Goal: Task Accomplishment & Management: Complete application form

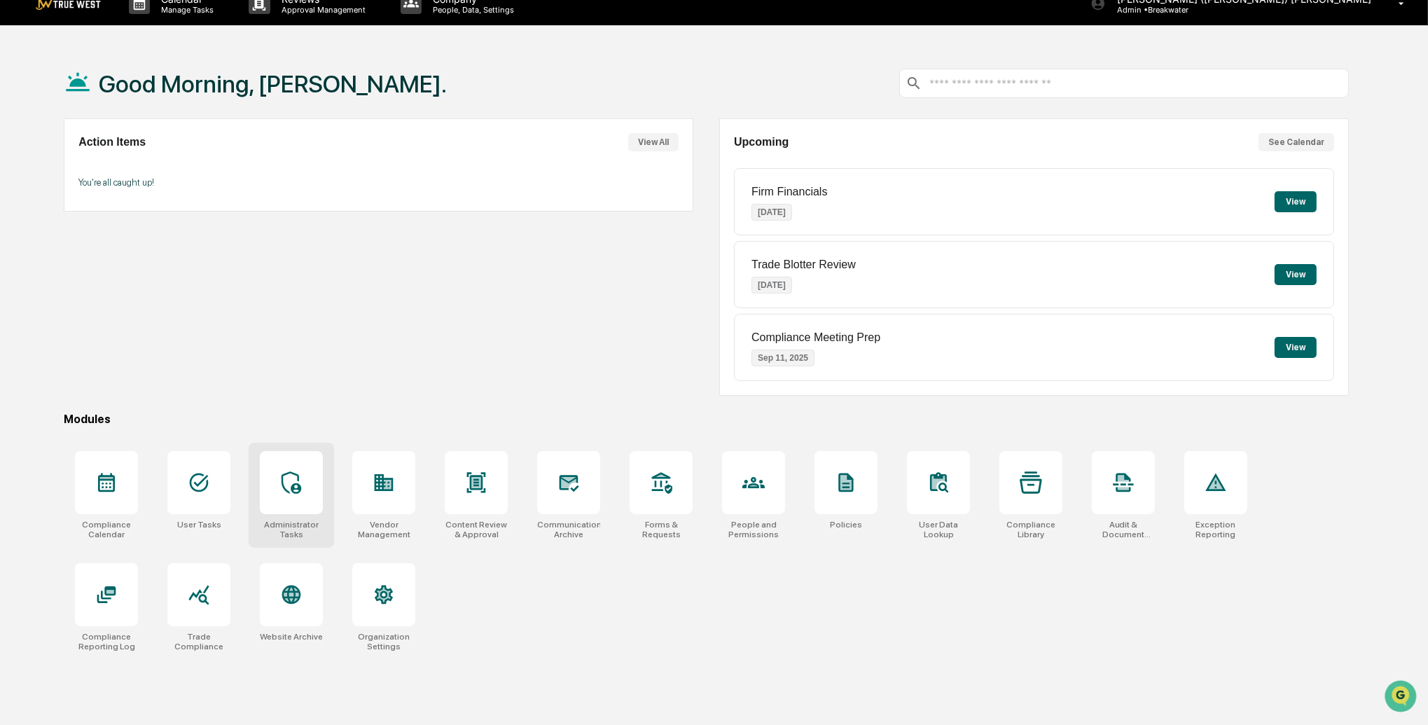
scroll to position [28, 0]
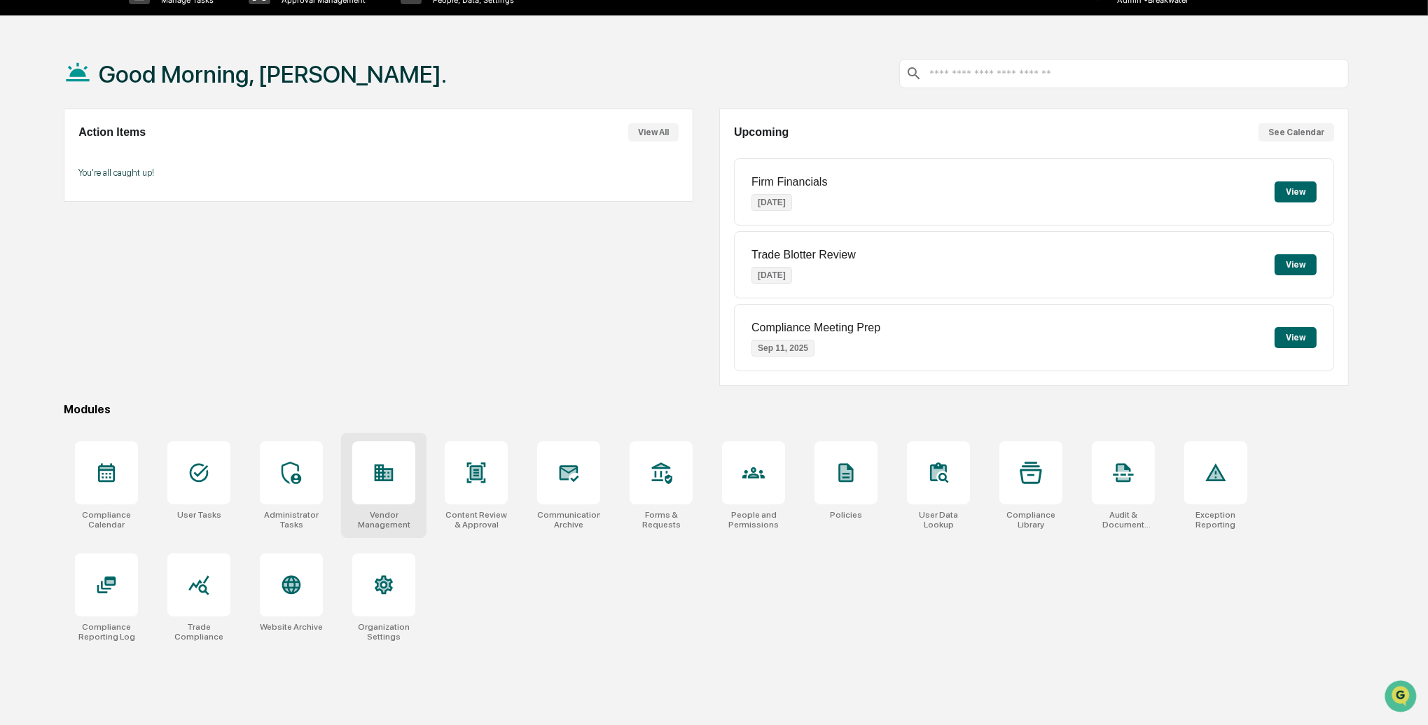
click at [371, 450] on div at bounding box center [383, 472] width 63 height 63
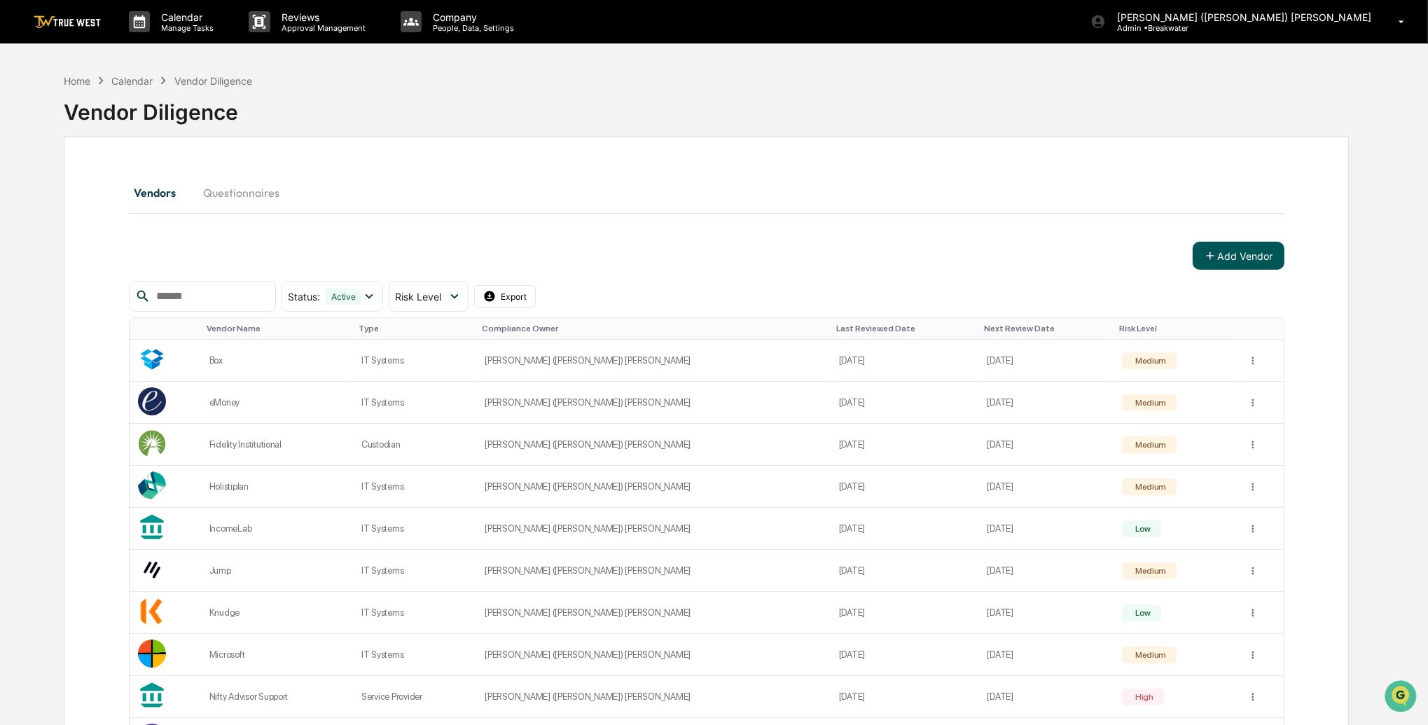
click at [1234, 263] on button "Add Vendor" at bounding box center [1239, 256] width 92 height 28
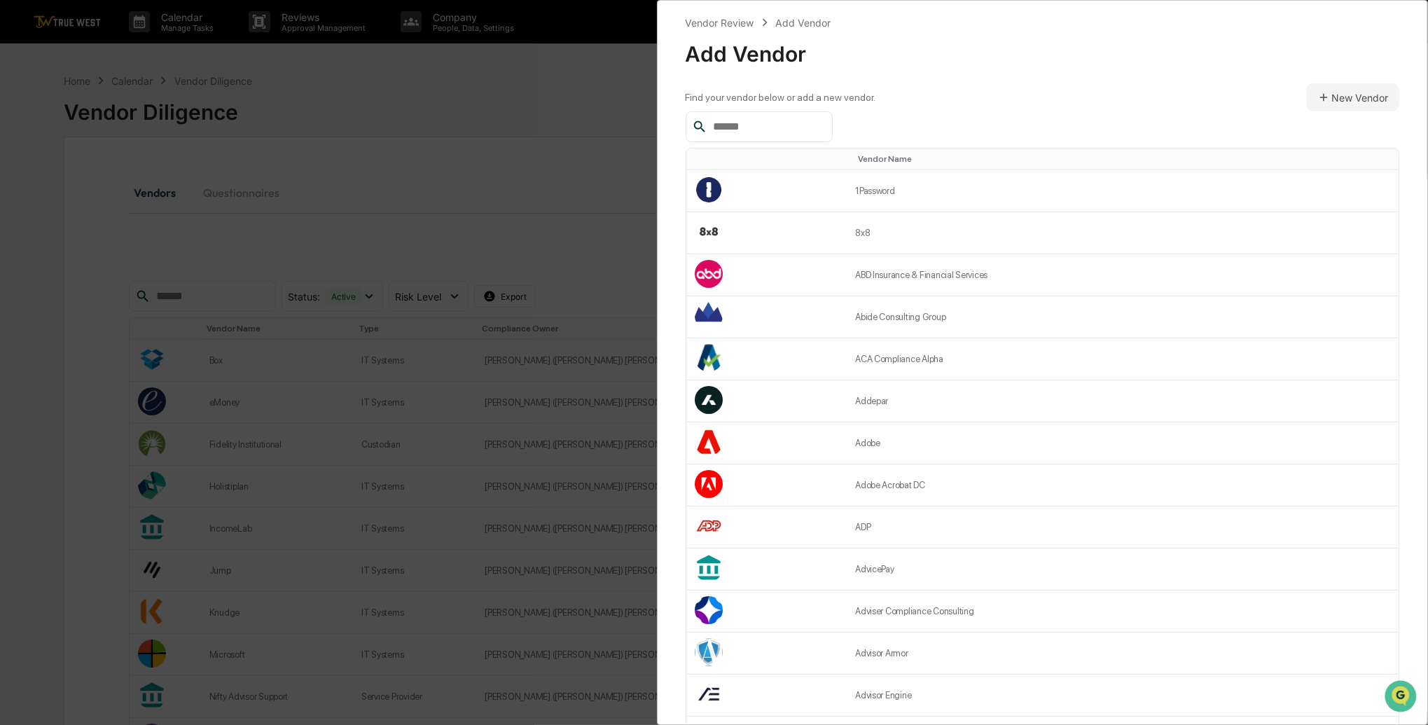
click at [745, 129] on input "text" at bounding box center [767, 127] width 119 height 18
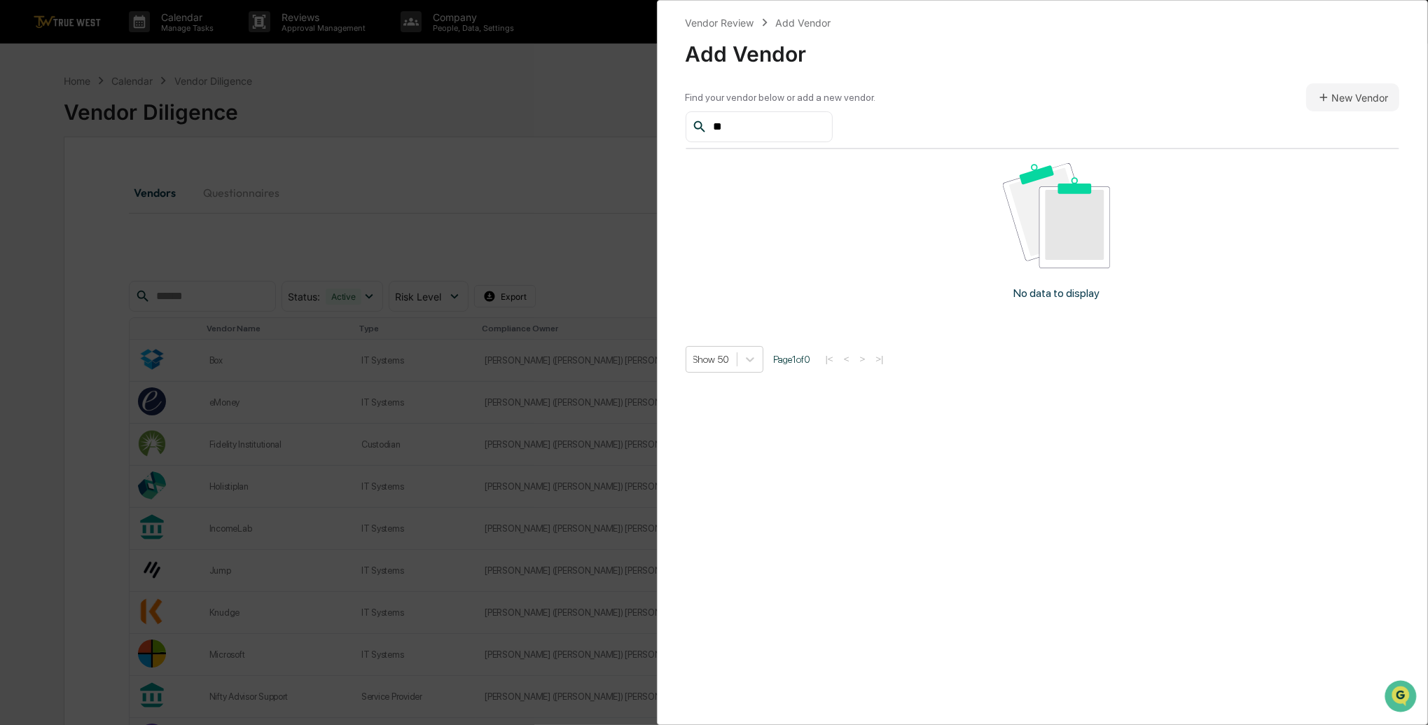
type input "*"
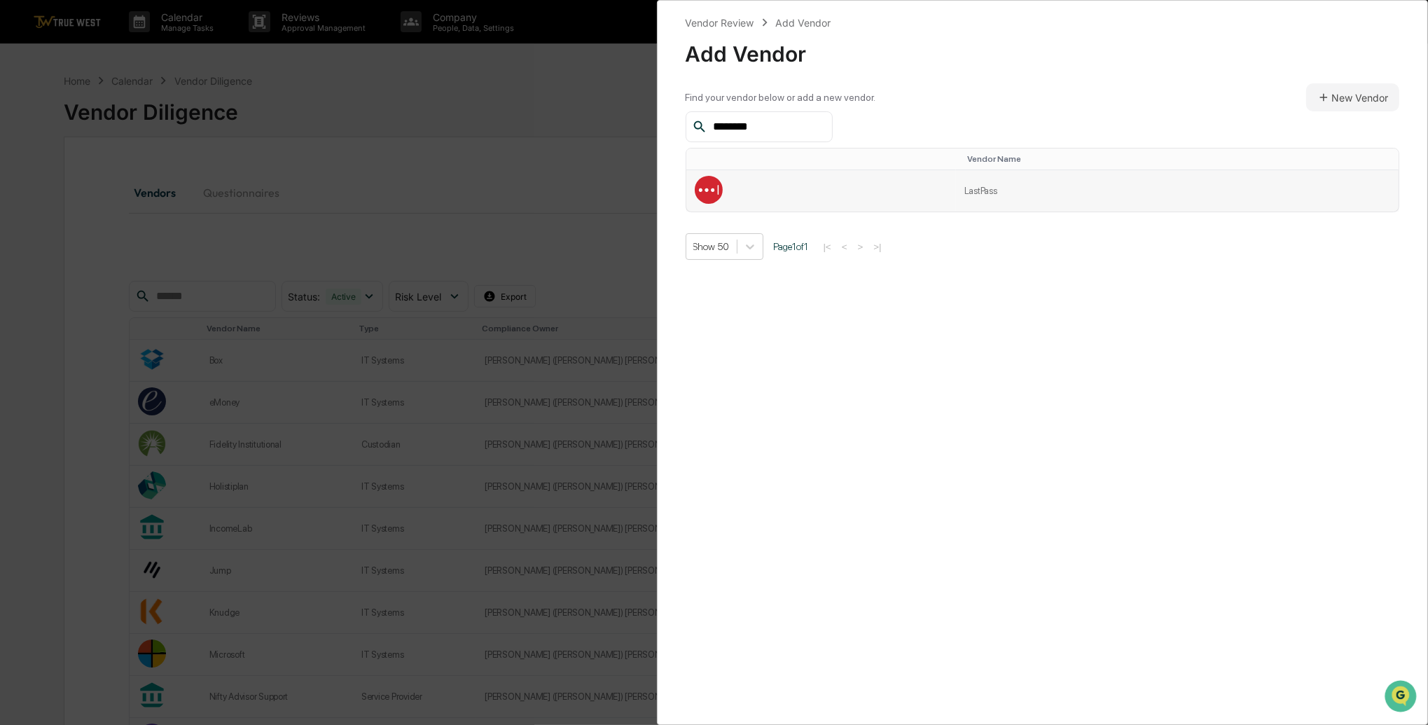
type input "********"
click at [782, 192] on td at bounding box center [822, 190] width 270 height 41
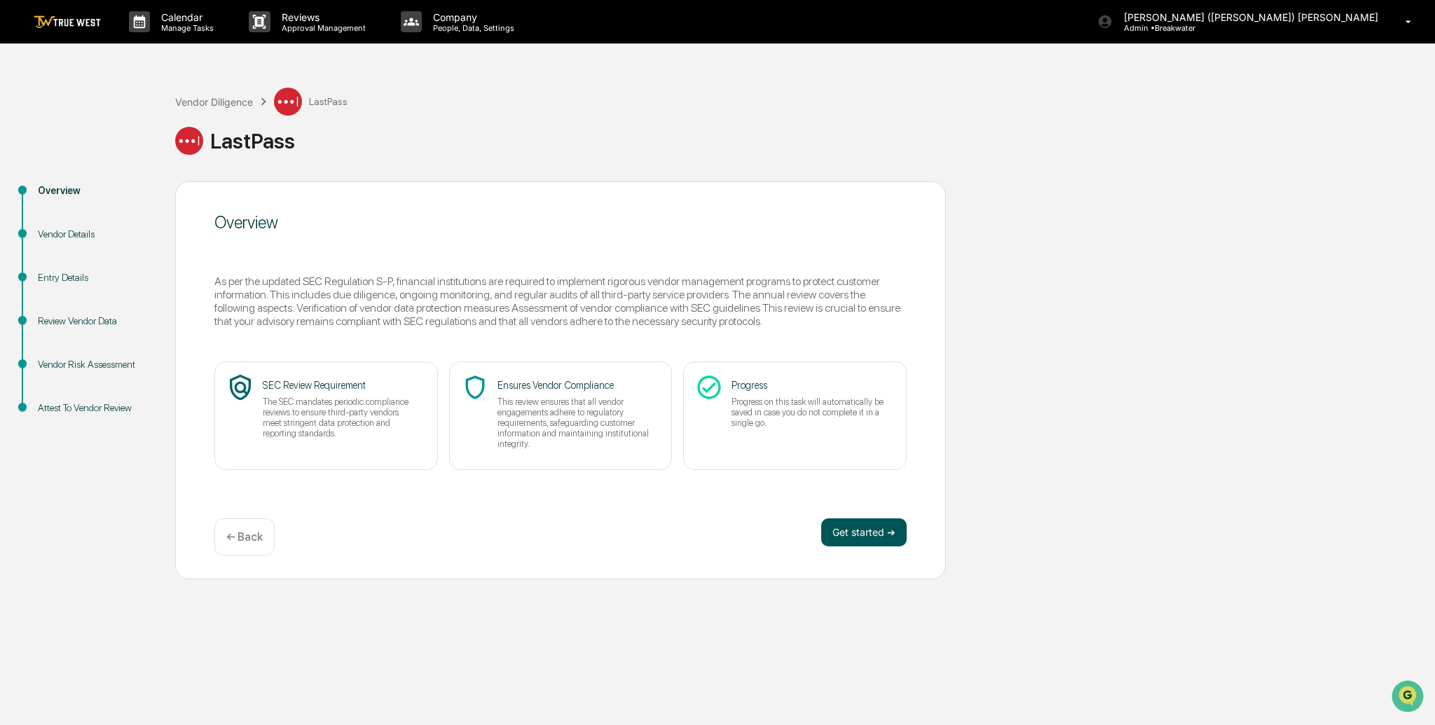
click at [876, 533] on button "Get started ➔" at bounding box center [863, 532] width 85 height 28
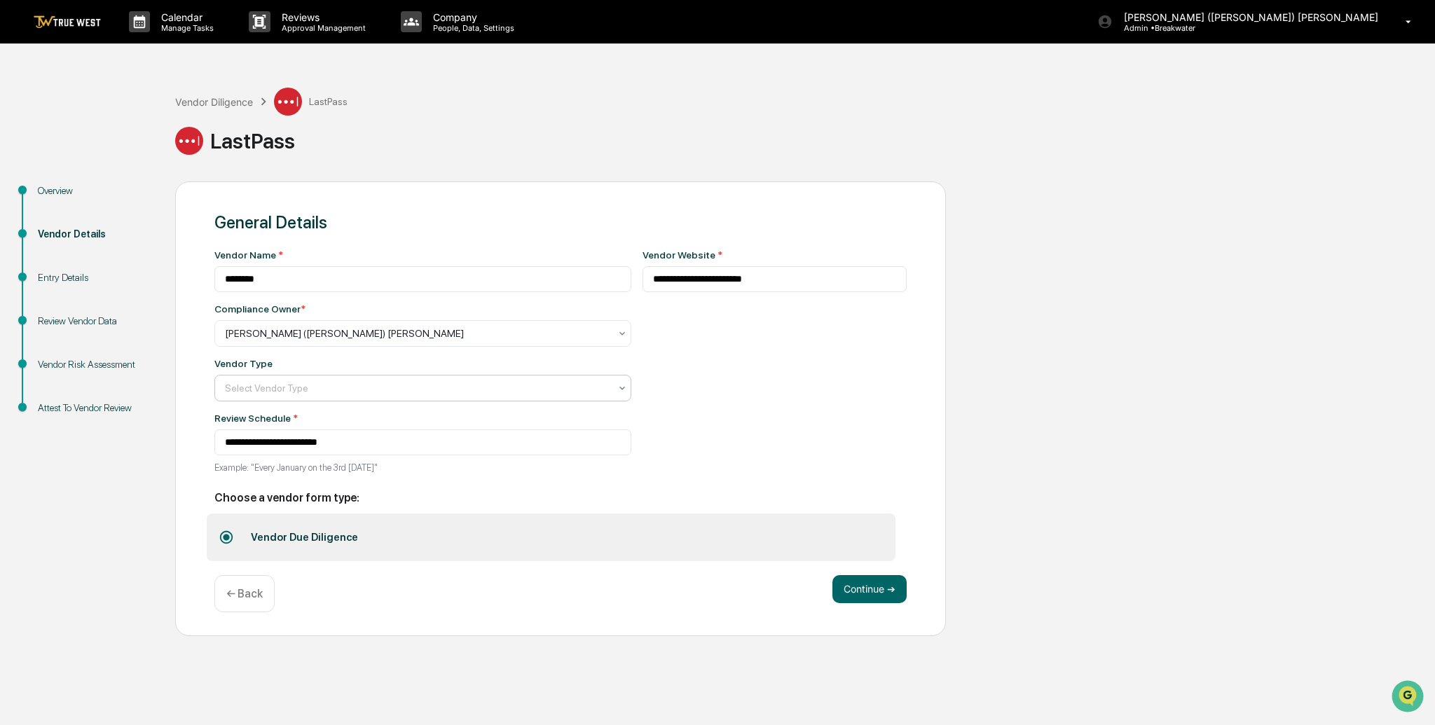
click at [410, 391] on div at bounding box center [417, 388] width 385 height 14
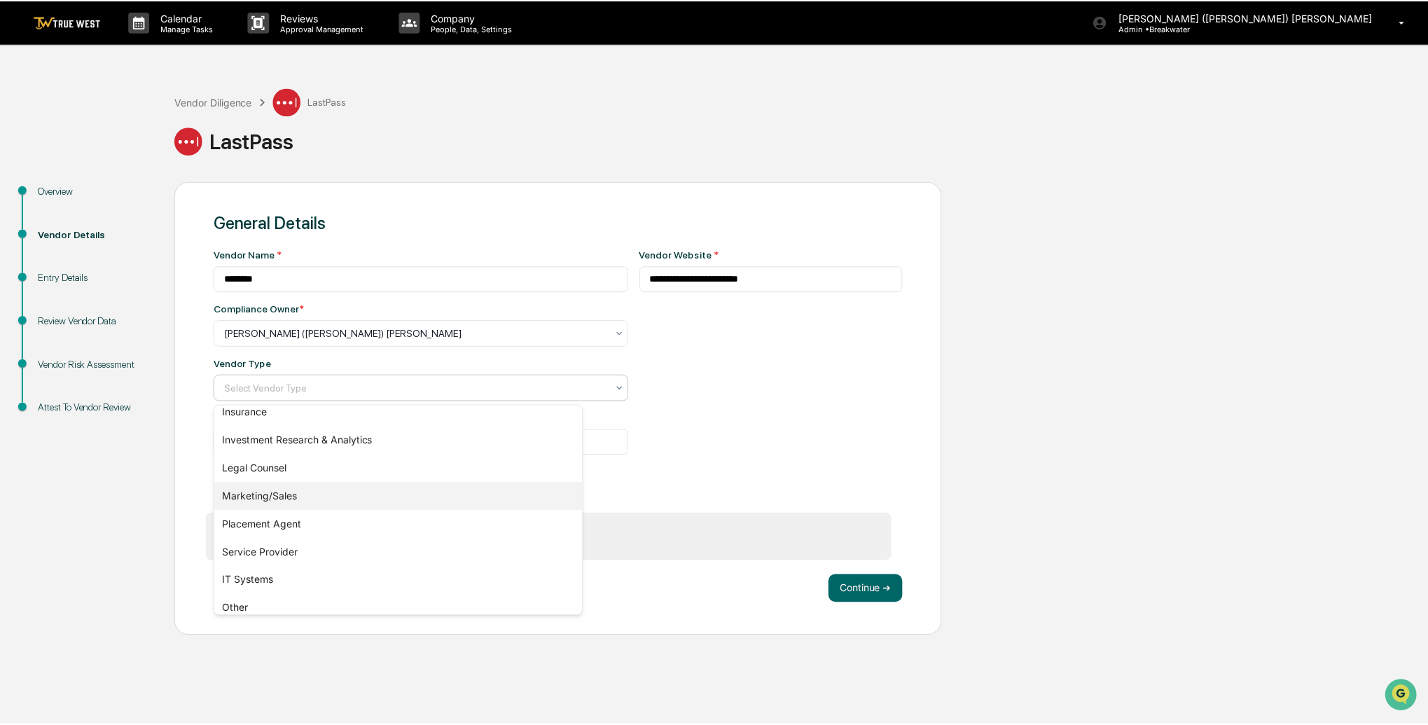
scroll to position [160, 0]
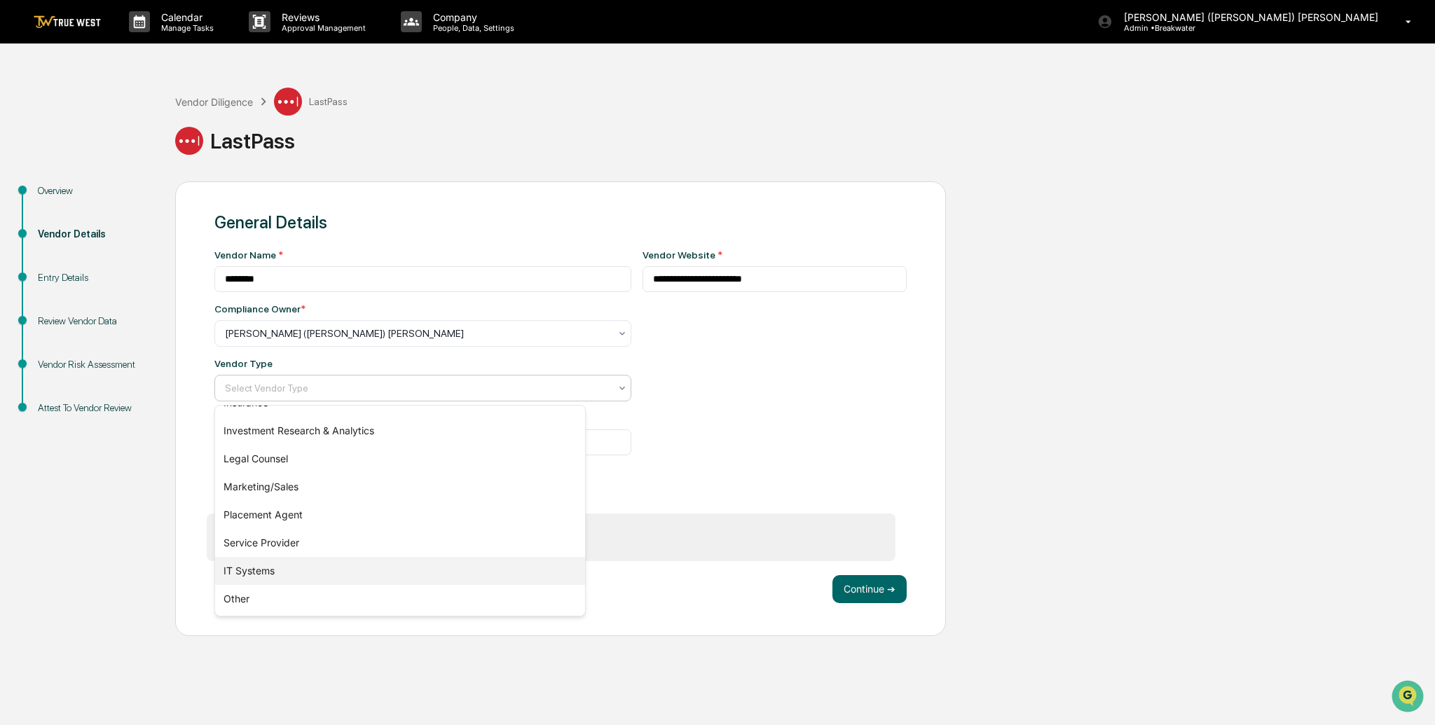
click at [291, 574] on div "IT Systems" at bounding box center [400, 571] width 370 height 28
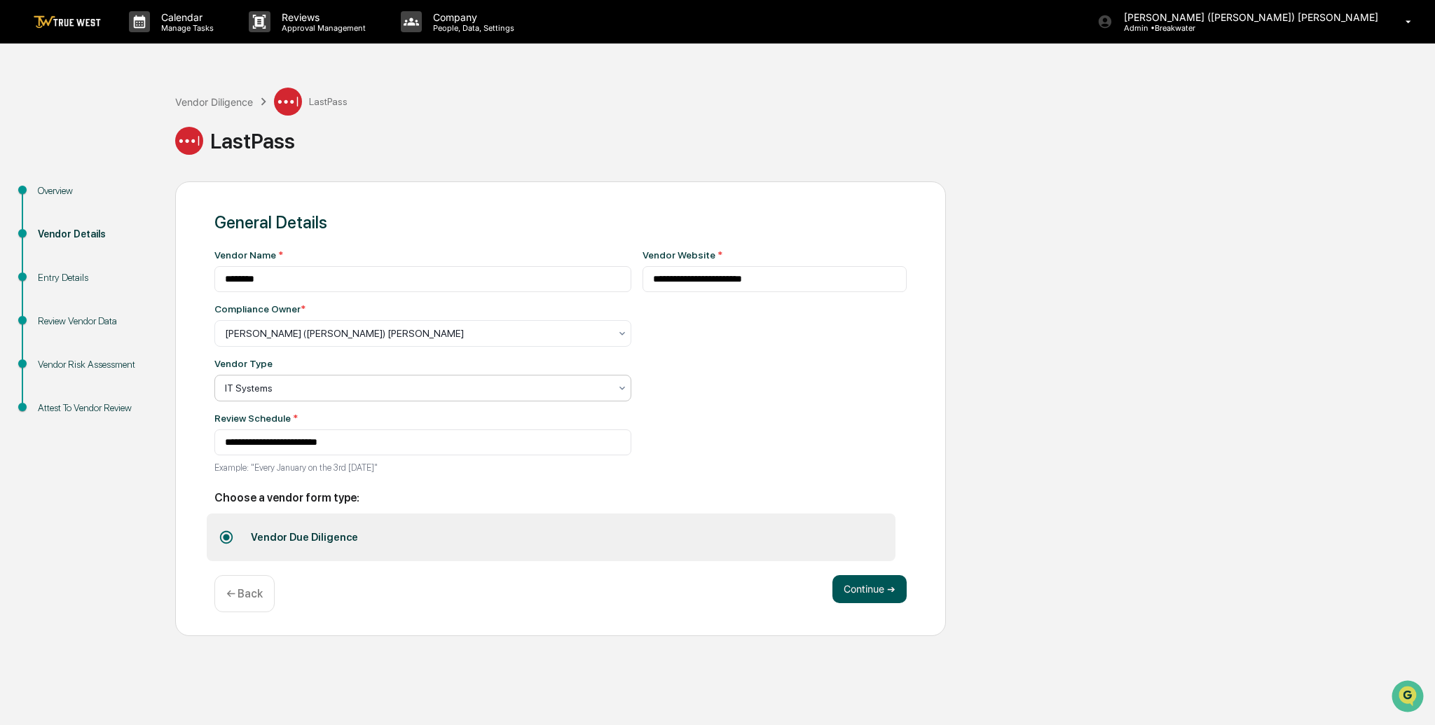
click at [886, 591] on button "Continue ➔" at bounding box center [869, 589] width 74 height 28
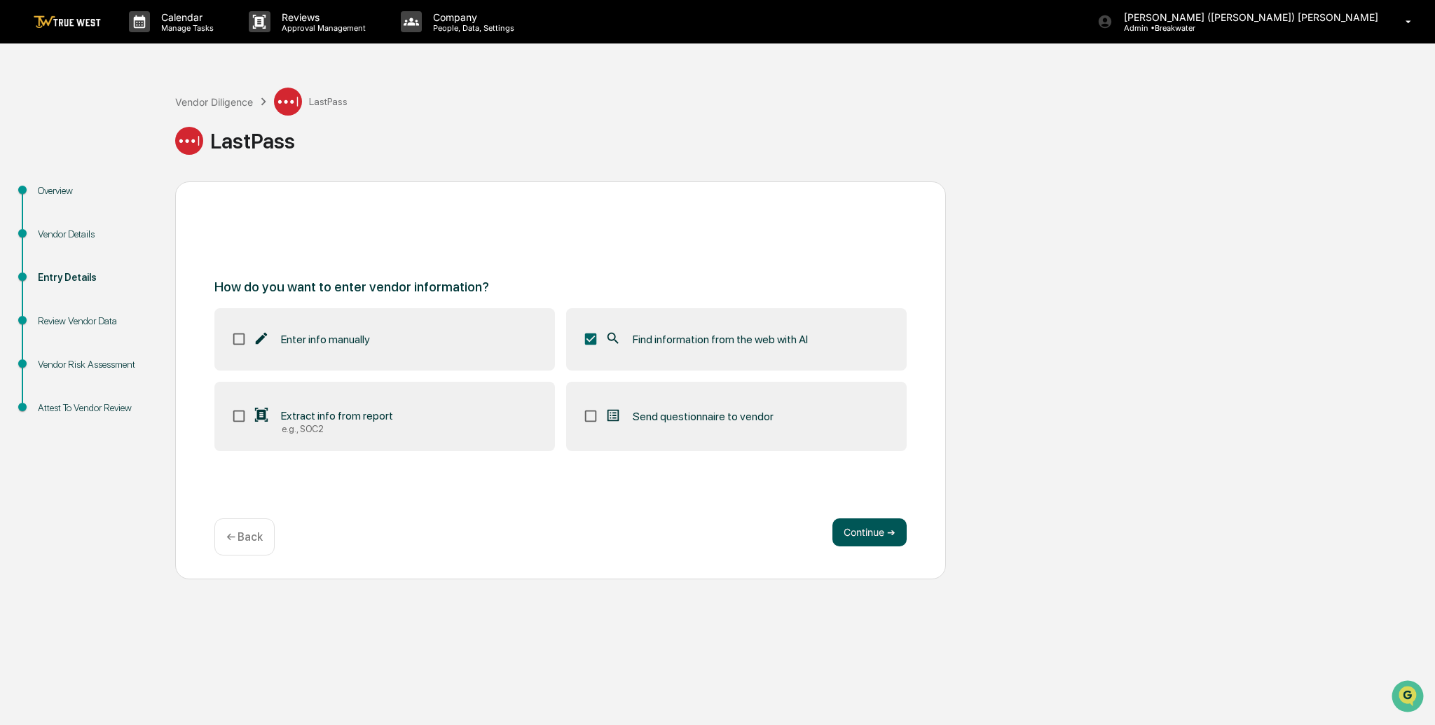
click at [872, 537] on button "Continue ➔" at bounding box center [869, 532] width 74 height 28
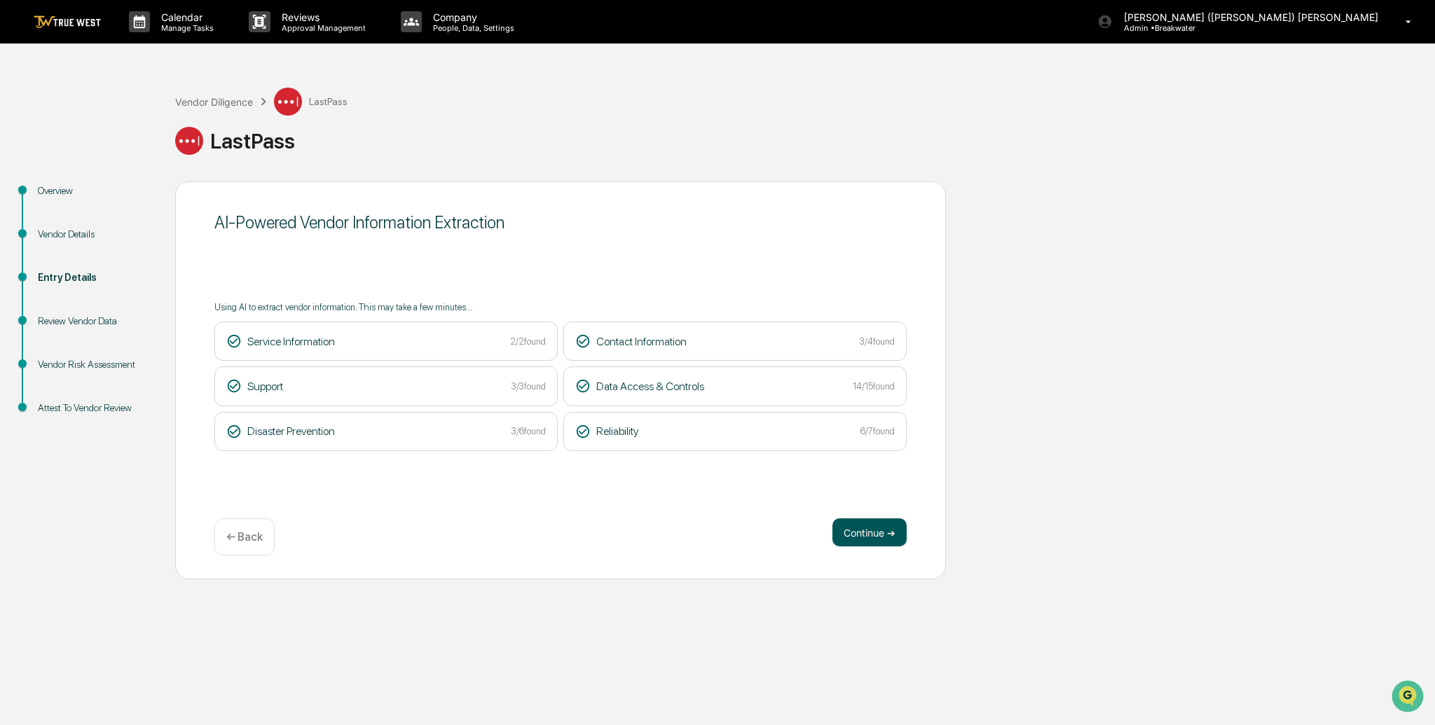
click at [875, 537] on button "Continue ➔" at bounding box center [869, 532] width 74 height 28
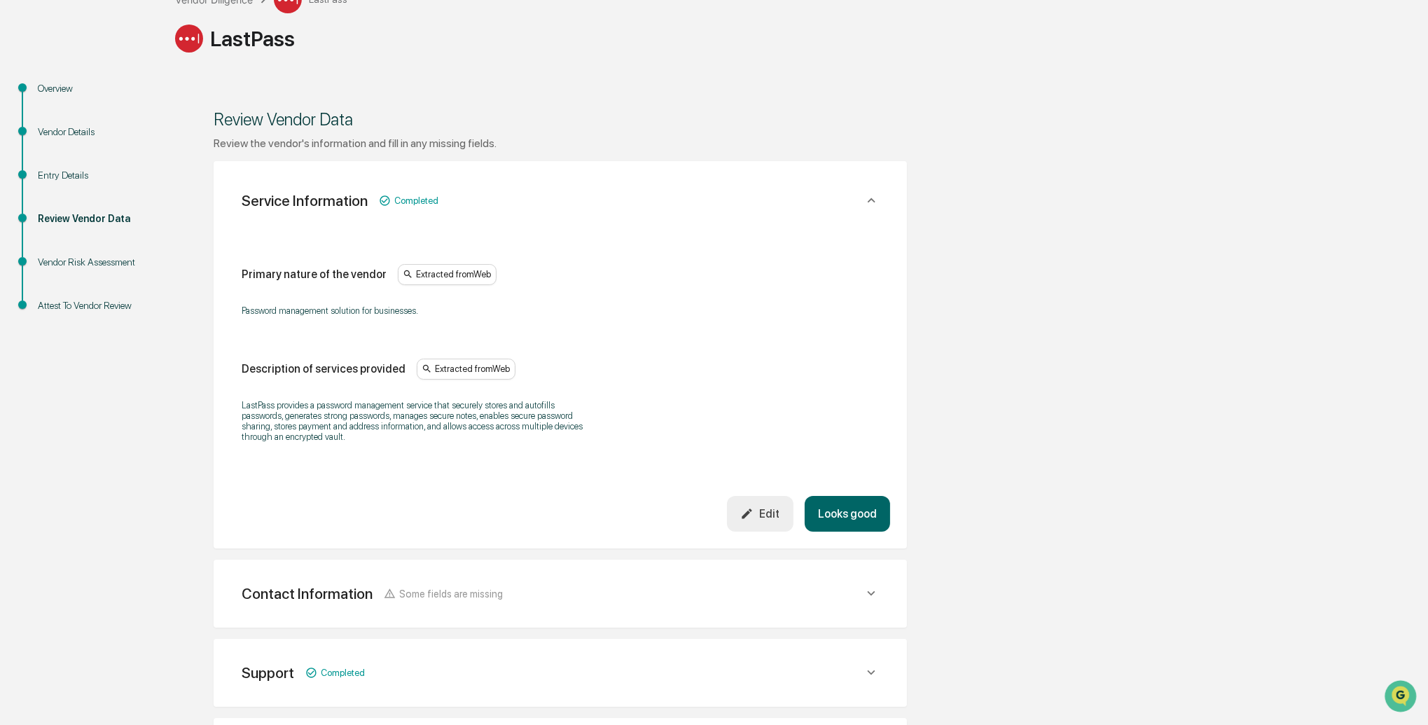
scroll to position [115, 0]
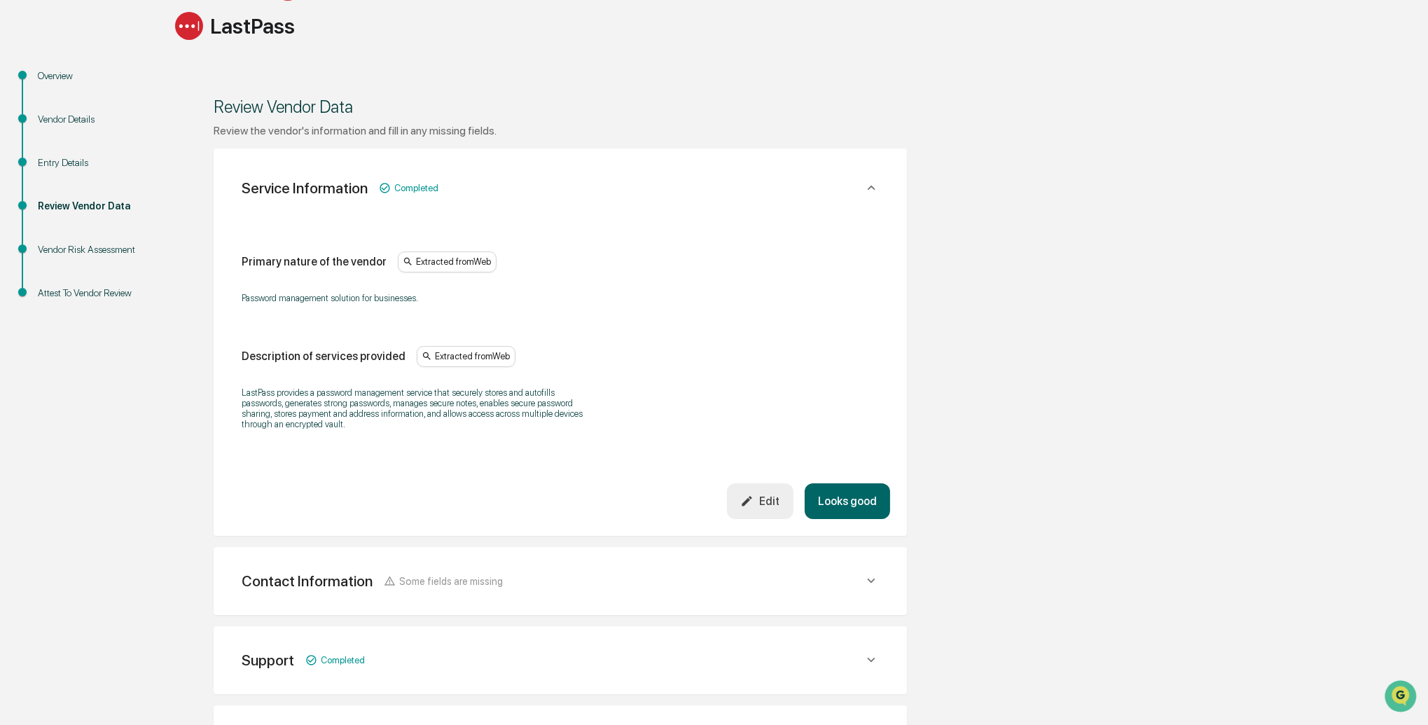
click at [830, 497] on button "Looks good" at bounding box center [847, 501] width 85 height 36
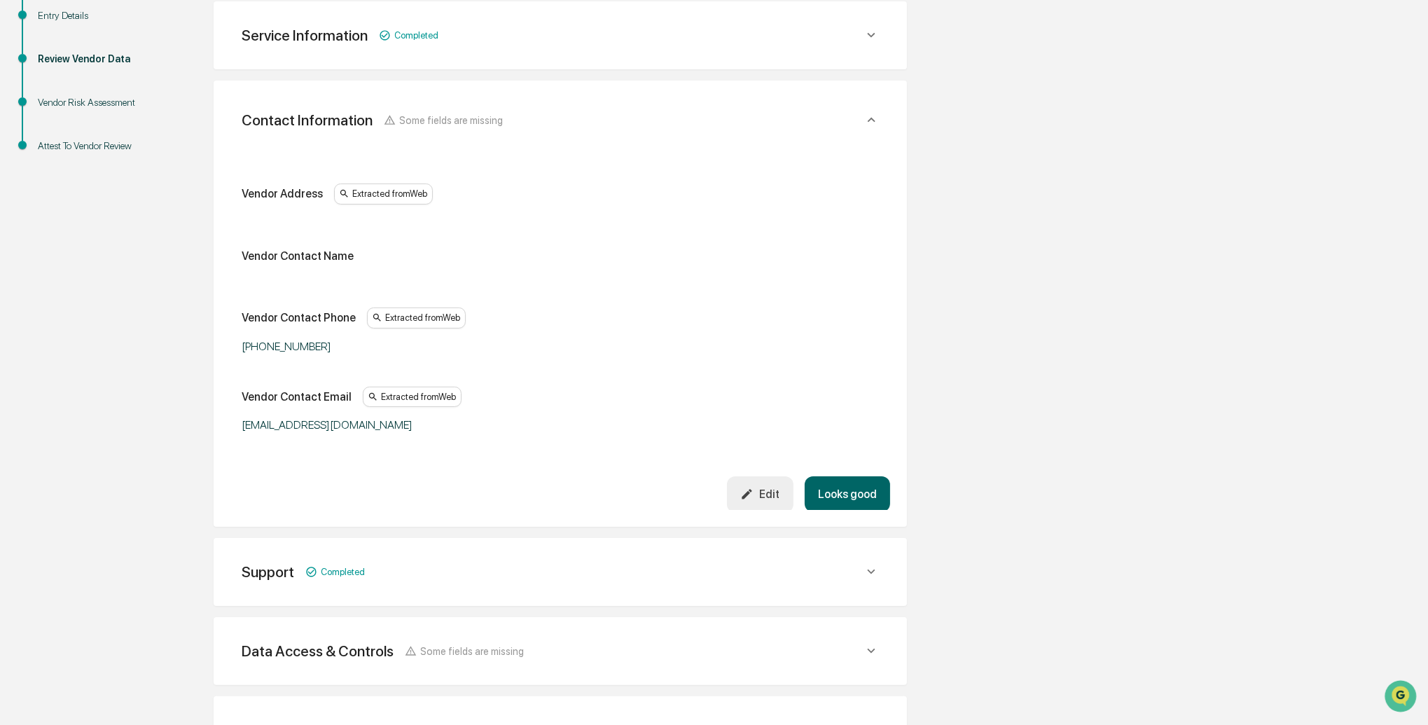
scroll to position [263, 0]
click at [839, 490] on button "Looks good" at bounding box center [847, 494] width 85 height 36
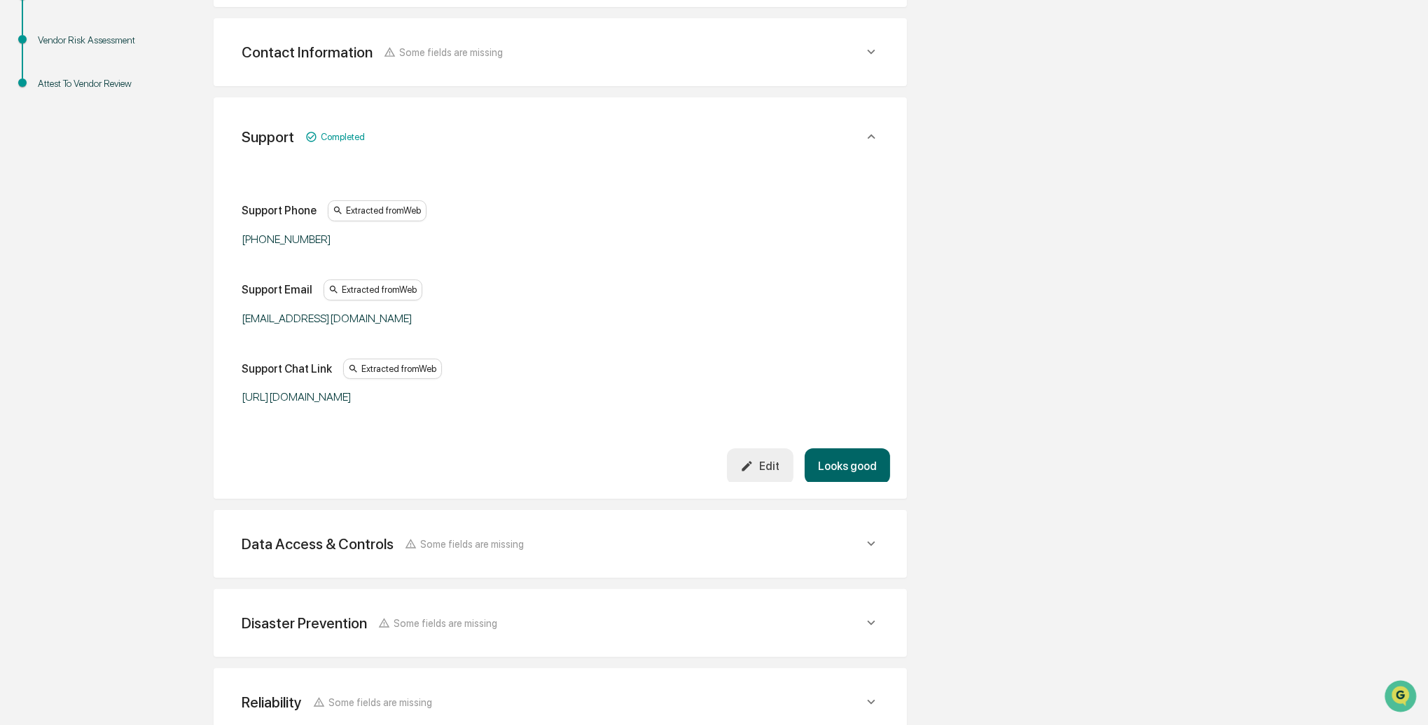
scroll to position [341, 0]
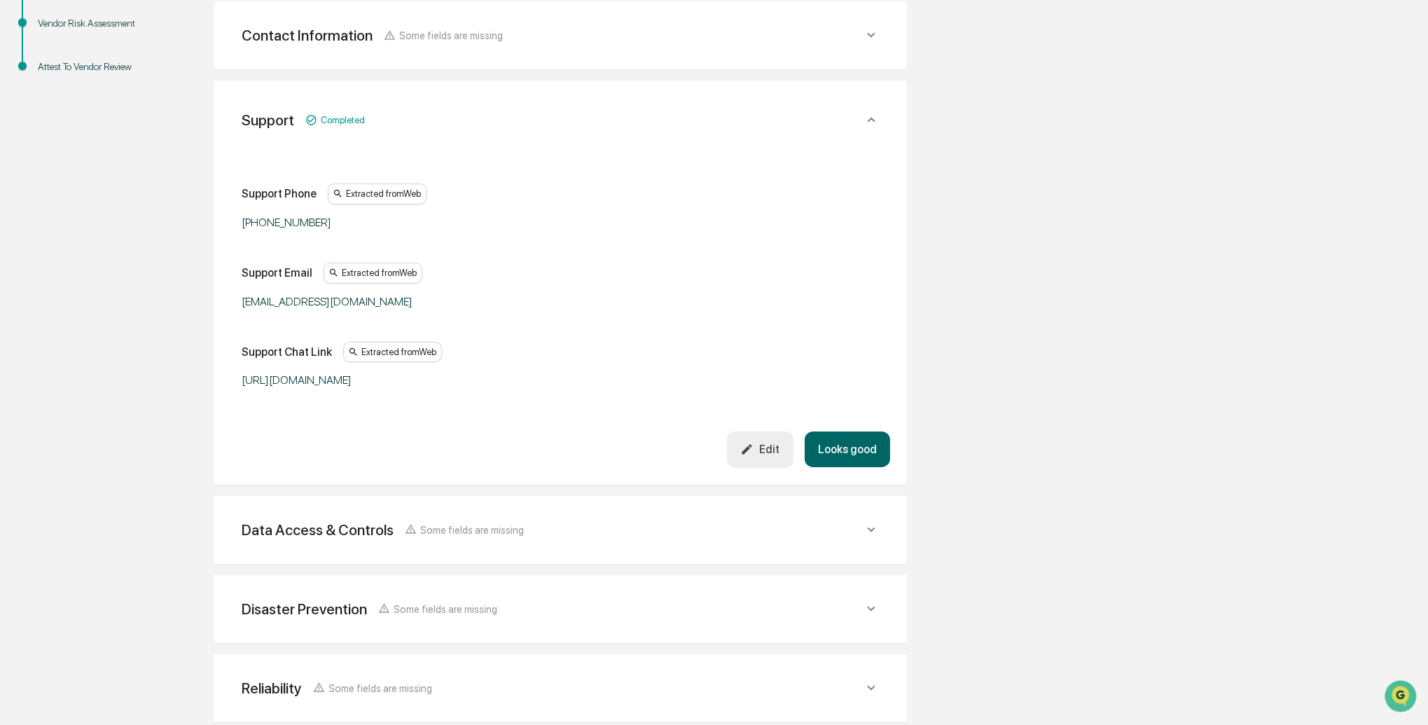
drag, startPoint x: 836, startPoint y: 448, endPoint x: 399, endPoint y: 416, distance: 437.6
click at [836, 448] on button "Looks good" at bounding box center [847, 450] width 85 height 36
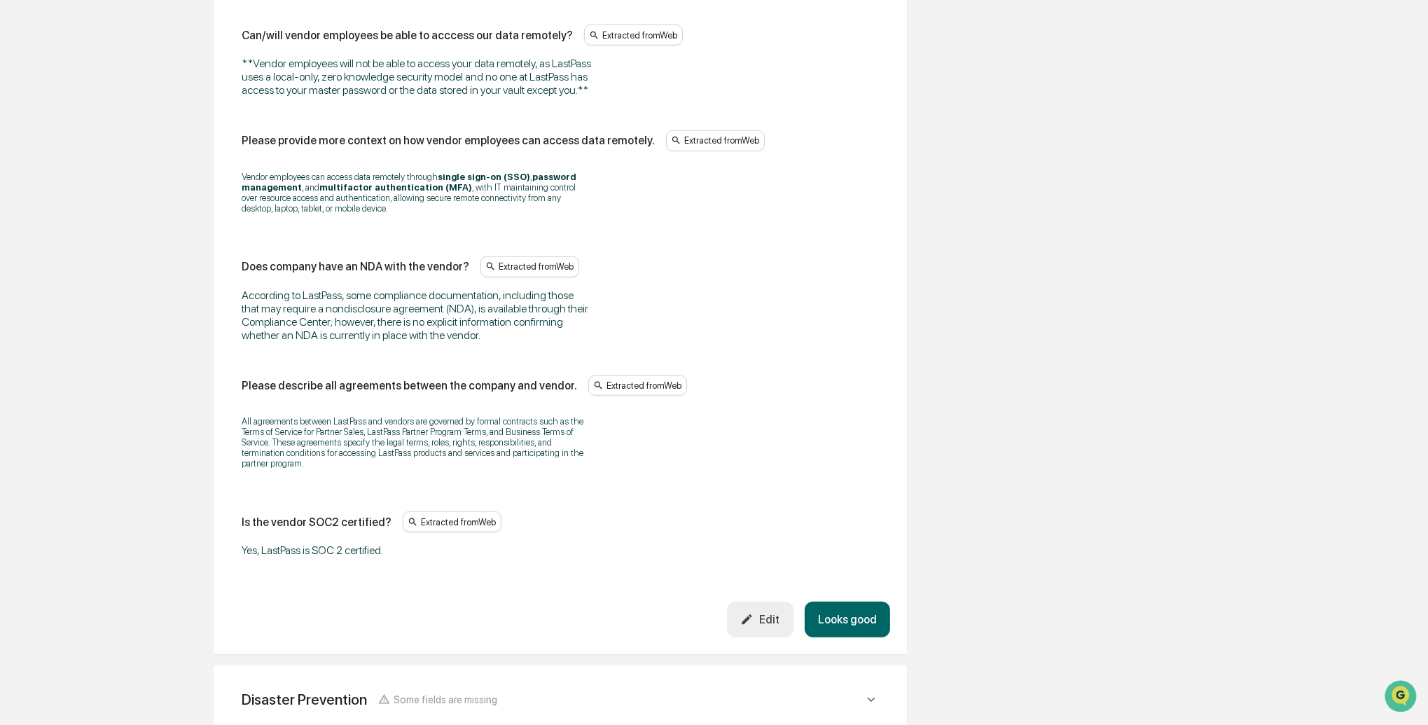
scroll to position [1713, 0]
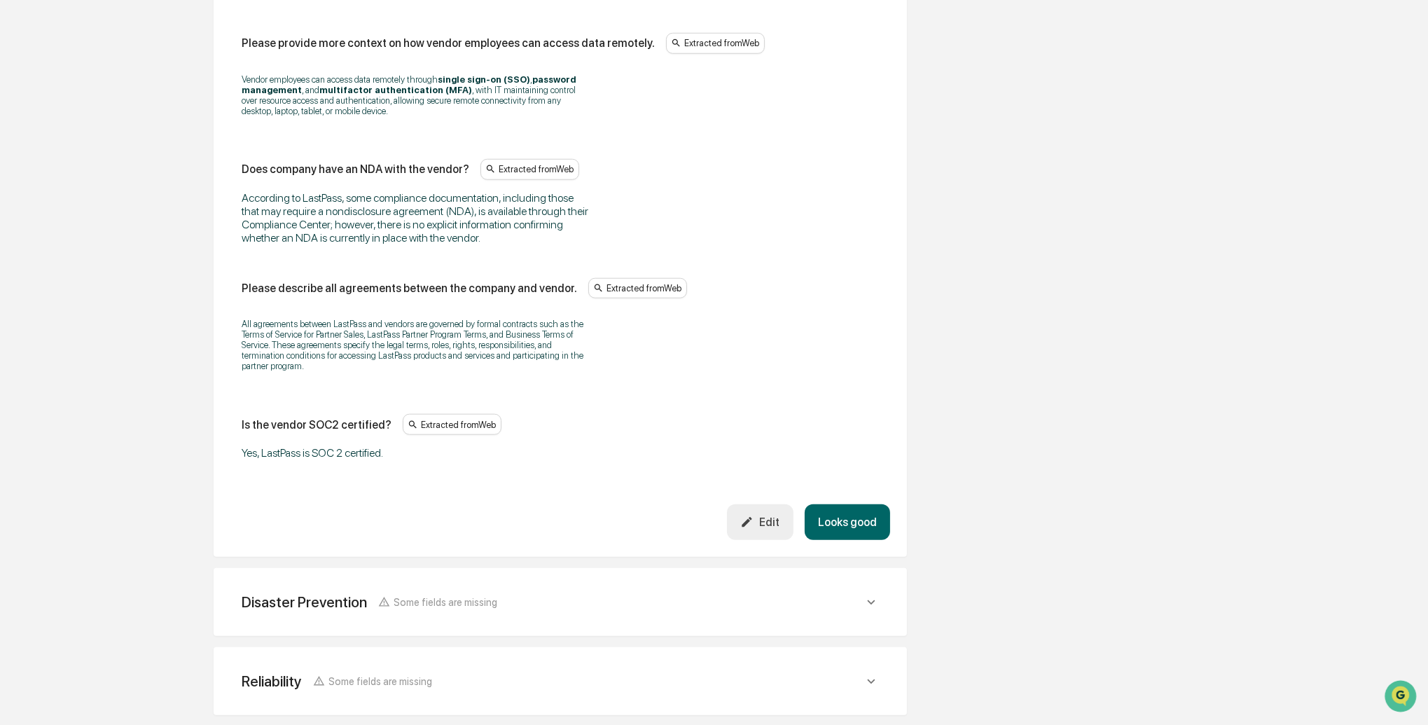
click at [776, 540] on button "Edit" at bounding box center [760, 522] width 67 height 36
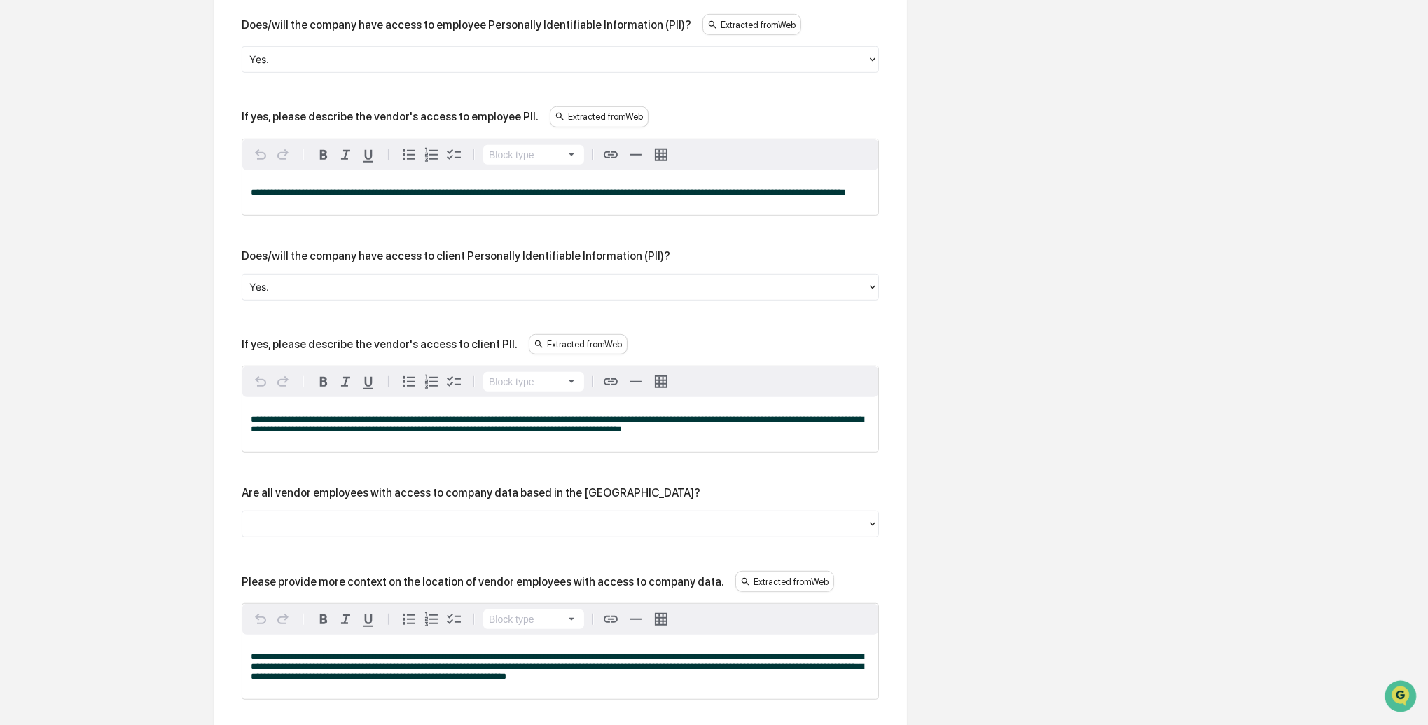
scroll to position [1092, 0]
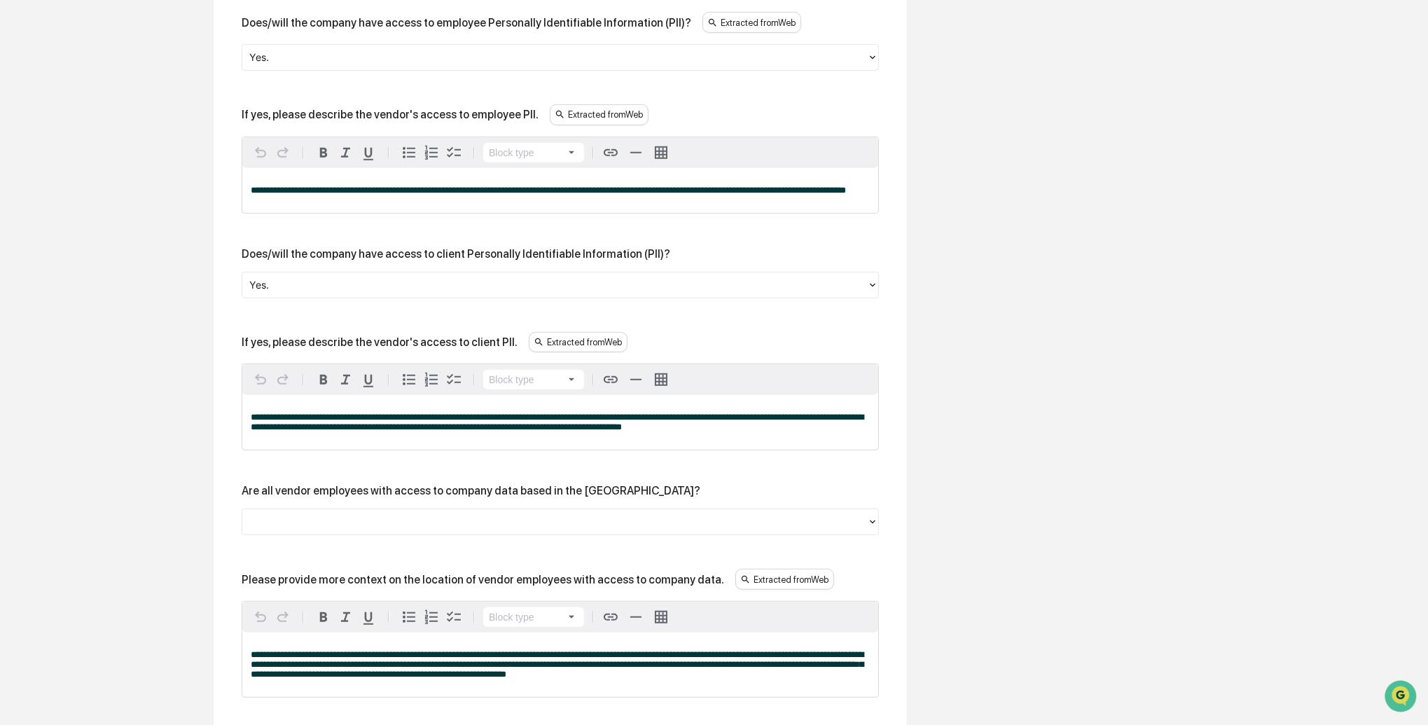
click at [279, 293] on div at bounding box center [554, 285] width 611 height 16
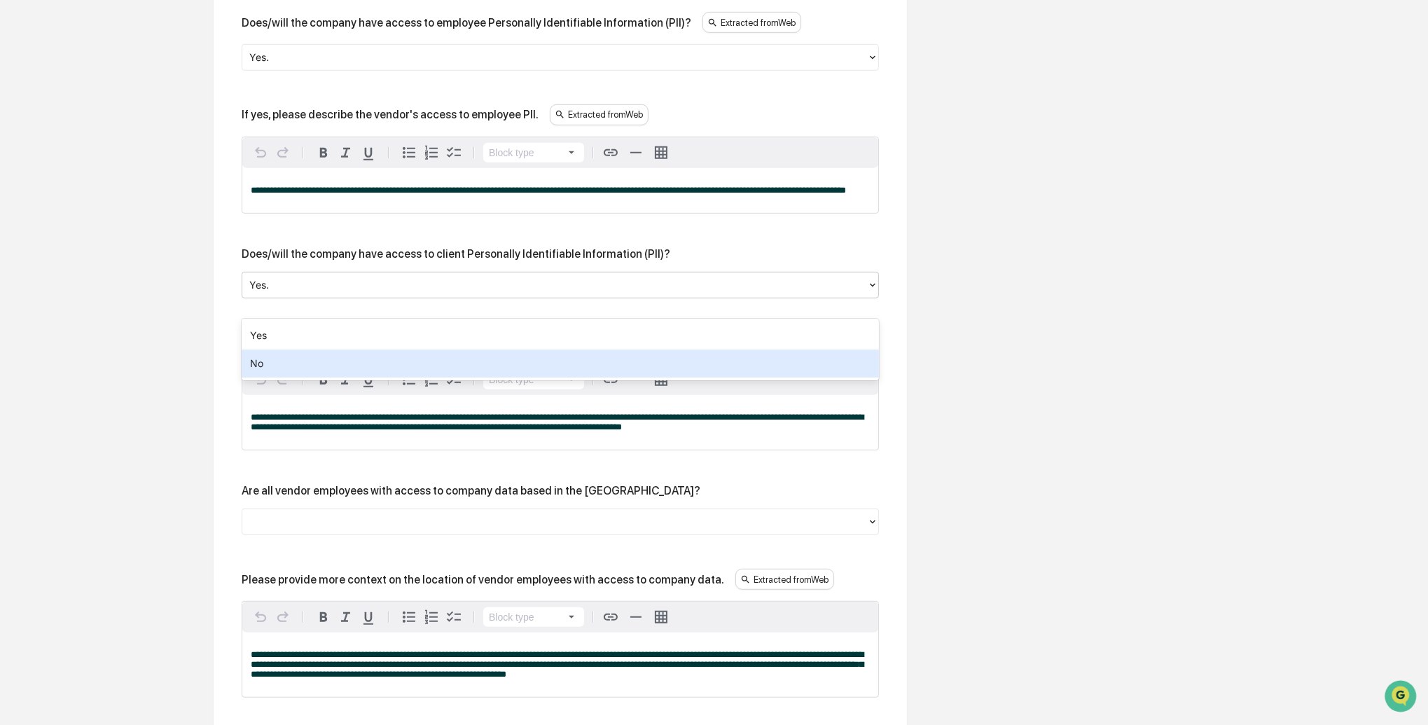
click at [271, 369] on div "No" at bounding box center [561, 364] width 638 height 28
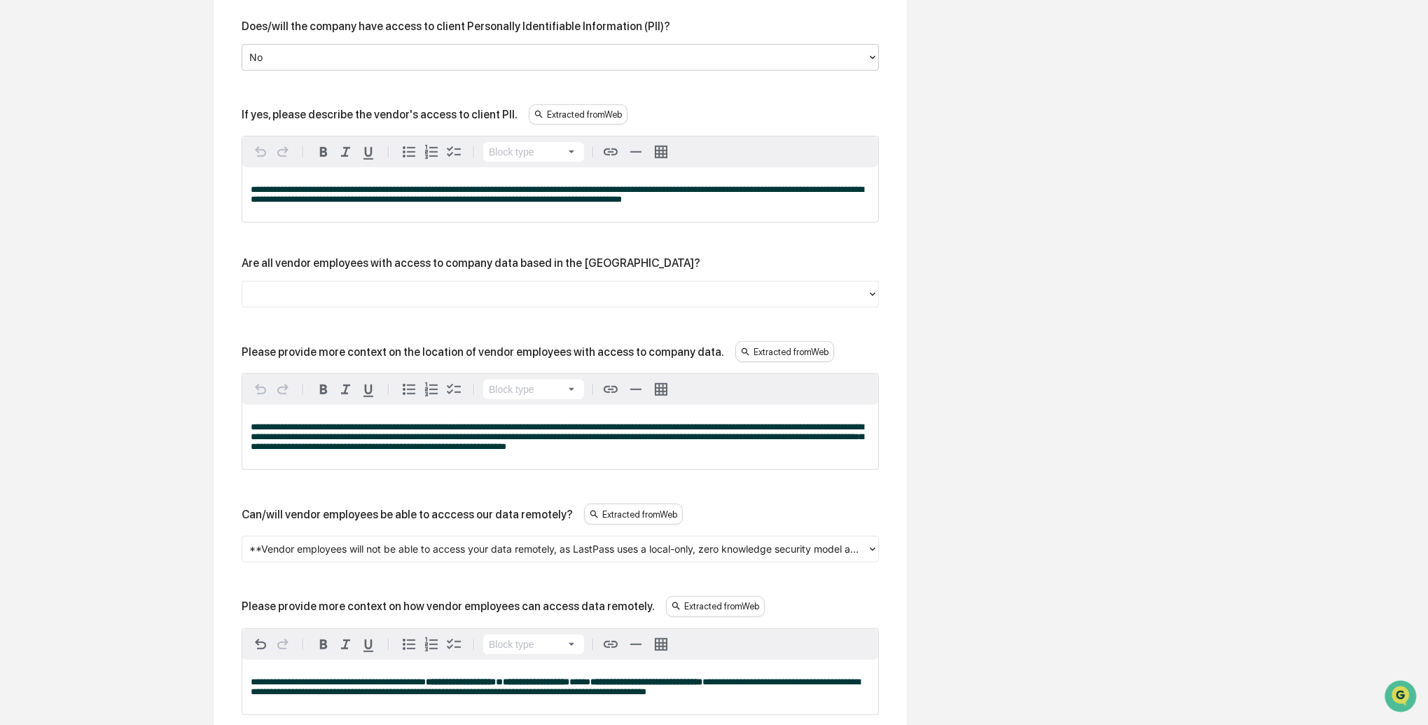
scroll to position [1320, 0]
click at [315, 302] on div at bounding box center [554, 294] width 611 height 16
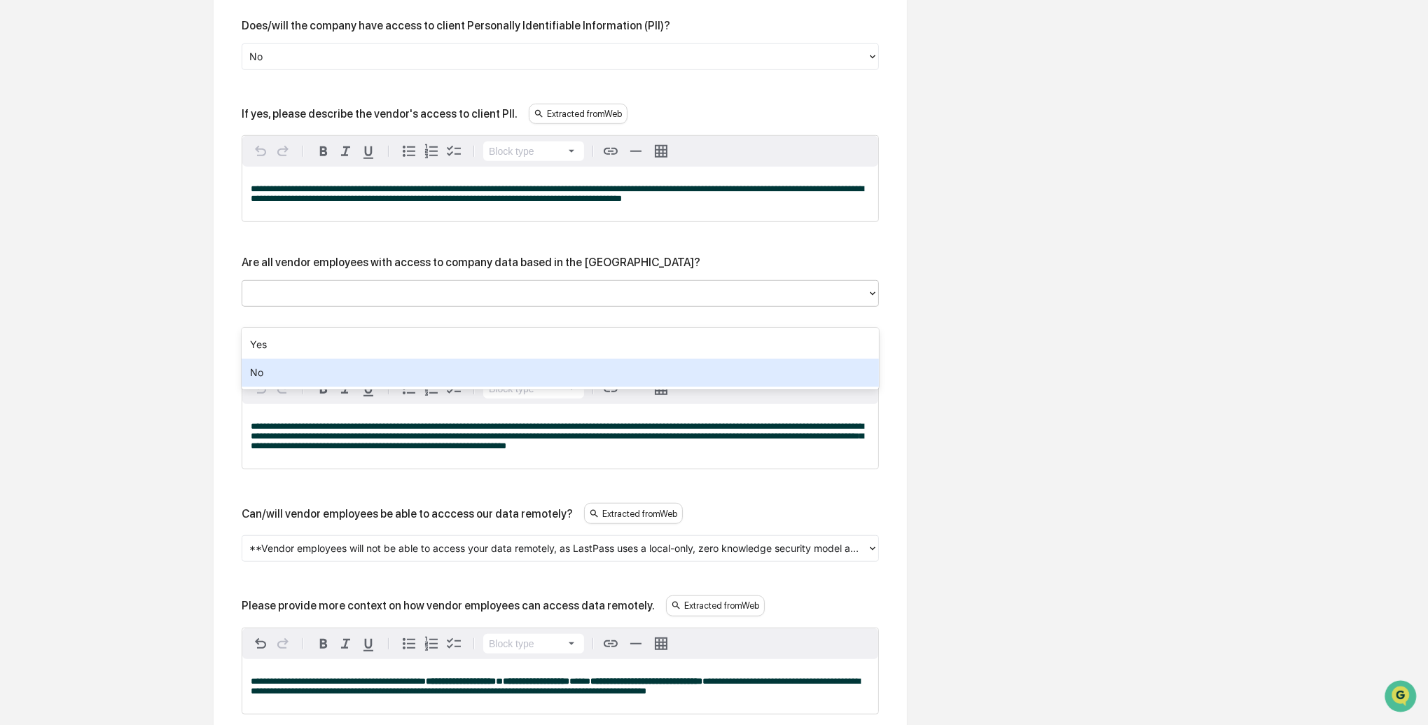
click at [290, 366] on div "No" at bounding box center [561, 373] width 638 height 28
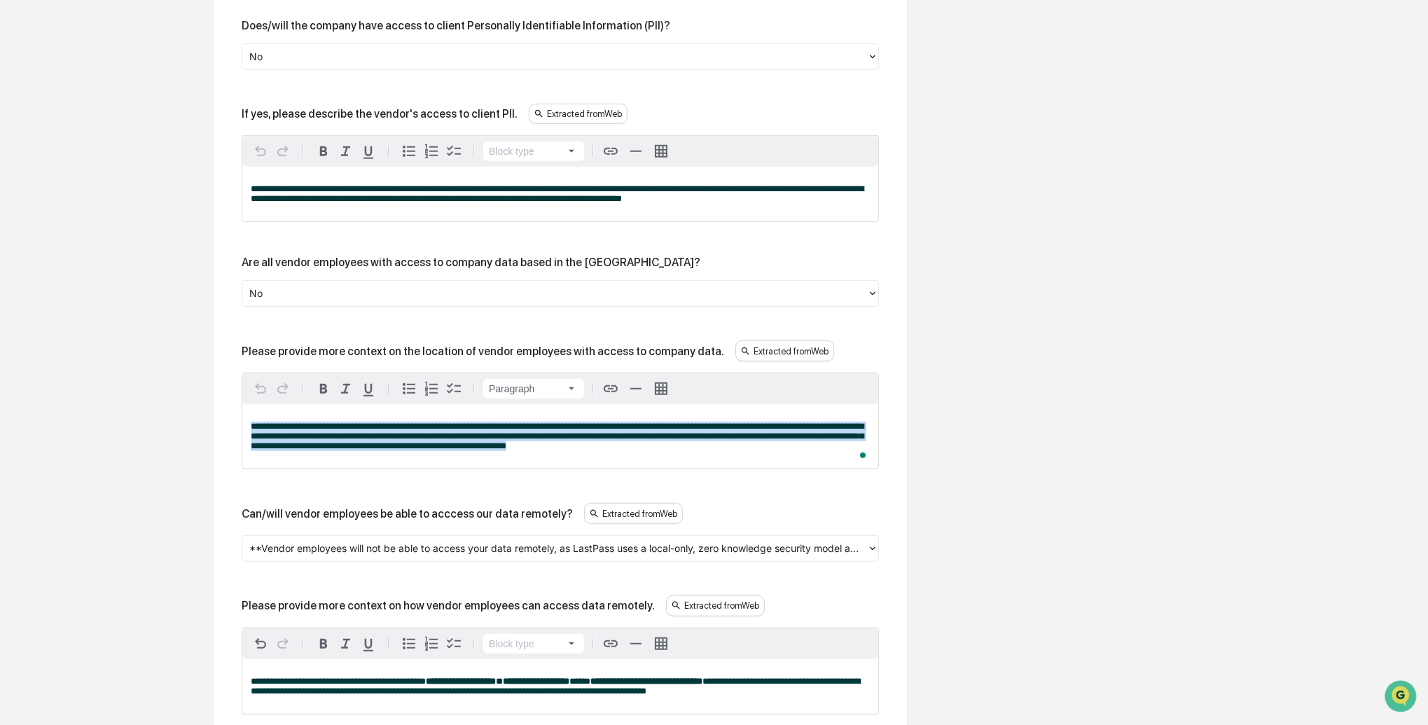
drag, startPoint x: 453, startPoint y: 461, endPoint x: 228, endPoint y: 443, distance: 224.9
click at [229, 443] on div "**********" at bounding box center [561, 180] width 694 height 1999
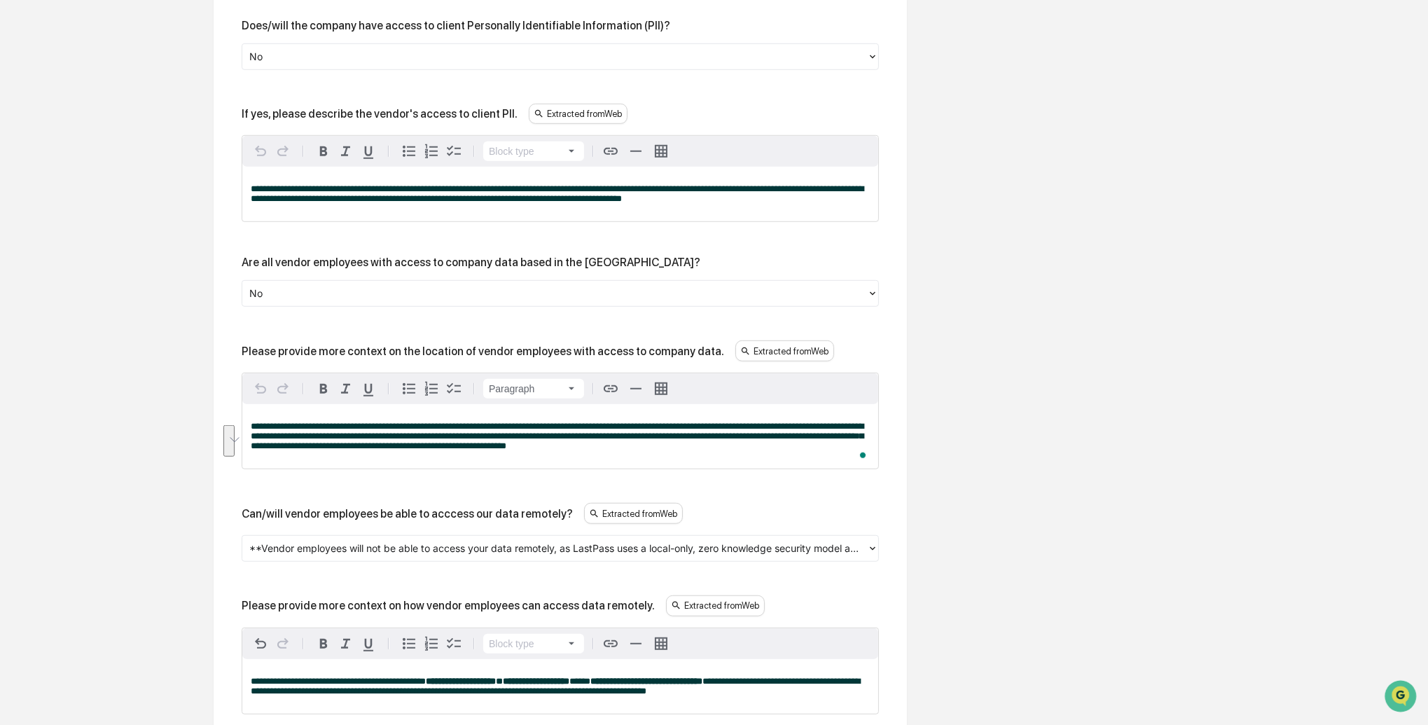
click at [382, 500] on div "**********" at bounding box center [561, 172] width 638 height 1777
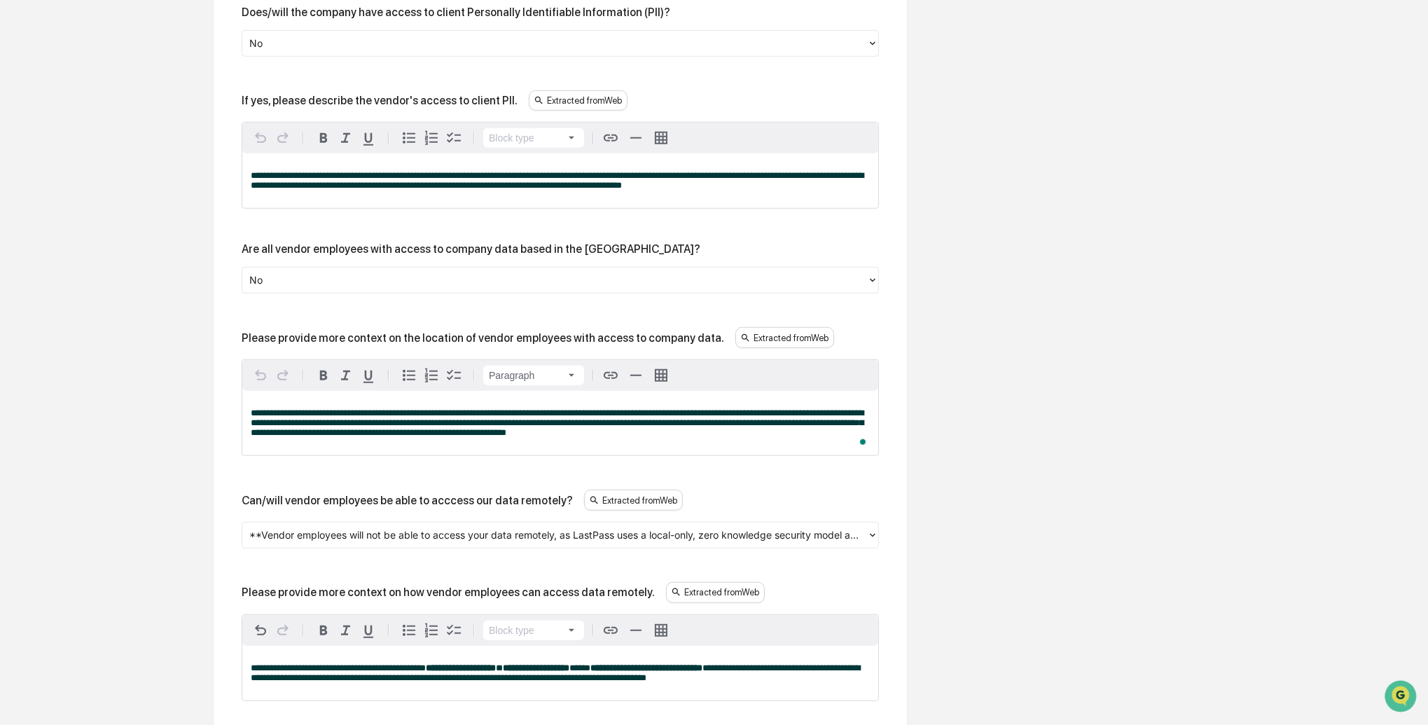
scroll to position [1336, 0]
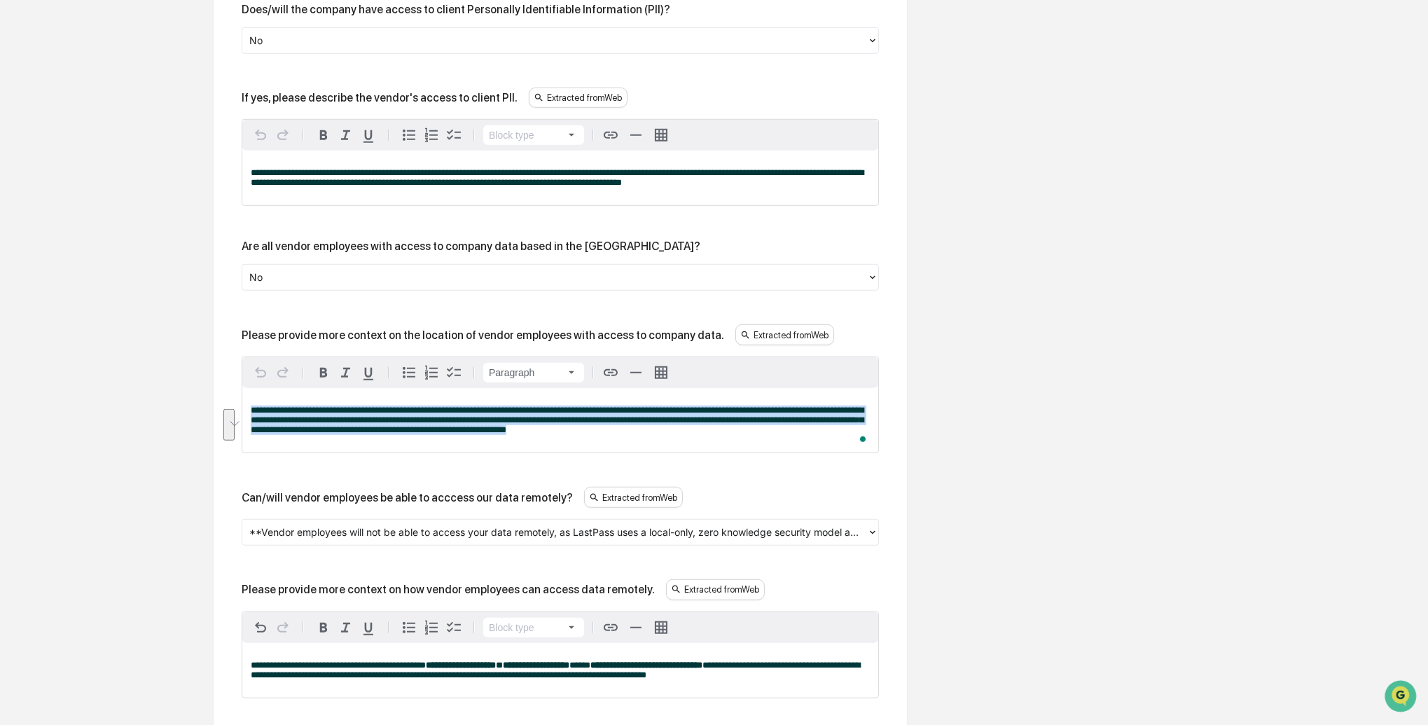
drag, startPoint x: 656, startPoint y: 434, endPoint x: 252, endPoint y: 420, distance: 405.2
click at [252, 420] on div "**********" at bounding box center [560, 420] width 636 height 64
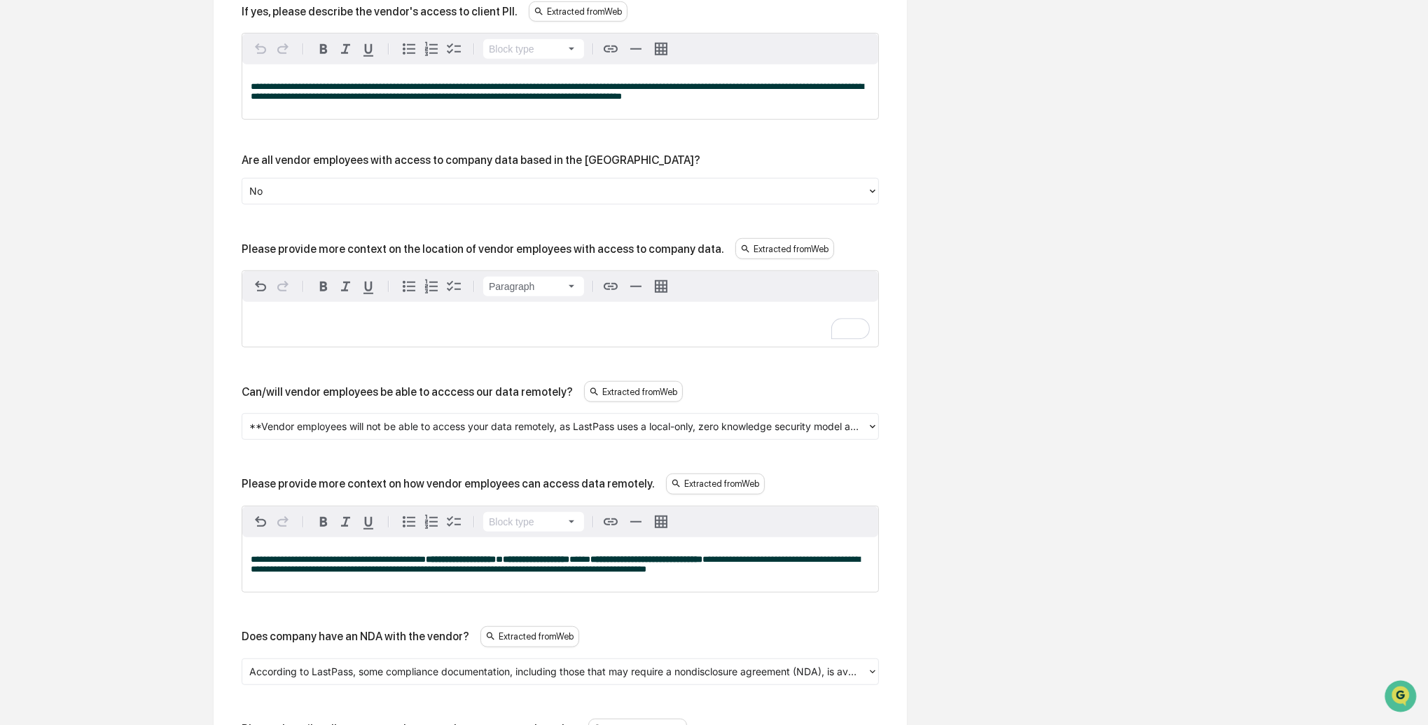
scroll to position [1425, 0]
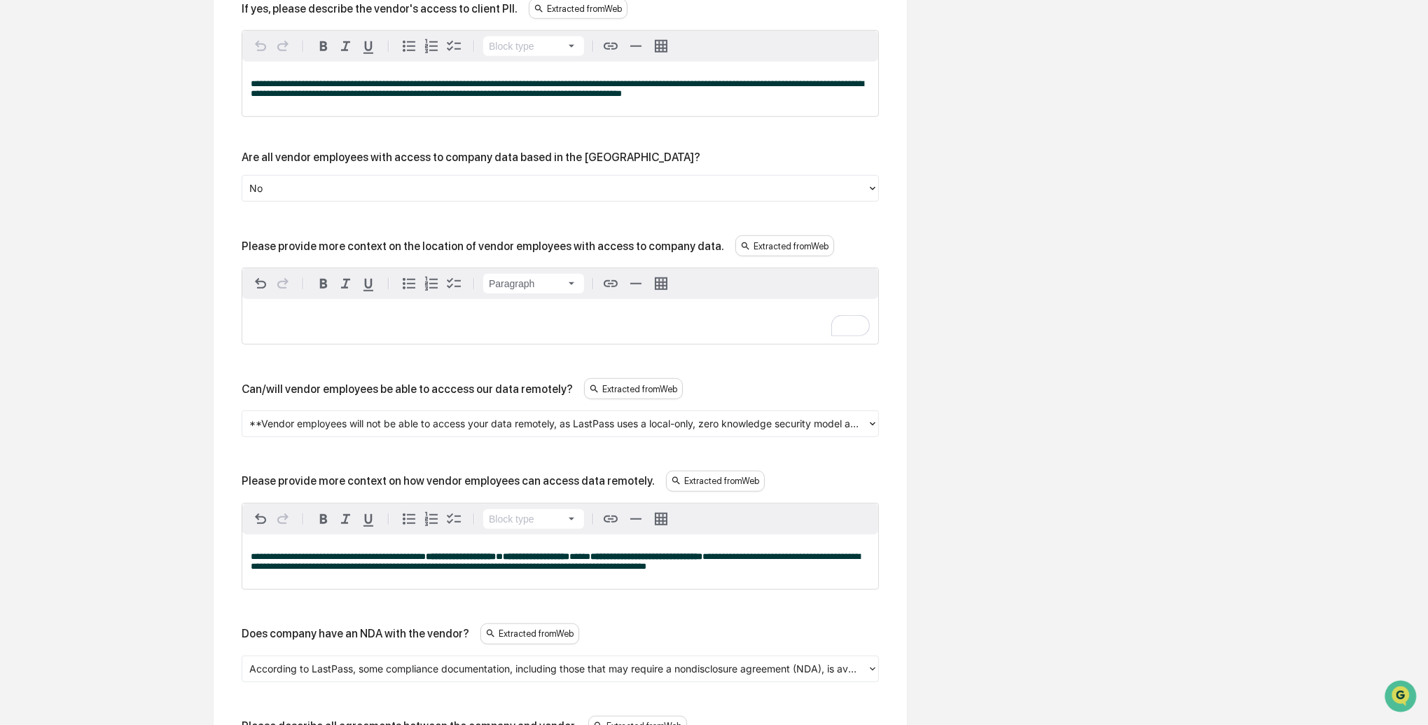
click at [348, 432] on div at bounding box center [554, 424] width 611 height 16
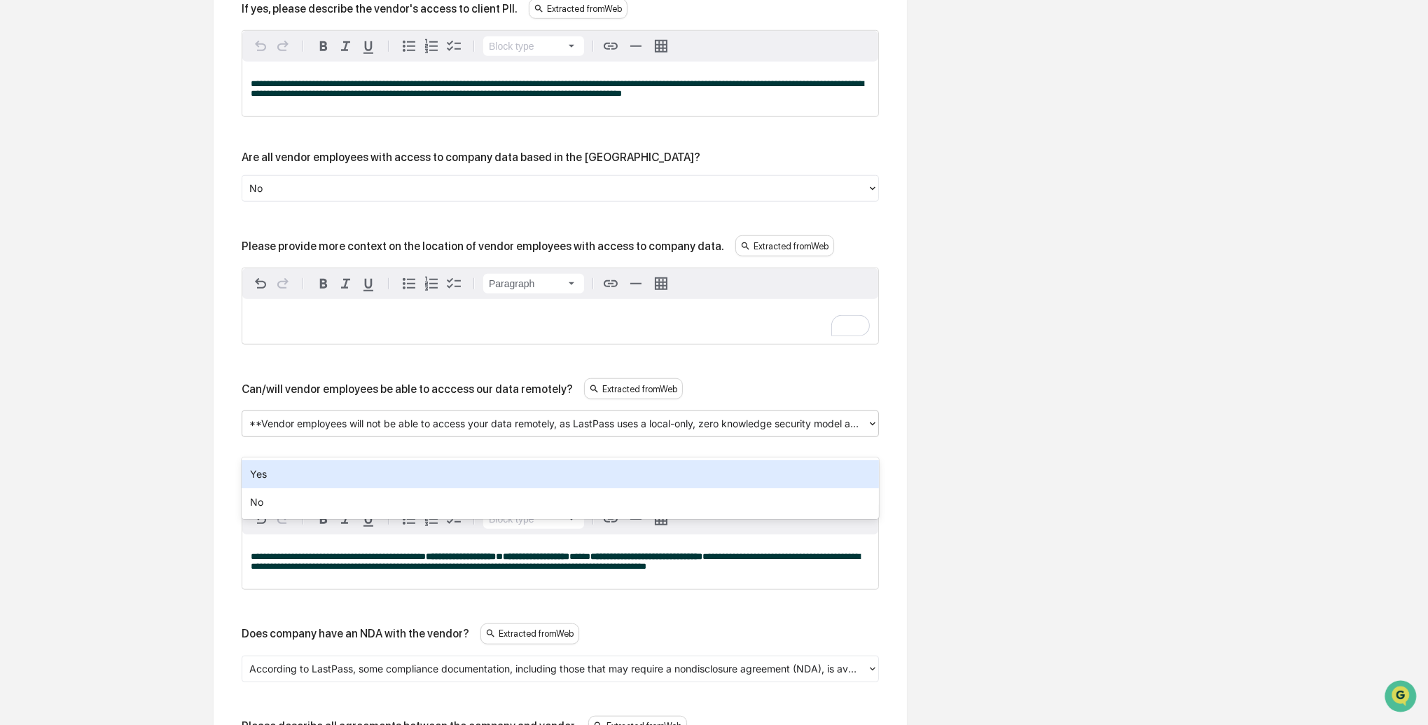
click at [275, 432] on div at bounding box center [554, 424] width 611 height 16
drag, startPoint x: 260, startPoint y: 441, endPoint x: 273, endPoint y: 440, distance: 12.6
click at [273, 432] on div at bounding box center [554, 424] width 611 height 16
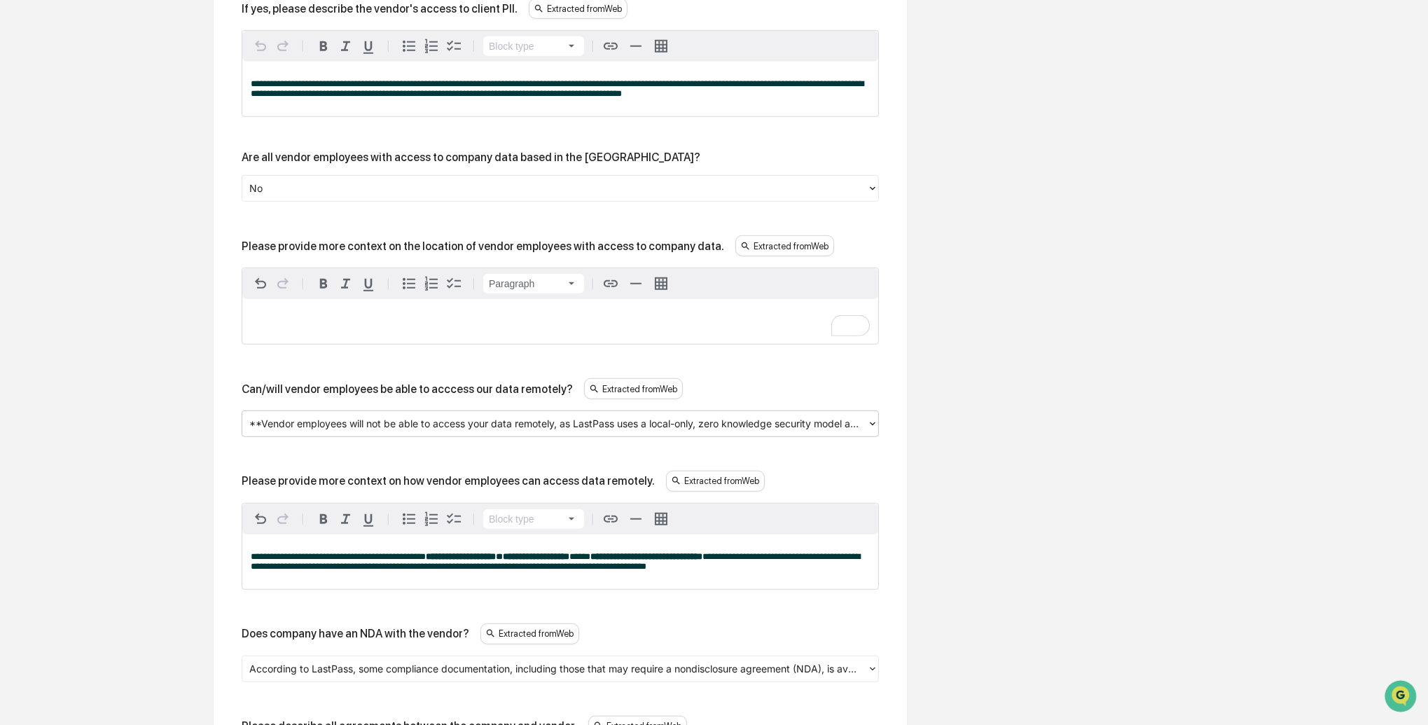
drag, startPoint x: 262, startPoint y: 442, endPoint x: 303, endPoint y: 441, distance: 40.6
click at [303, 432] on div at bounding box center [554, 424] width 611 height 16
click at [316, 464] on div "**********" at bounding box center [561, 58] width 638 height 1758
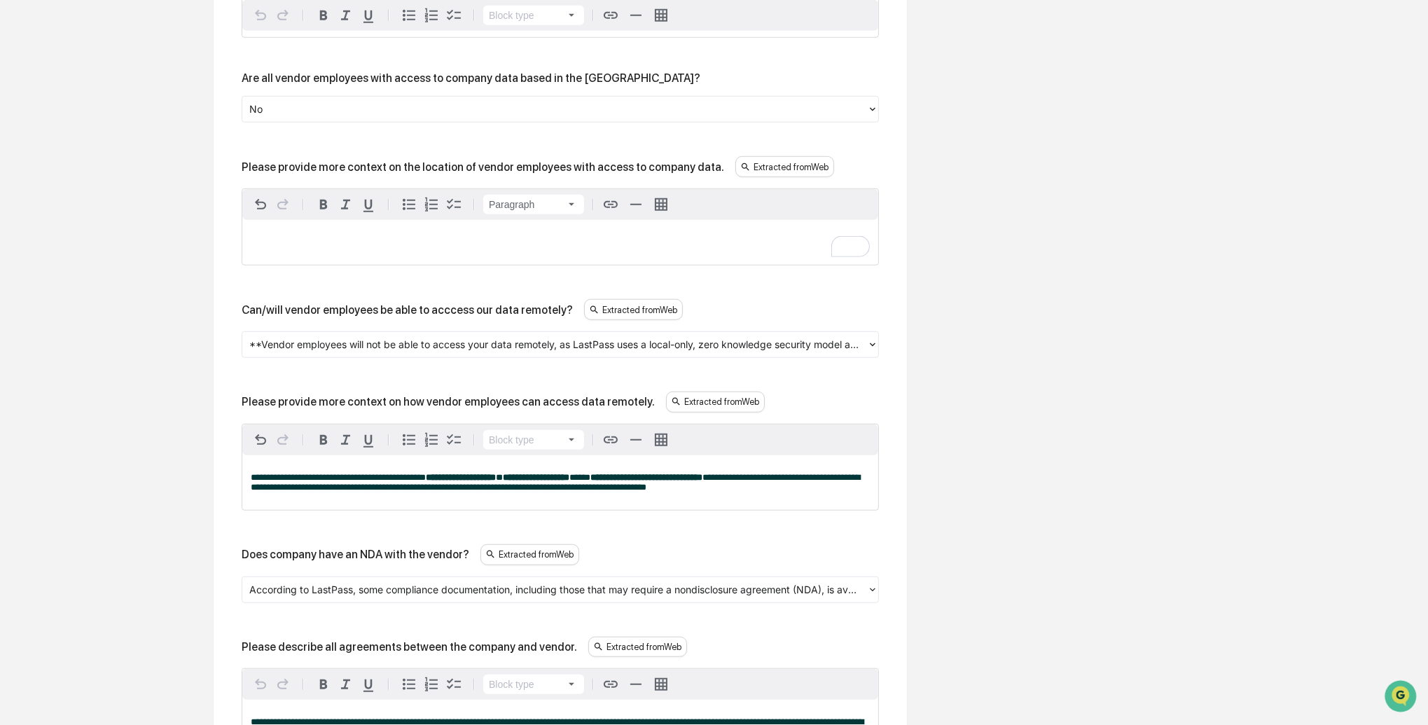
scroll to position [1506, 0]
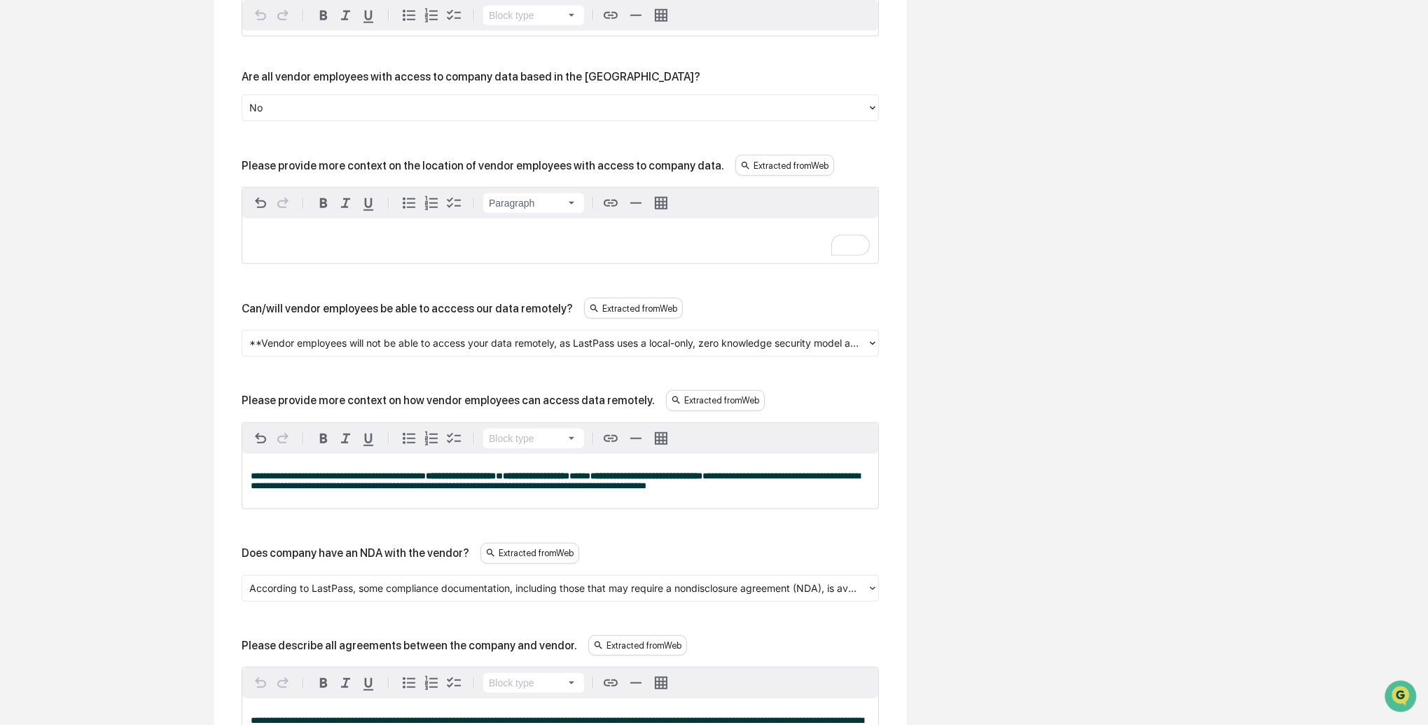
click at [323, 491] on p "**********" at bounding box center [560, 481] width 619 height 20
drag, startPoint x: 322, startPoint y: 517, endPoint x: 242, endPoint y: 496, distance: 82.6
click at [242, 496] on div "**********" at bounding box center [561, 465] width 638 height 87
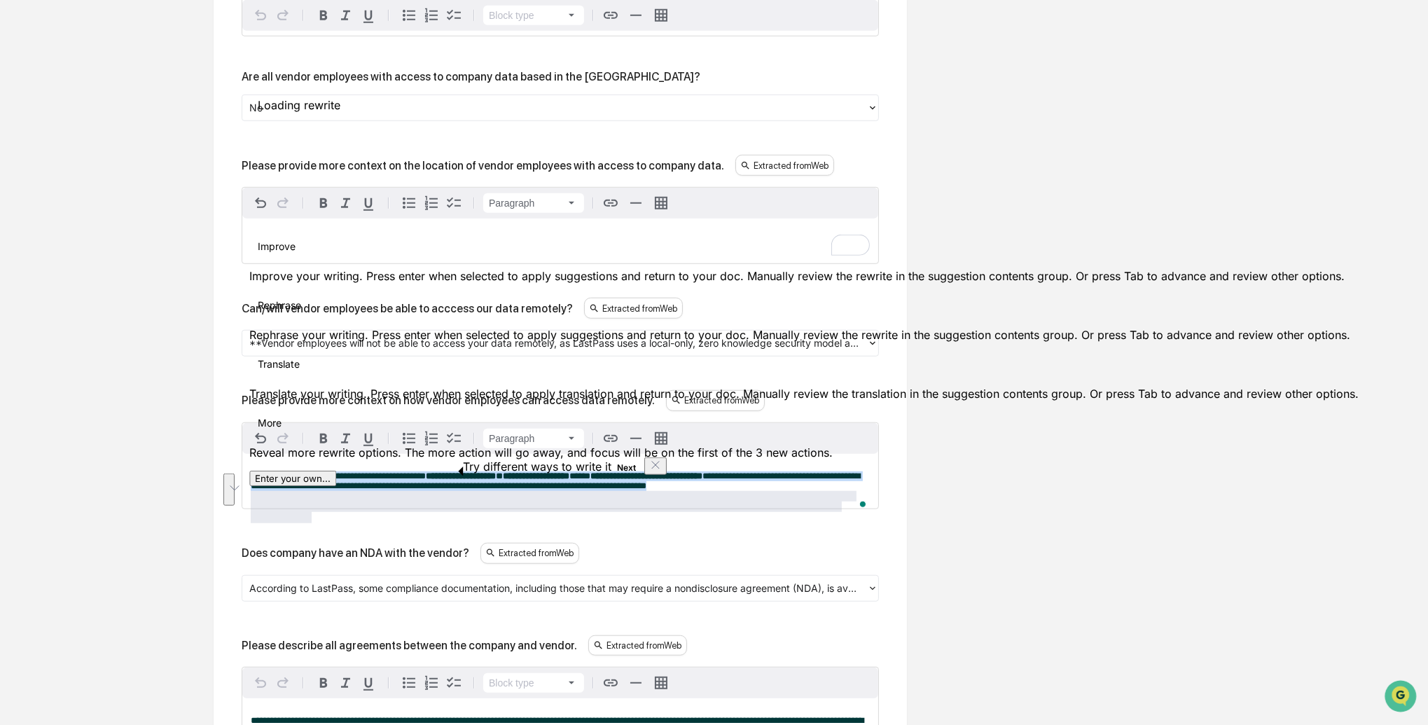
click button "Next" at bounding box center [627, 468] width 30 height 17
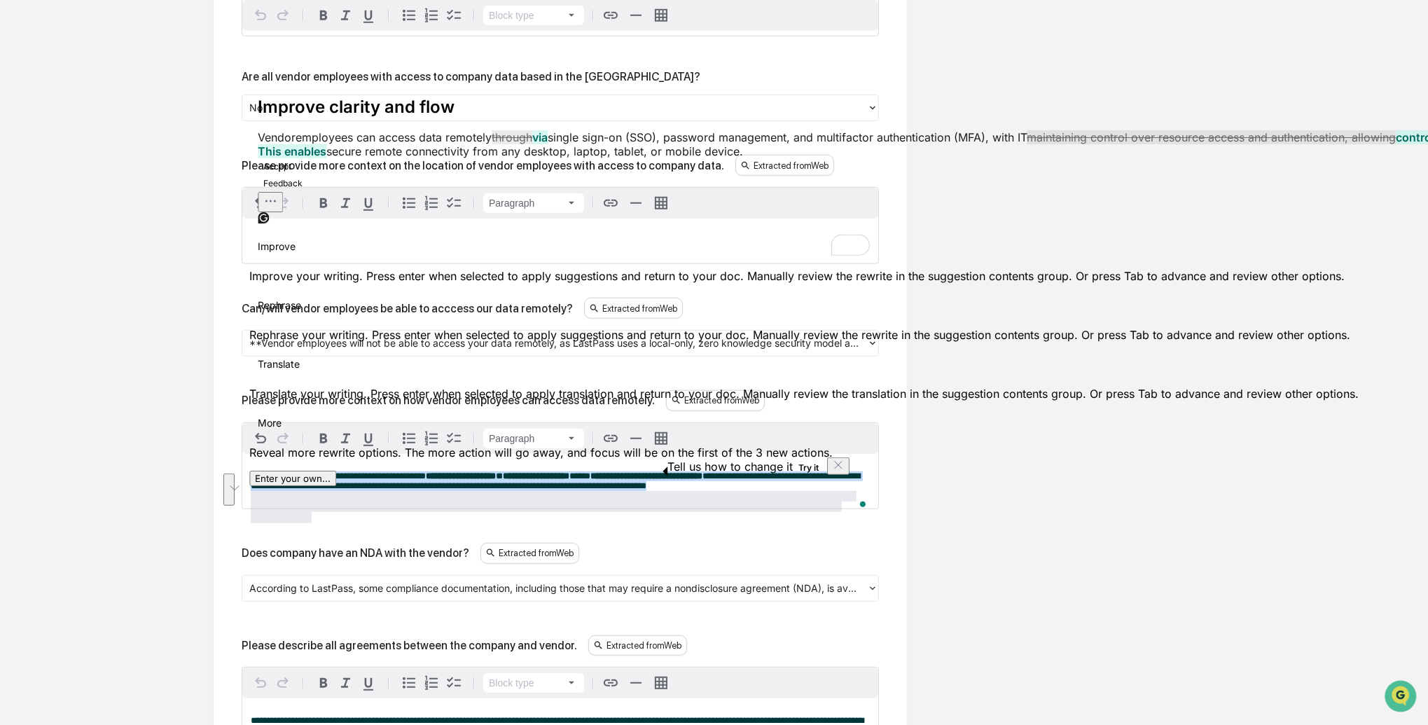
click at [307, 490] on span "**********" at bounding box center [556, 480] width 610 height 19
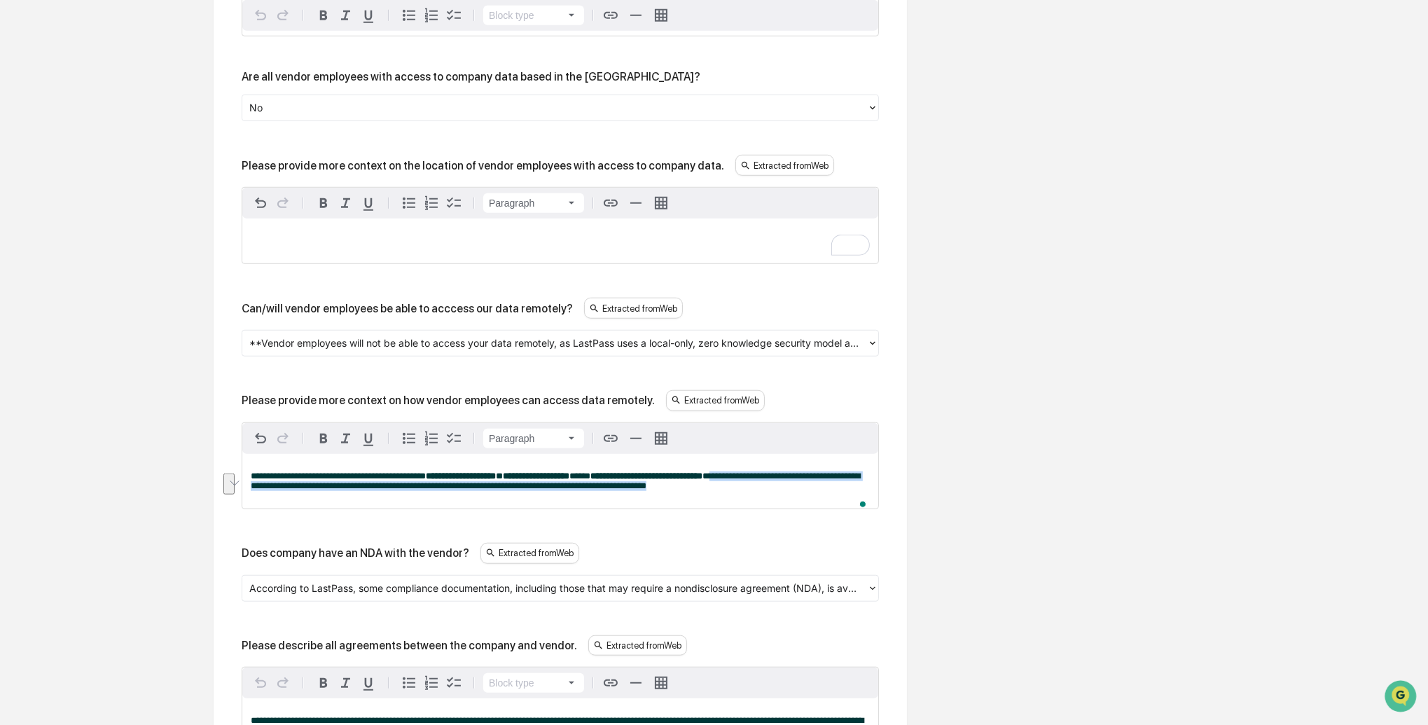
drag, startPoint x: 322, startPoint y: 519, endPoint x: 245, endPoint y: 502, distance: 78.9
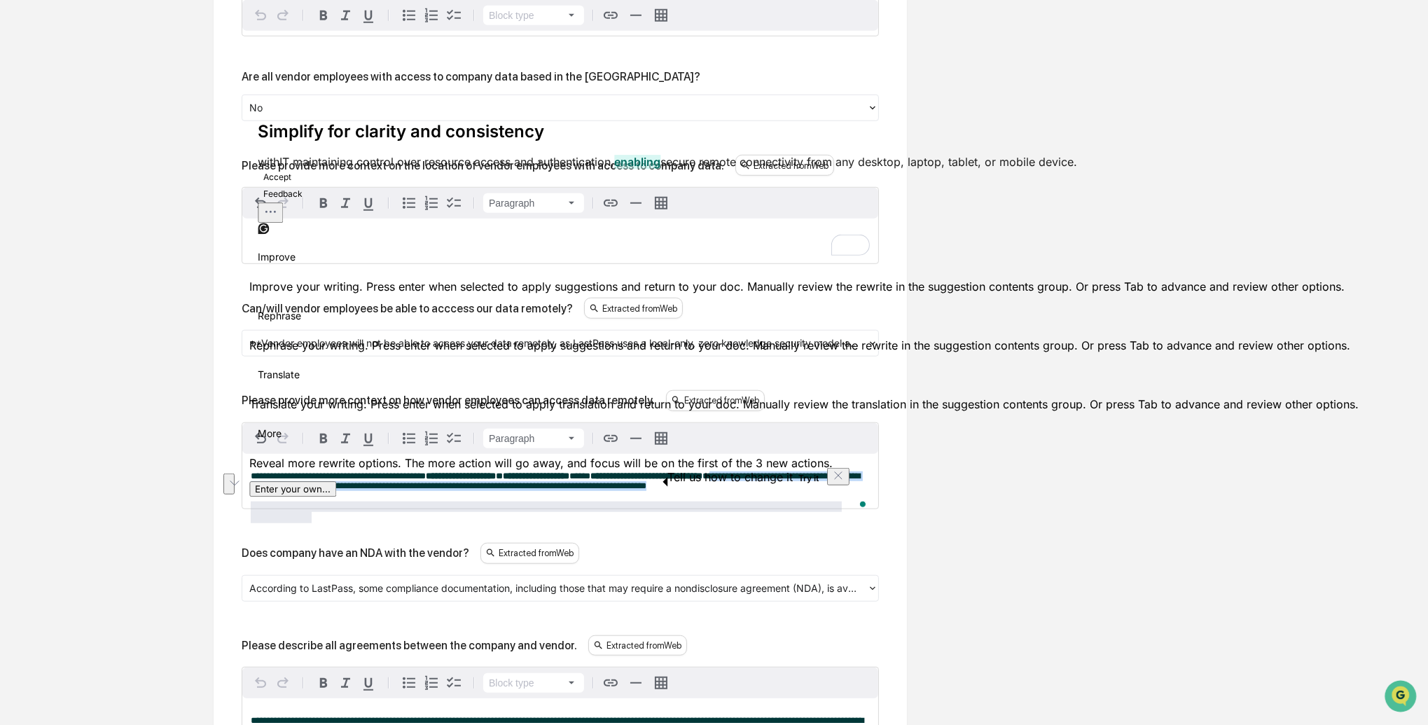
drag, startPoint x: 338, startPoint y: 500, endPoint x: 339, endPoint y: 511, distance: 12.0
click at [338, 490] on span "**********" at bounding box center [556, 480] width 610 height 19
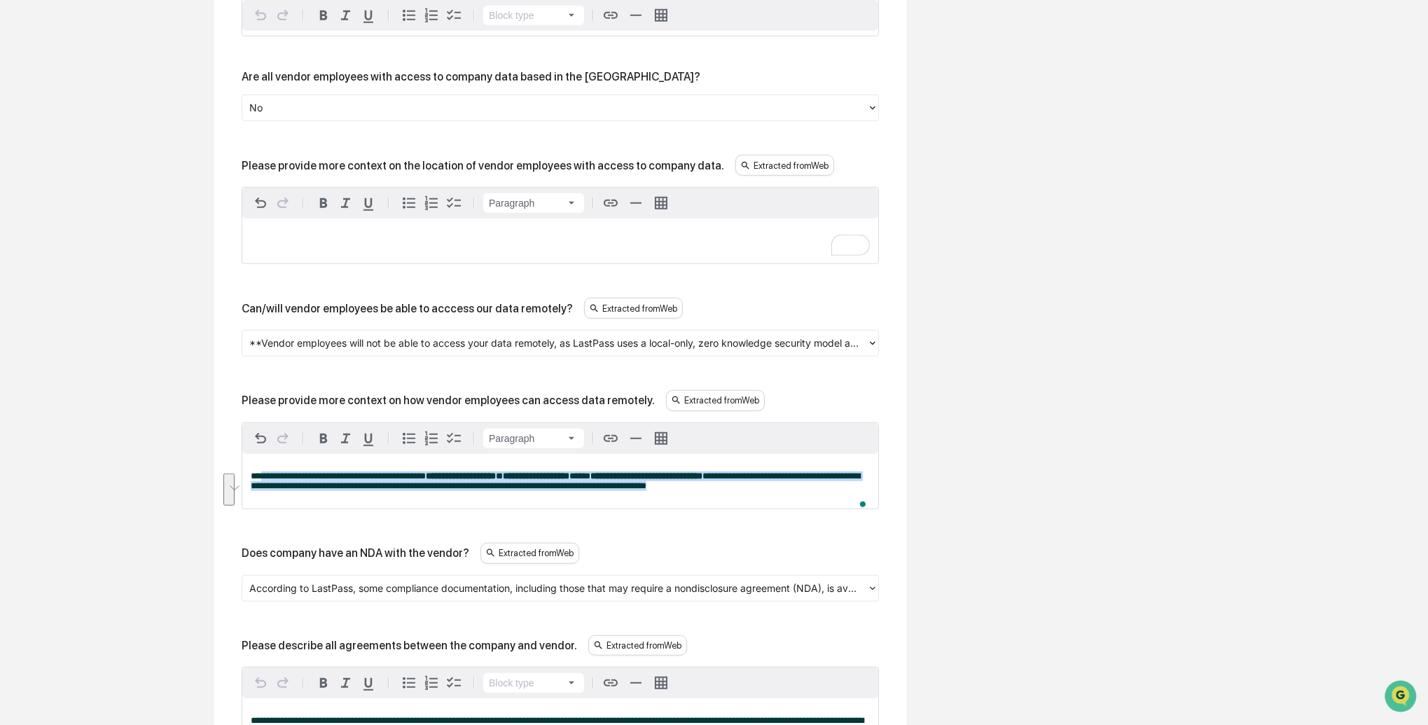
drag, startPoint x: 308, startPoint y: 512, endPoint x: 264, endPoint y: 493, distance: 47.4
click at [264, 491] on p "**********" at bounding box center [560, 481] width 619 height 20
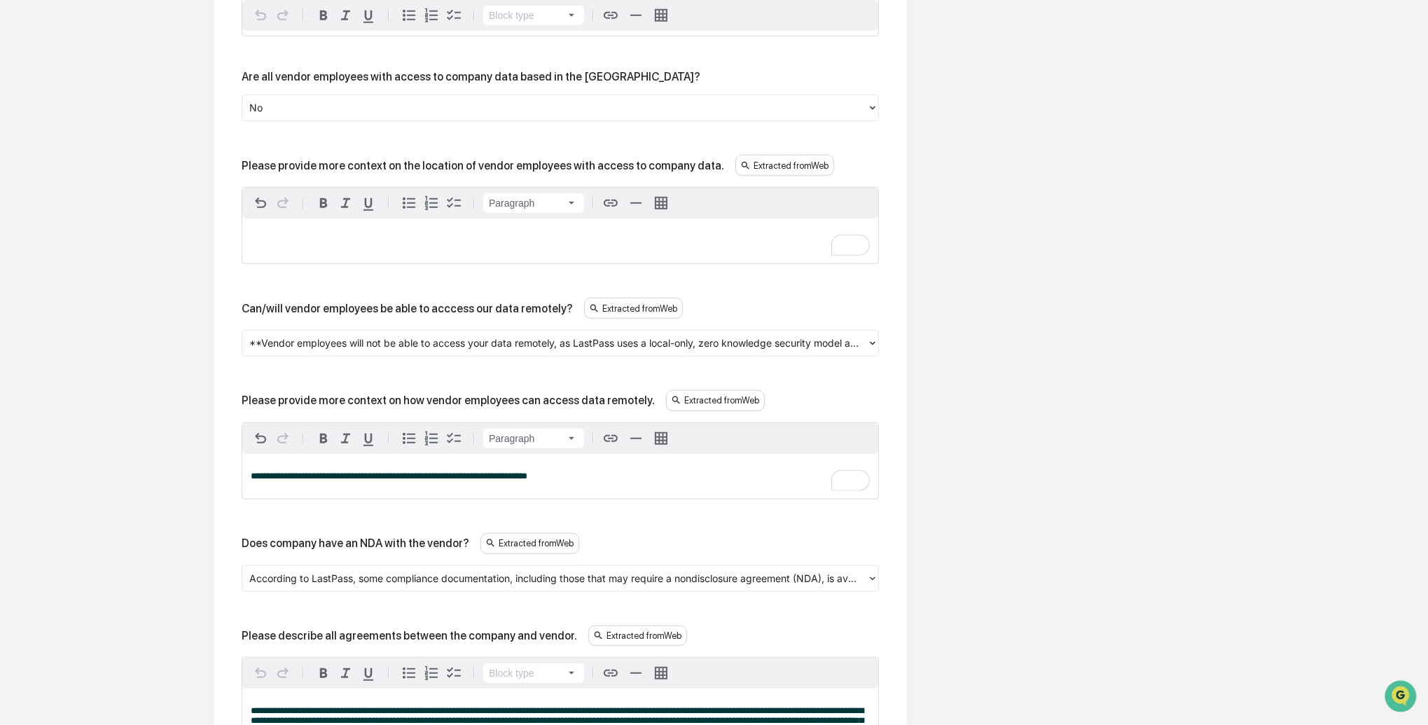
click at [326, 352] on div at bounding box center [554, 344] width 611 height 16
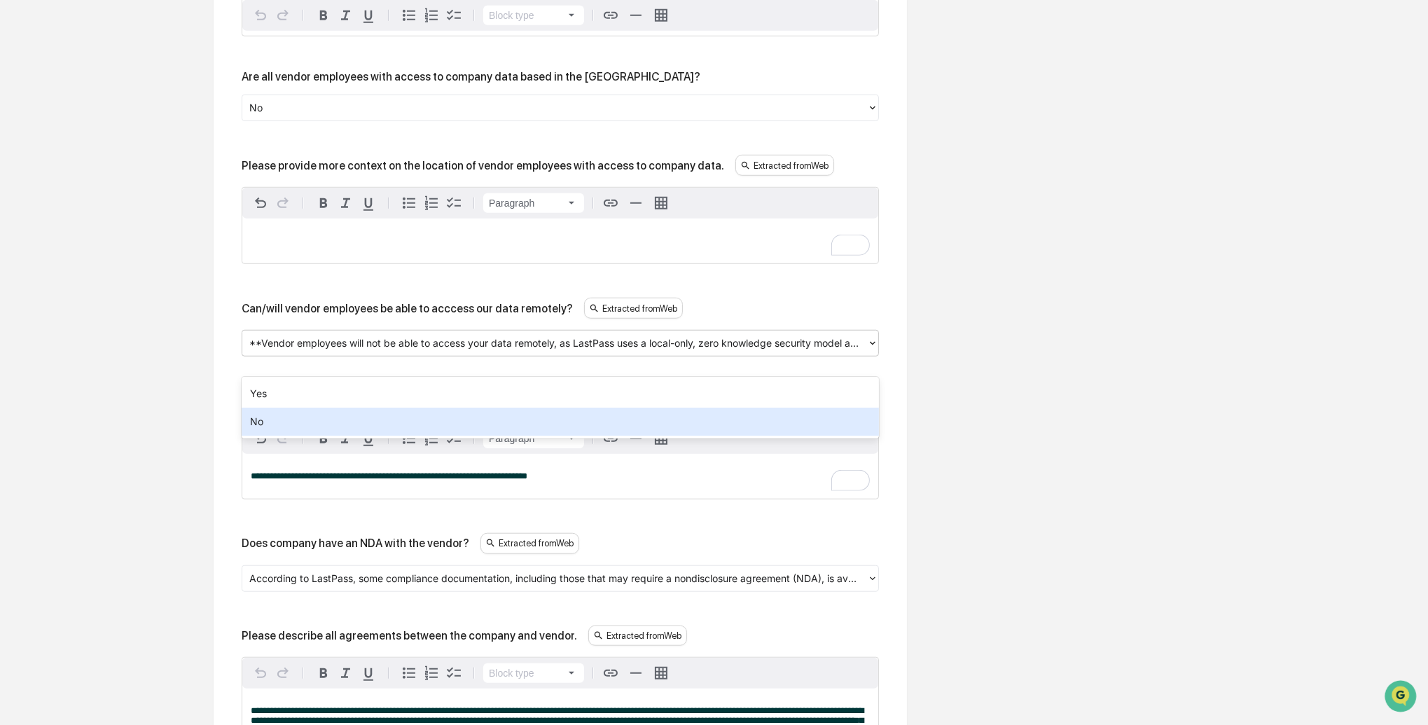
click at [308, 415] on div "No" at bounding box center [561, 422] width 638 height 28
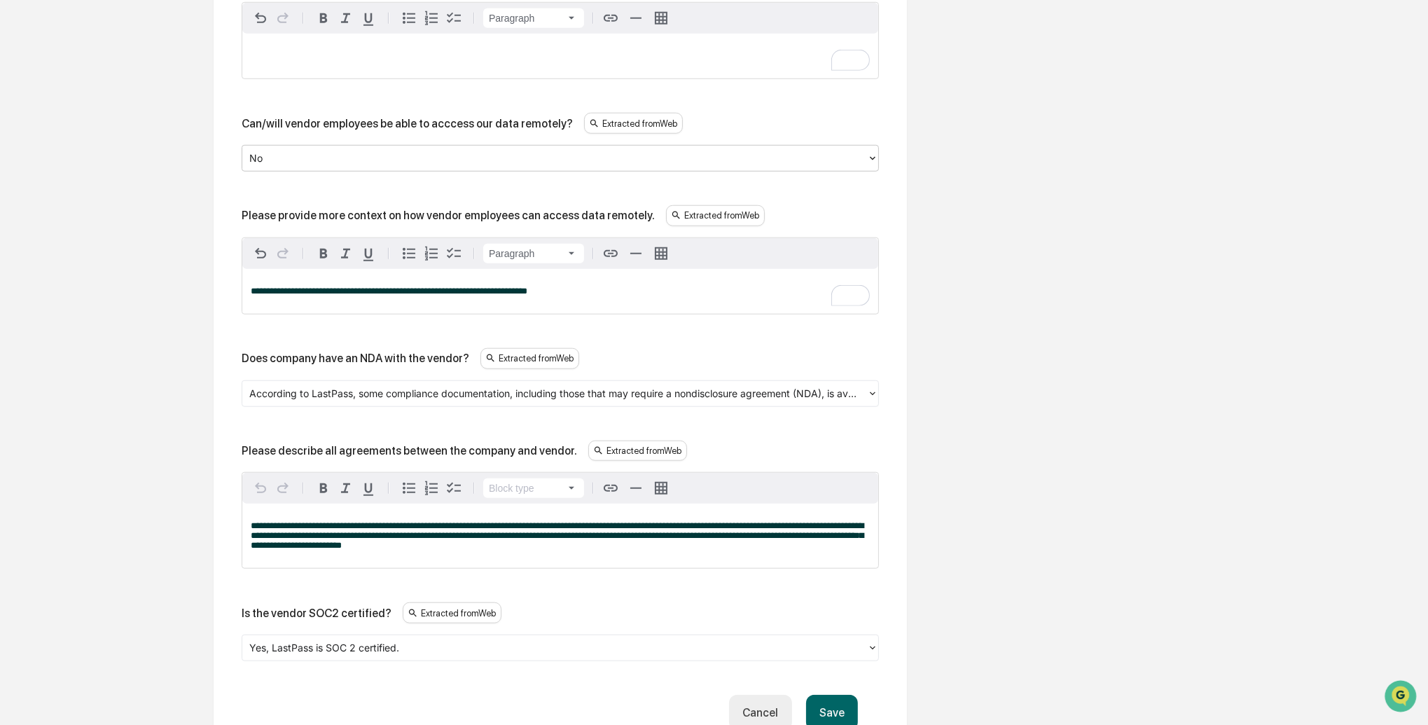
scroll to position [1707, 0]
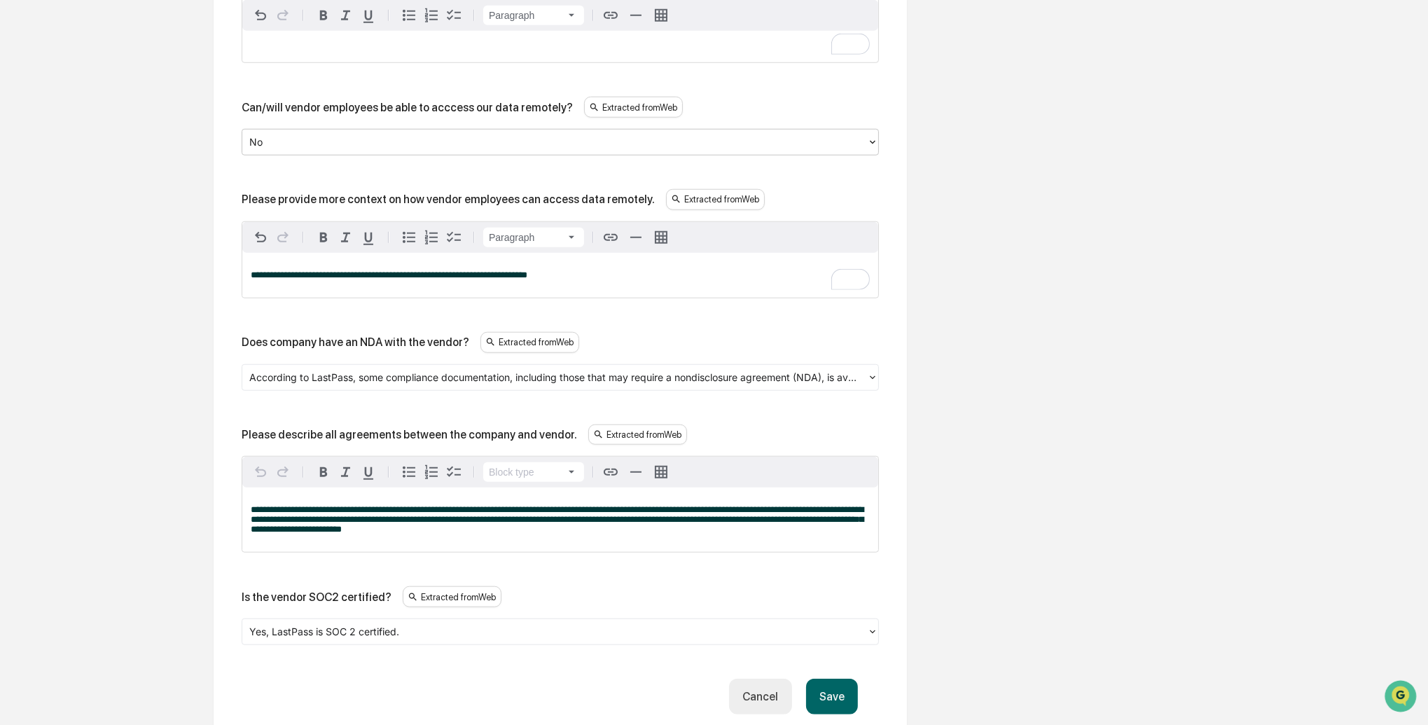
click at [298, 385] on div at bounding box center [554, 377] width 611 height 16
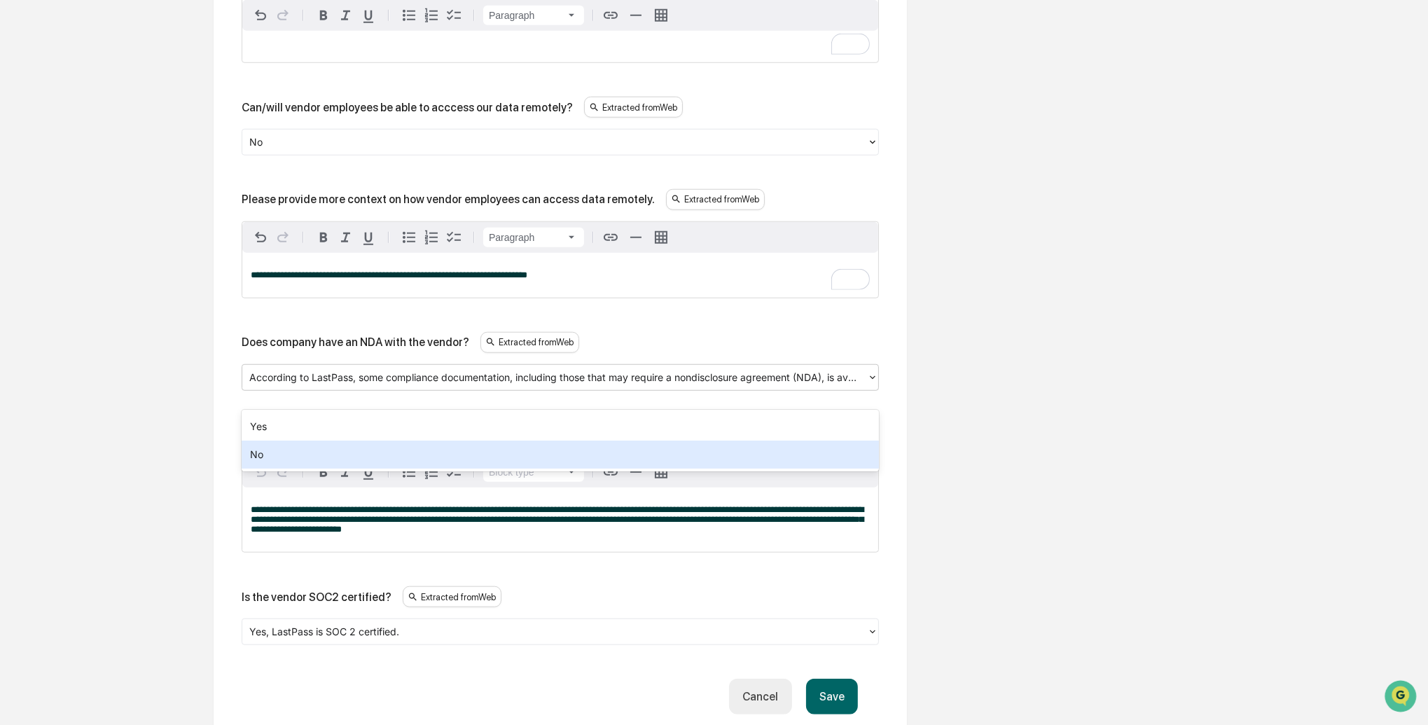
click at [287, 446] on div "No" at bounding box center [561, 455] width 638 height 28
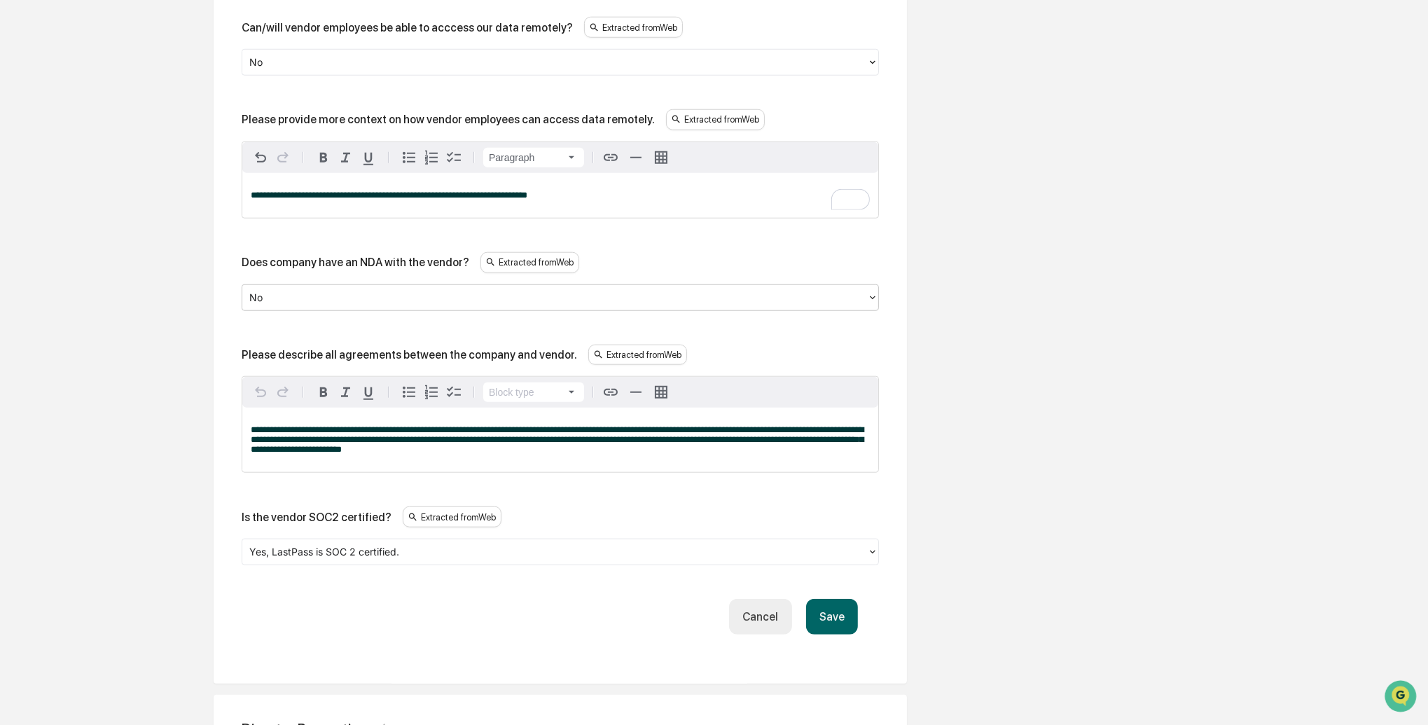
scroll to position [1787, 0]
click at [827, 634] on button "Save" at bounding box center [832, 616] width 52 height 36
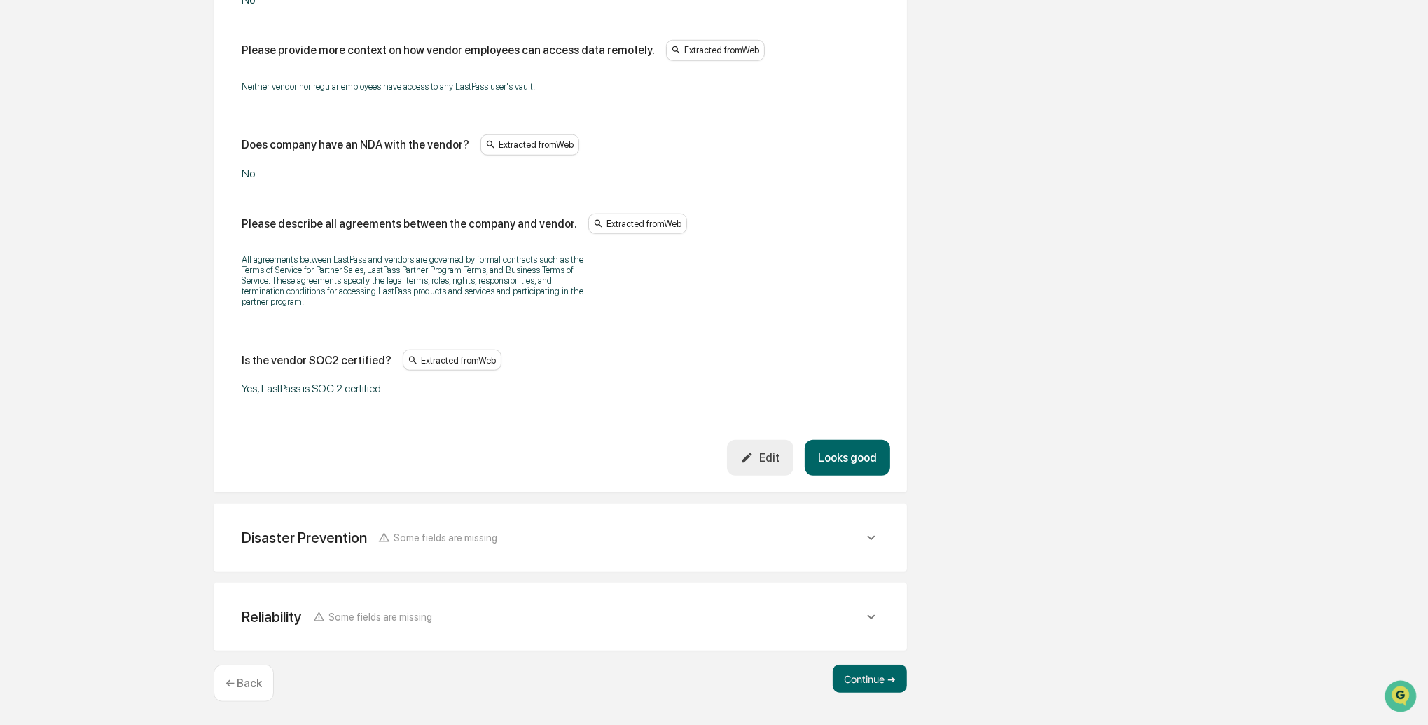
click at [839, 450] on button "Looks good" at bounding box center [847, 458] width 85 height 36
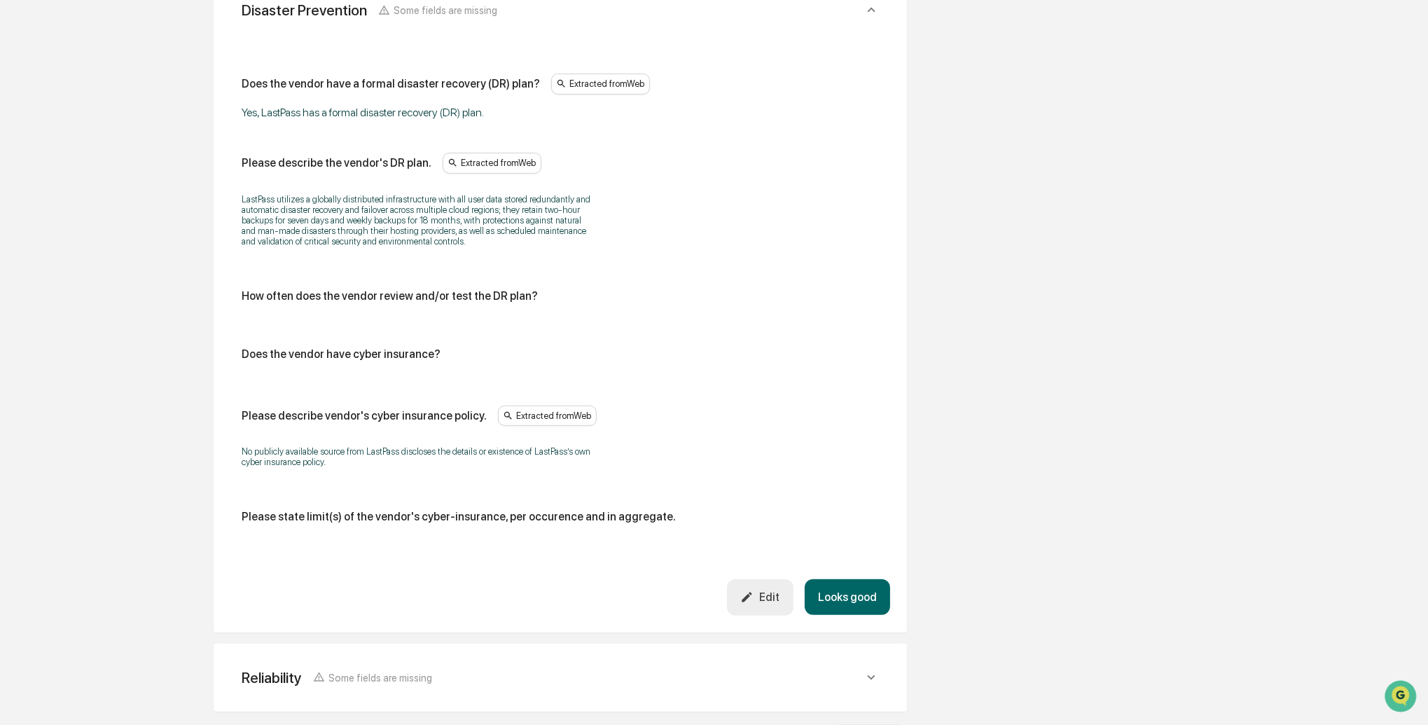
scroll to position [675, 0]
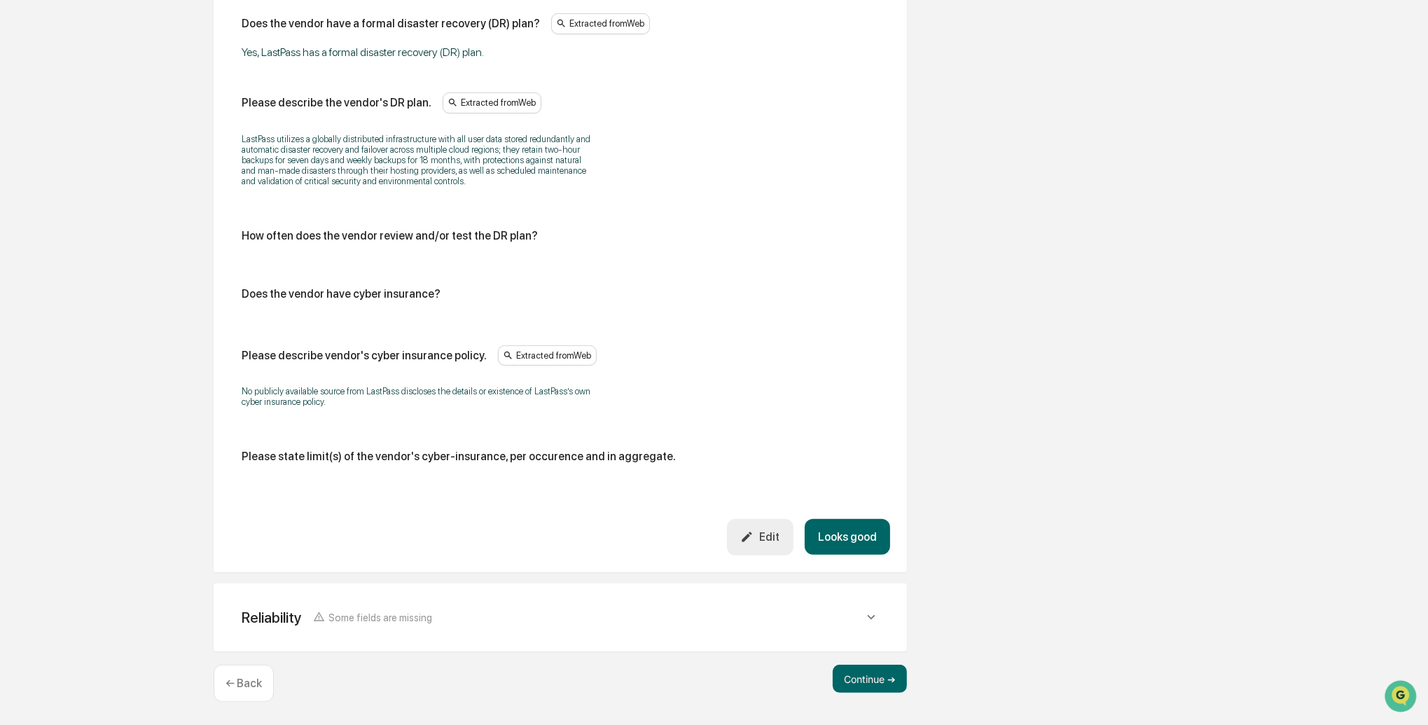
click at [848, 539] on button "Looks good" at bounding box center [847, 537] width 85 height 36
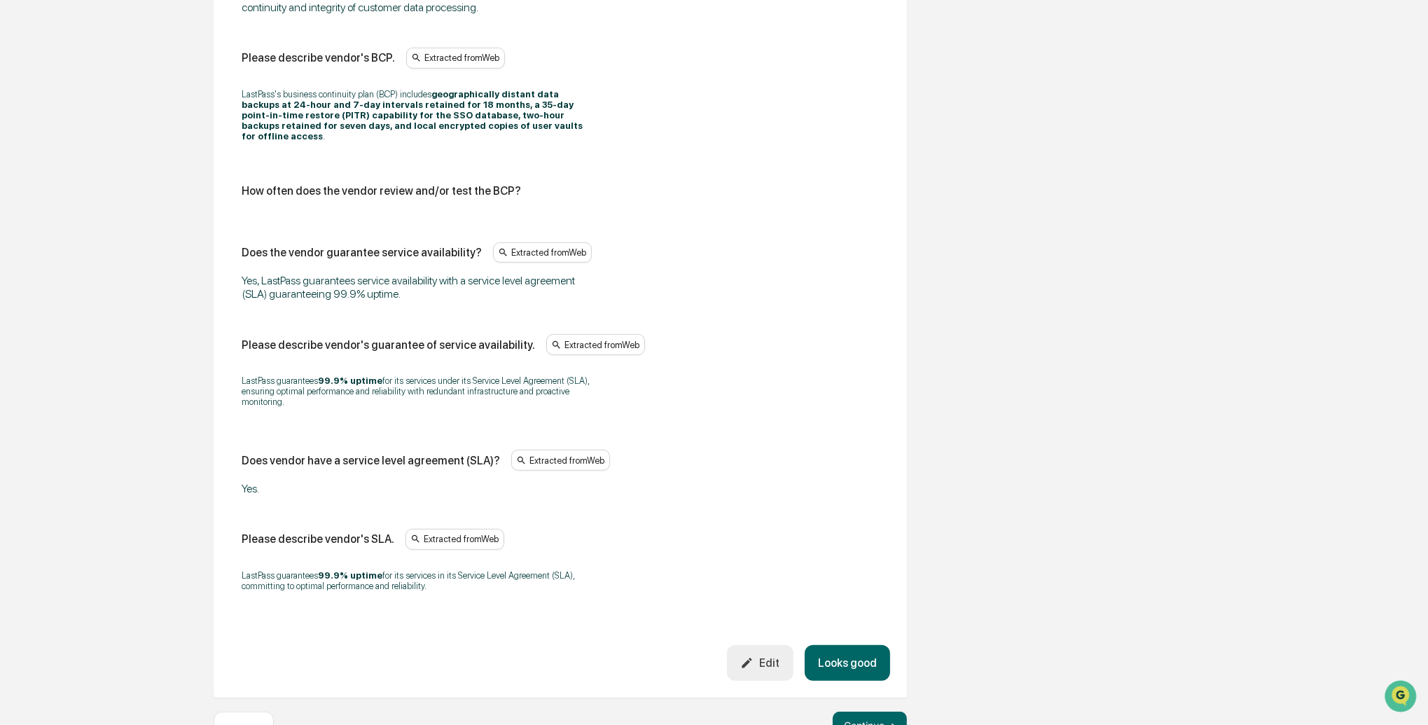
scroll to position [862, 0]
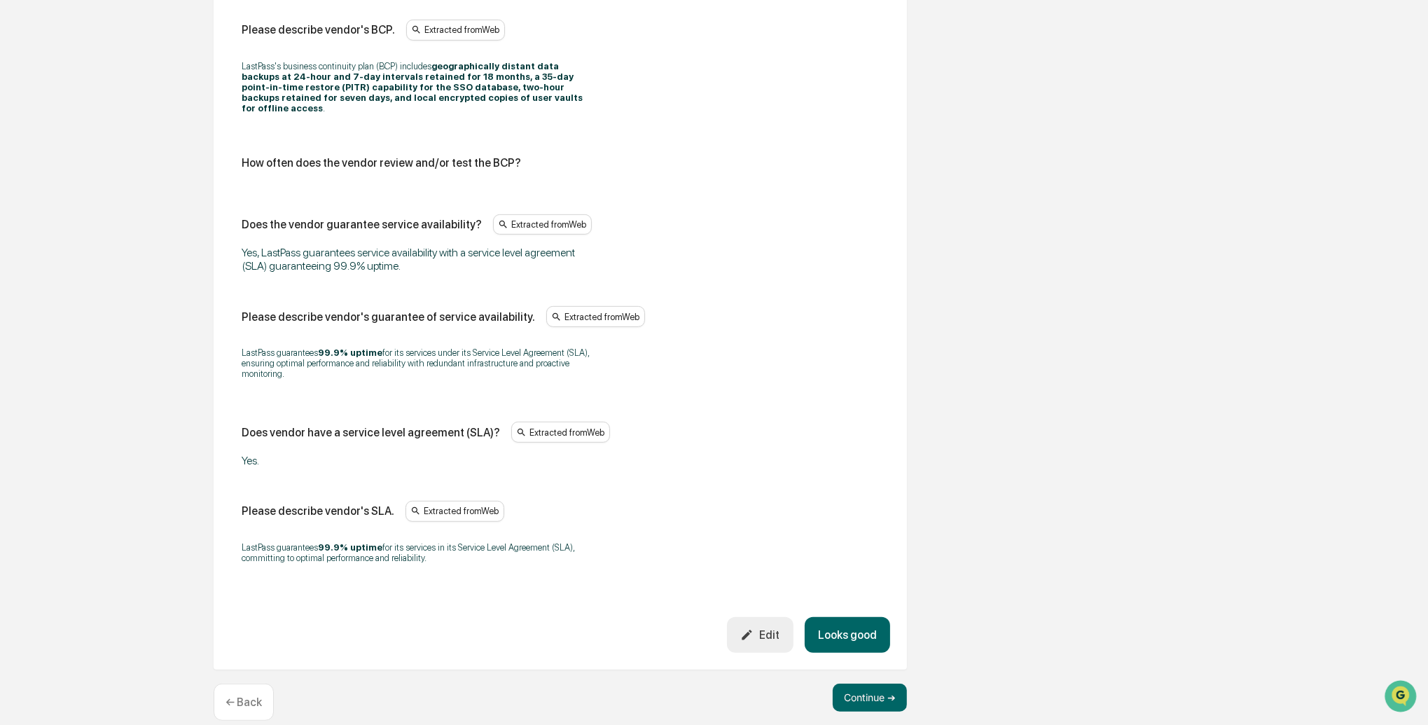
click at [869, 621] on button "Looks good" at bounding box center [847, 635] width 85 height 36
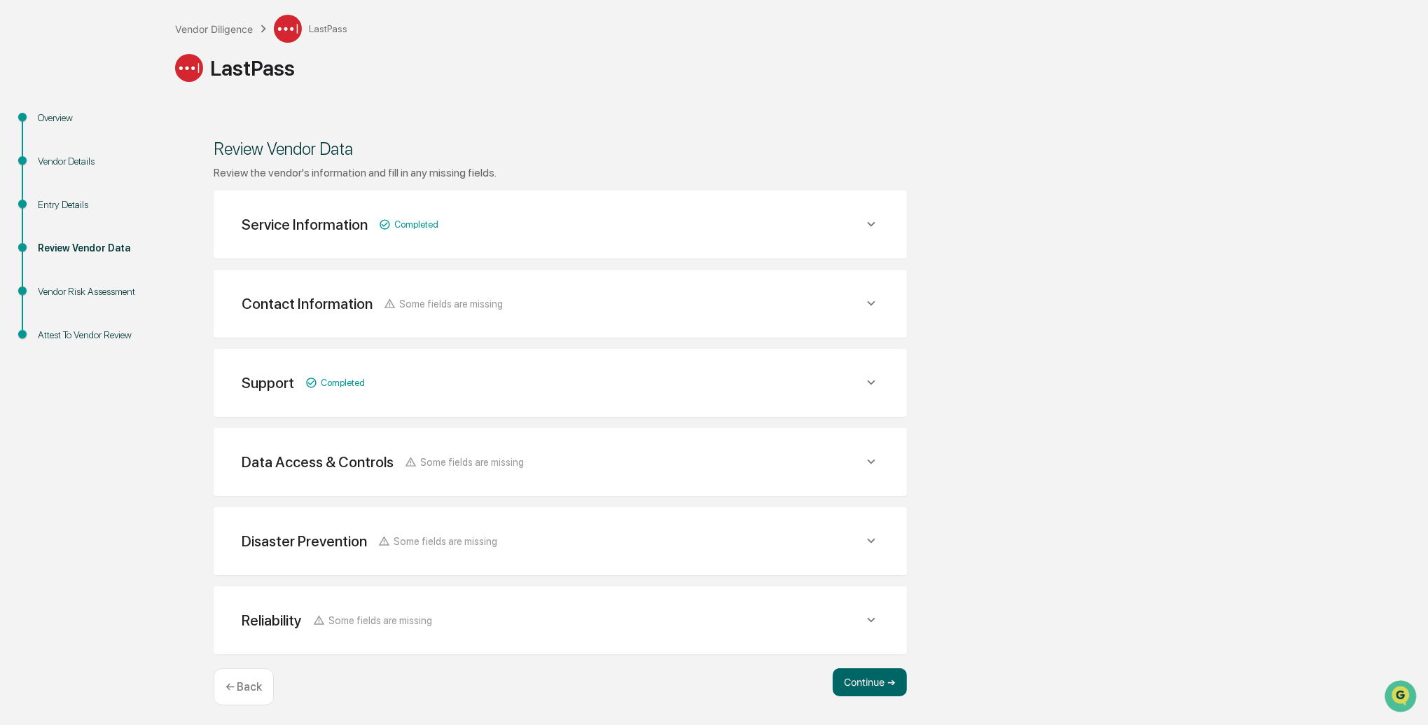
scroll to position [72, 0]
click at [883, 673] on button "Continue ➔" at bounding box center [870, 683] width 74 height 28
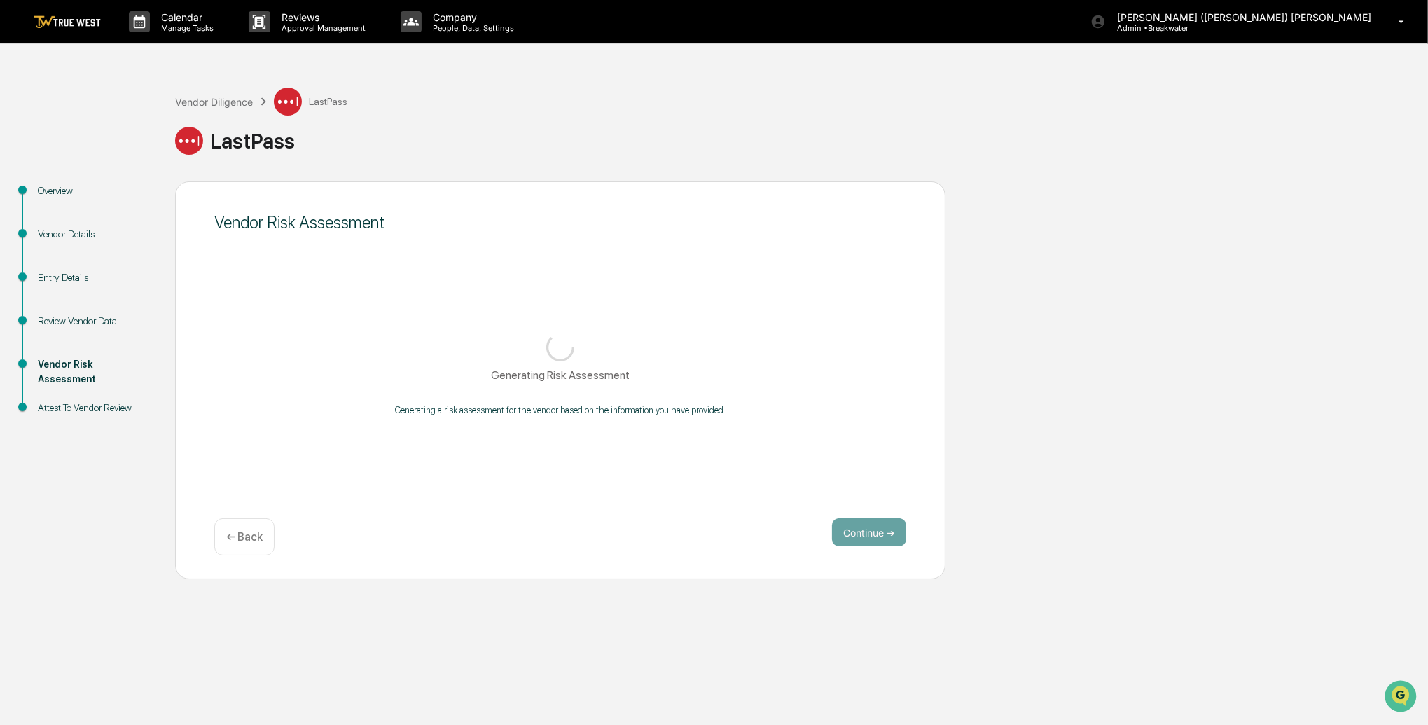
scroll to position [0, 0]
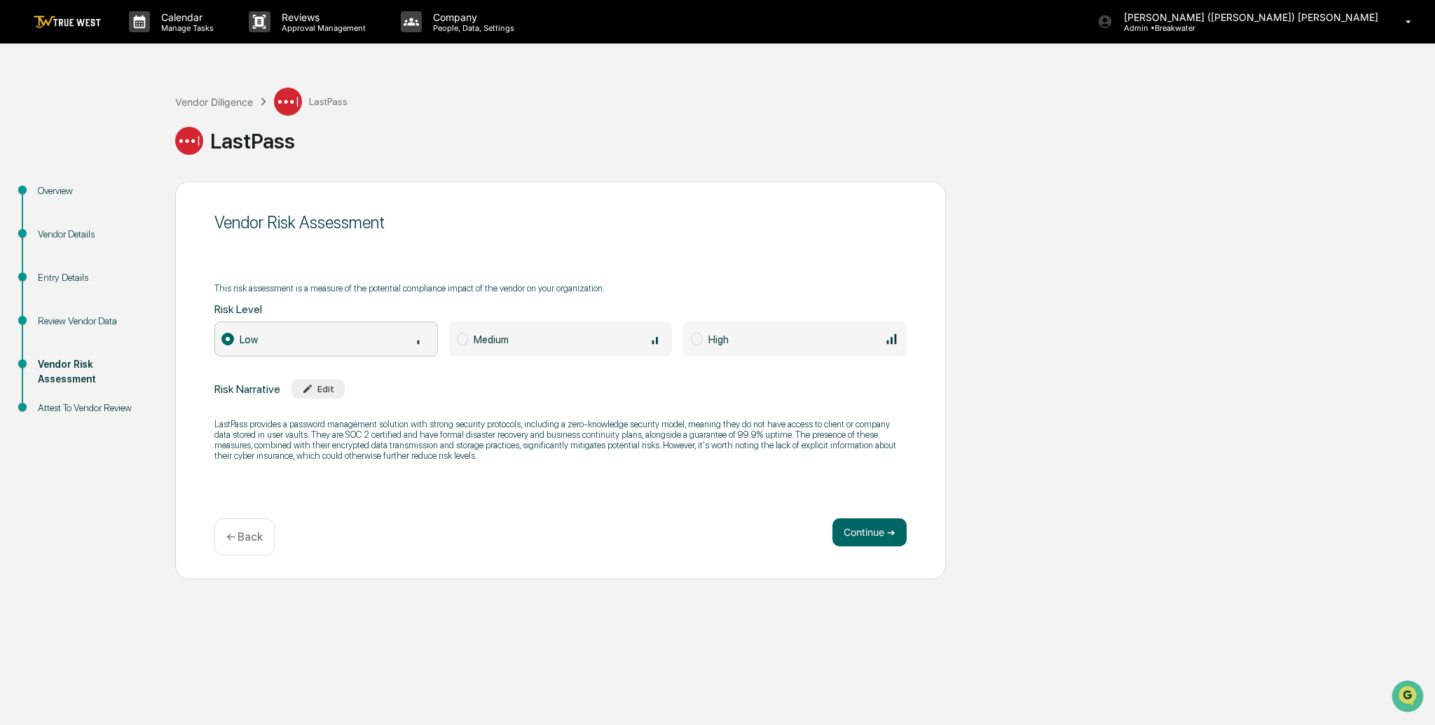
click at [572, 342] on div "Medium" at bounding box center [569, 338] width 191 height 15
click at [882, 532] on button "Continue ➔" at bounding box center [869, 532] width 74 height 28
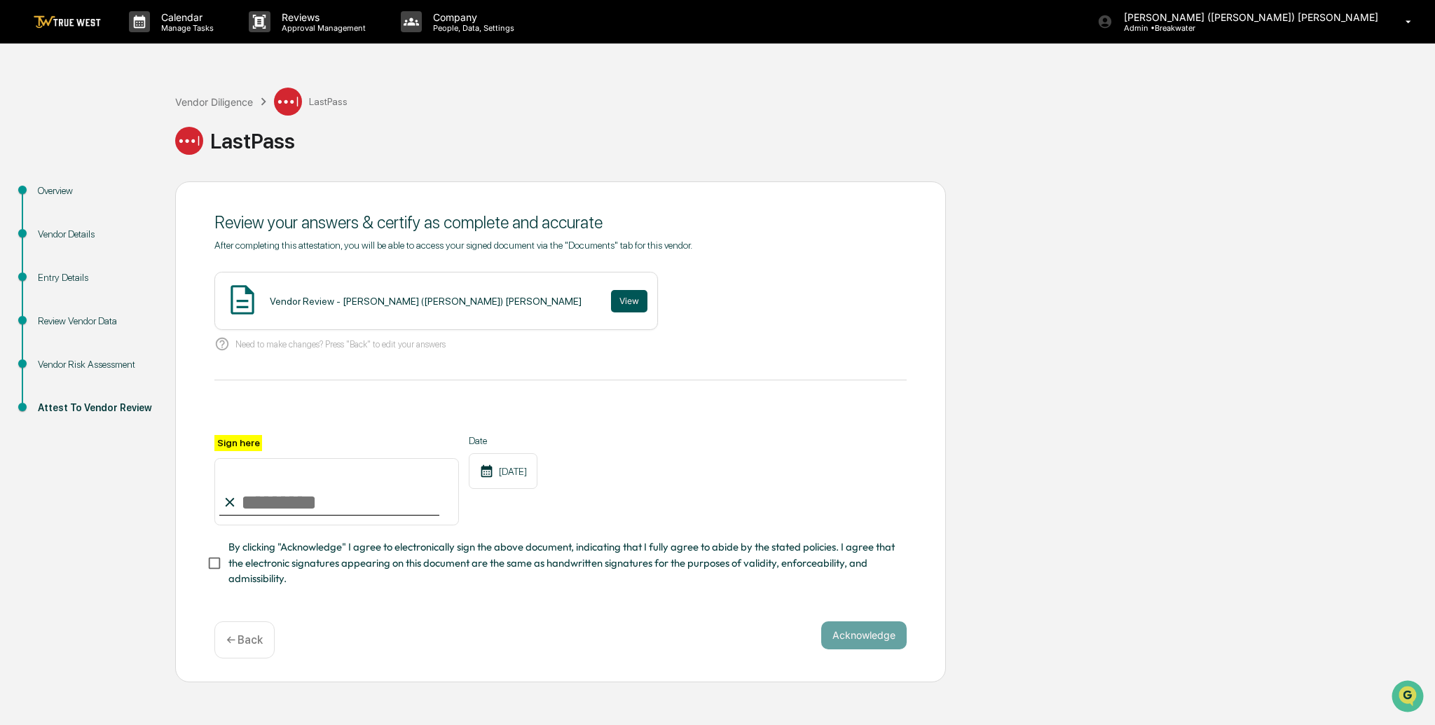
click at [611, 293] on button "View" at bounding box center [629, 301] width 36 height 22
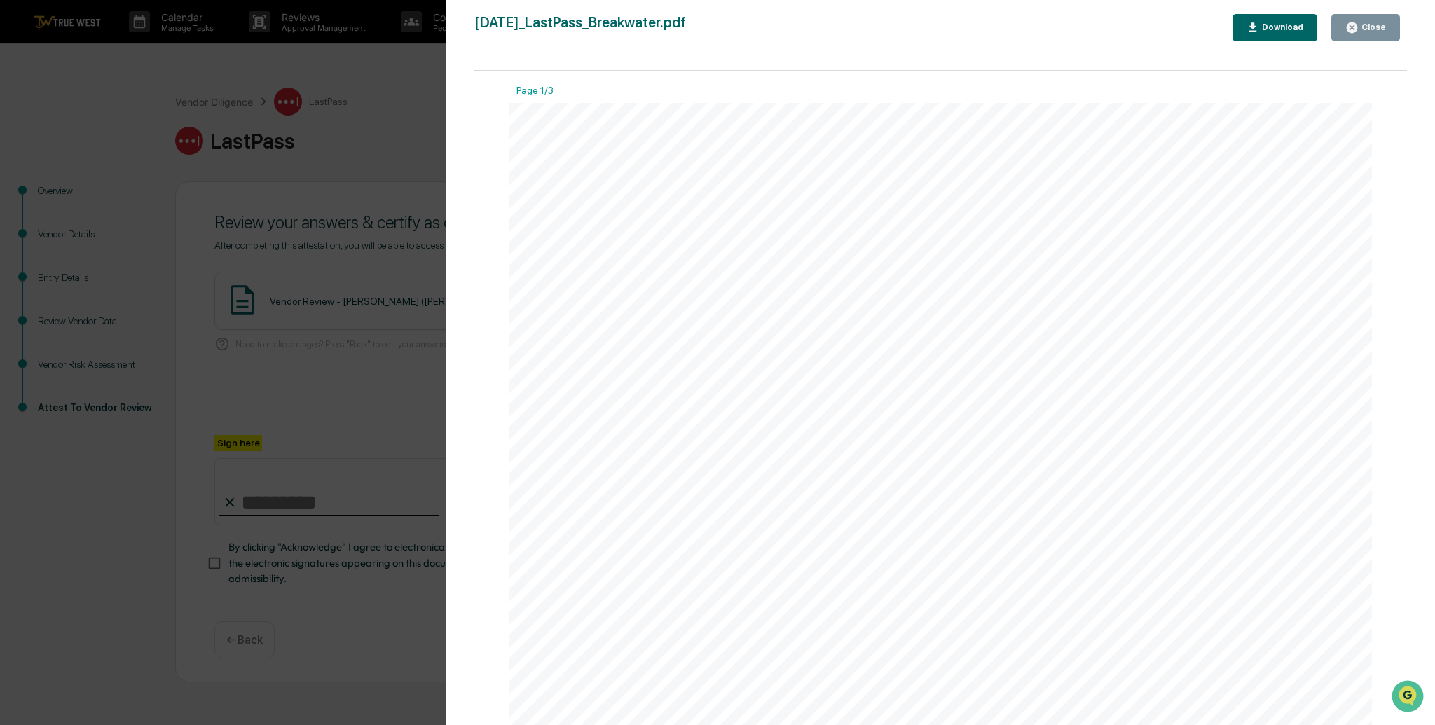
click at [1351, 34] on button "Close" at bounding box center [1365, 27] width 69 height 27
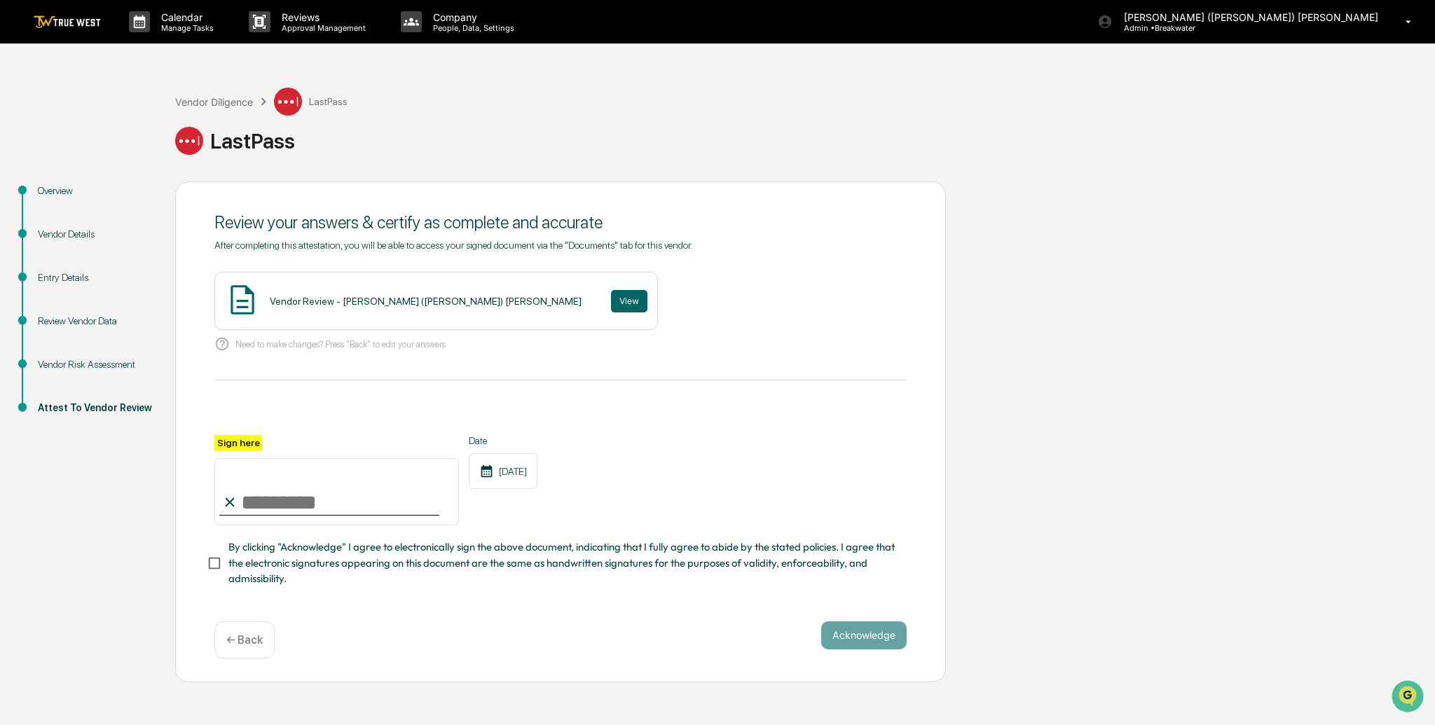
click at [260, 488] on input "Sign here" at bounding box center [336, 491] width 245 height 67
type input "*"
type input "**********"
click at [839, 628] on button "Acknowledge" at bounding box center [863, 635] width 85 height 28
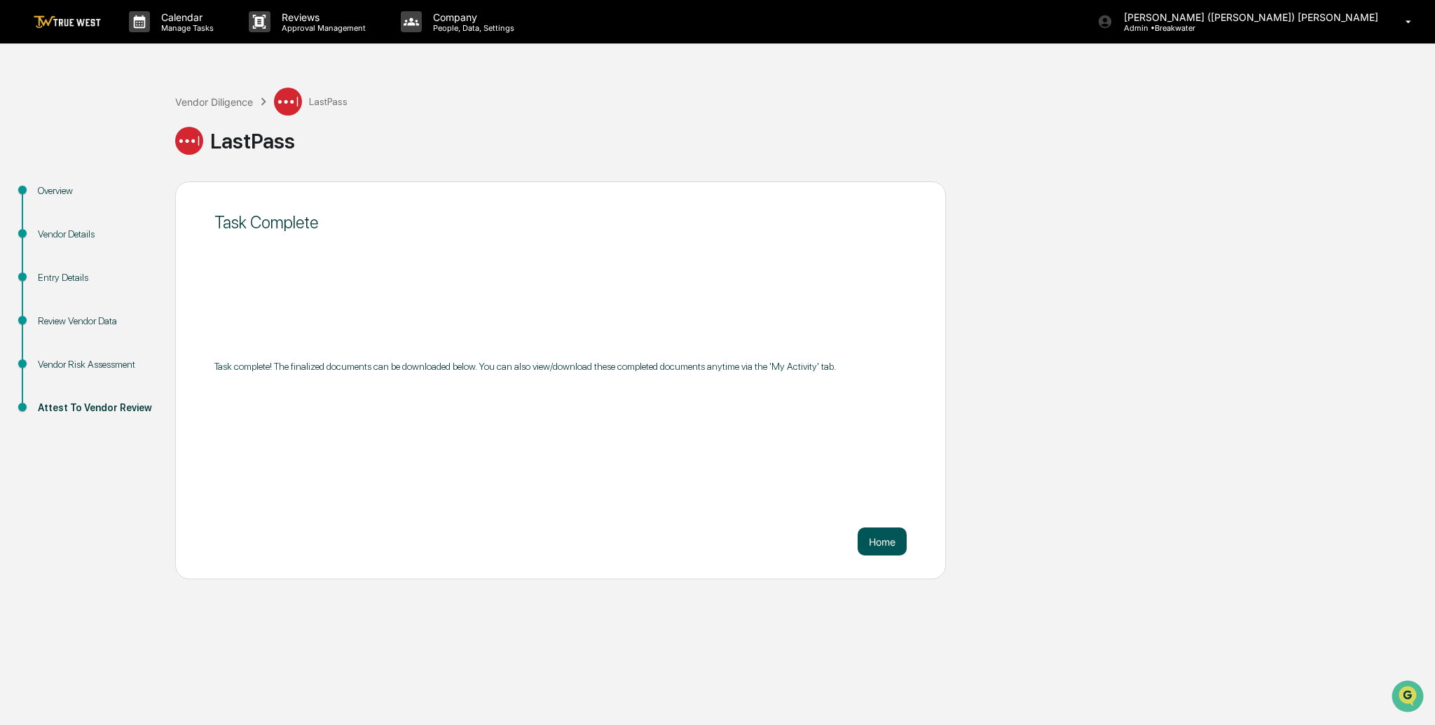
click at [883, 546] on button "Home" at bounding box center [882, 542] width 49 height 28
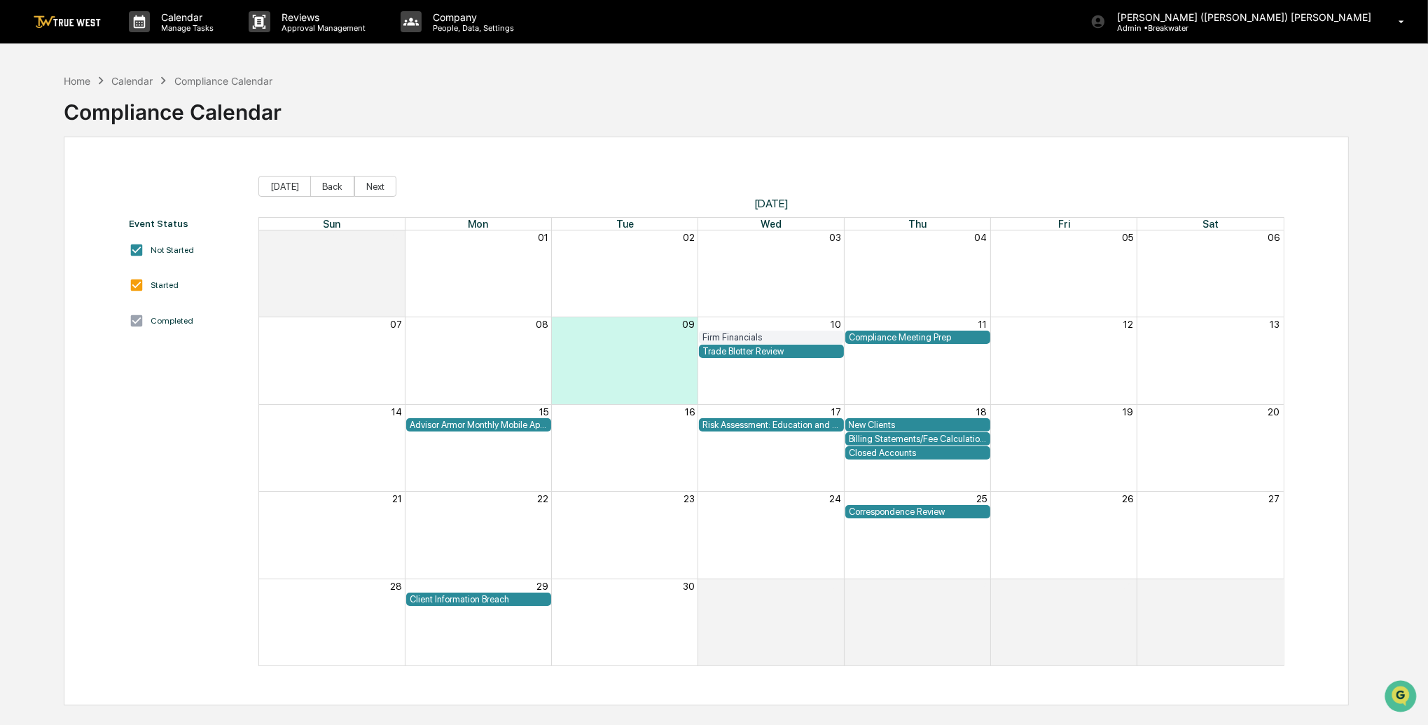
click at [97, 22] on img at bounding box center [67, 21] width 67 height 13
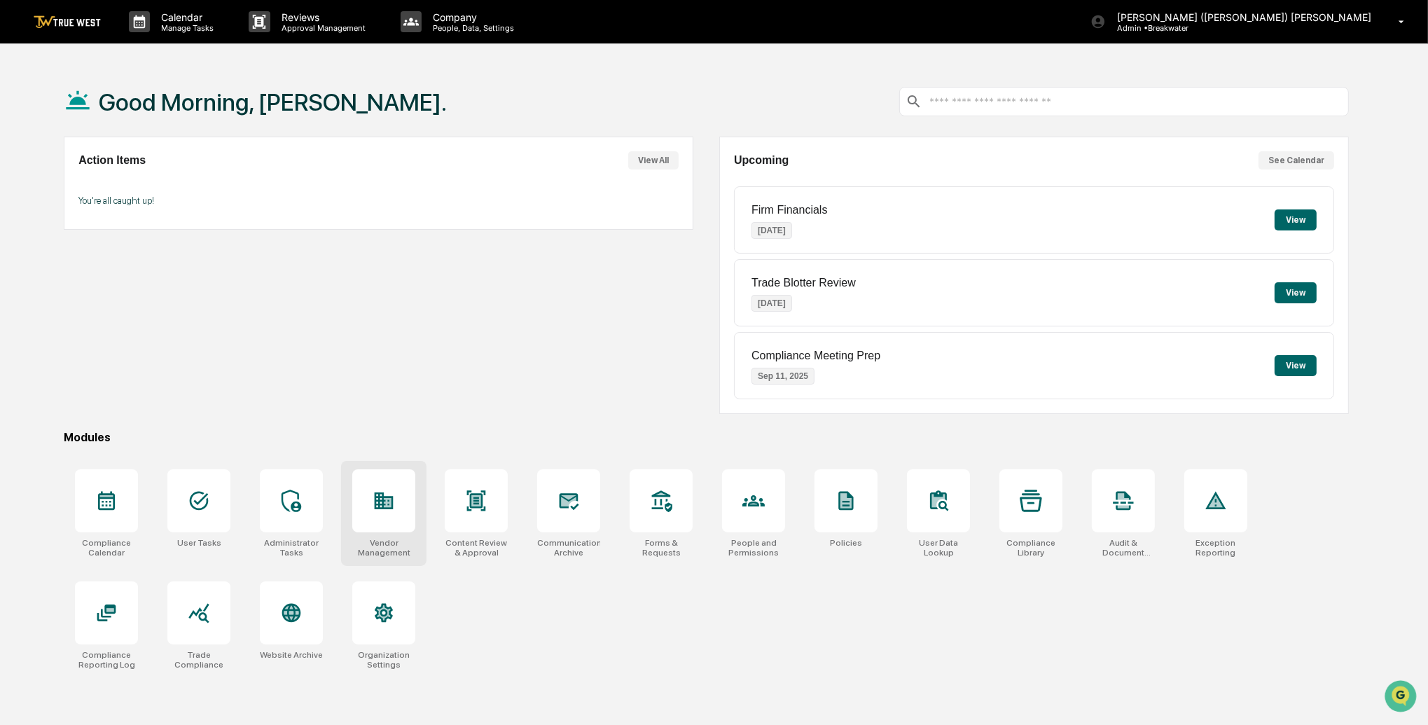
click at [397, 514] on div at bounding box center [383, 500] width 63 height 63
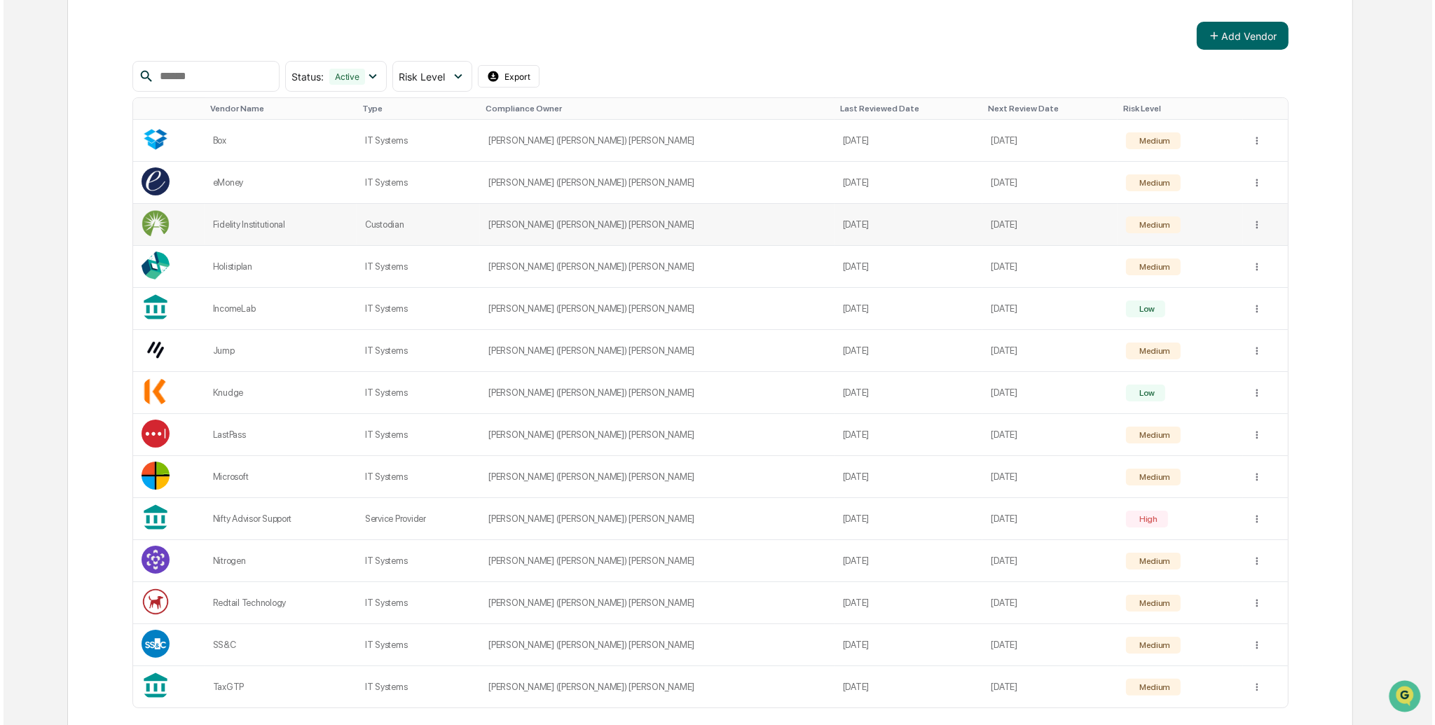
scroll to position [200, 0]
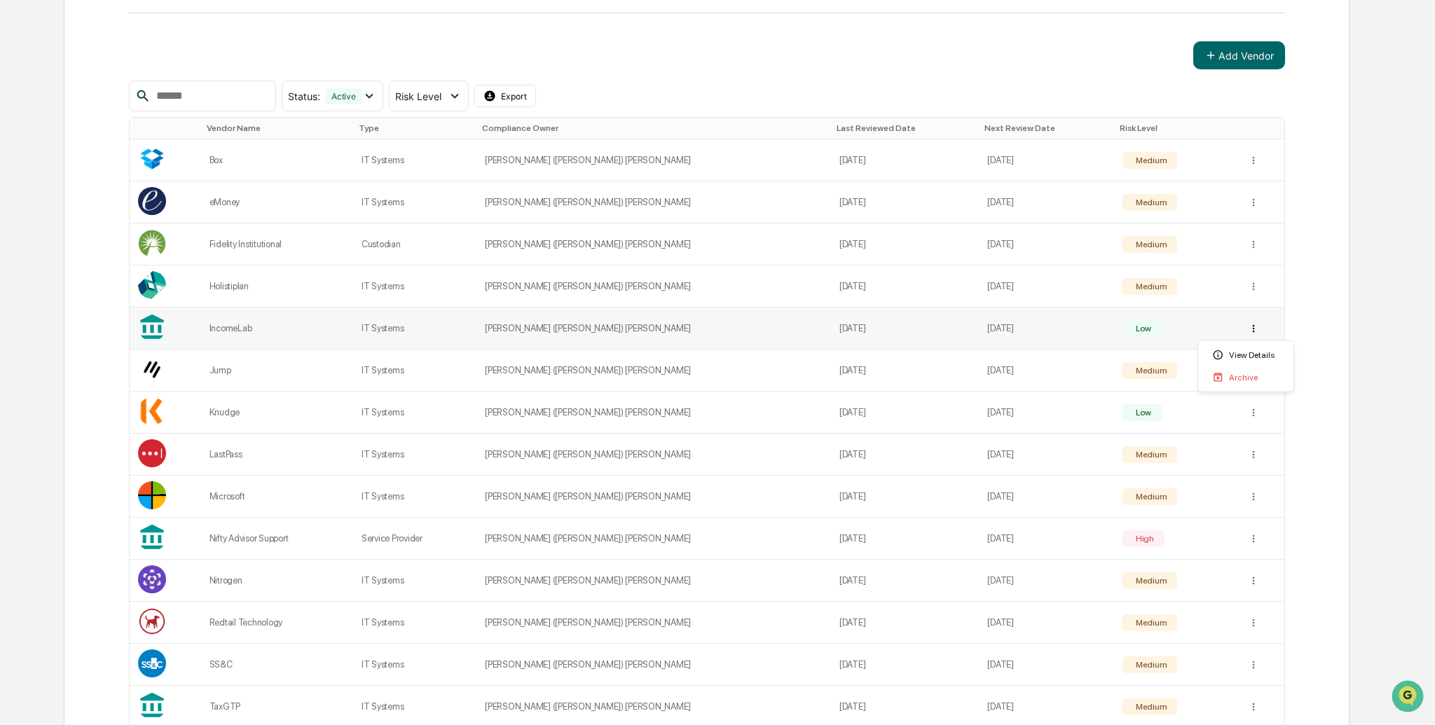
click at [1242, 325] on html "Calendar Manage Tasks Reviews Approval Management Company People, Data, Setting…" at bounding box center [717, 162] width 1435 height 725
click at [1246, 352] on div "View Details" at bounding box center [1246, 355] width 90 height 22
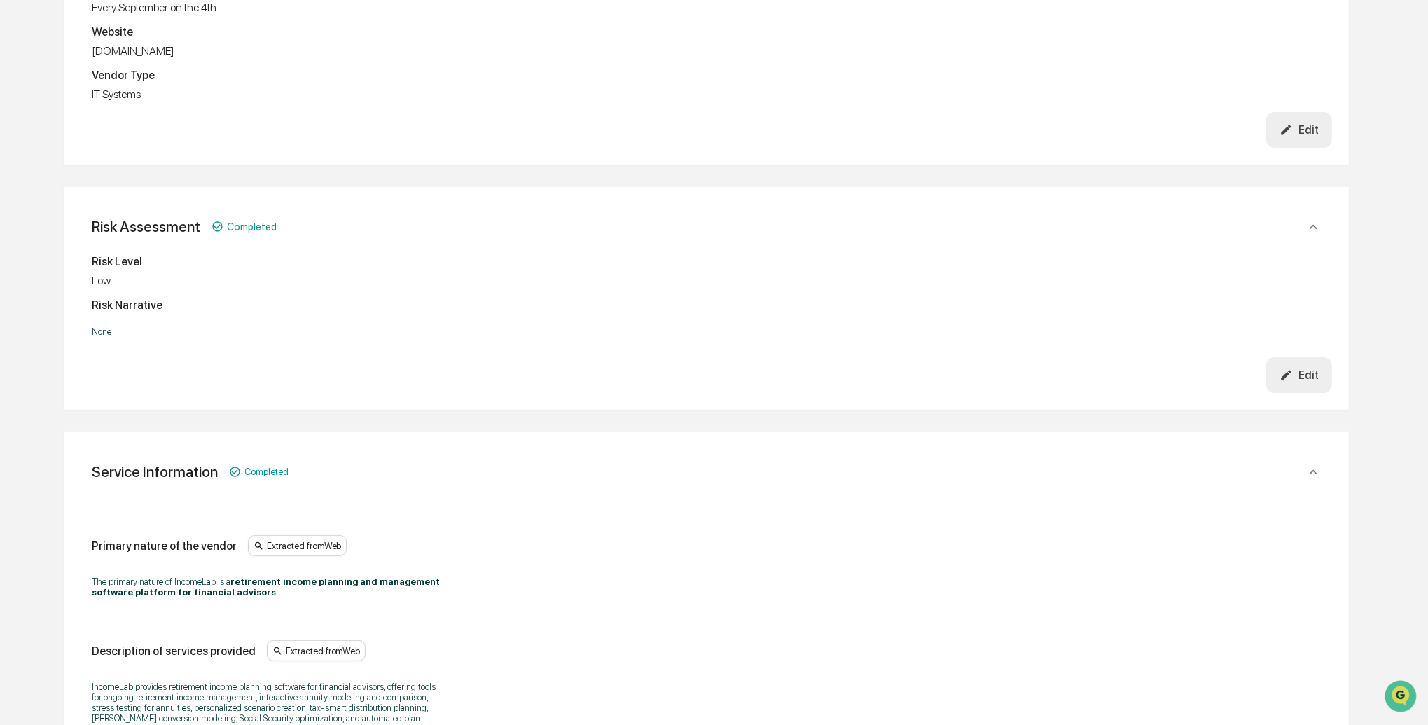
scroll to position [394, 0]
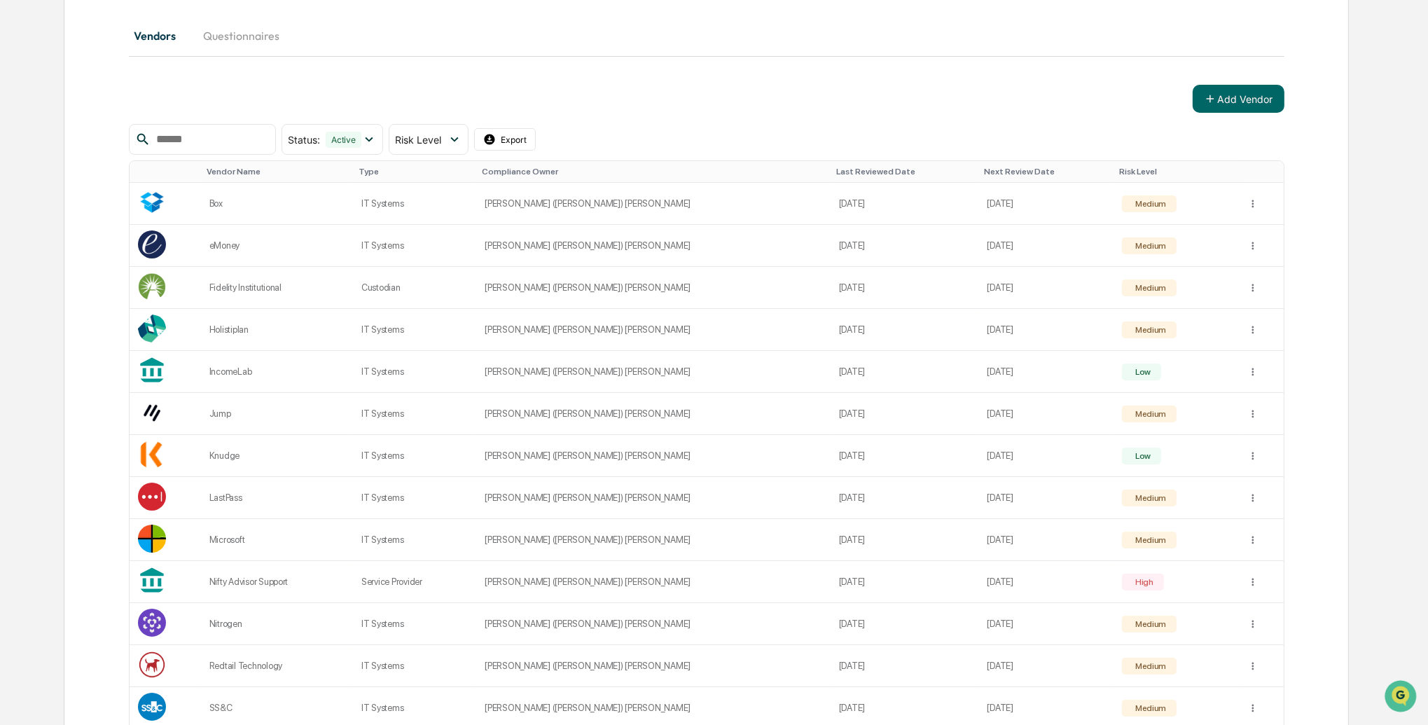
scroll to position [183, 0]
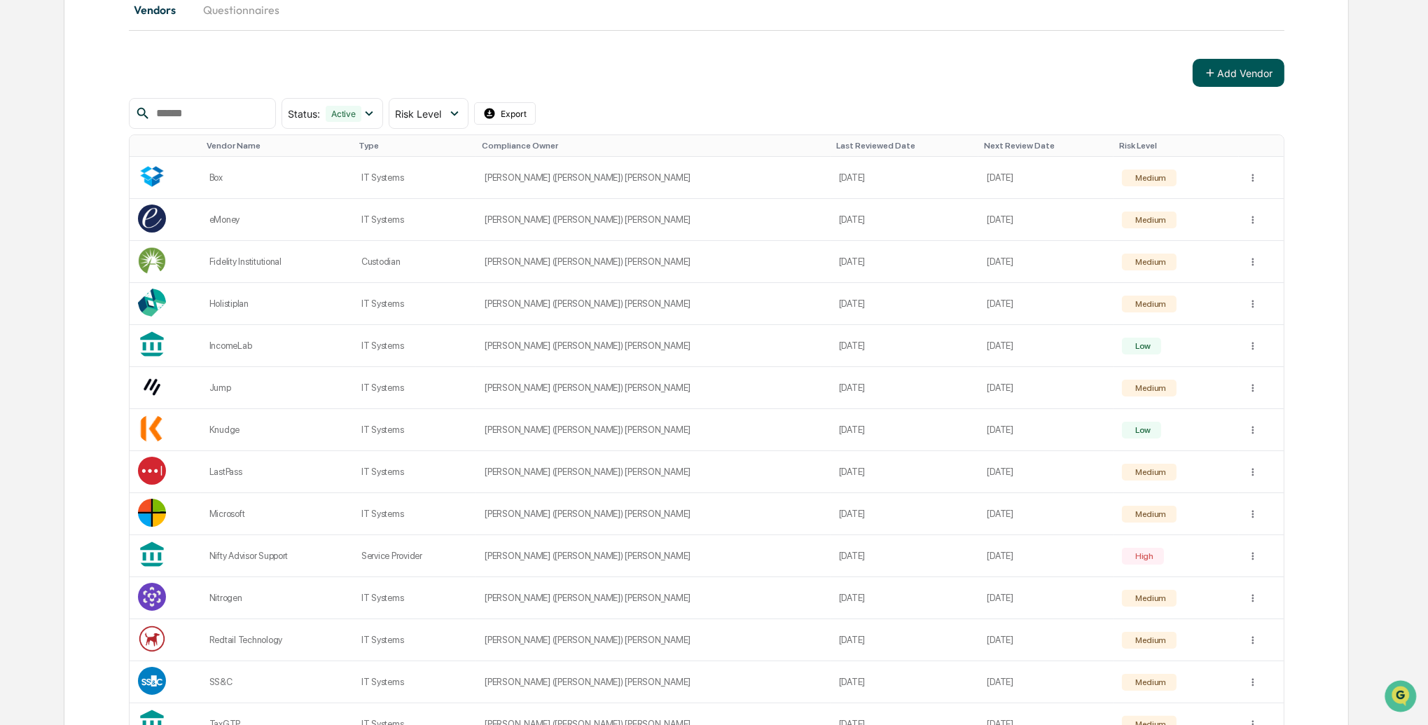
click at [1237, 71] on button "Add Vendor" at bounding box center [1239, 73] width 92 height 28
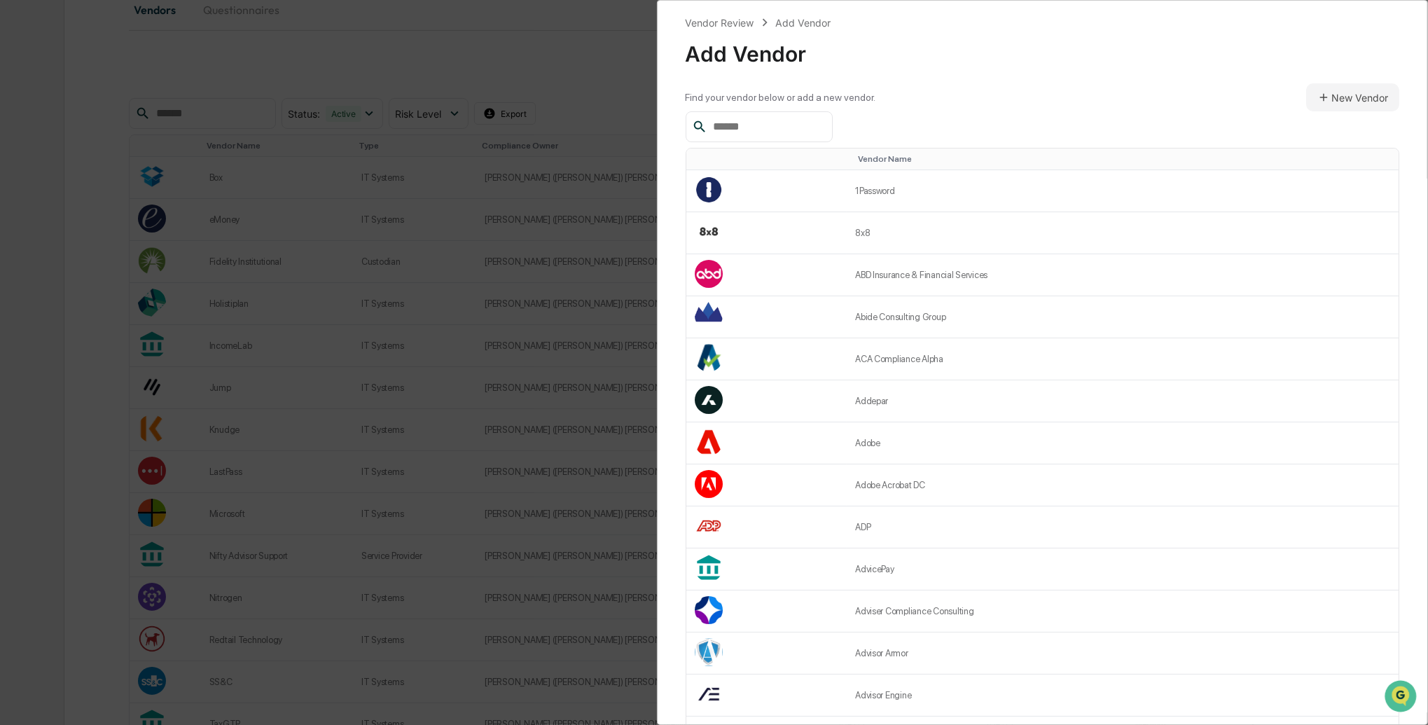
click at [724, 130] on input "text" at bounding box center [767, 127] width 119 height 18
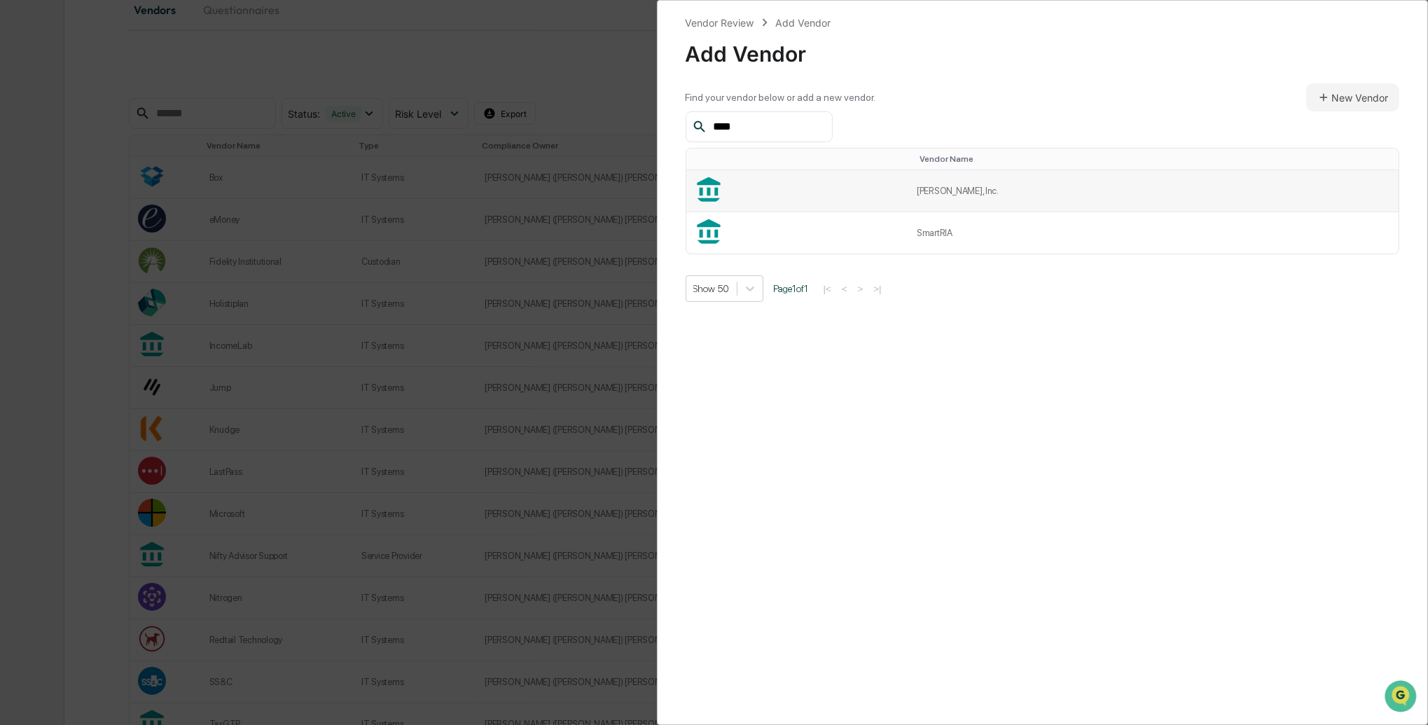
type input "****"
click at [909, 184] on td at bounding box center [798, 191] width 223 height 42
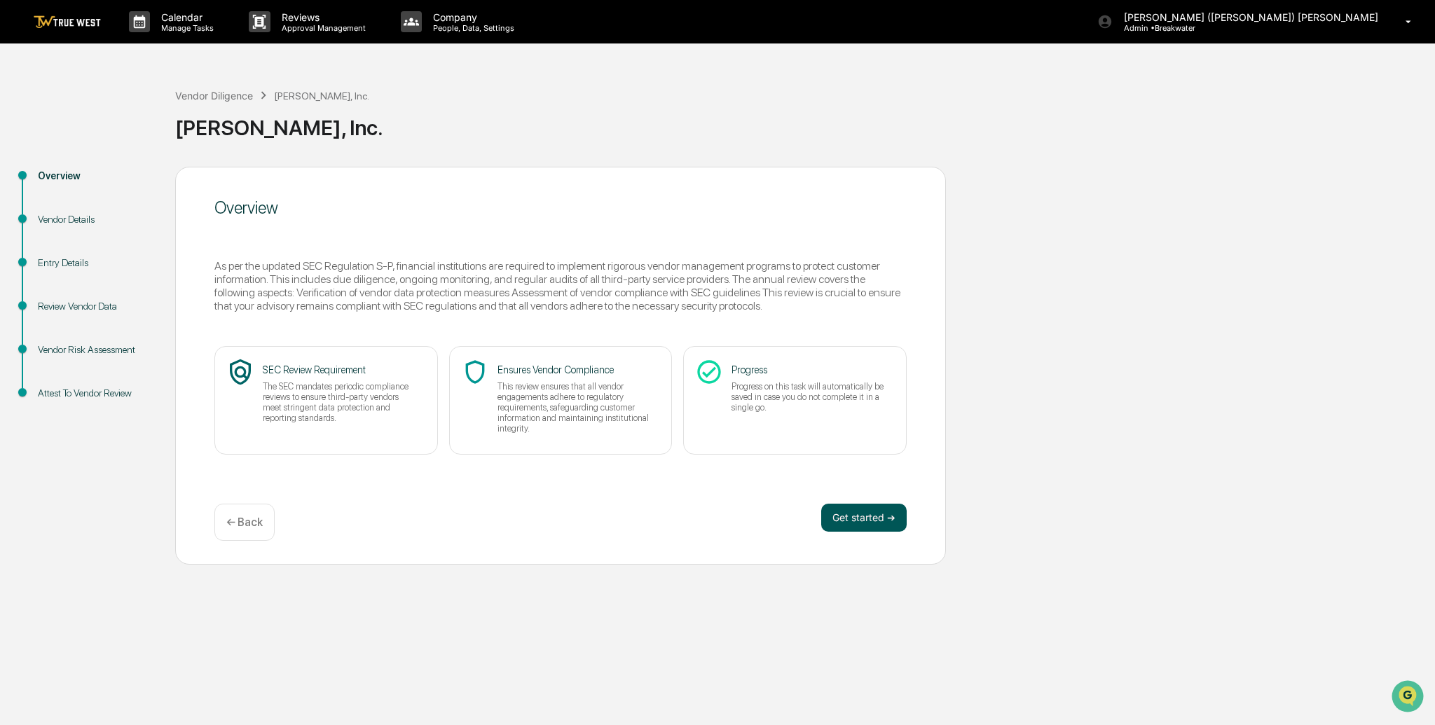
click at [867, 509] on button "Get started ➔" at bounding box center [863, 518] width 85 height 28
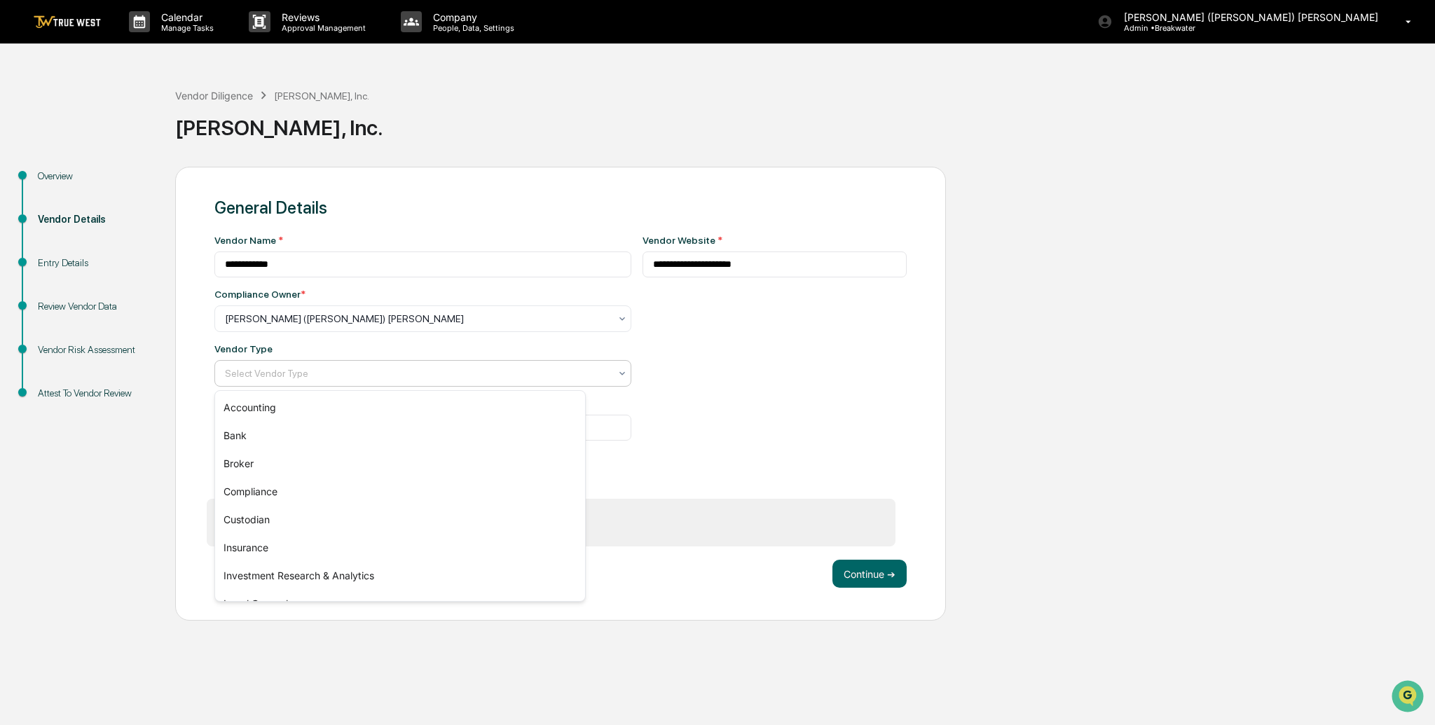
click at [294, 372] on div at bounding box center [417, 373] width 385 height 14
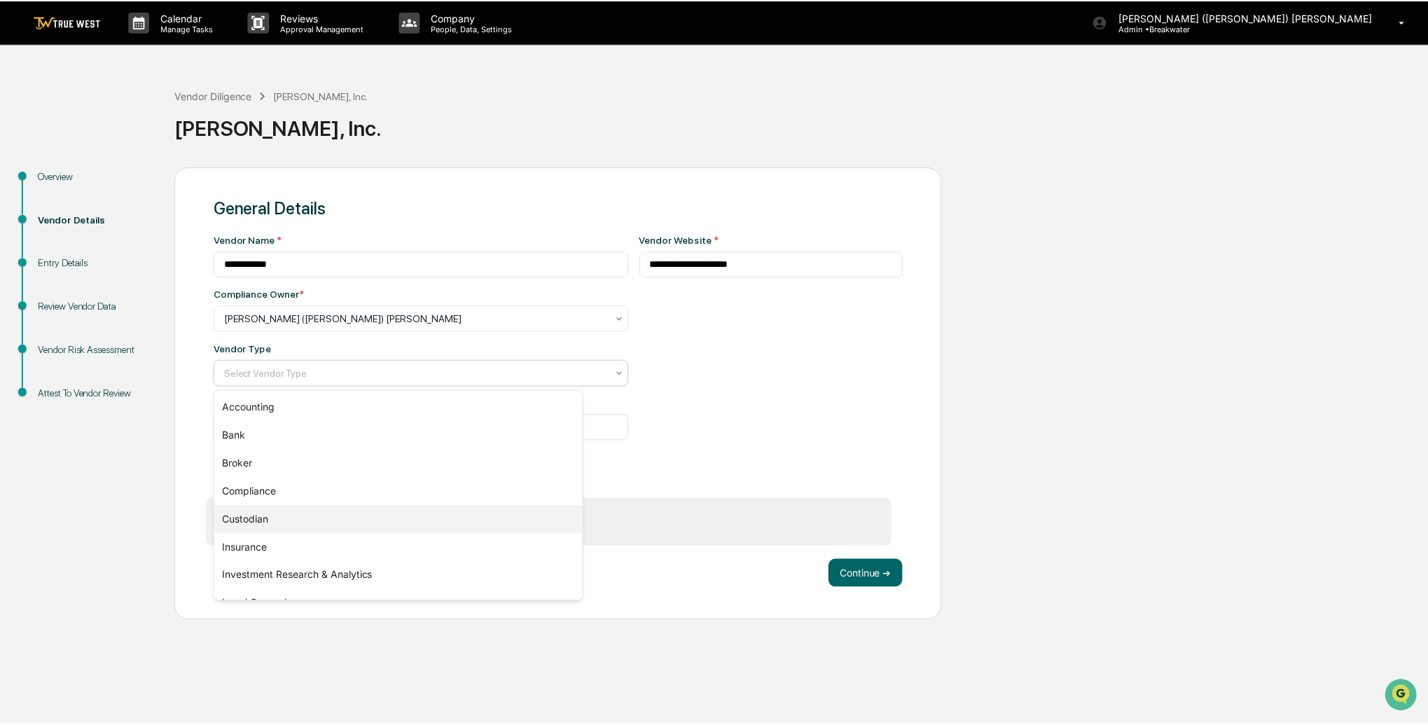
scroll to position [160, 0]
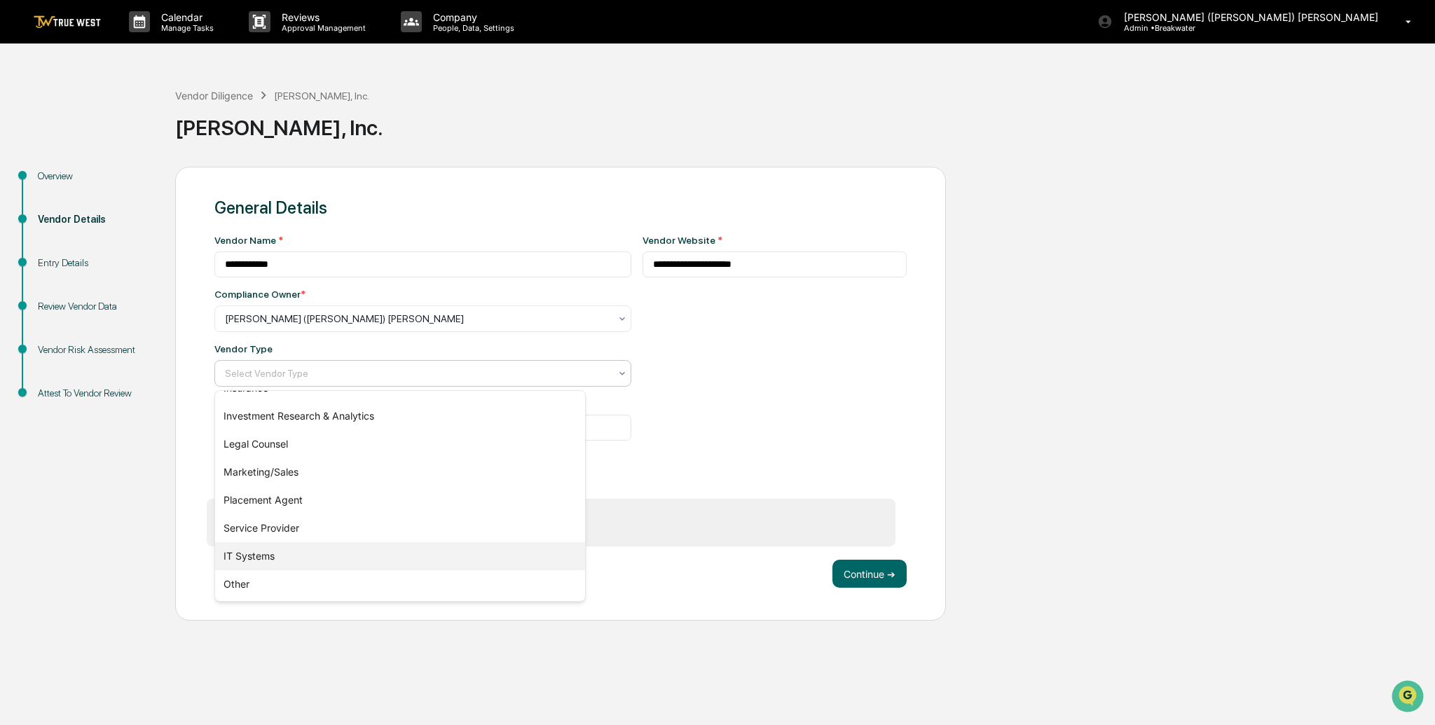
click at [266, 559] on div "IT Systems" at bounding box center [400, 556] width 370 height 28
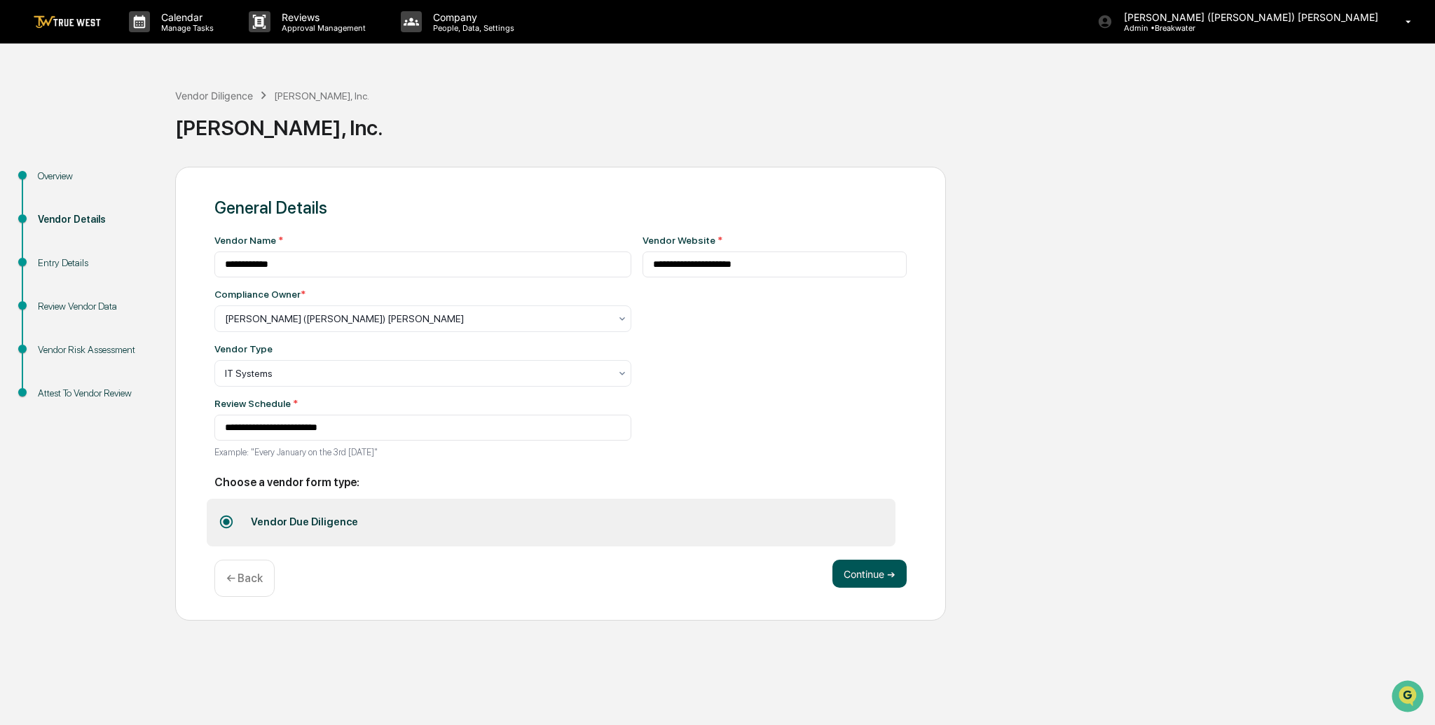
click at [881, 571] on button "Continue ➔" at bounding box center [869, 574] width 74 height 28
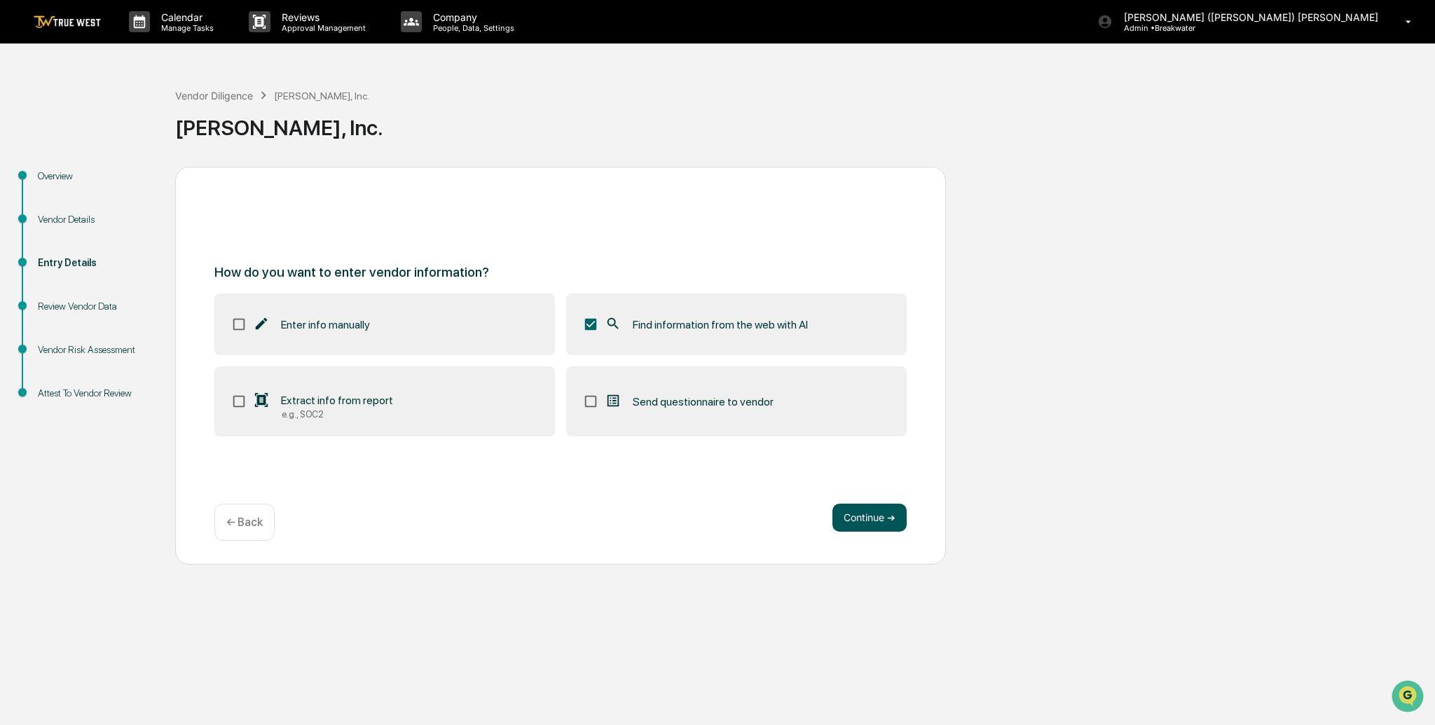
click at [861, 517] on button "Continue ➔" at bounding box center [869, 518] width 74 height 28
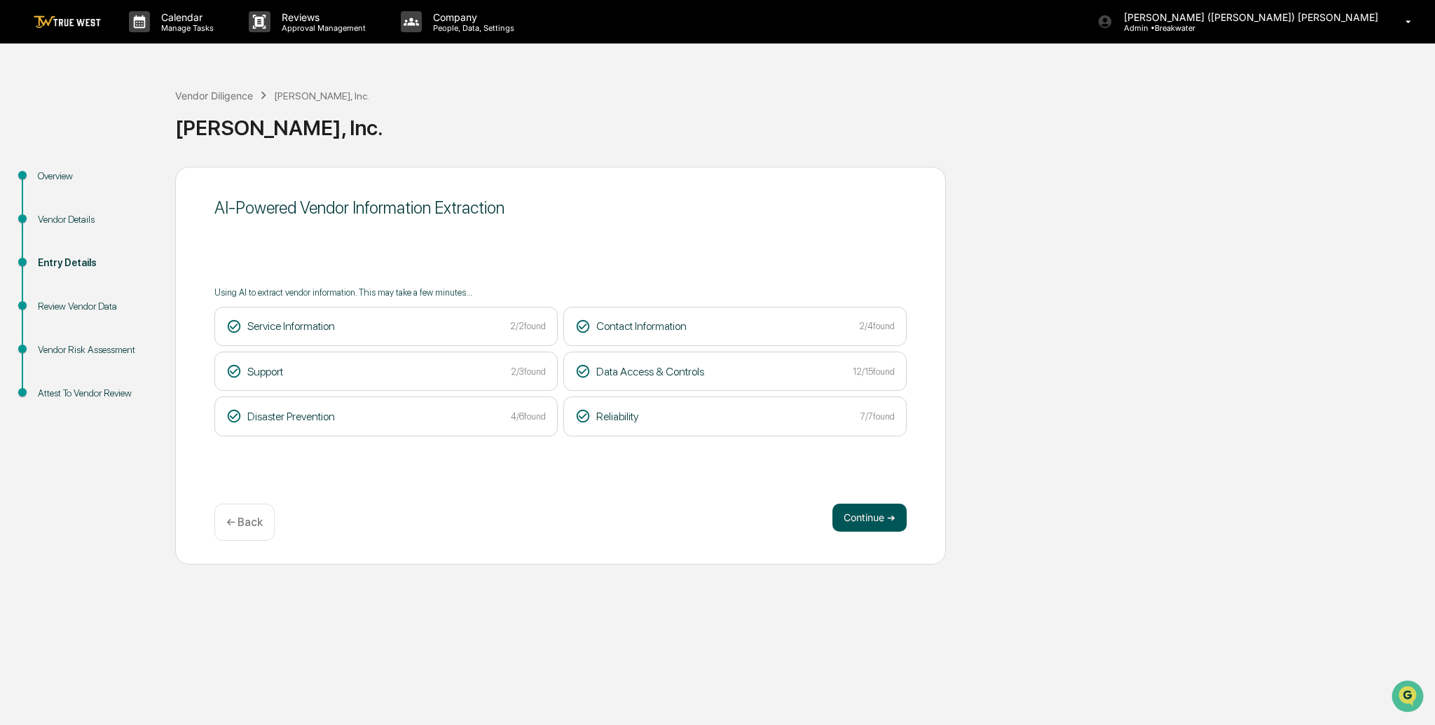
click at [883, 523] on button "Continue ➔" at bounding box center [869, 518] width 74 height 28
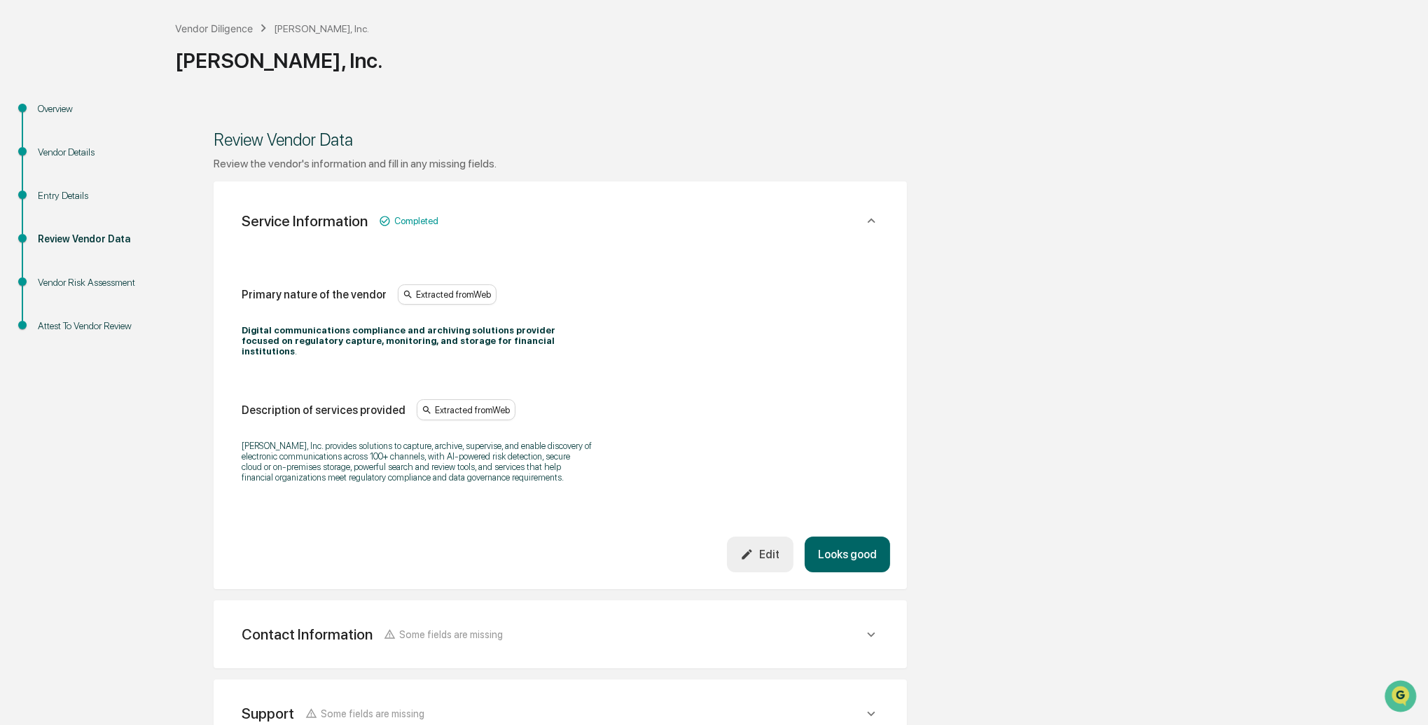
scroll to position [73, 0]
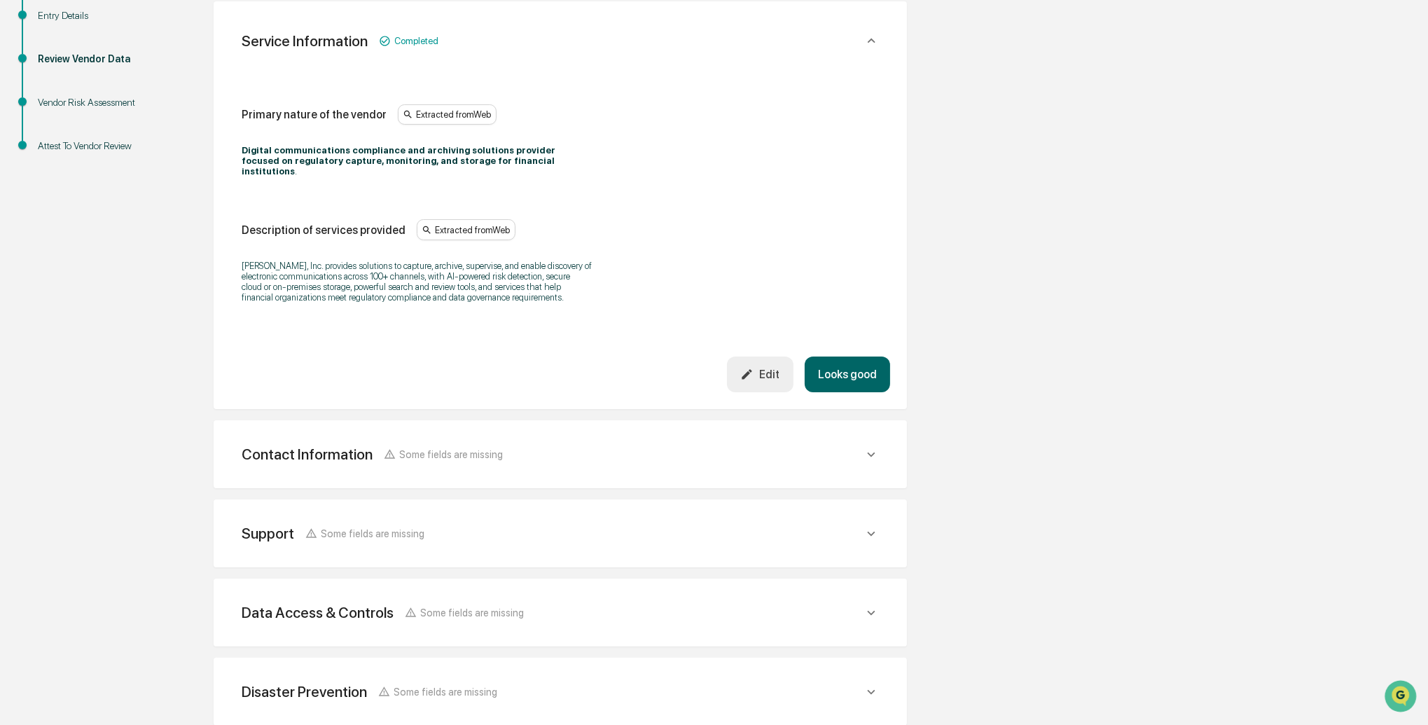
click at [838, 373] on button "Looks good" at bounding box center [847, 375] width 85 height 36
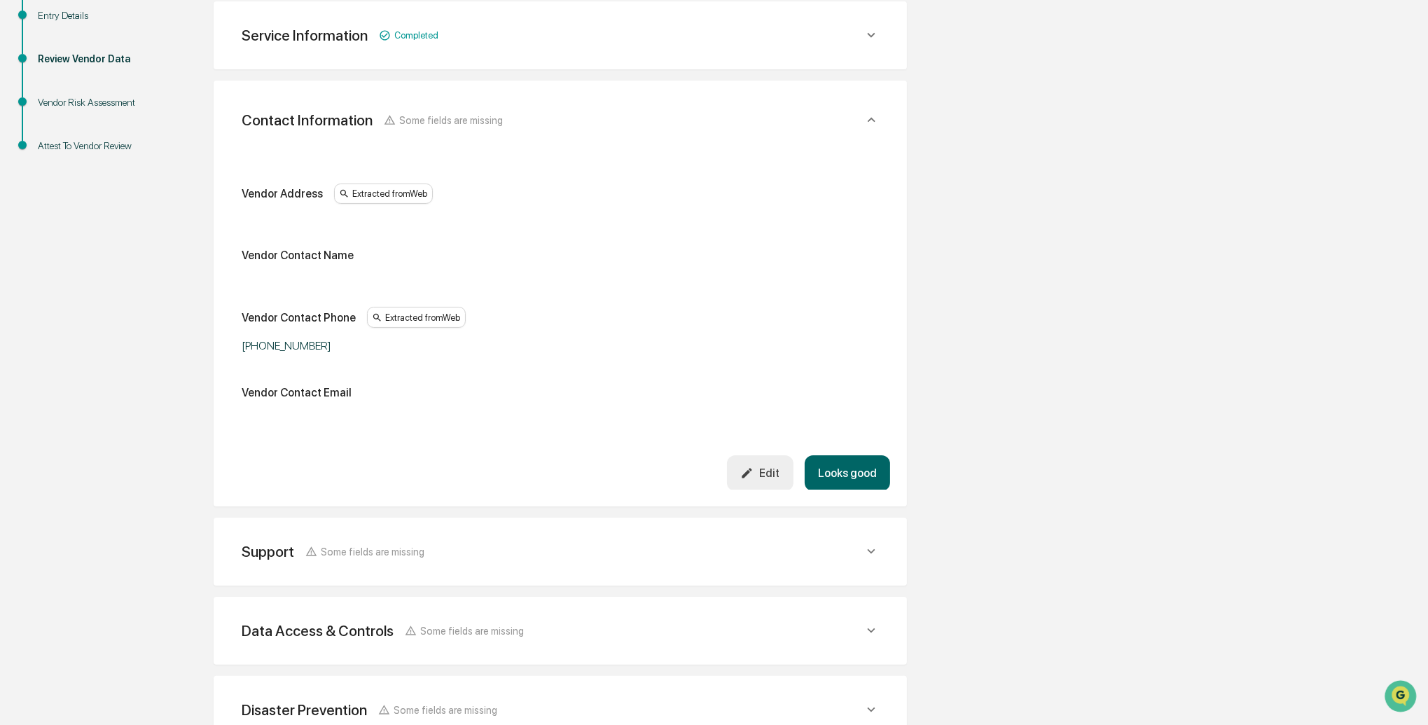
scroll to position [248, 0]
click at [867, 460] on button "Looks good" at bounding box center [847, 473] width 85 height 36
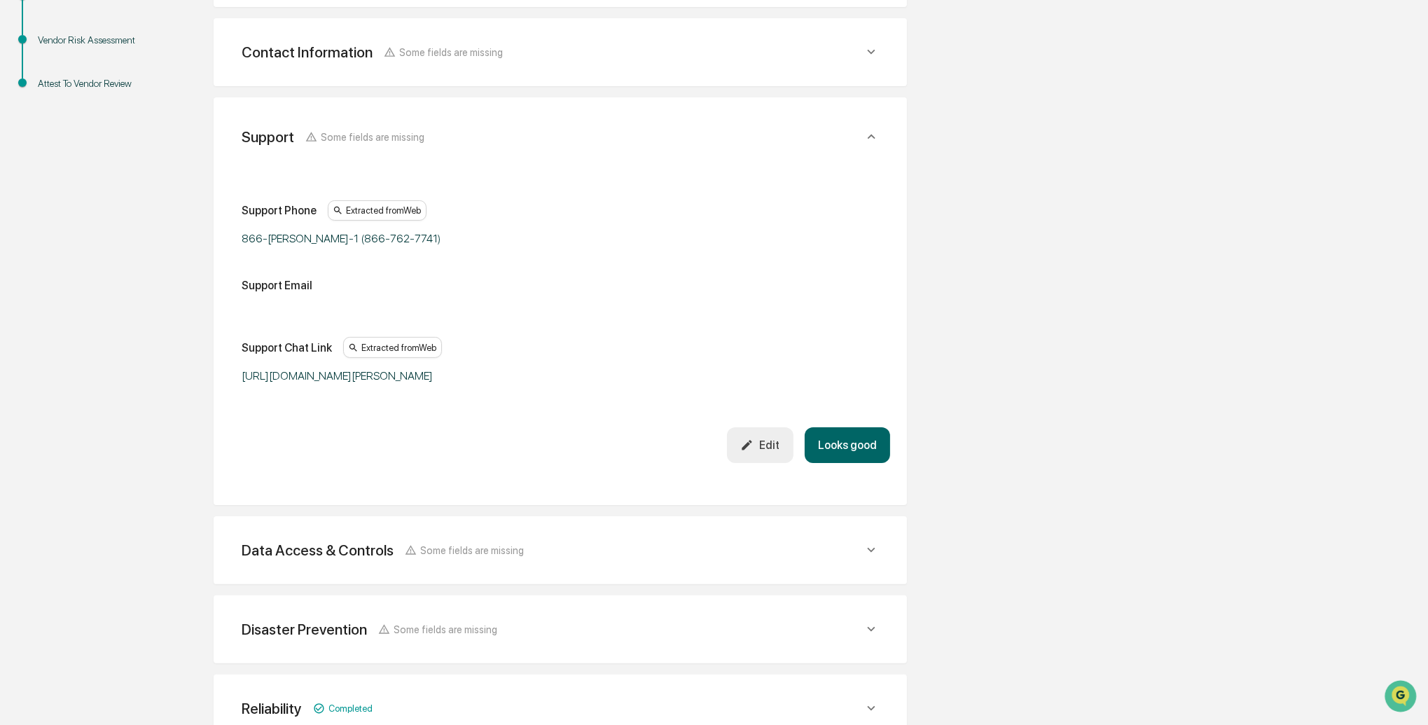
scroll to position [326, 0]
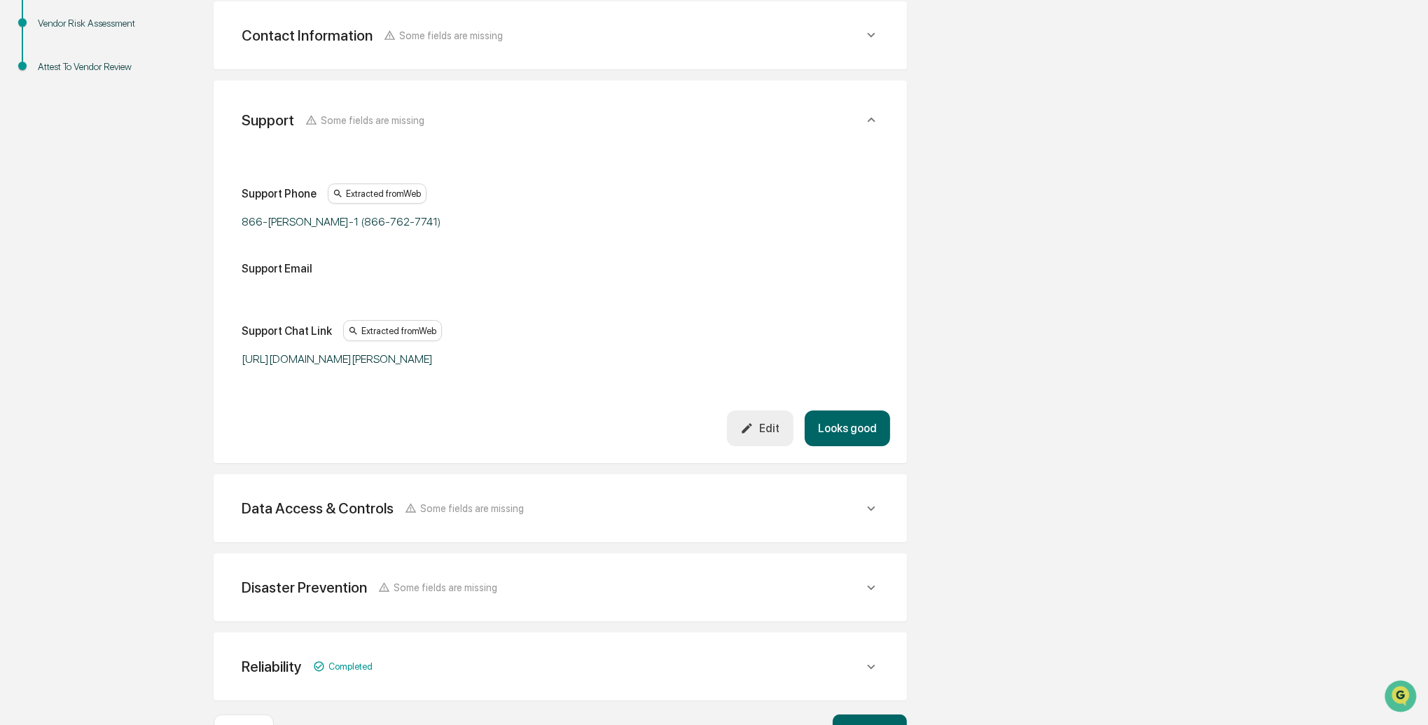
drag, startPoint x: 838, startPoint y: 450, endPoint x: 501, endPoint y: 420, distance: 338.4
click at [838, 446] on button "Looks good" at bounding box center [847, 429] width 85 height 36
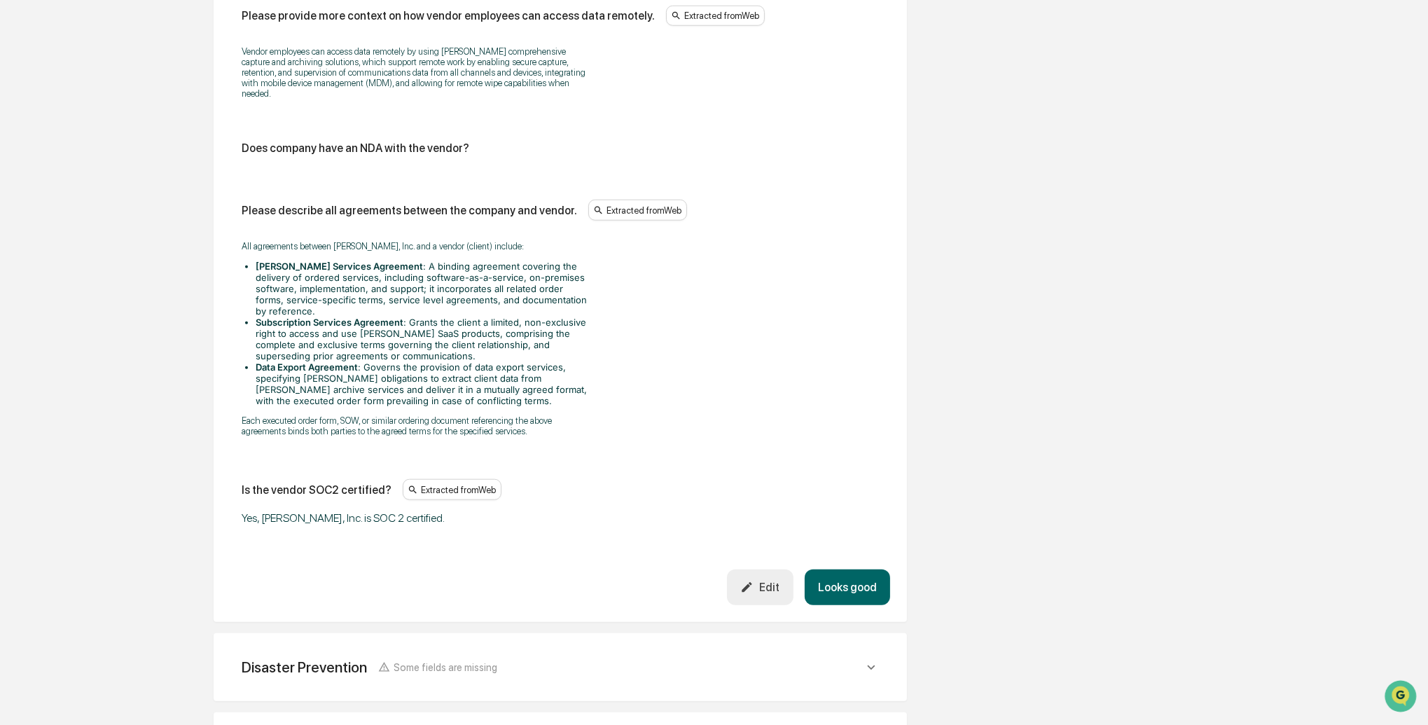
scroll to position [1717, 0]
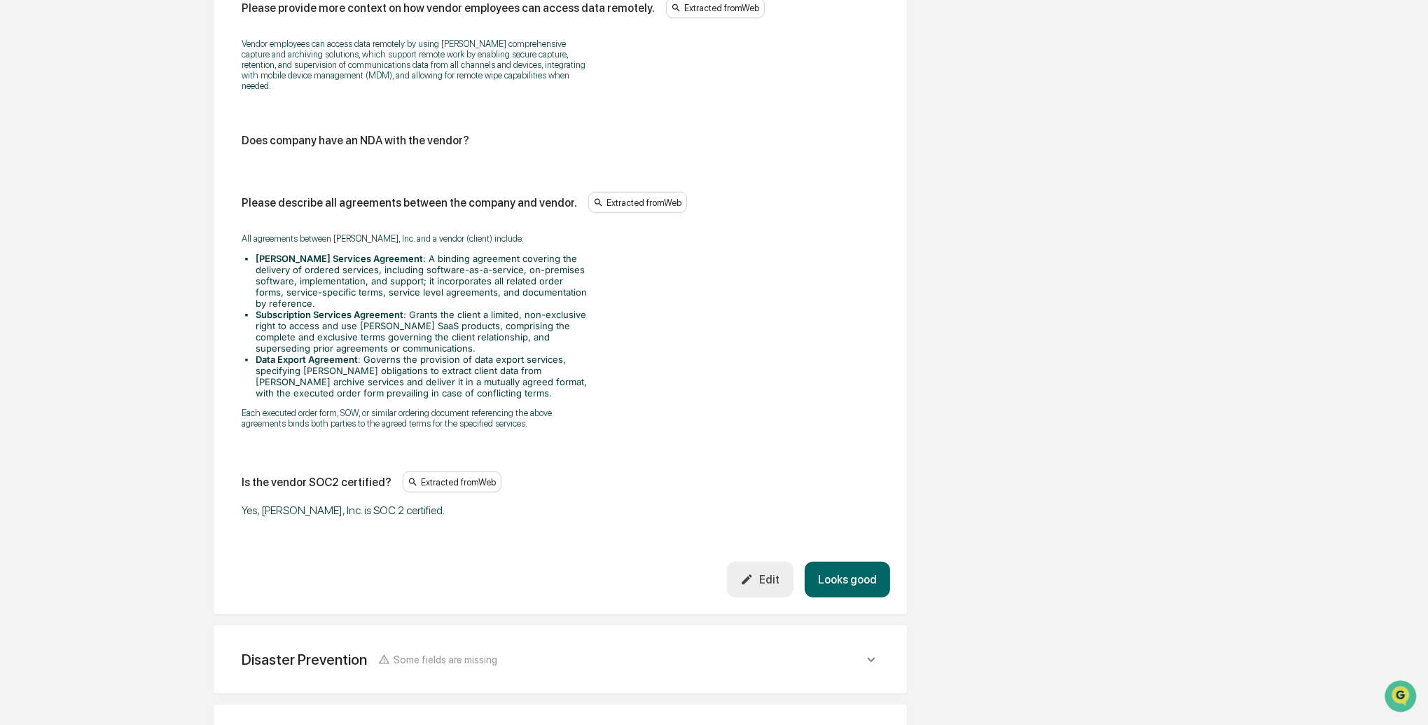
click at [744, 569] on button "Edit" at bounding box center [760, 580] width 67 height 36
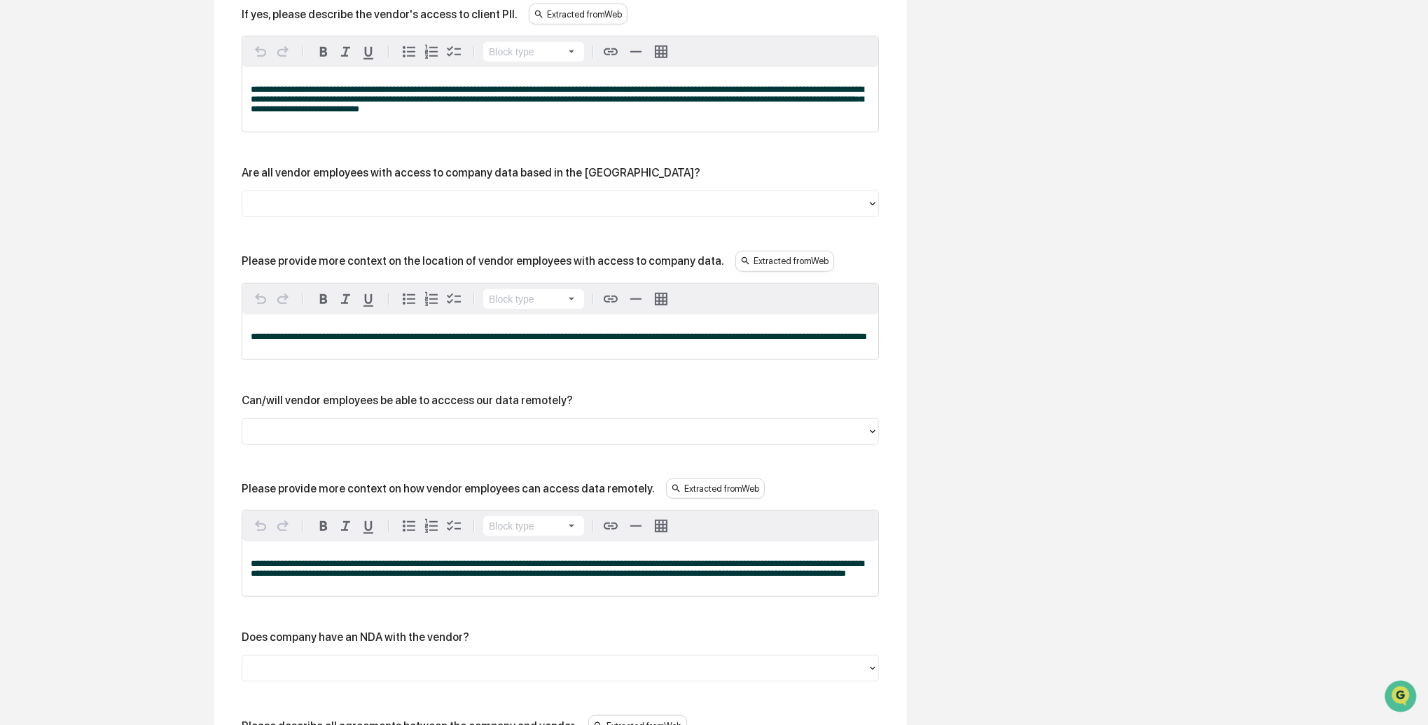
scroll to position [1418, 0]
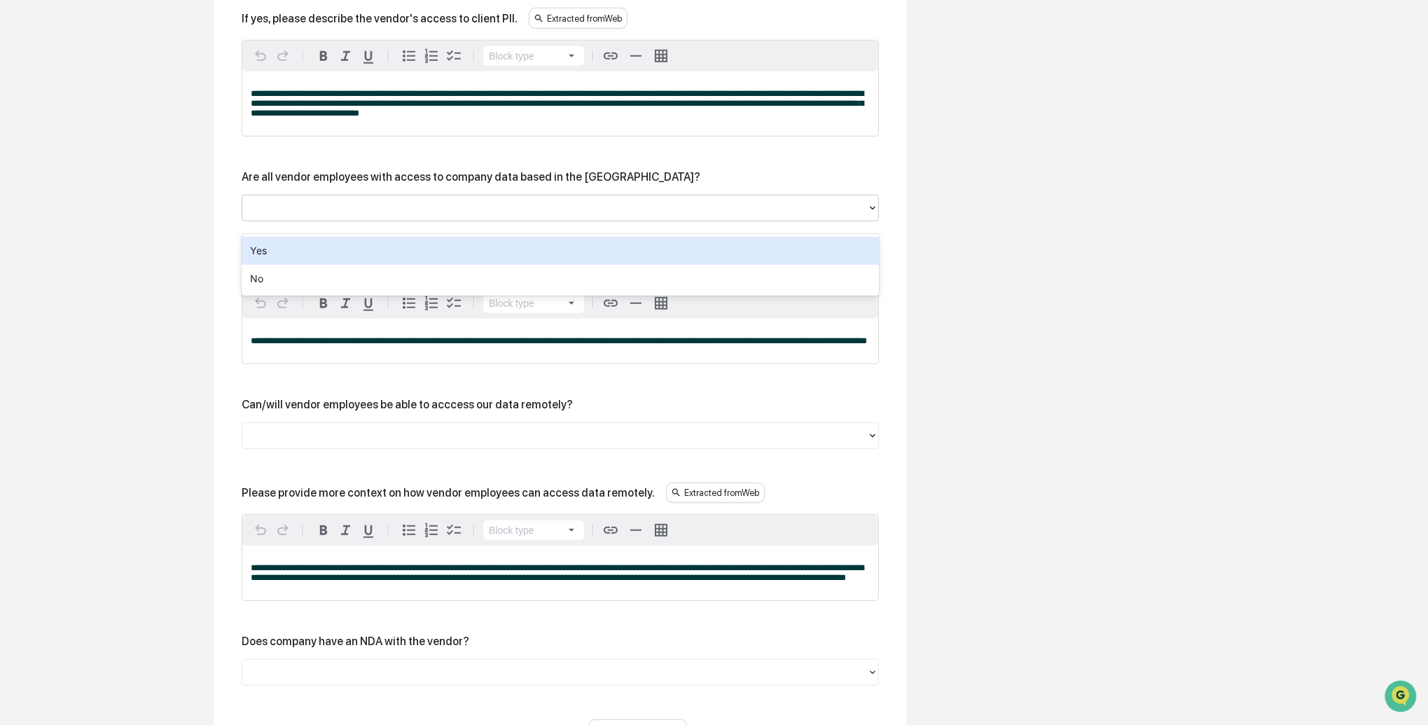
click at [319, 216] on div at bounding box center [554, 208] width 611 height 16
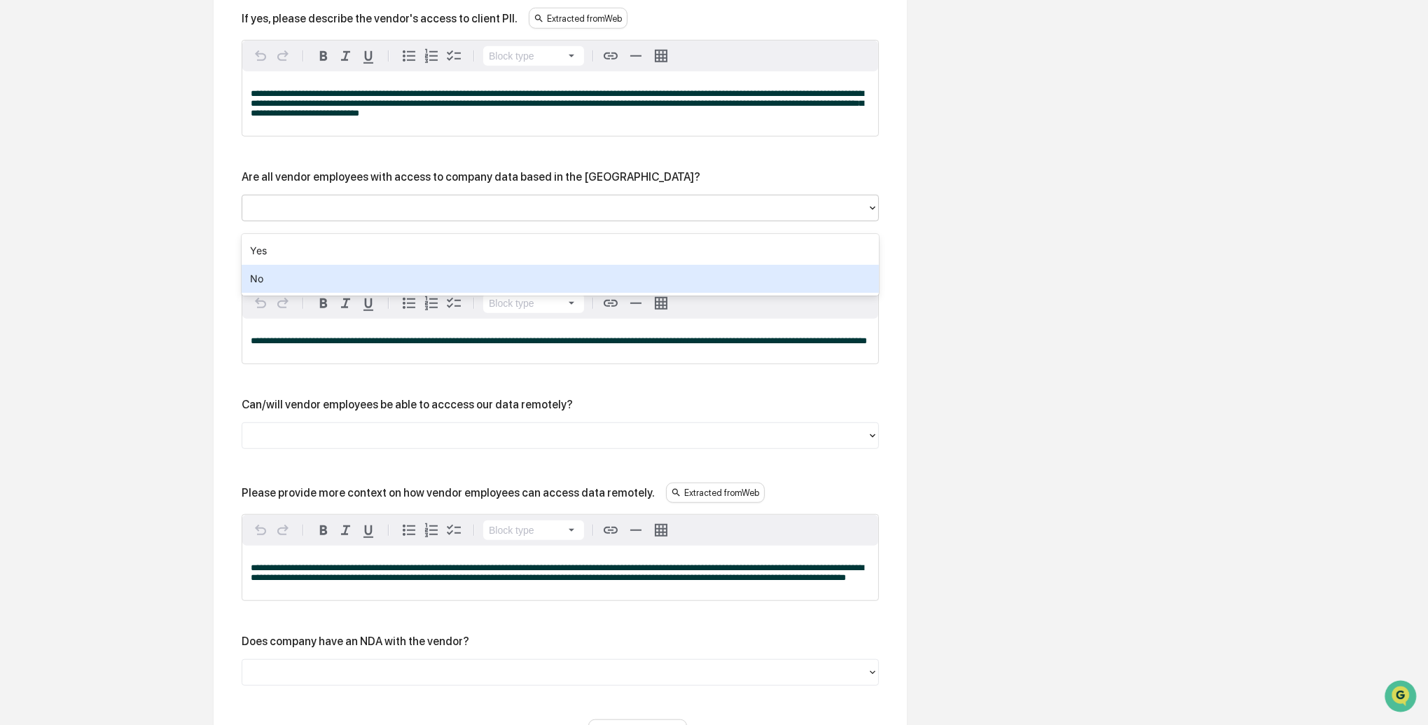
click at [283, 277] on div "No" at bounding box center [561, 279] width 638 height 28
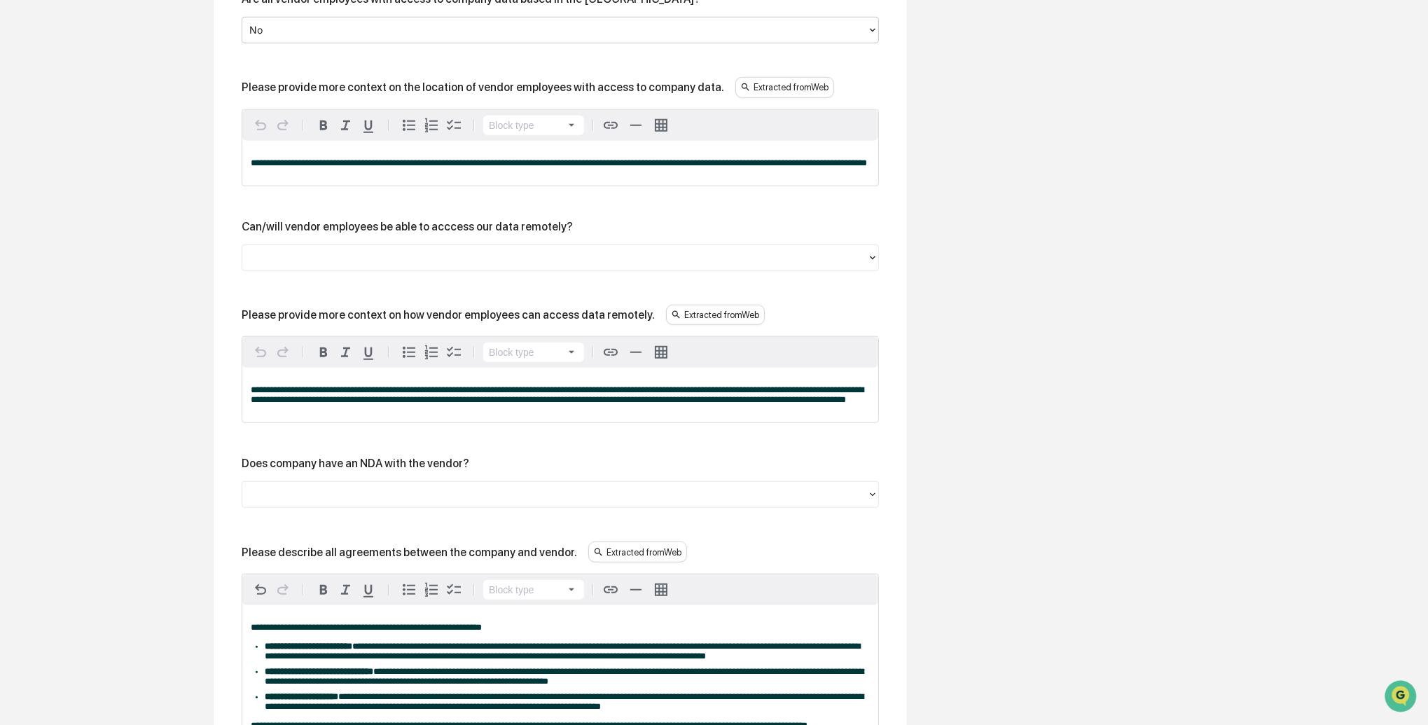
scroll to position [1597, 0]
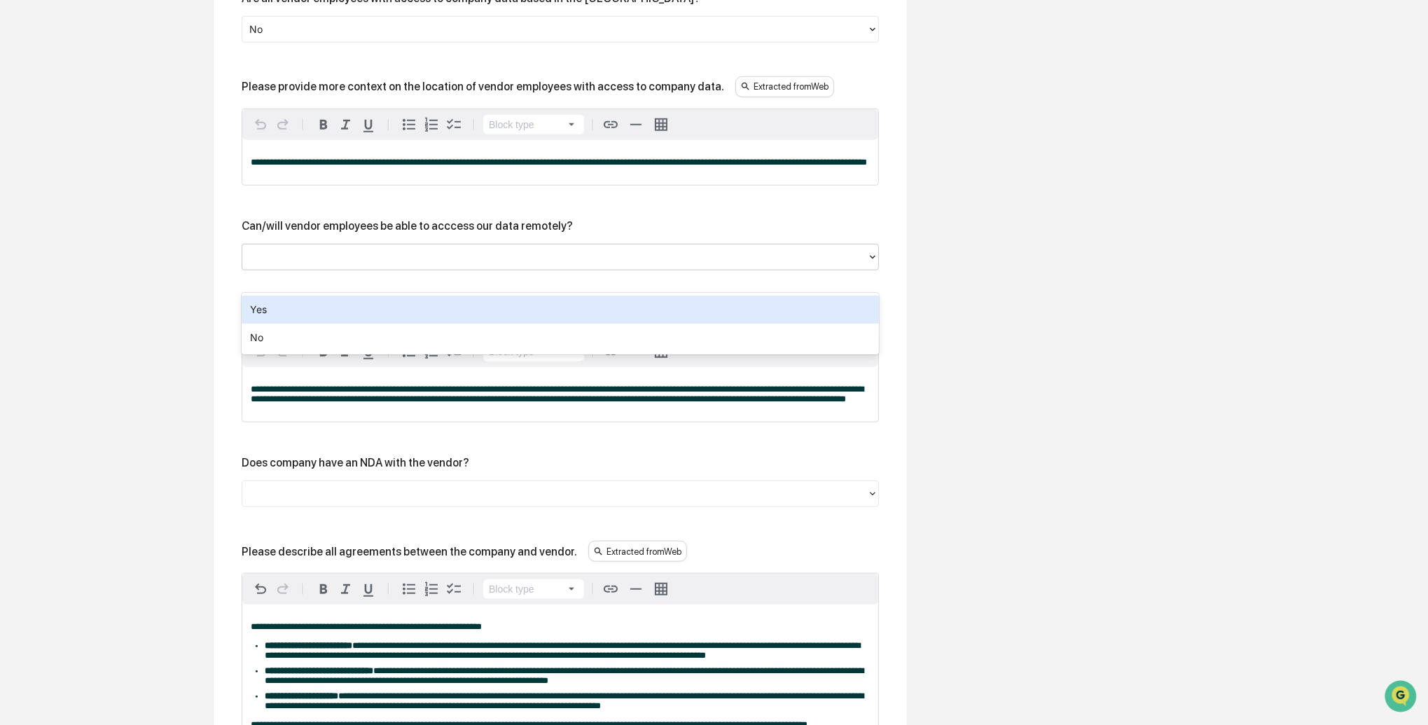
click at [326, 268] on div at bounding box center [554, 257] width 625 height 22
click at [292, 310] on div "Yes" at bounding box center [561, 310] width 638 height 28
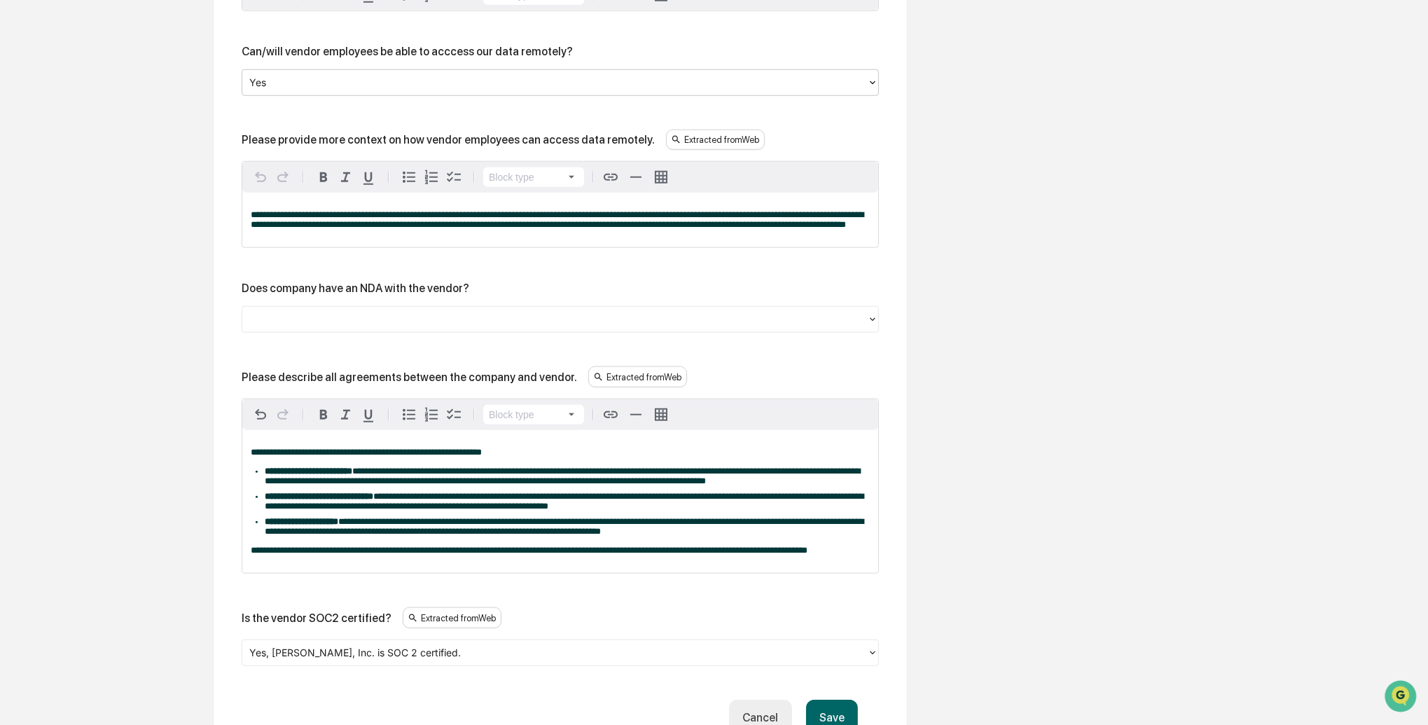
scroll to position [1789, 0]
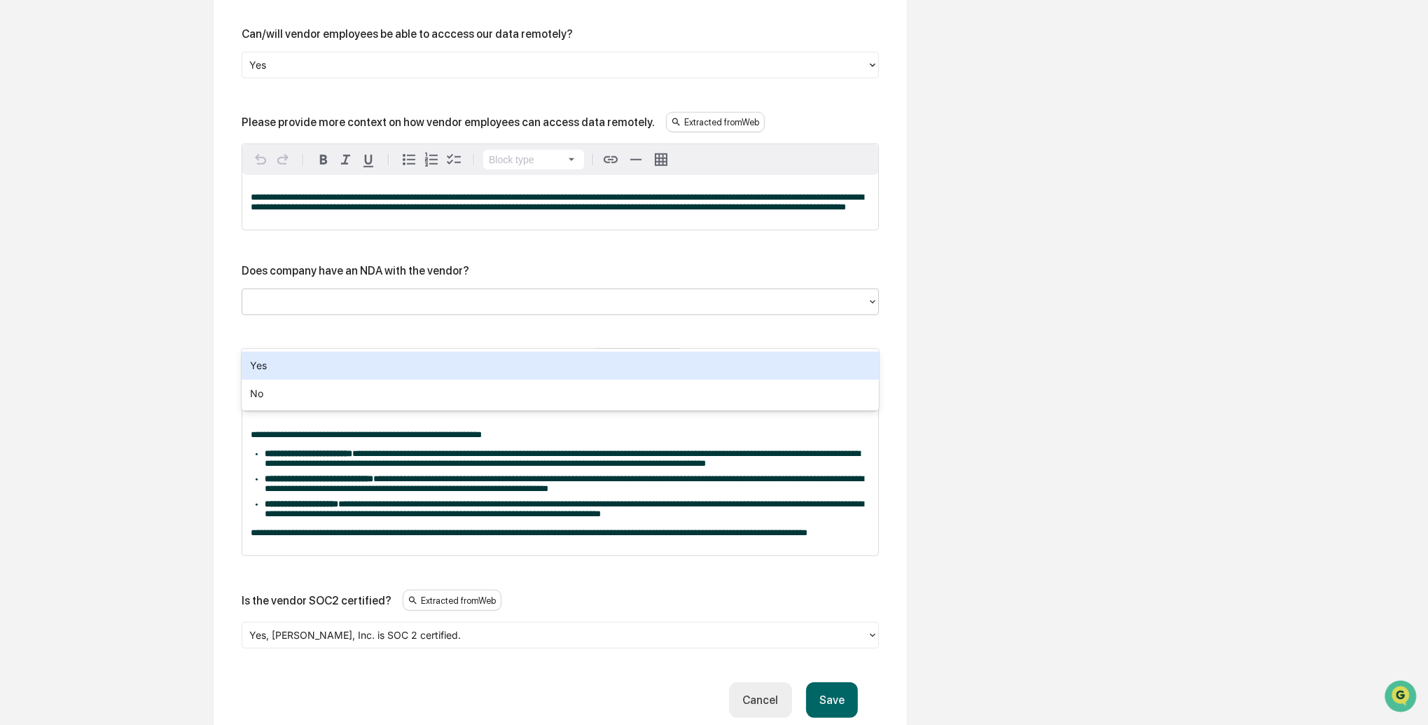
click at [306, 315] on div at bounding box center [561, 302] width 638 height 27
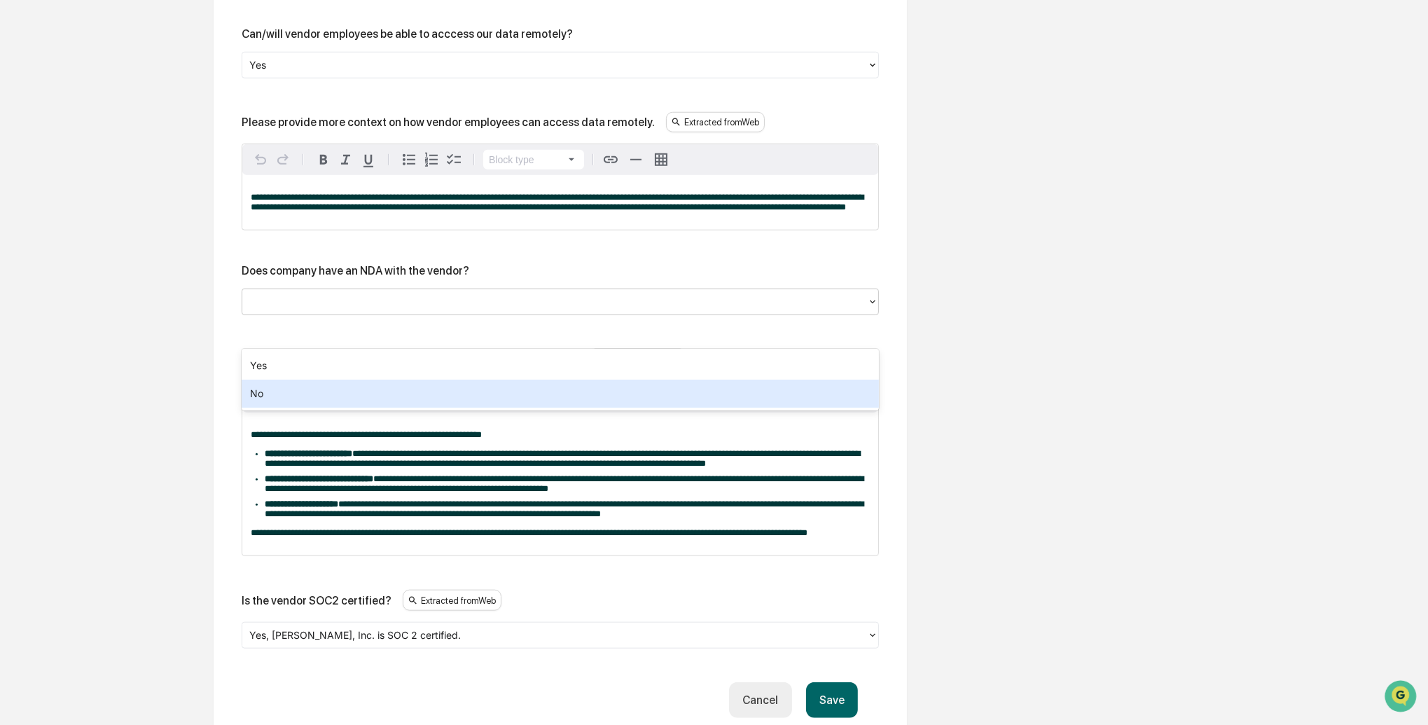
click at [274, 385] on div "No" at bounding box center [561, 394] width 638 height 28
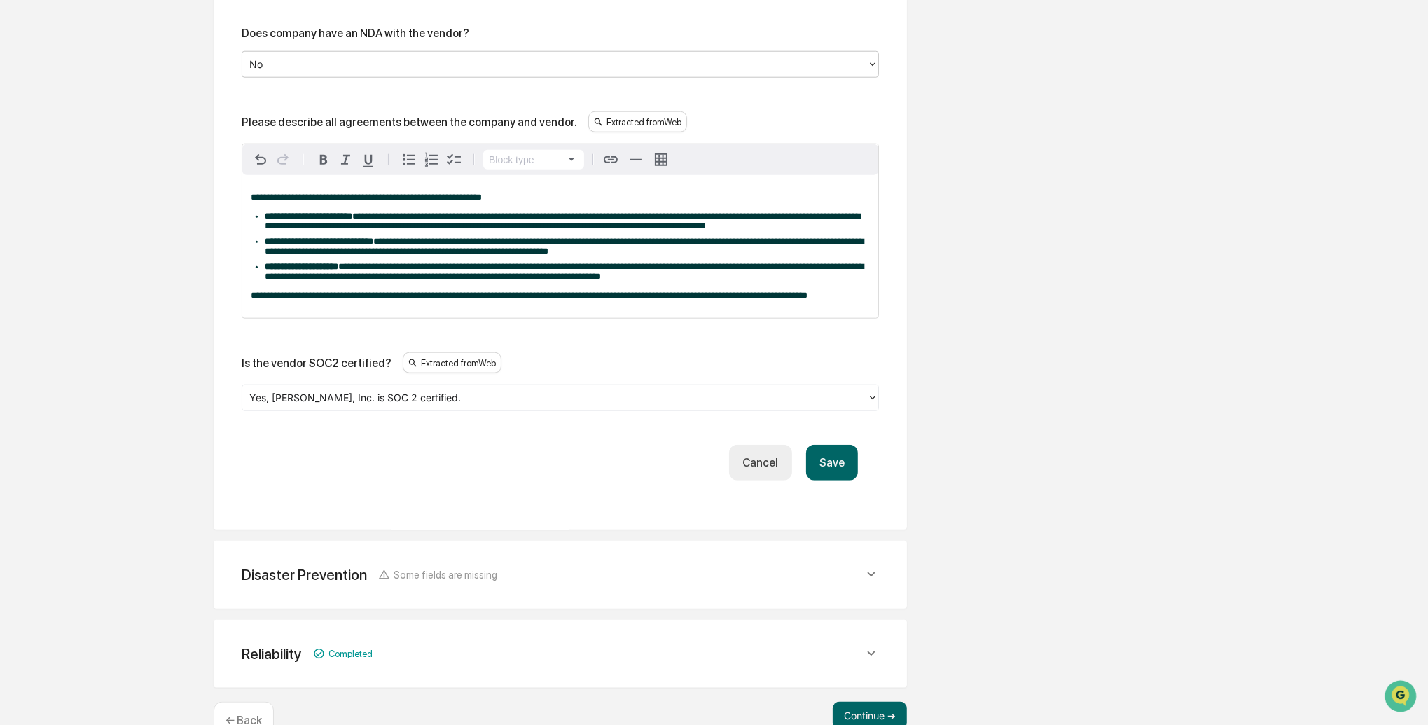
scroll to position [2029, 0]
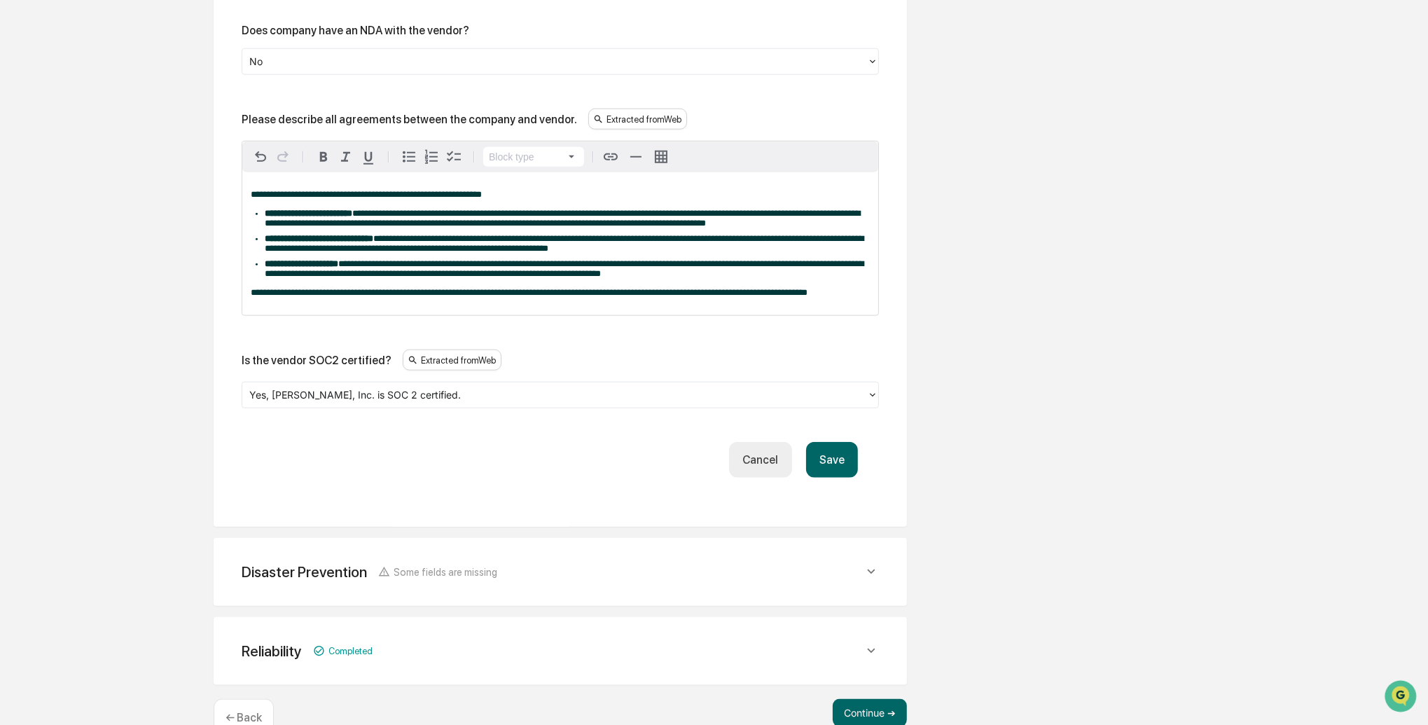
click at [841, 478] on button "Save" at bounding box center [832, 460] width 52 height 36
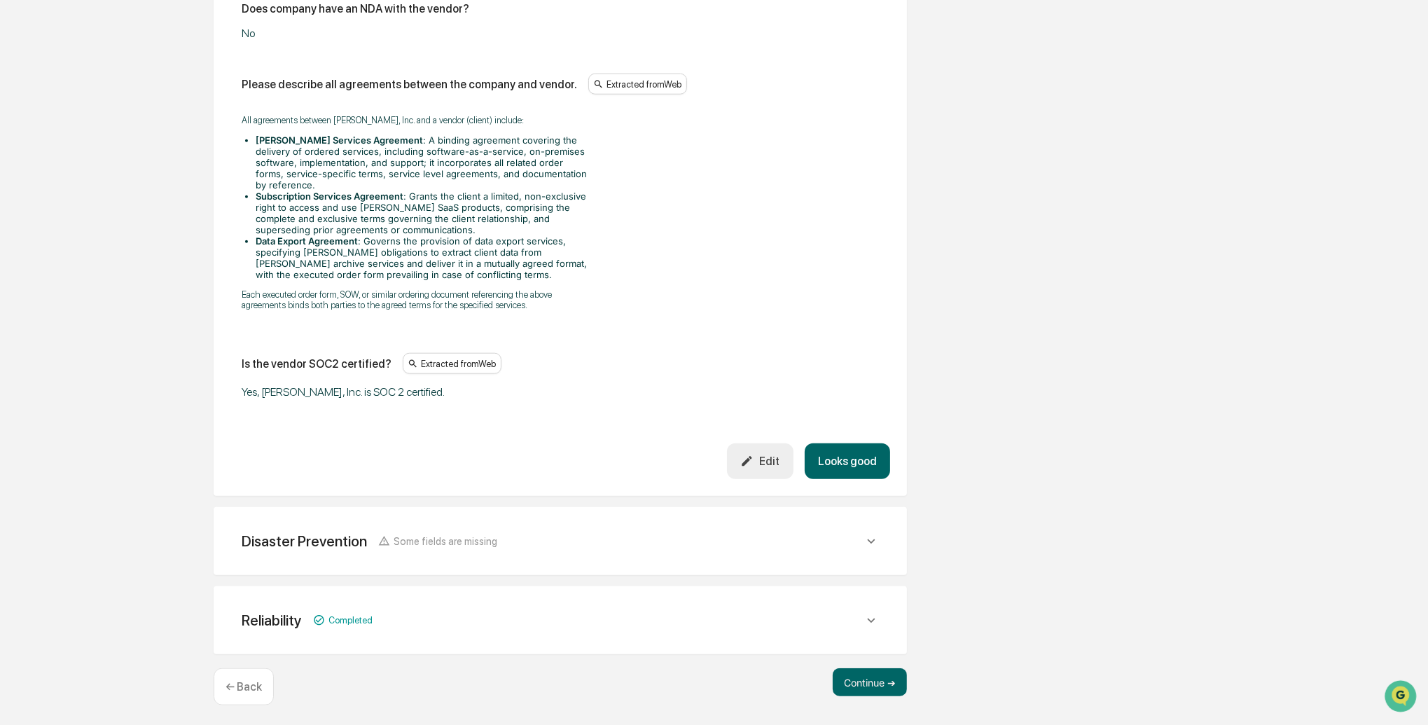
drag, startPoint x: 864, startPoint y: 460, endPoint x: 625, endPoint y: 455, distance: 239.0
click at [837, 457] on button "Looks good" at bounding box center [847, 461] width 85 height 36
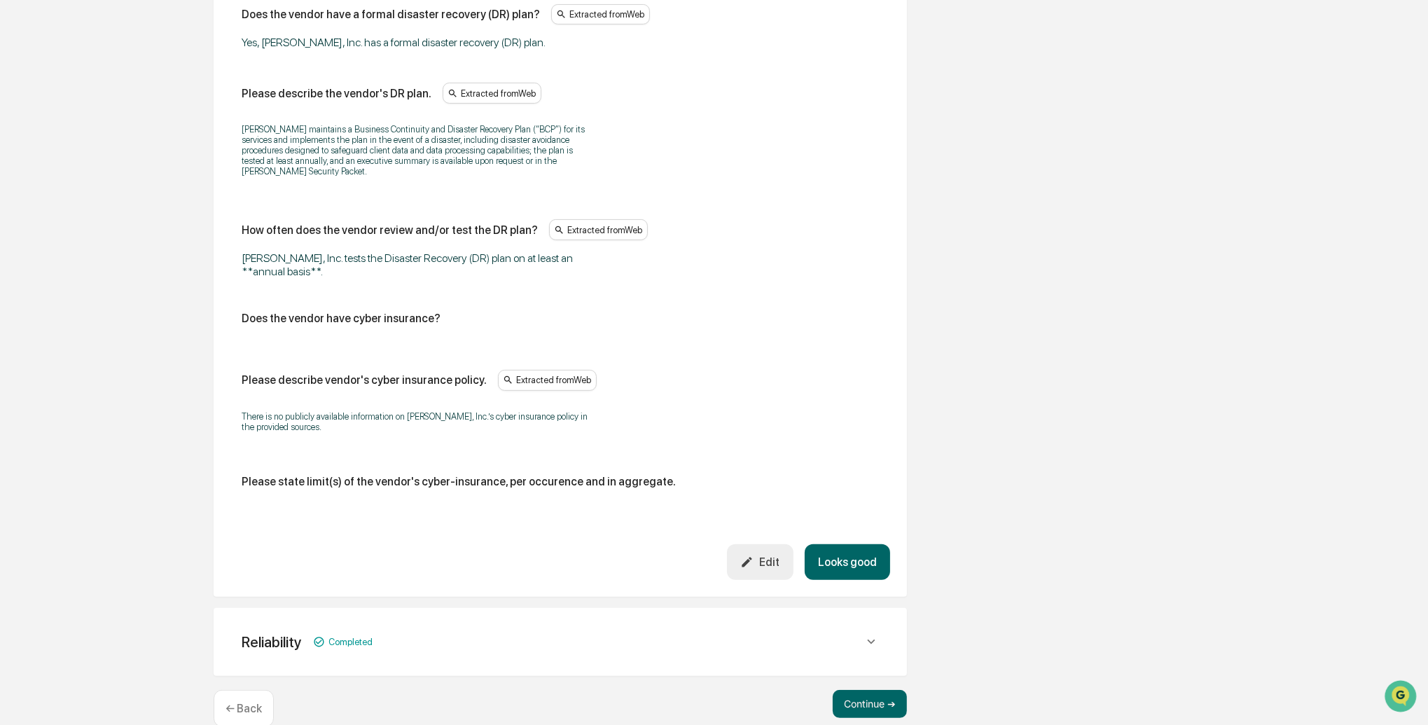
scroll to position [666, 0]
click at [845, 551] on button "Looks good" at bounding box center [847, 561] width 85 height 36
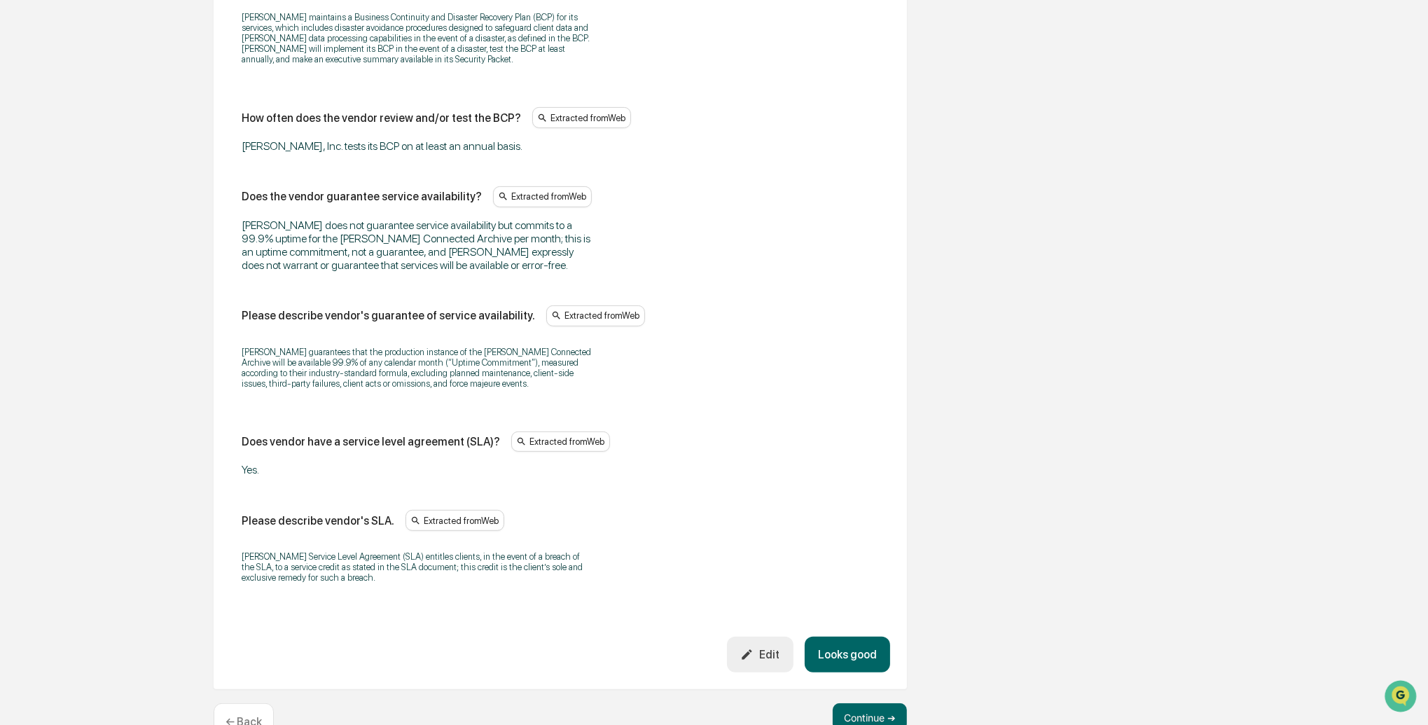
scroll to position [907, 0]
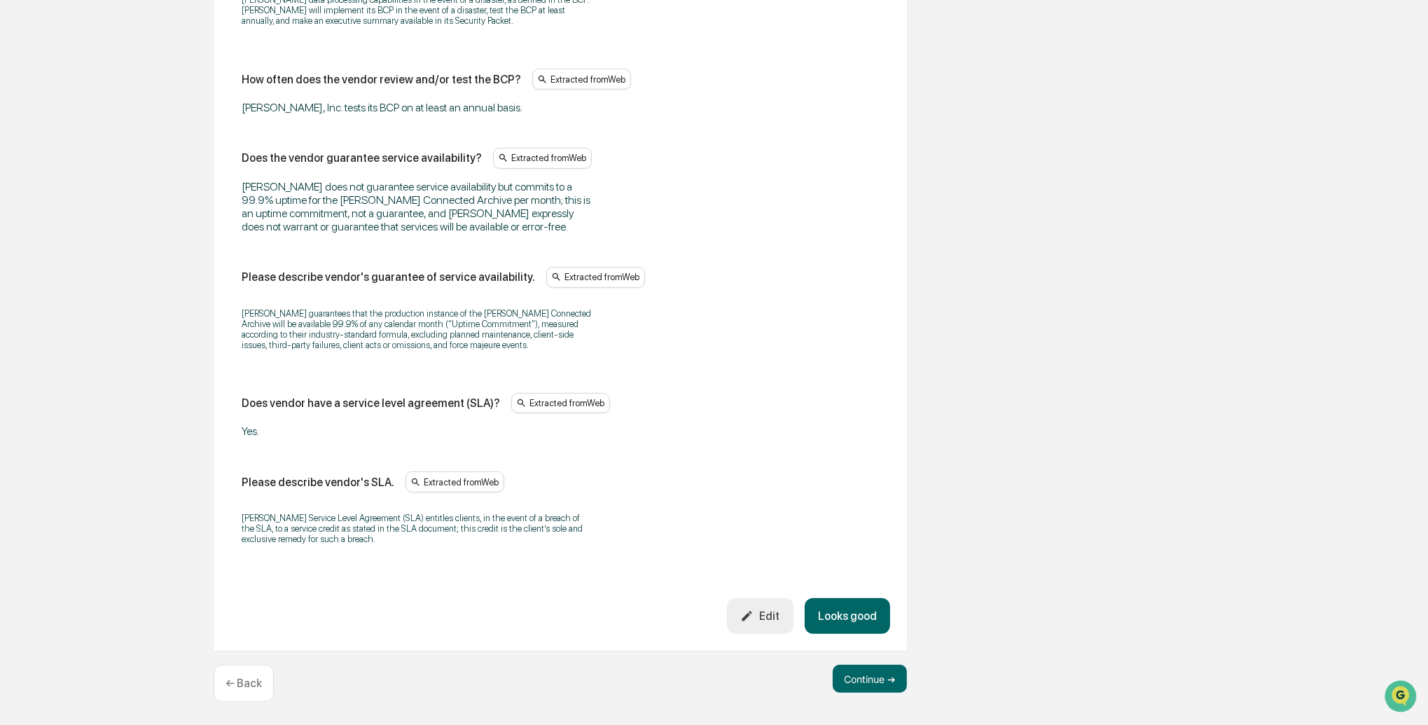
click at [849, 615] on button "Looks good" at bounding box center [847, 616] width 85 height 36
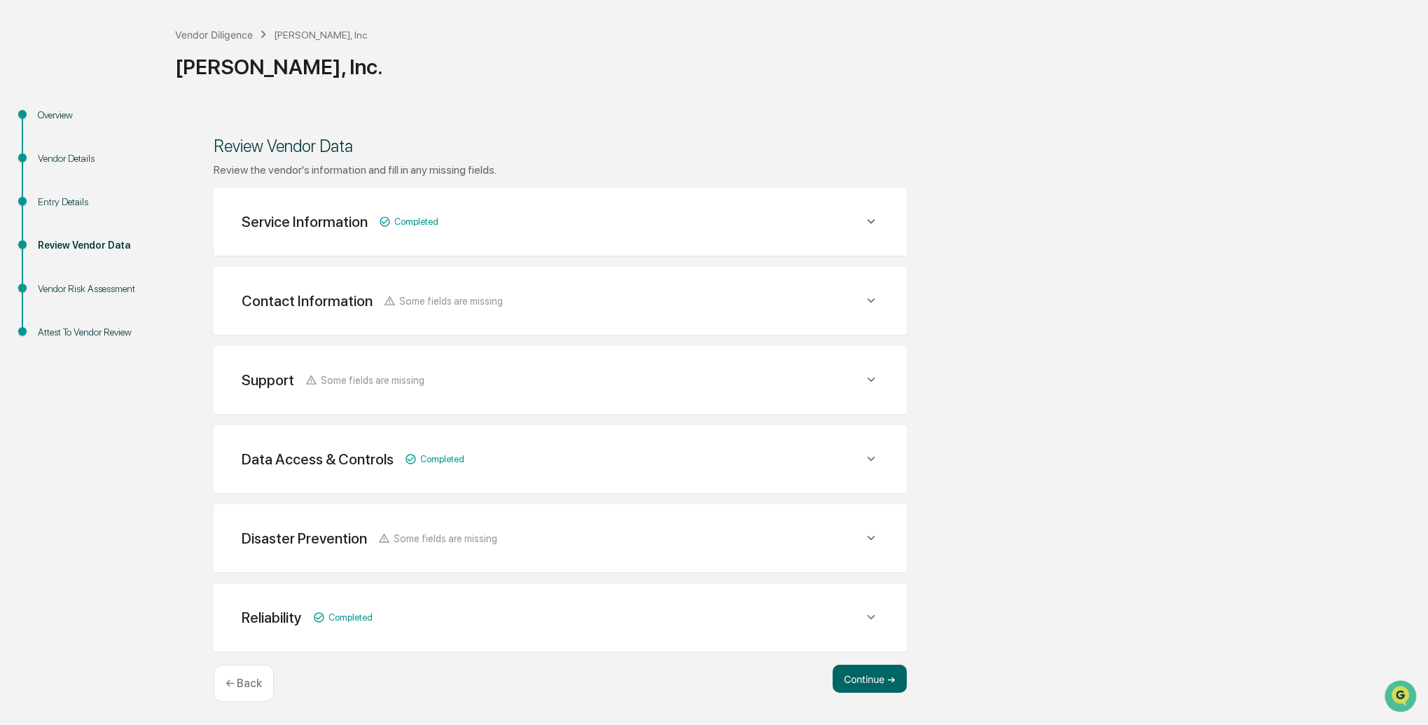
scroll to position [57, 0]
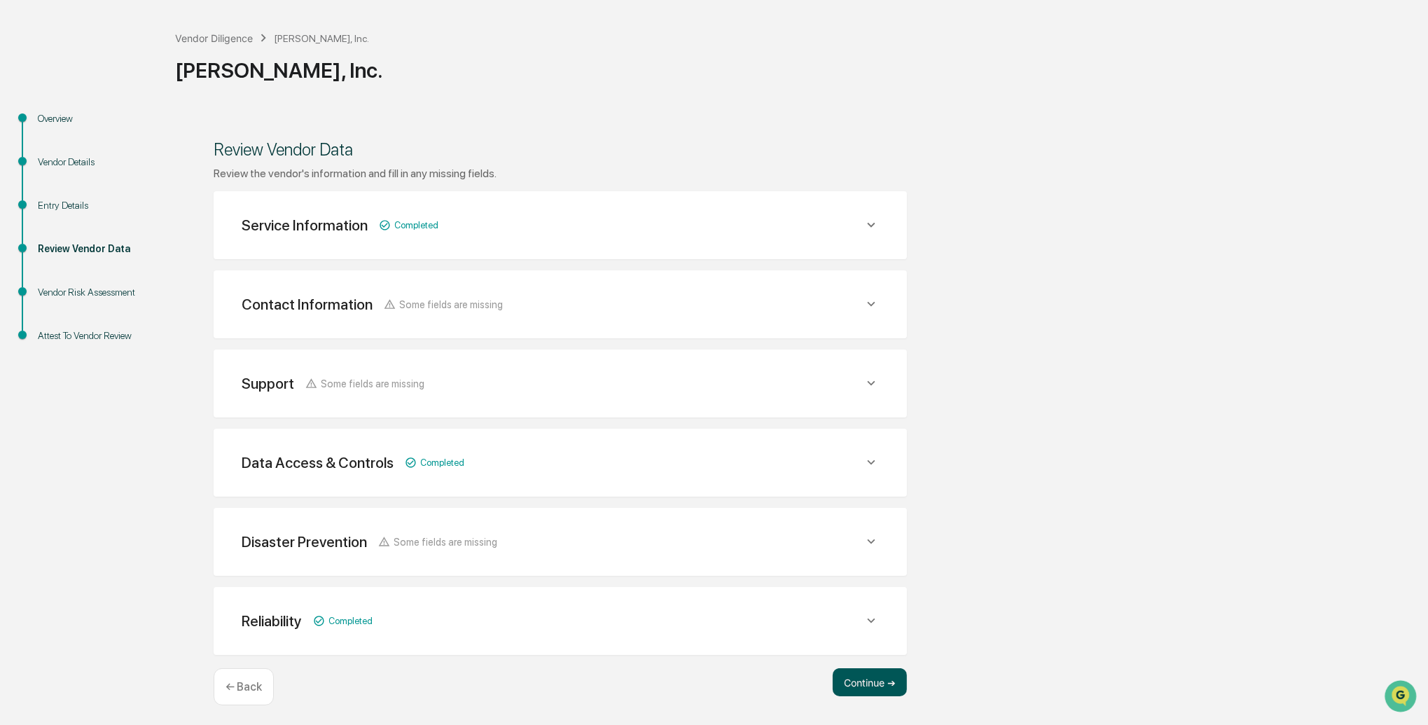
click at [874, 682] on button "Continue ➔" at bounding box center [870, 682] width 74 height 28
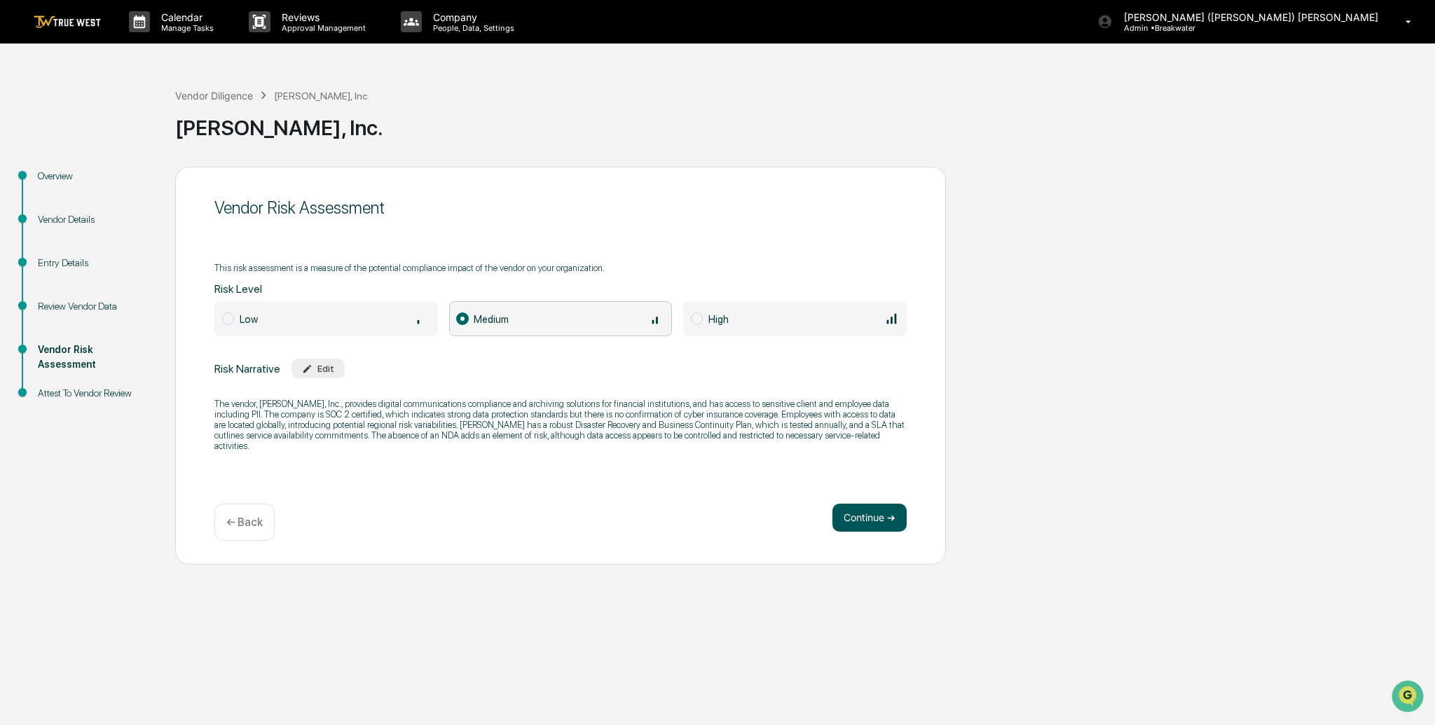
click at [881, 514] on button "Continue ➔" at bounding box center [869, 518] width 74 height 28
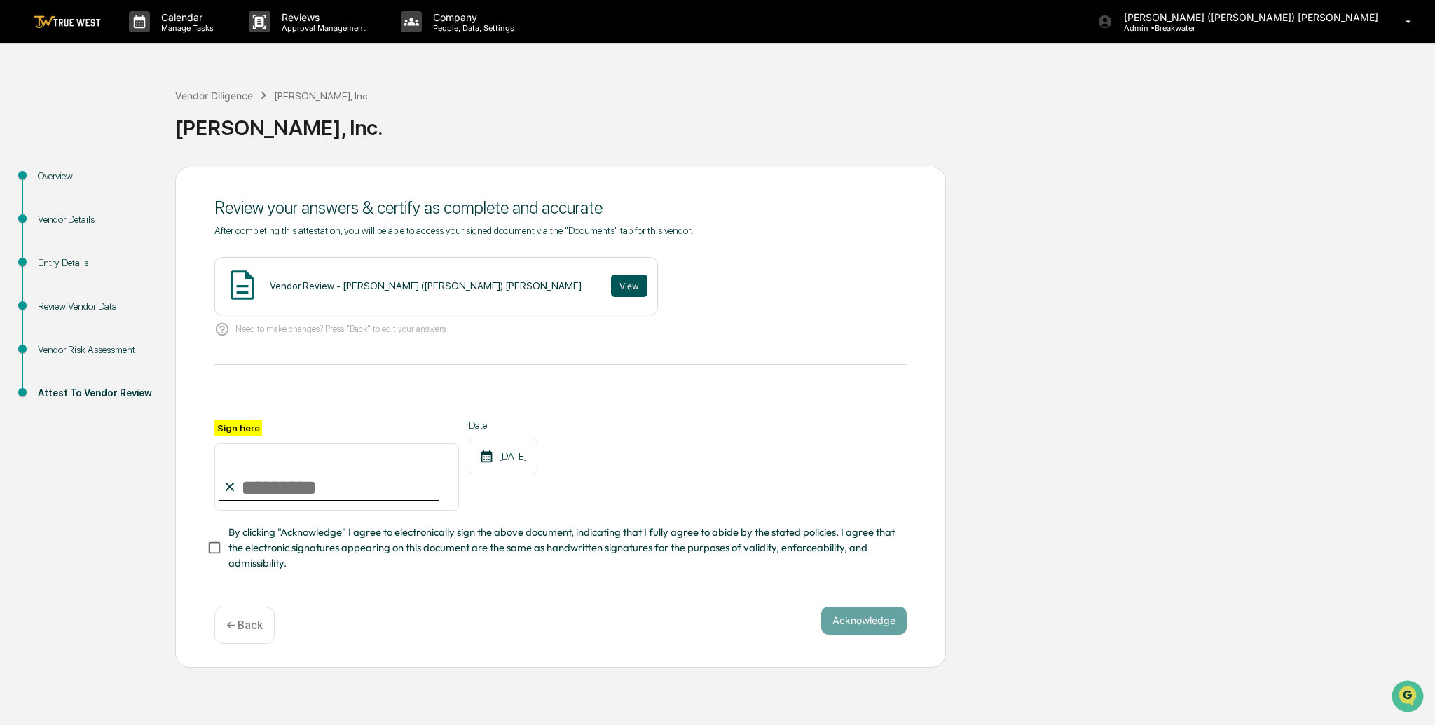
click at [611, 291] on button "View" at bounding box center [629, 286] width 36 height 22
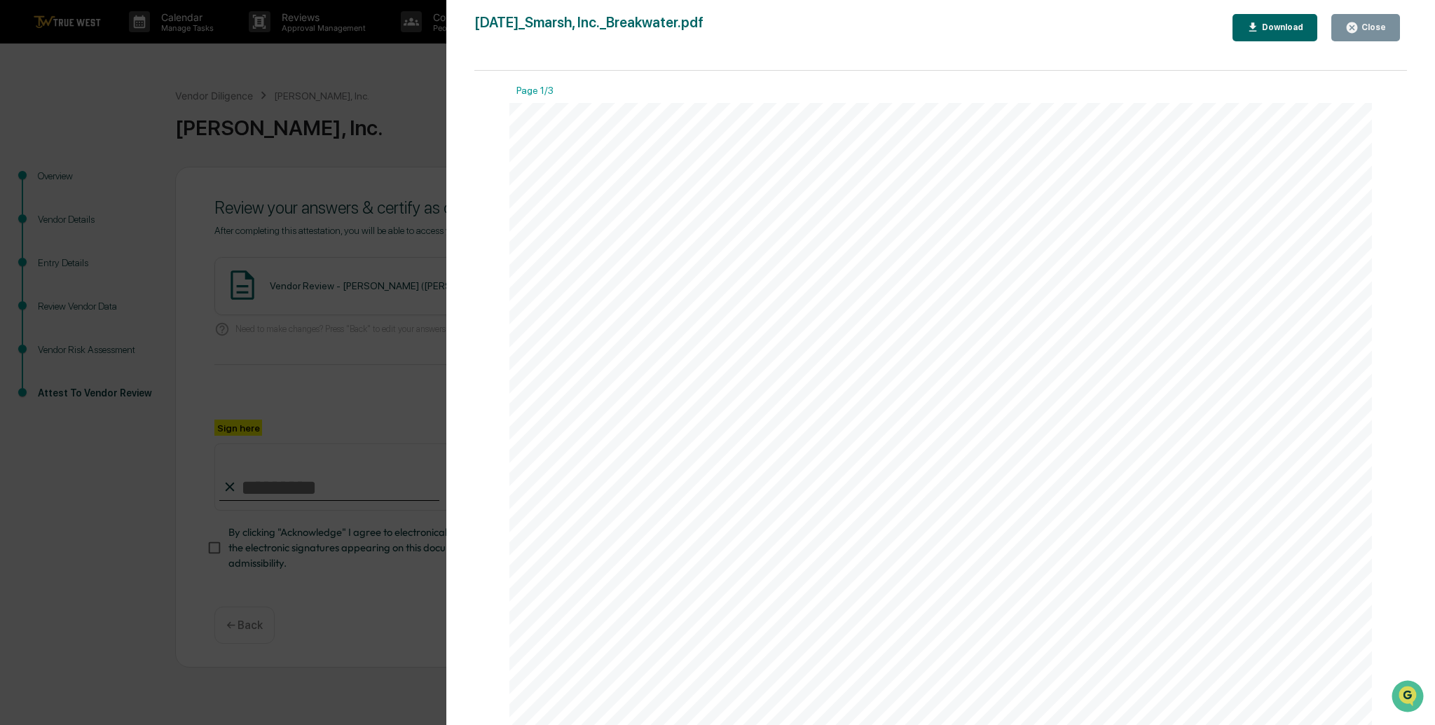
click at [1375, 23] on div "Close" at bounding box center [1371, 27] width 27 height 10
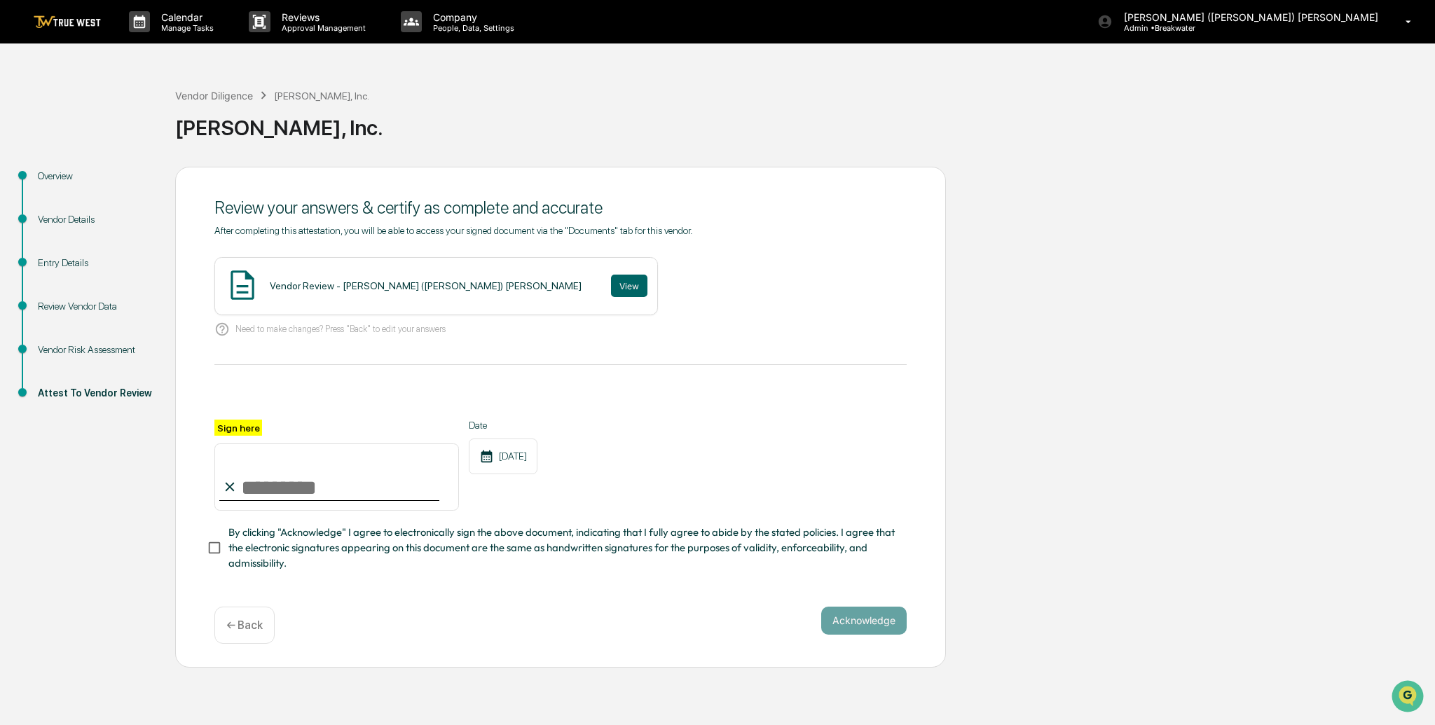
click at [285, 478] on input "Sign here" at bounding box center [336, 476] width 245 height 67
type input "**********"
click at [874, 622] on button "Acknowledge" at bounding box center [863, 621] width 85 height 28
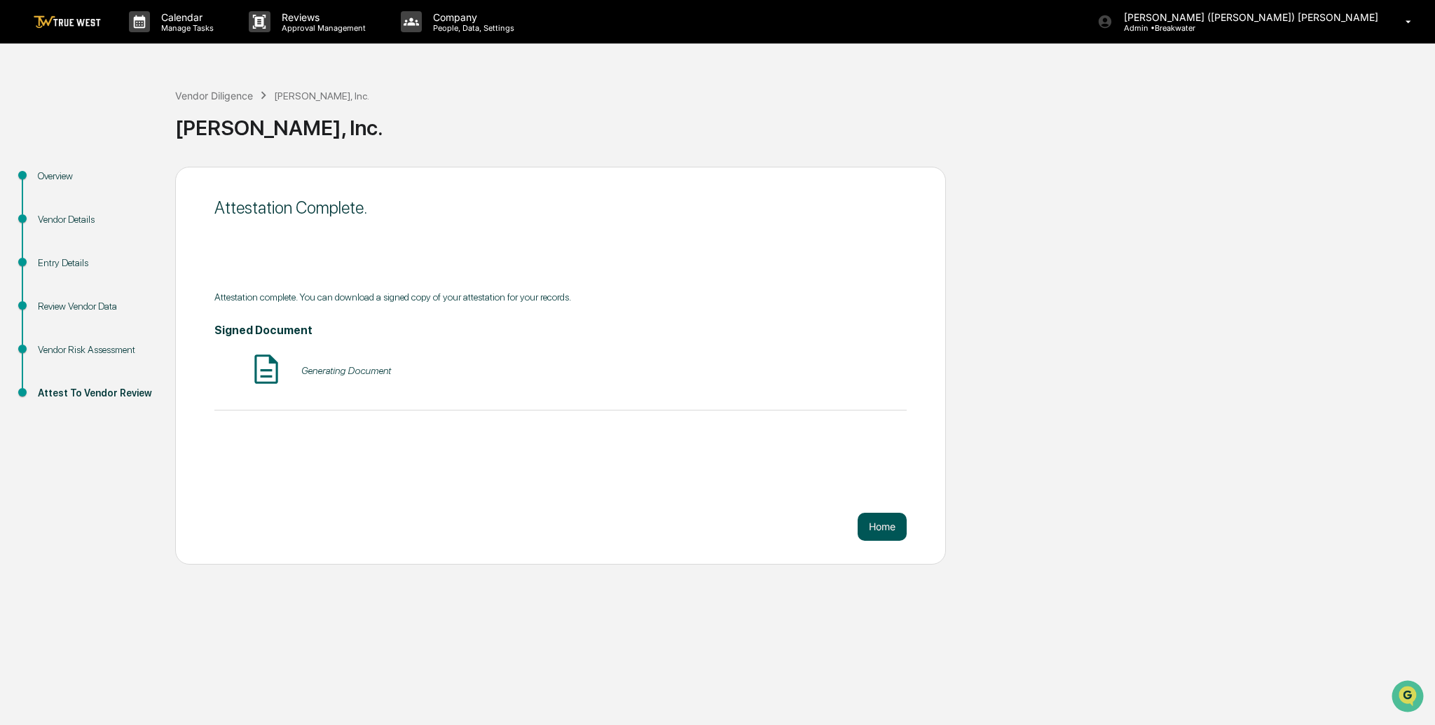
click at [886, 526] on button "Home" at bounding box center [882, 527] width 49 height 28
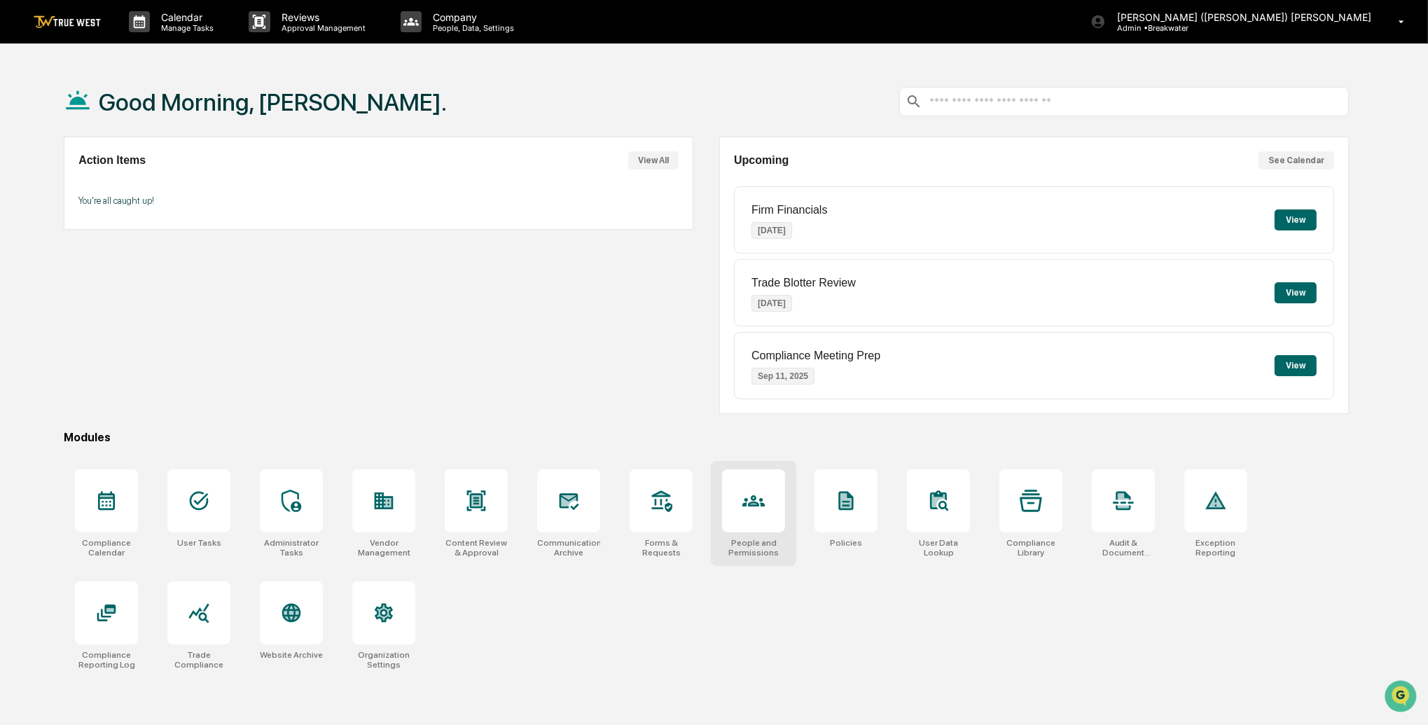
click at [743, 512] on div at bounding box center [753, 500] width 63 height 63
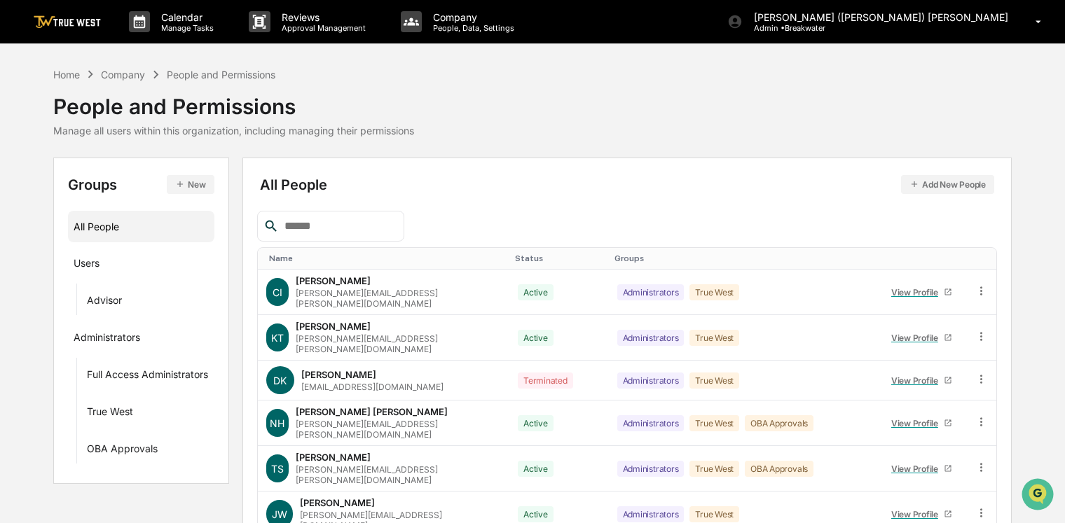
click at [57, 23] on img at bounding box center [67, 21] width 67 height 13
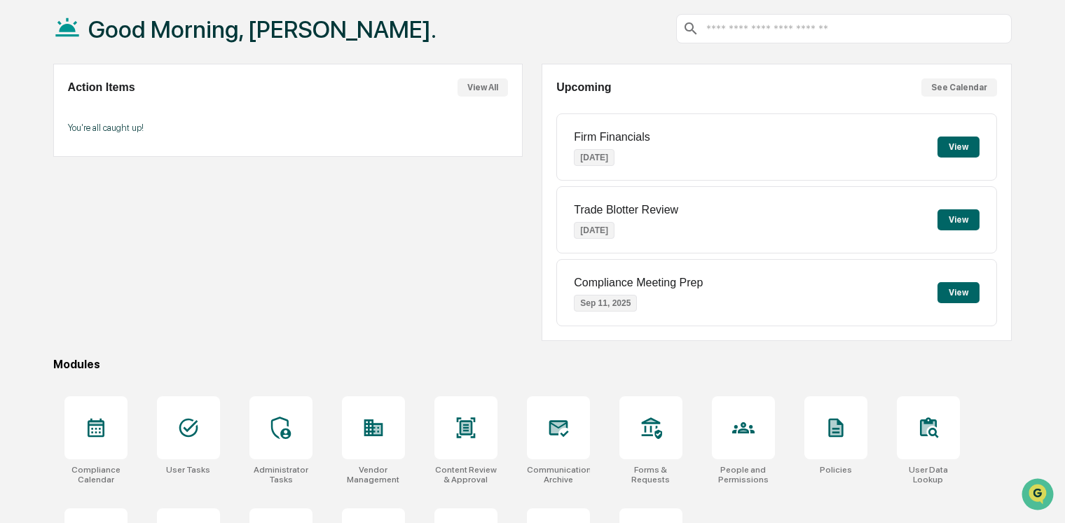
scroll to position [153, 0]
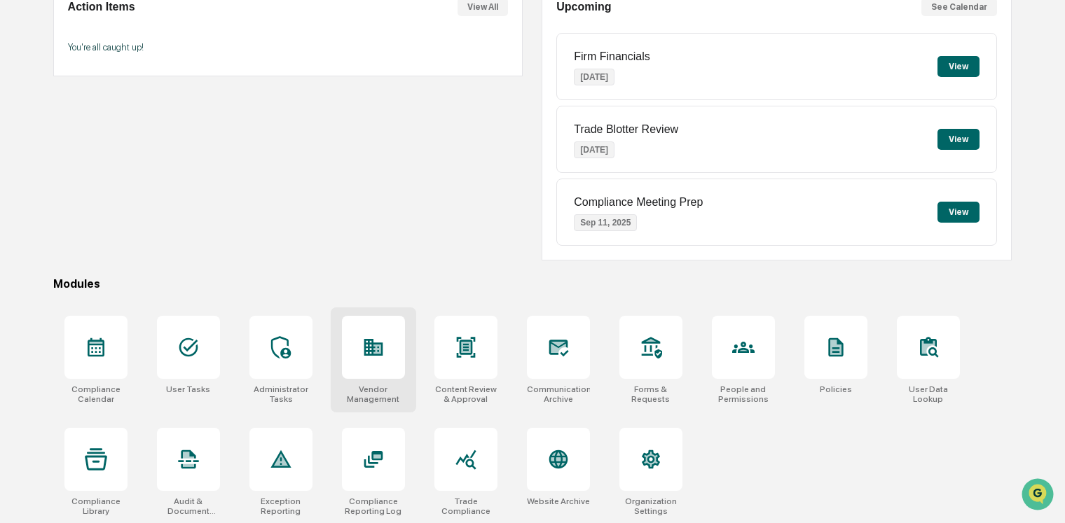
click at [383, 344] on icon at bounding box center [373, 347] width 22 height 22
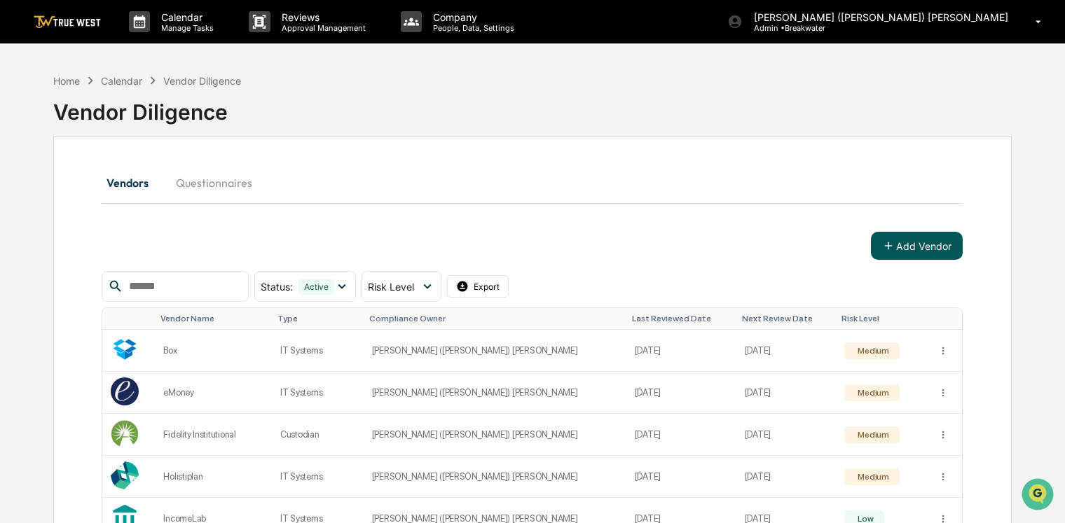
click at [904, 244] on button "Add Vendor" at bounding box center [917, 246] width 92 height 28
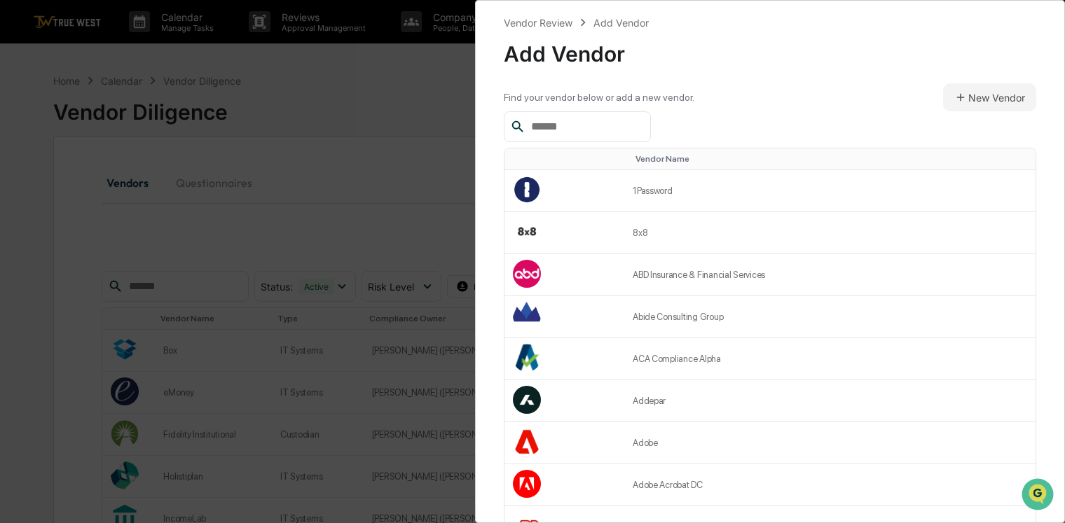
click at [571, 124] on input "text" at bounding box center [584, 127] width 119 height 18
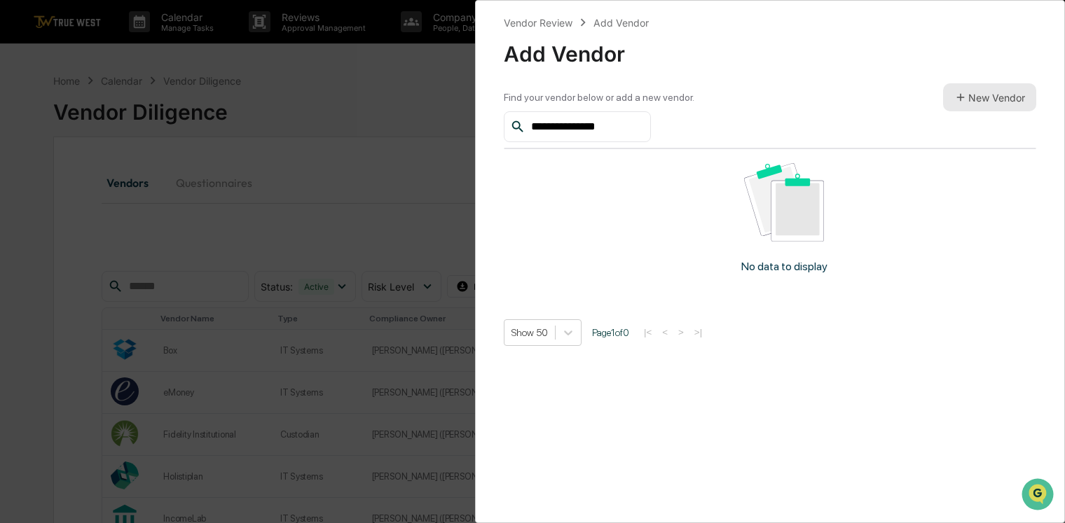
type input "**********"
click at [983, 101] on button "New Vendor" at bounding box center [989, 97] width 93 height 28
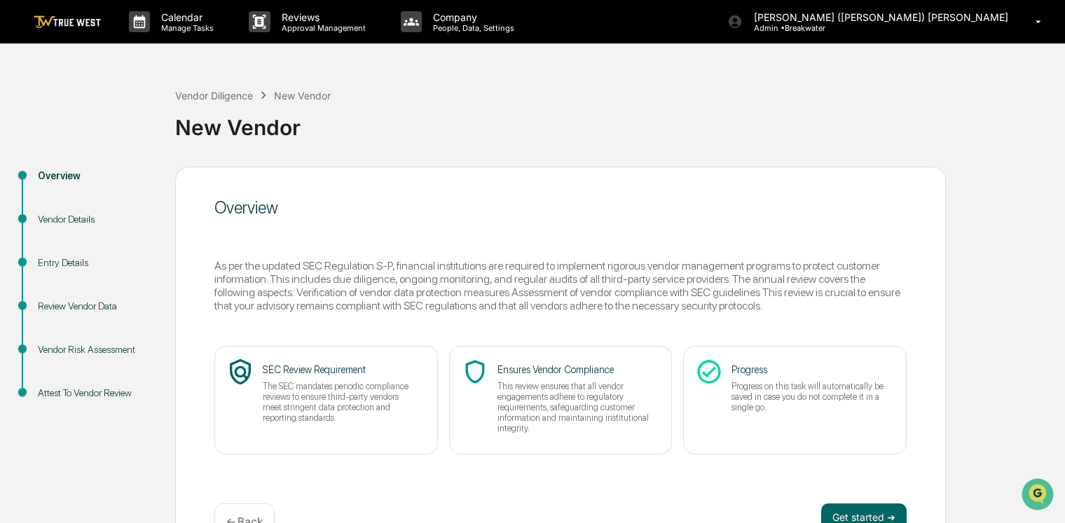
scroll to position [41, 0]
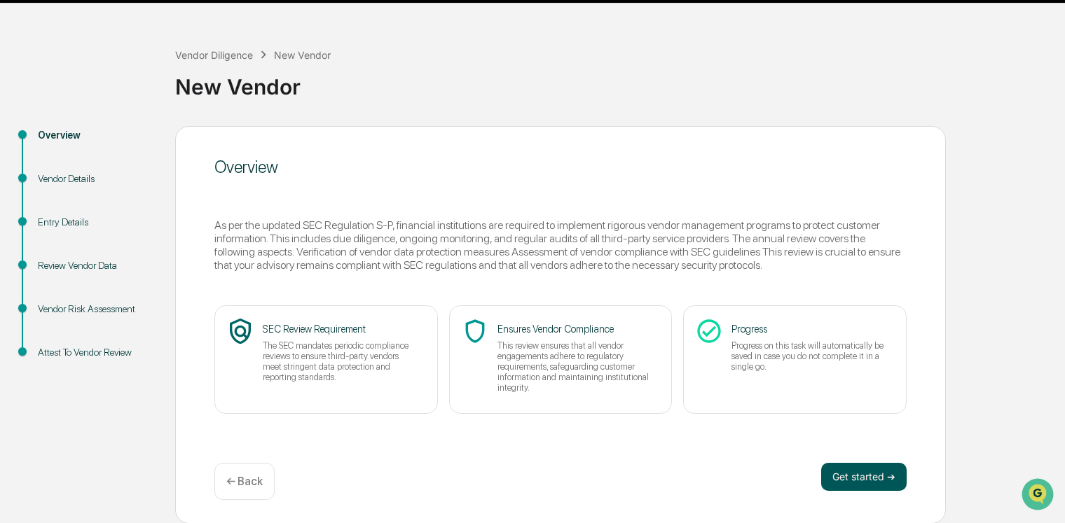
drag, startPoint x: 855, startPoint y: 475, endPoint x: 846, endPoint y: 468, distance: 11.5
click at [846, 468] on button "Get started ➔" at bounding box center [863, 477] width 85 height 28
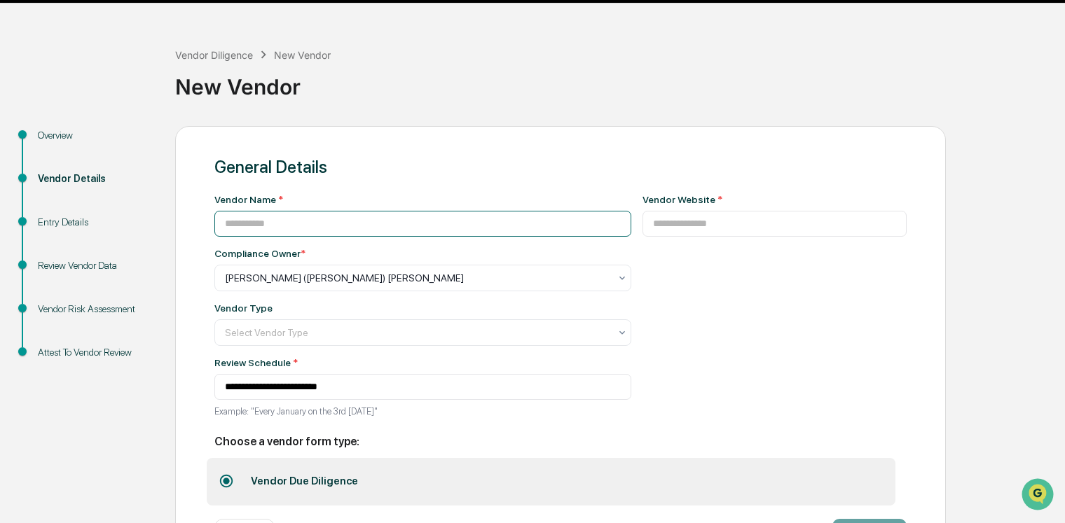
click at [320, 223] on input at bounding box center [422, 224] width 417 height 26
click at [244, 223] on input at bounding box center [422, 224] width 417 height 26
type input "**********"
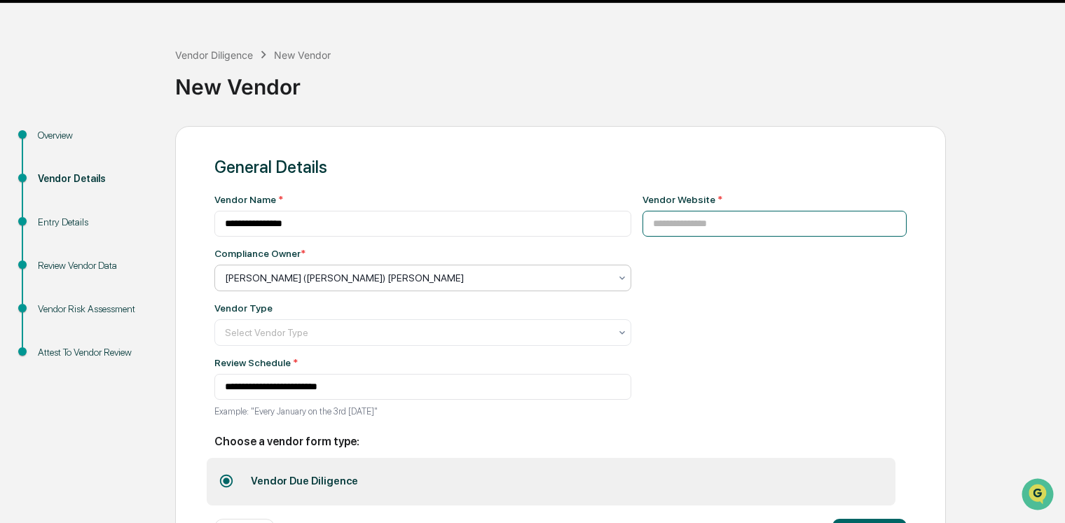
click at [655, 229] on input at bounding box center [774, 224] width 265 height 26
click at [651, 224] on input at bounding box center [774, 224] width 265 height 26
paste input "**********"
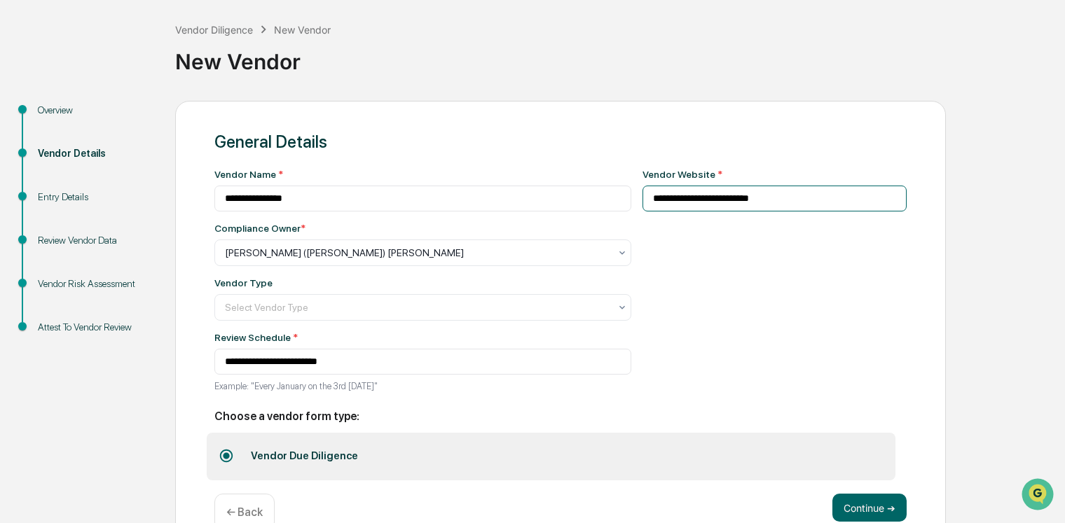
scroll to position [75, 0]
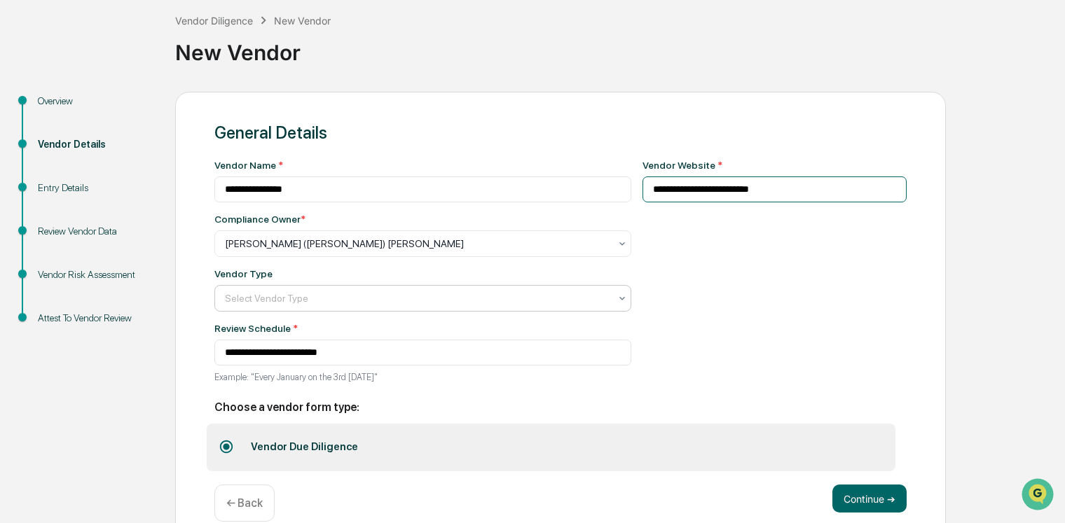
type input "**********"
click at [397, 291] on div "Select Vendor Type" at bounding box center [417, 299] width 399 height 20
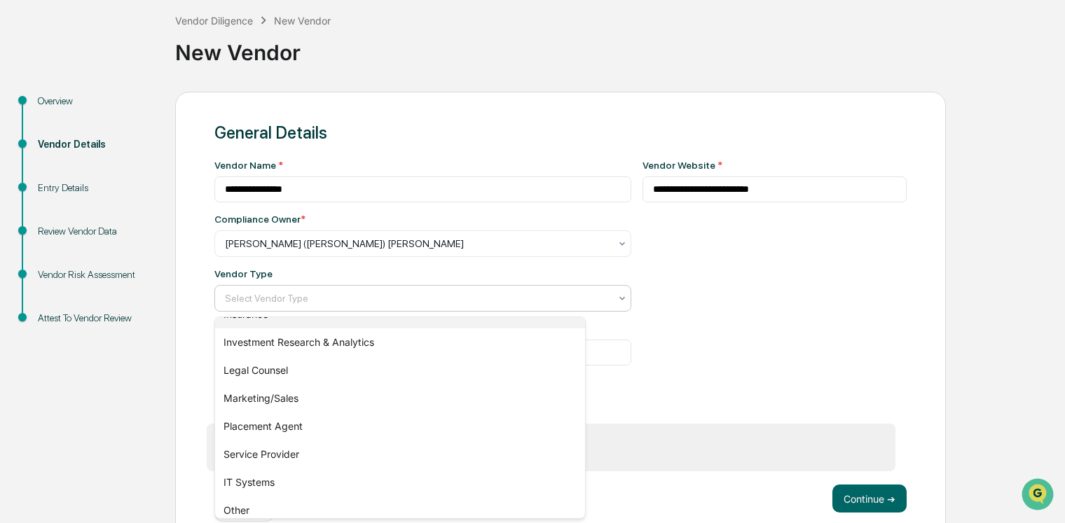
scroll to position [168, 0]
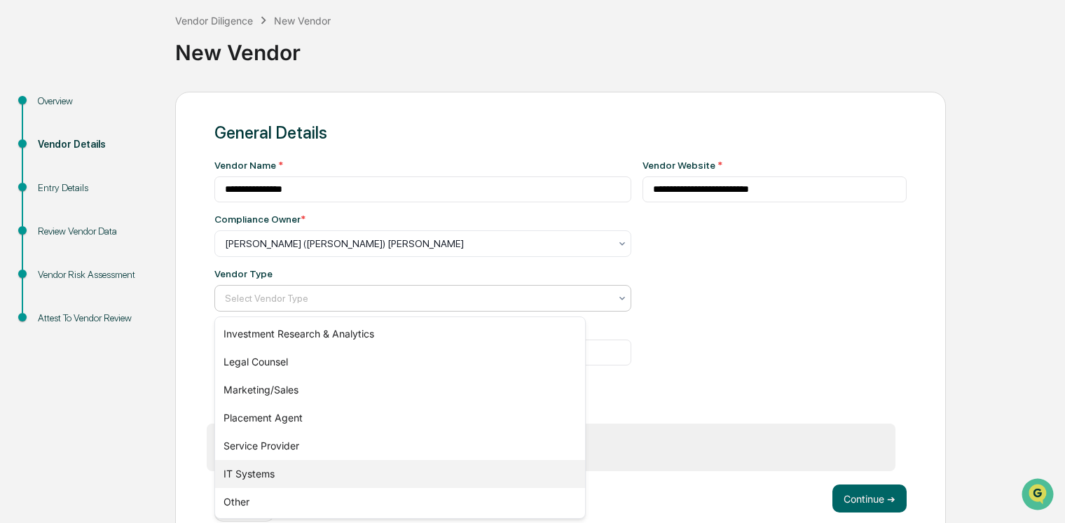
click at [257, 477] on div "IT Systems" at bounding box center [400, 474] width 370 height 28
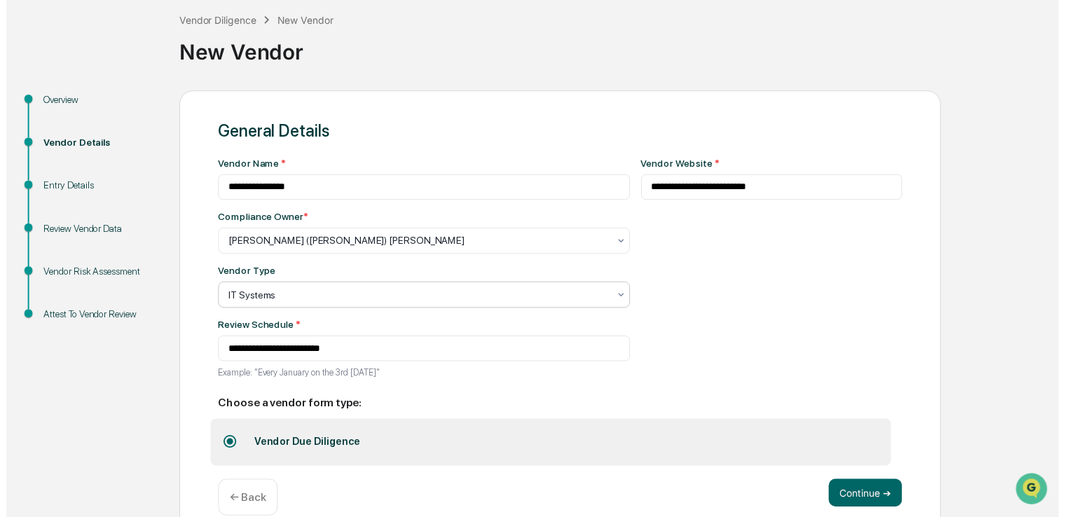
scroll to position [99, 0]
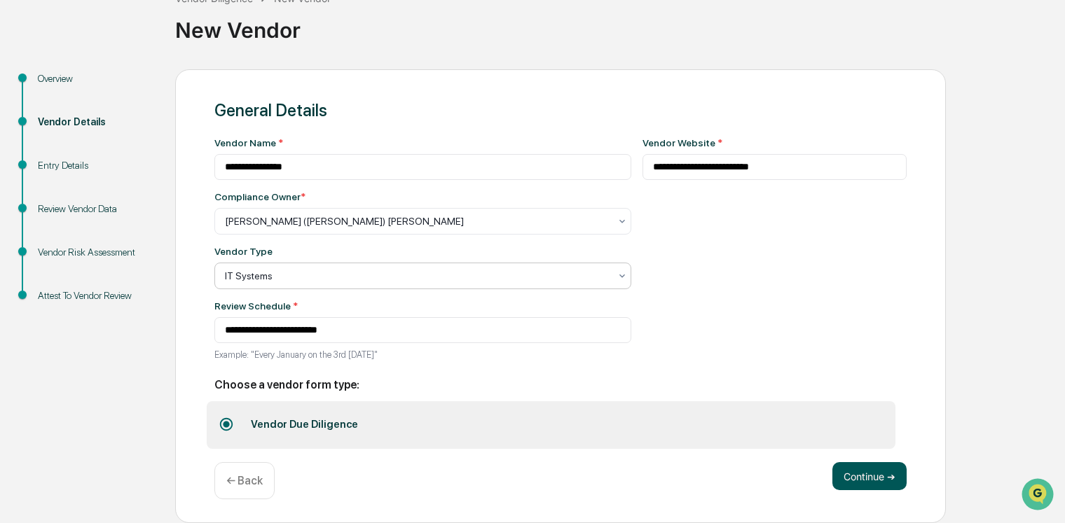
click at [879, 476] on button "Continue ➔" at bounding box center [869, 476] width 74 height 28
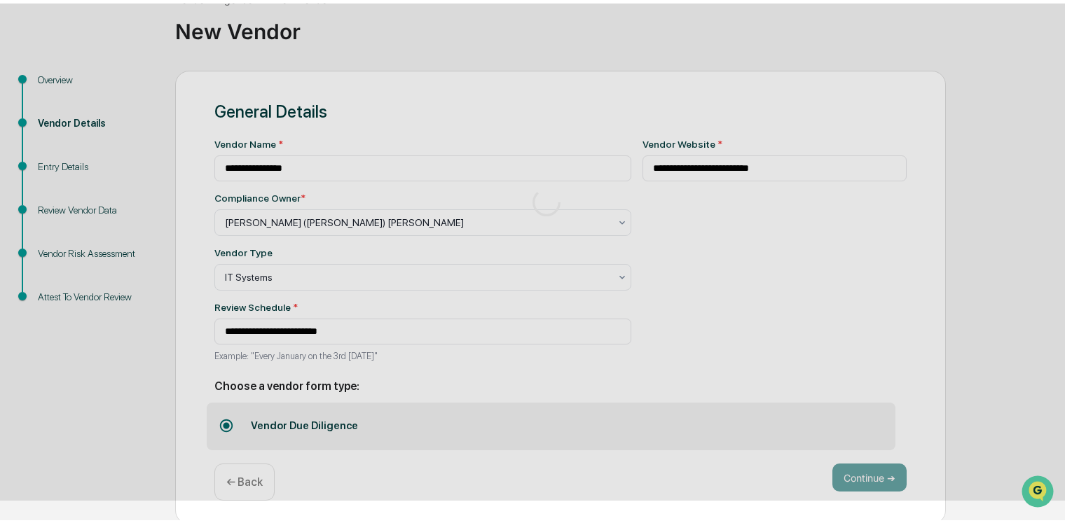
scroll to position [41, 0]
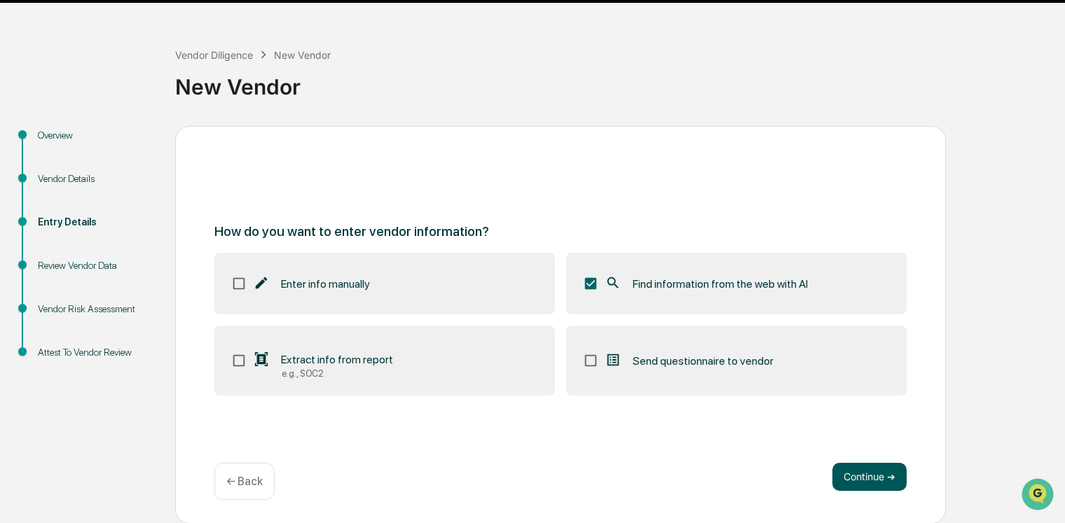
click at [876, 479] on button "Continue ➔" at bounding box center [869, 477] width 74 height 28
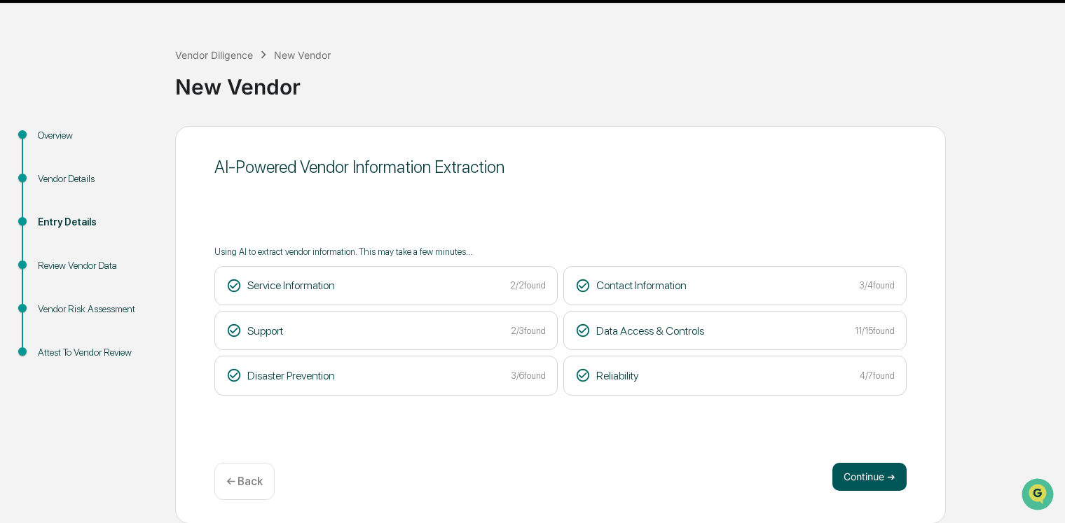
click at [863, 476] on button "Continue ➔" at bounding box center [869, 477] width 74 height 28
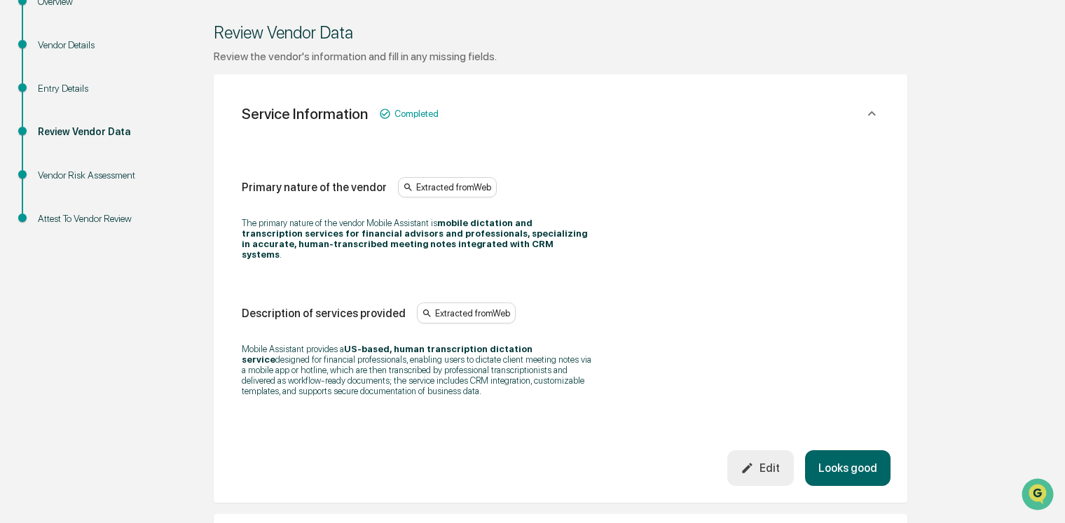
scroll to position [193, 0]
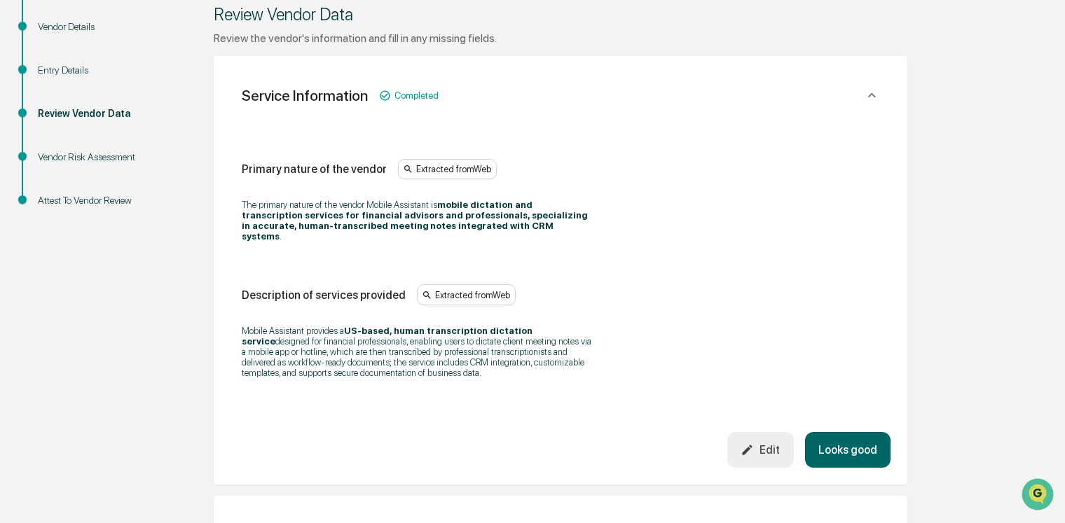
click at [849, 447] on button "Looks good" at bounding box center [847, 450] width 85 height 36
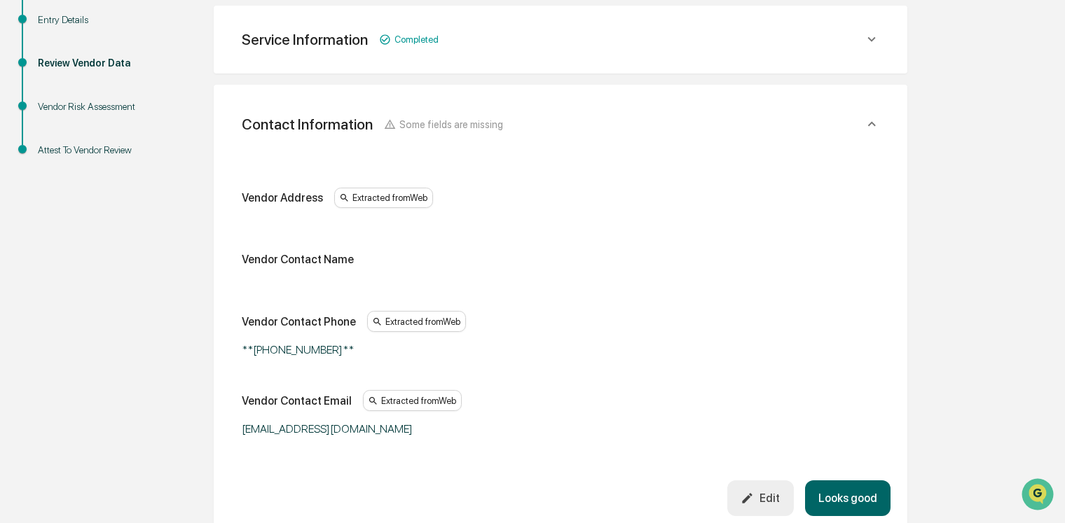
scroll to position [245, 0]
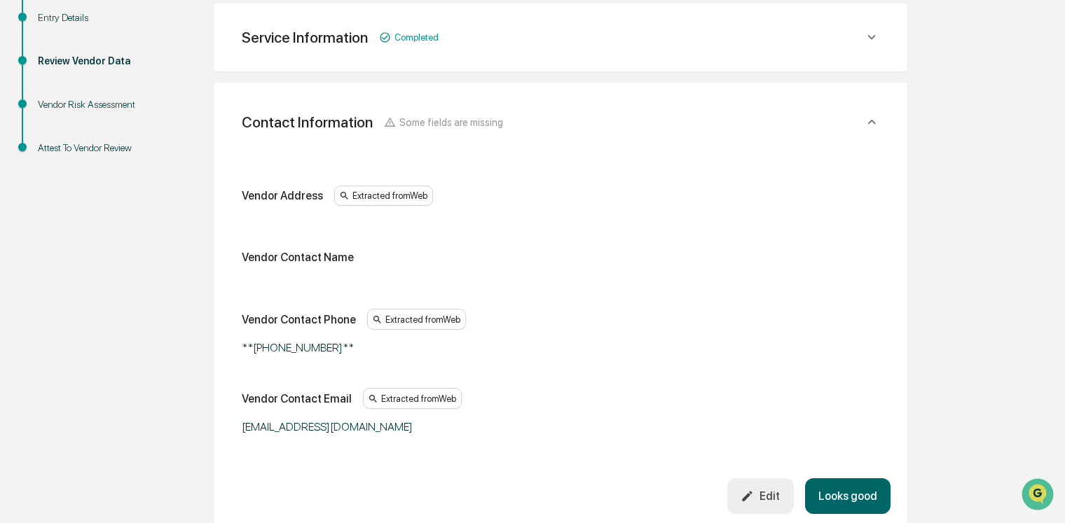
click at [832, 495] on button "Looks good" at bounding box center [847, 497] width 85 height 36
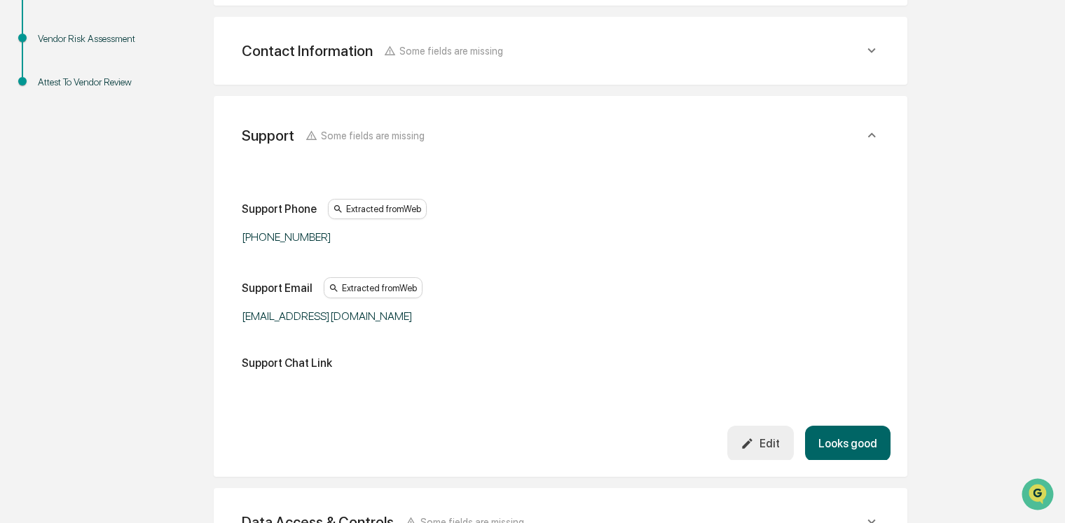
scroll to position [326, 0]
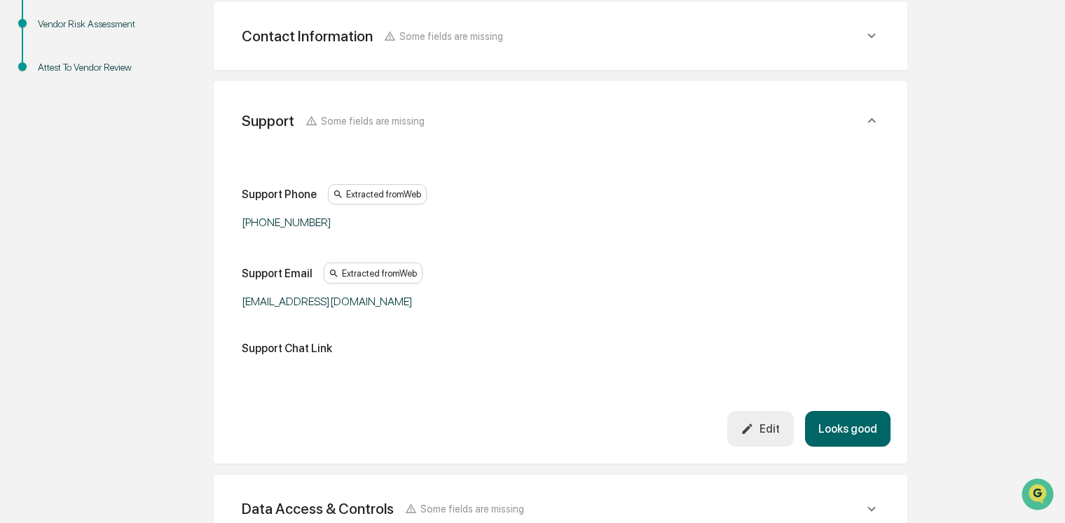
click at [859, 418] on button "Looks good" at bounding box center [847, 429] width 85 height 36
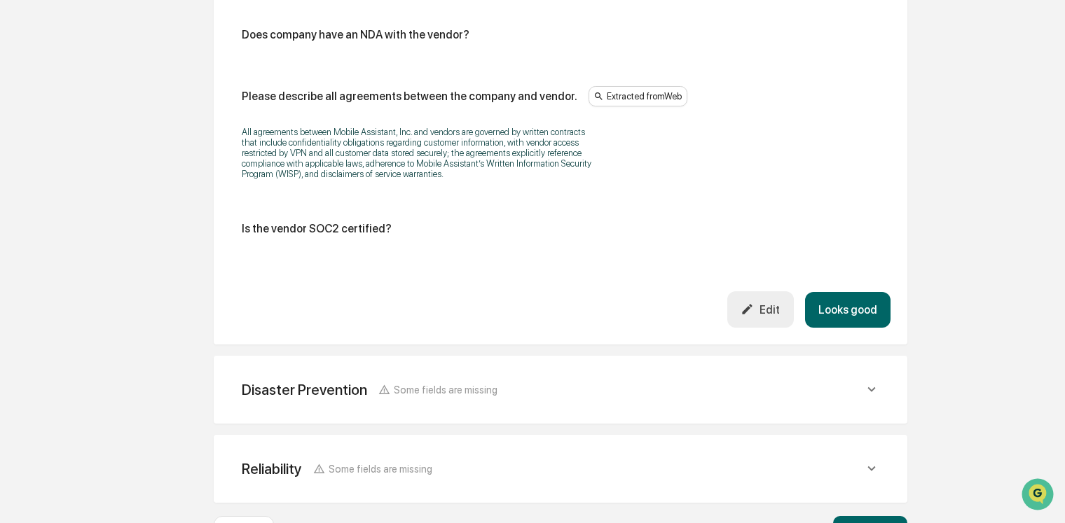
scroll to position [1914, 0]
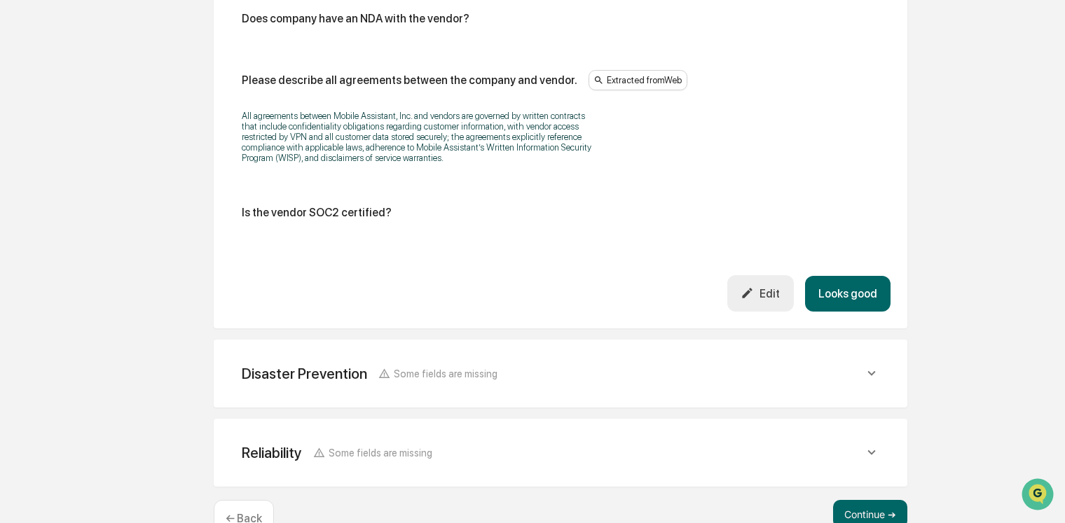
click at [753, 300] on div "Edit" at bounding box center [760, 293] width 39 height 13
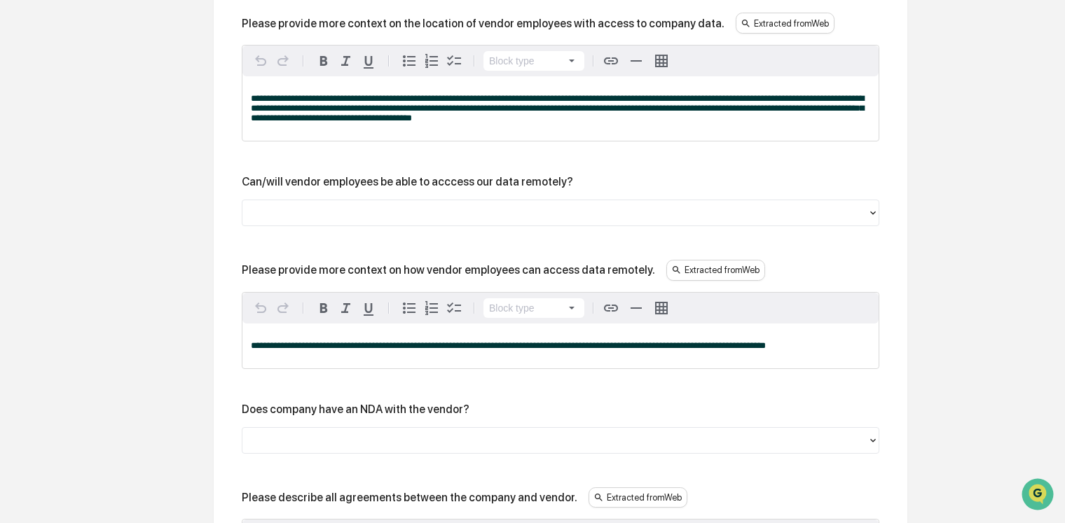
scroll to position [1673, 0]
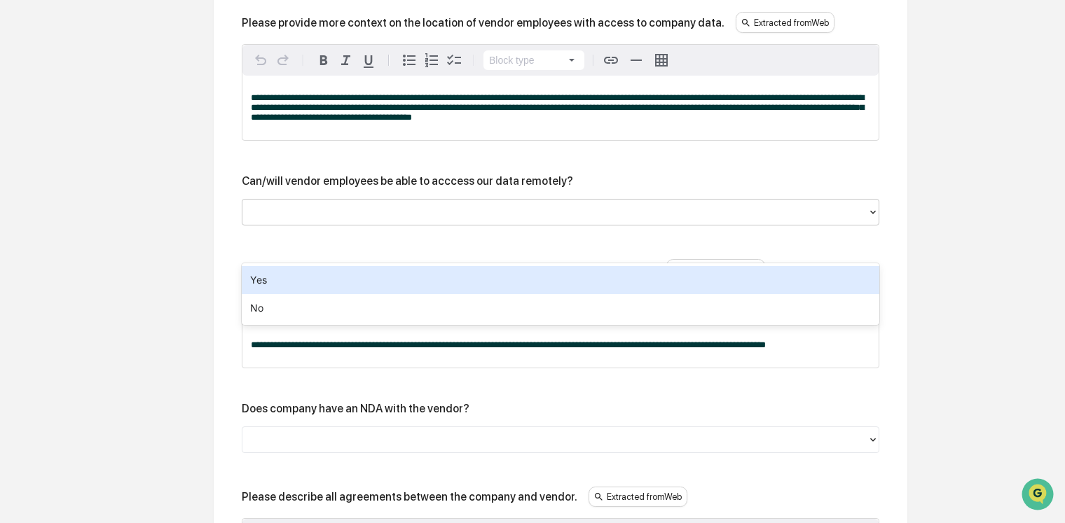
click at [324, 220] on div at bounding box center [554, 212] width 611 height 16
click at [314, 266] on div "Yes" at bounding box center [561, 280] width 638 height 28
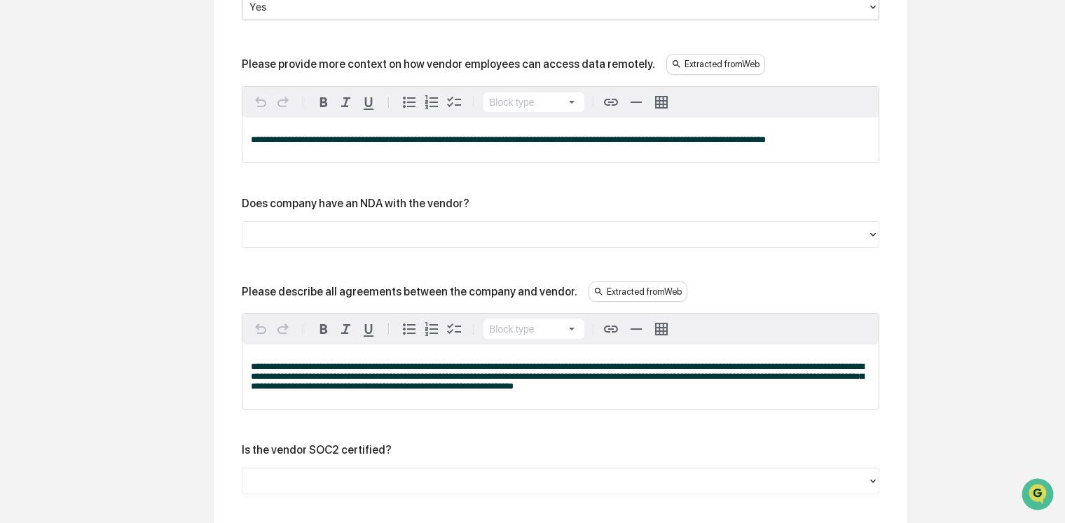
scroll to position [1888, 0]
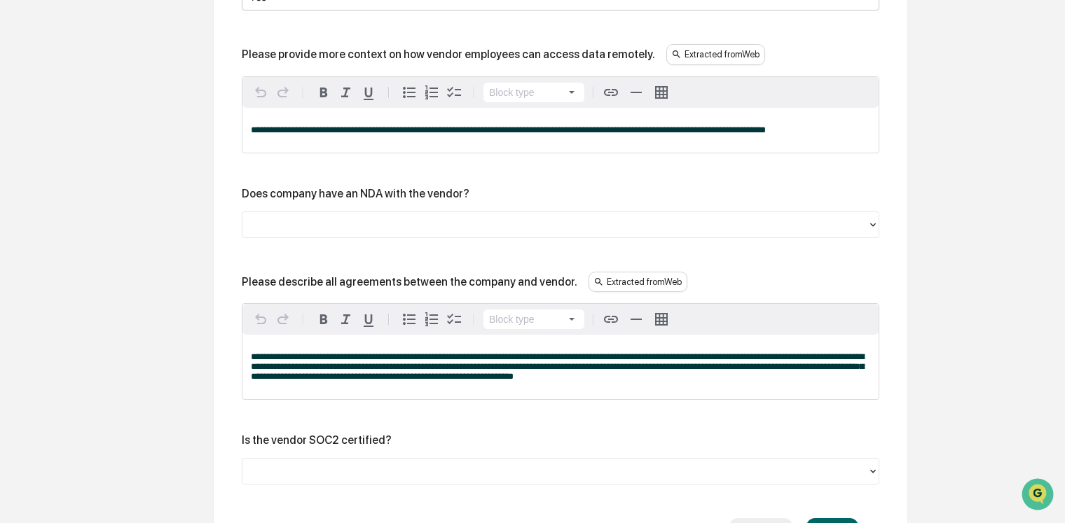
click at [296, 233] on div at bounding box center [554, 224] width 611 height 16
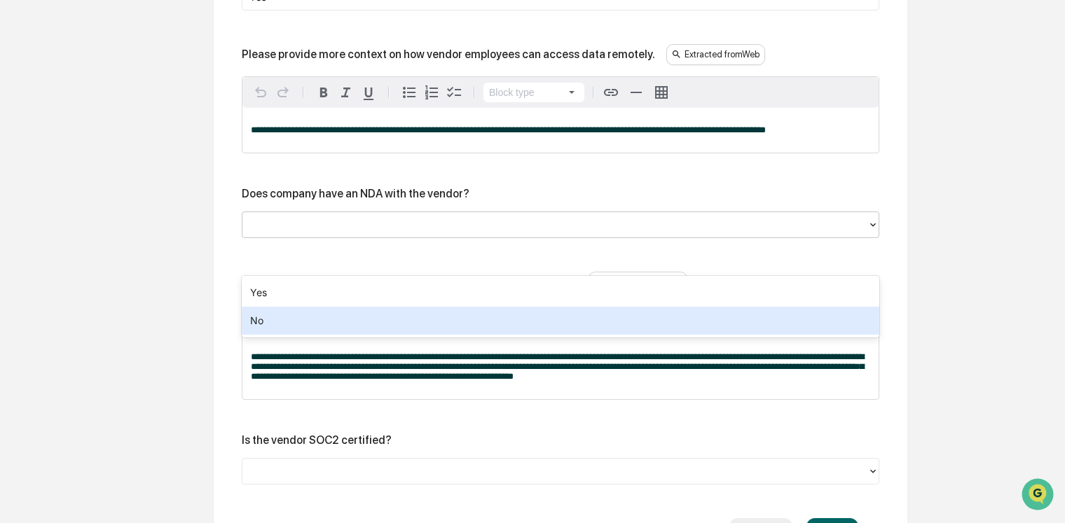
click at [288, 317] on div "No" at bounding box center [561, 321] width 638 height 28
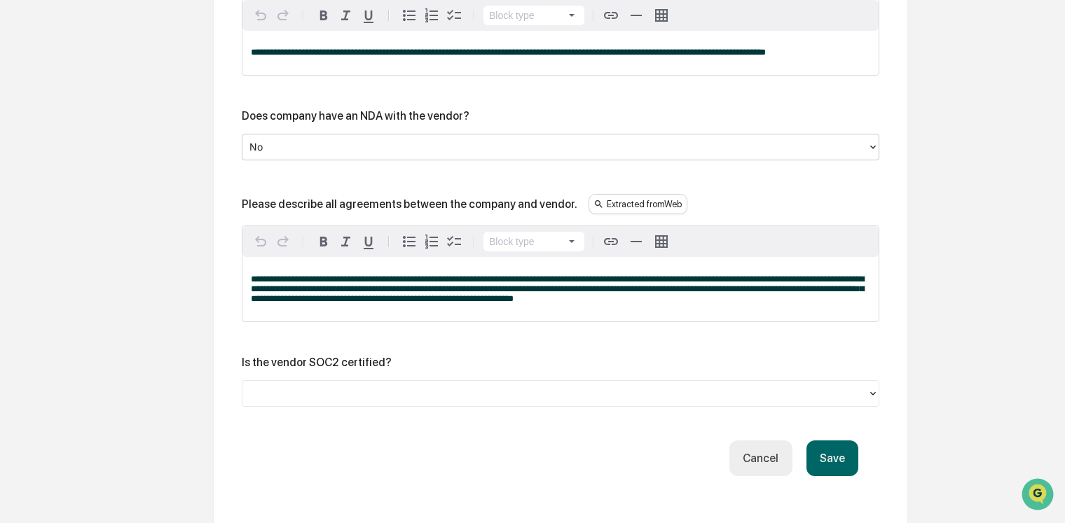
scroll to position [1986, 0]
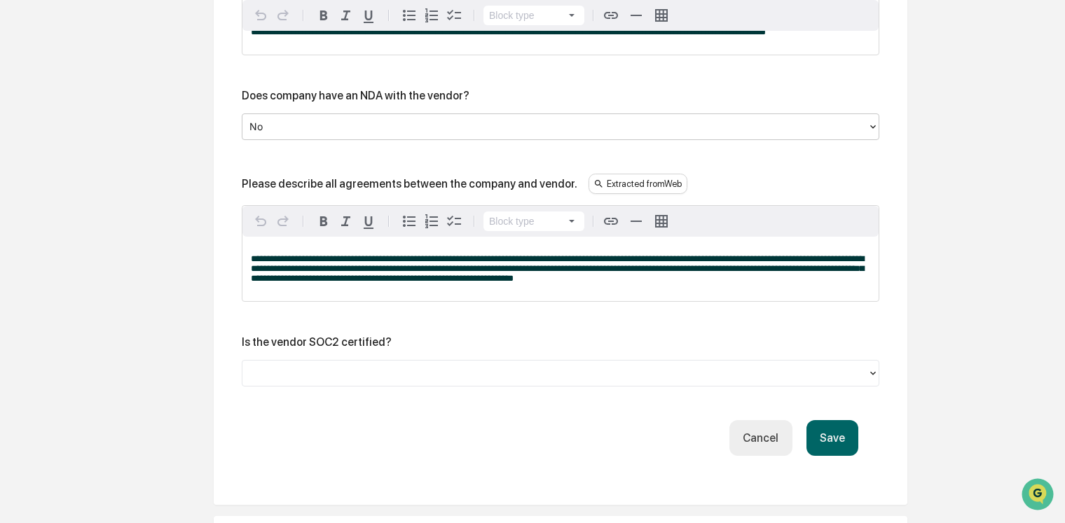
click at [363, 382] on div at bounding box center [554, 374] width 611 height 16
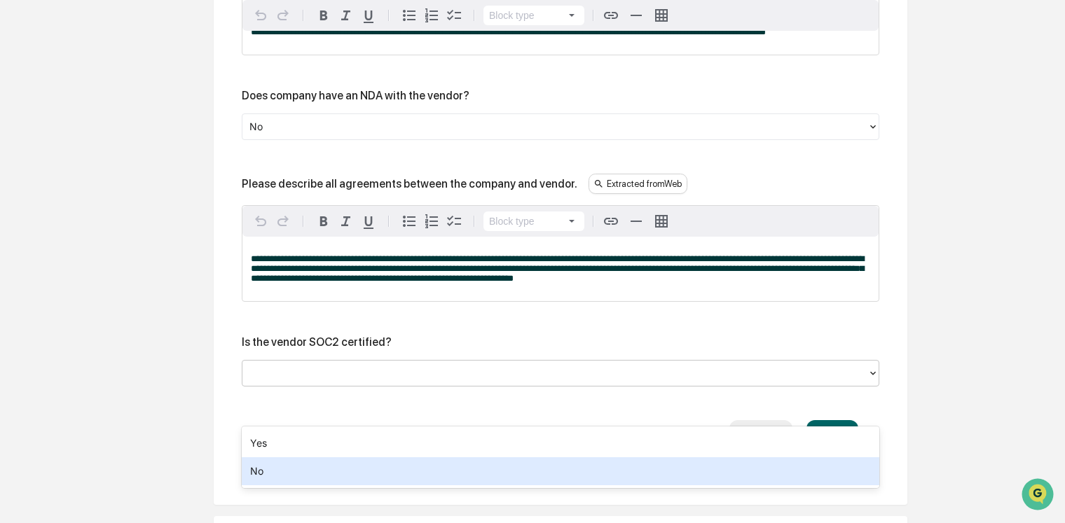
click at [280, 472] on div "No" at bounding box center [561, 471] width 638 height 28
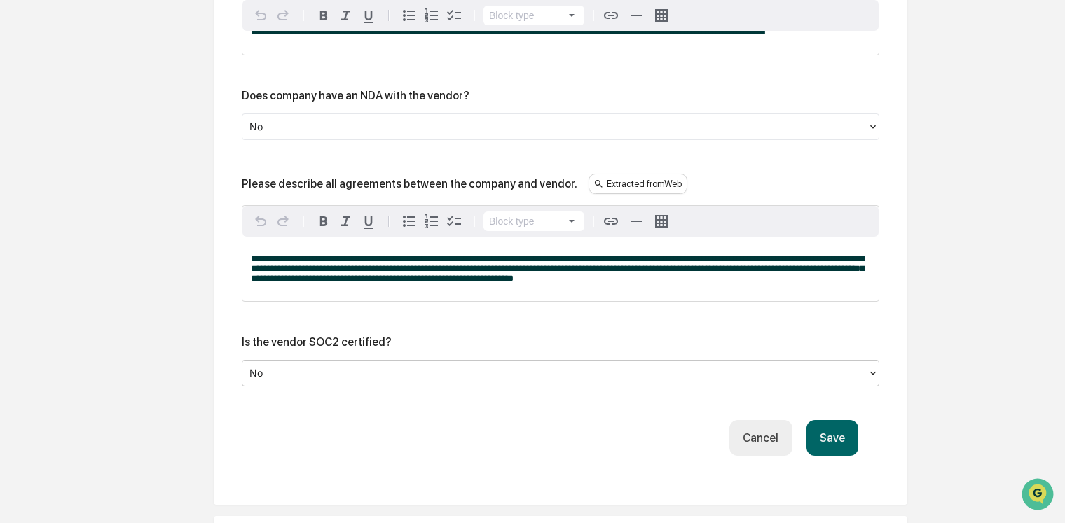
click at [832, 456] on button "Save" at bounding box center [832, 438] width 52 height 36
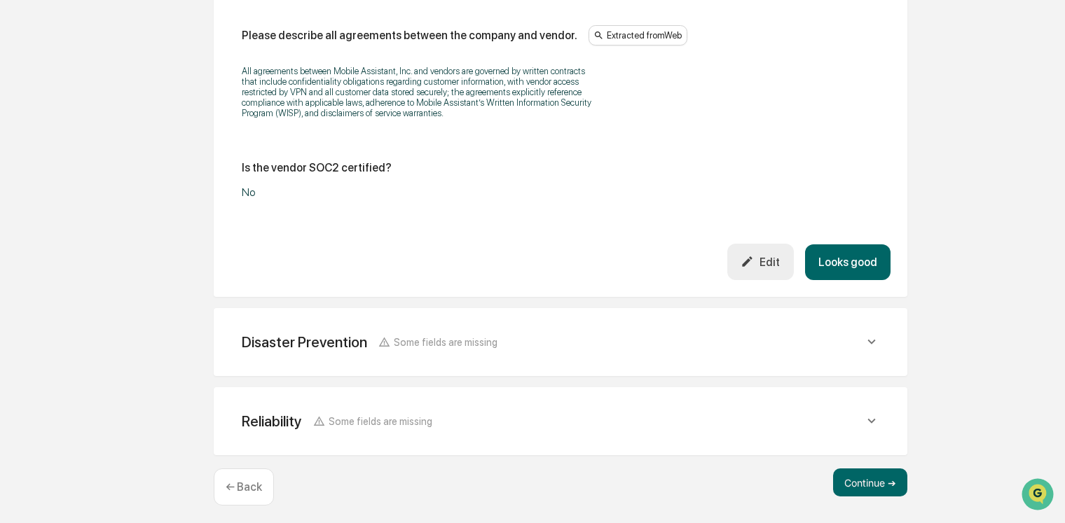
click at [862, 280] on button "Looks good" at bounding box center [847, 263] width 85 height 36
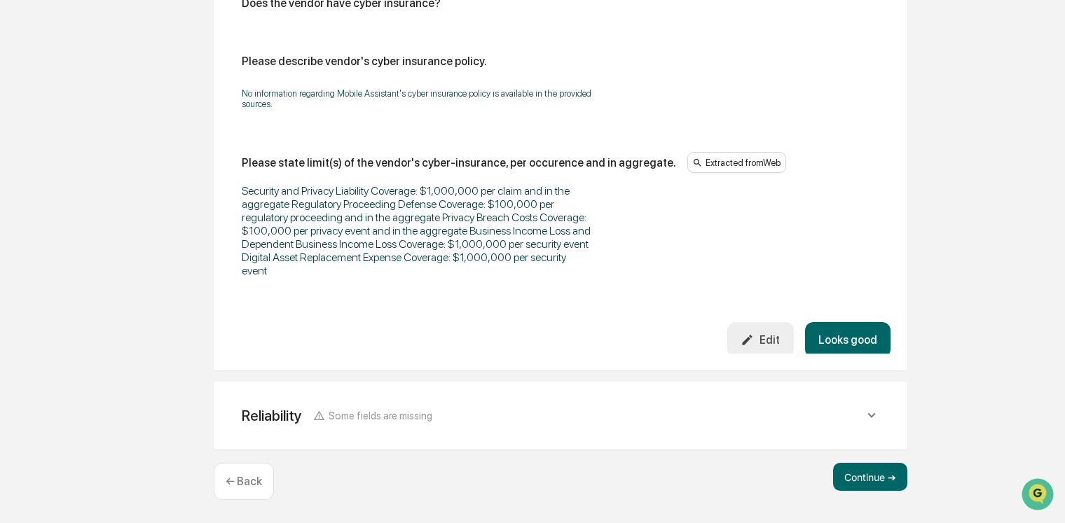
click at [857, 278] on div "Does the vendor have a formal disaster recovery (DR) plan? Please describe the …" at bounding box center [561, 27] width 638 height 502
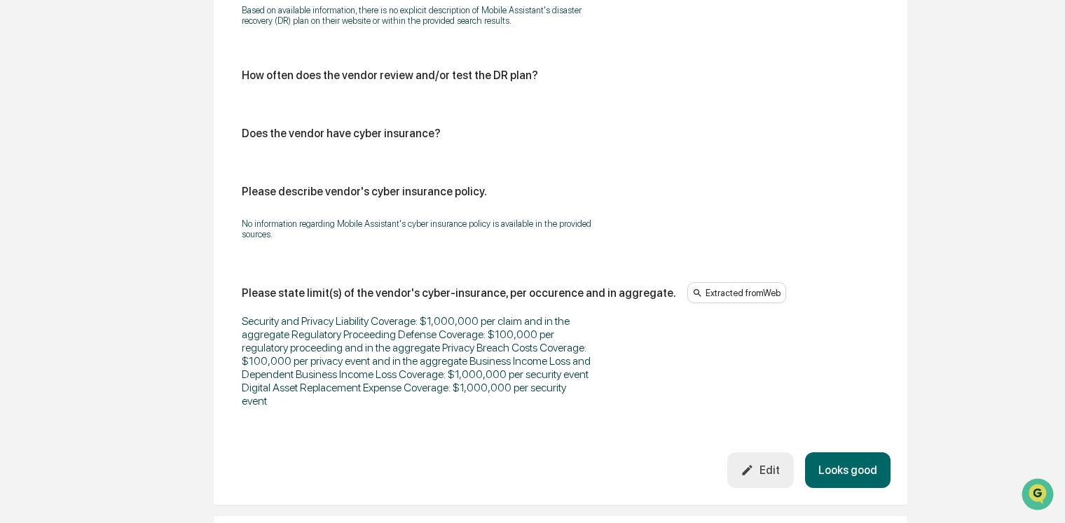
scroll to position [762, 0]
click at [859, 468] on button "Looks good" at bounding box center [847, 471] width 85 height 36
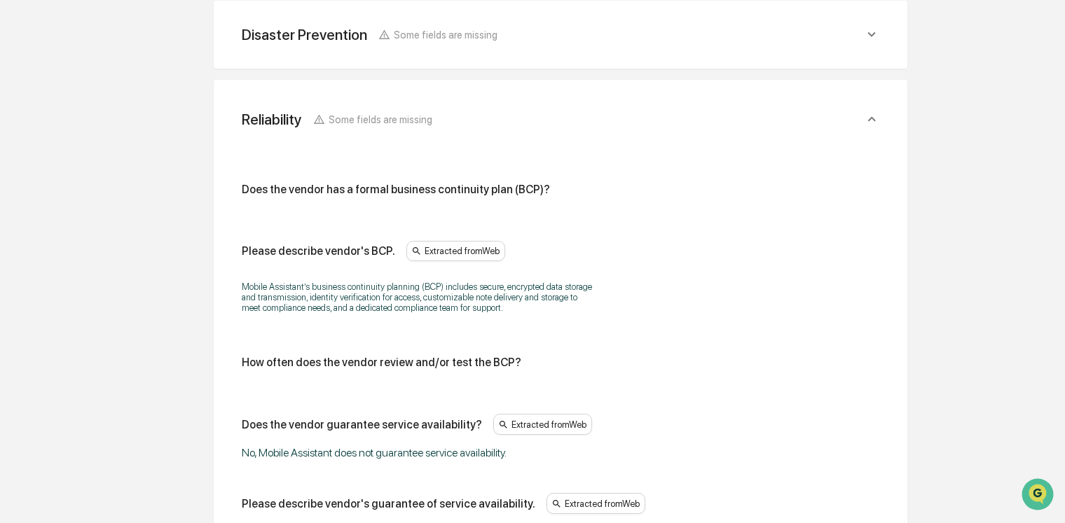
scroll to position [561, 0]
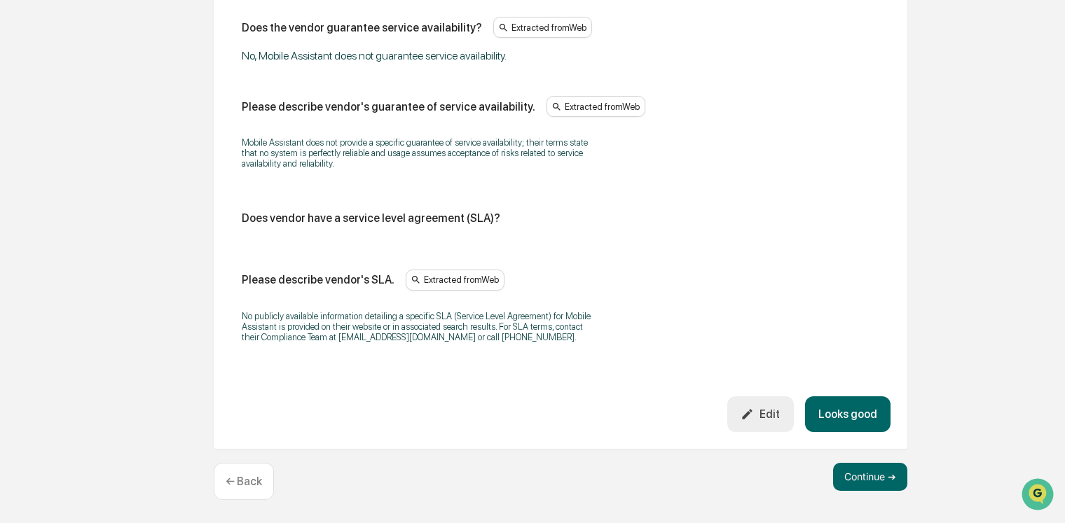
drag, startPoint x: 849, startPoint y: 419, endPoint x: 558, endPoint y: 397, distance: 292.3
click at [849, 419] on button "Looks good" at bounding box center [847, 415] width 85 height 36
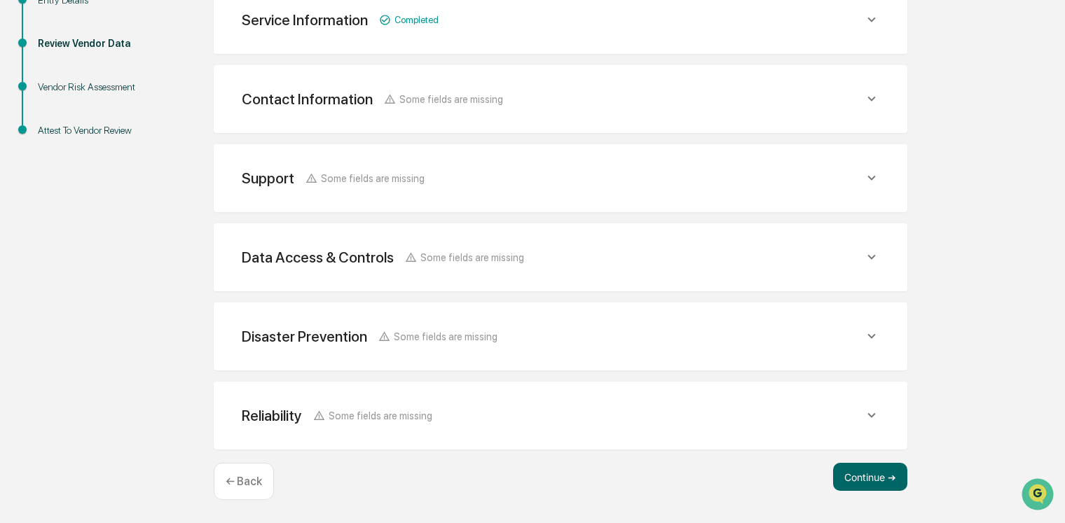
scroll to position [257, 0]
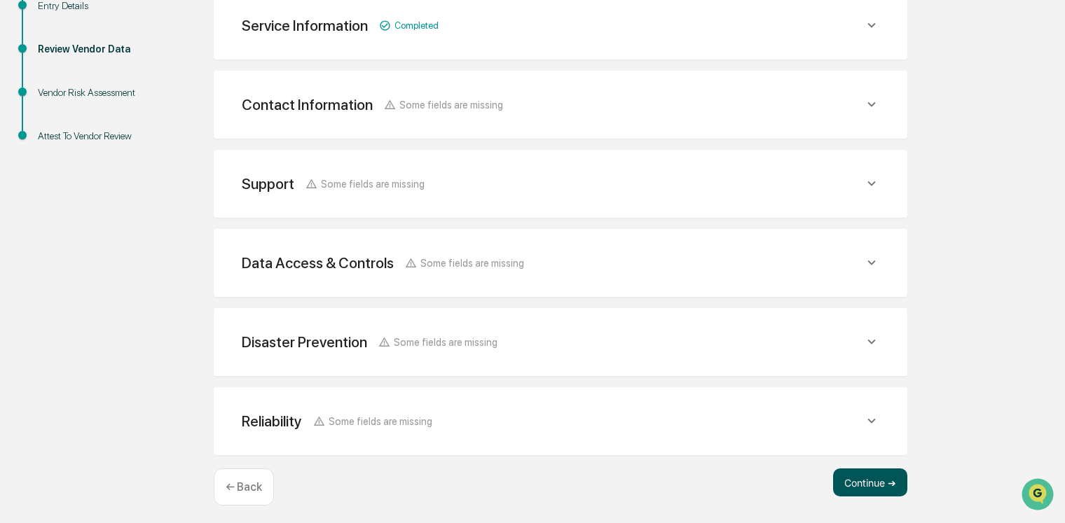
click at [869, 470] on button "Continue ➔" at bounding box center [870, 483] width 74 height 28
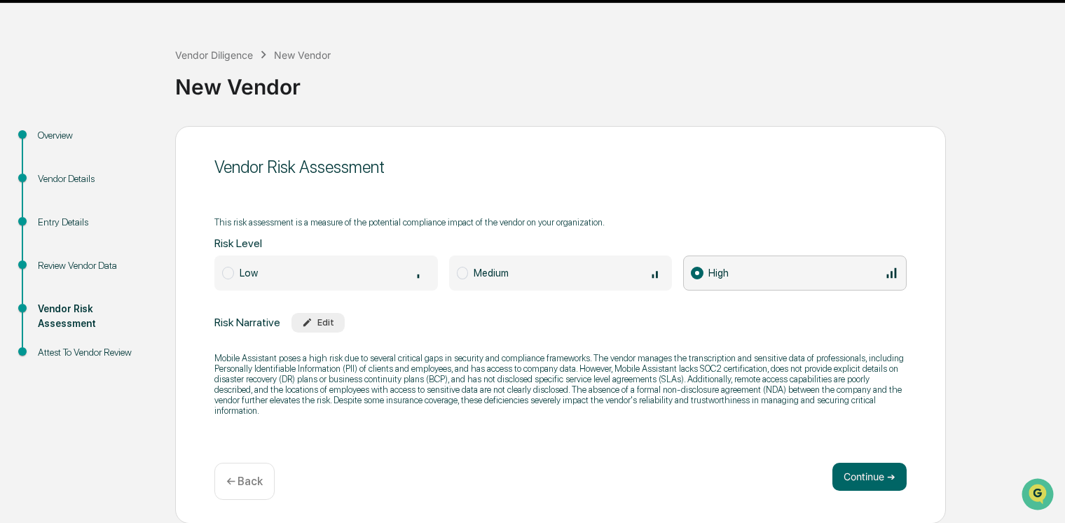
click at [466, 271] on span at bounding box center [463, 273] width 12 height 13
click at [318, 324] on div "Edit" at bounding box center [318, 322] width 32 height 11
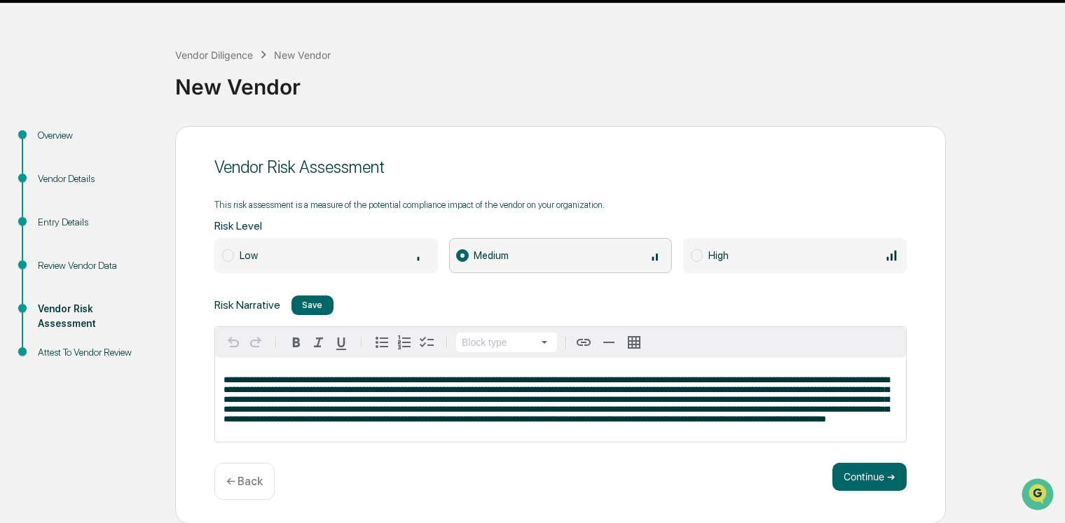
scroll to position [38, 0]
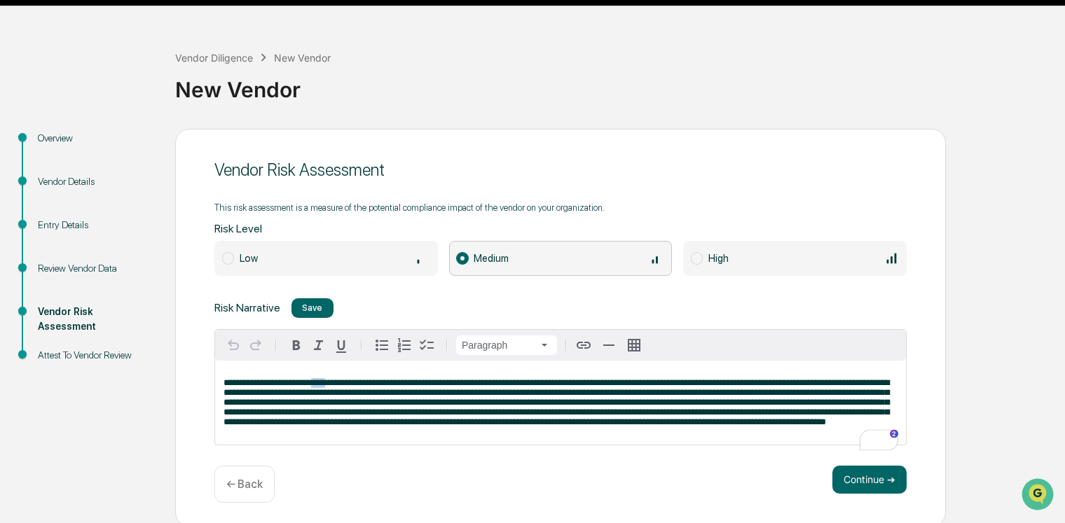
drag, startPoint x: 328, startPoint y: 378, endPoint x: 345, endPoint y: 376, distance: 17.6
click at [345, 378] on span "**********" at bounding box center [556, 402] width 666 height 48
drag, startPoint x: 830, startPoint y: 428, endPoint x: 844, endPoint y: 425, distance: 13.6
click at [830, 427] on p "**********" at bounding box center [560, 402] width 674 height 49
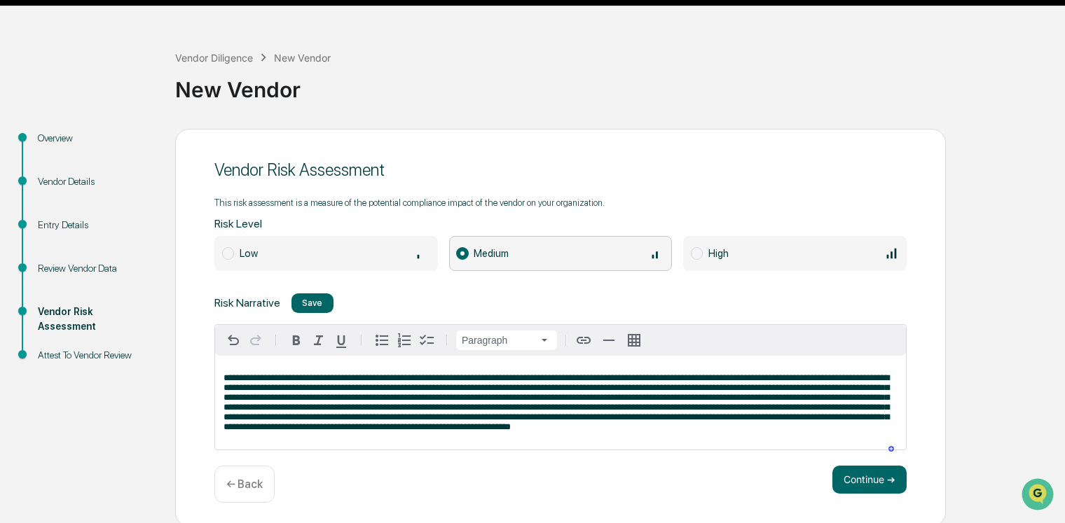
click at [558, 432] on p "To enrich screen reader interactions, please activate Accessibility in Grammarl…" at bounding box center [560, 402] width 674 height 59
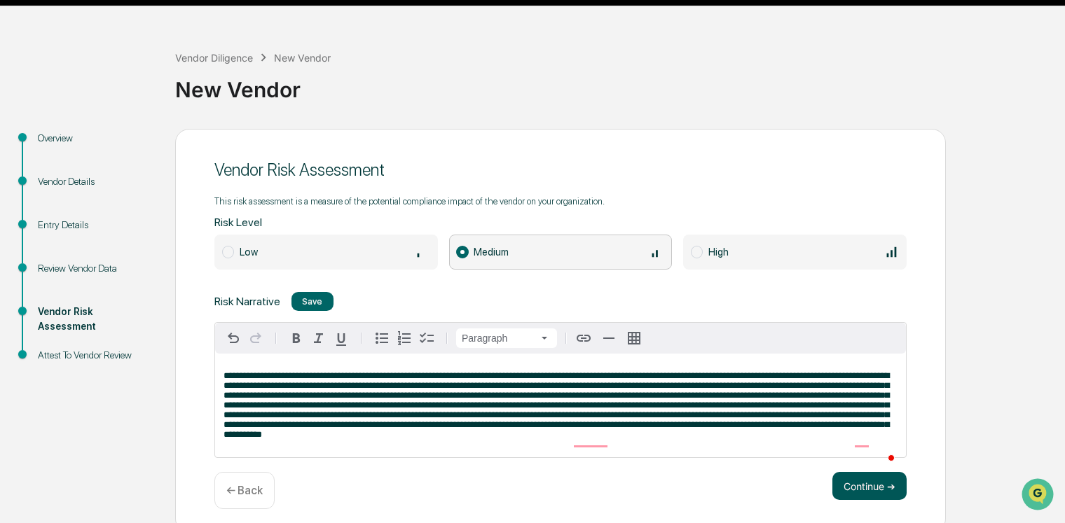
click at [861, 494] on button "Continue ➔" at bounding box center [869, 486] width 74 height 28
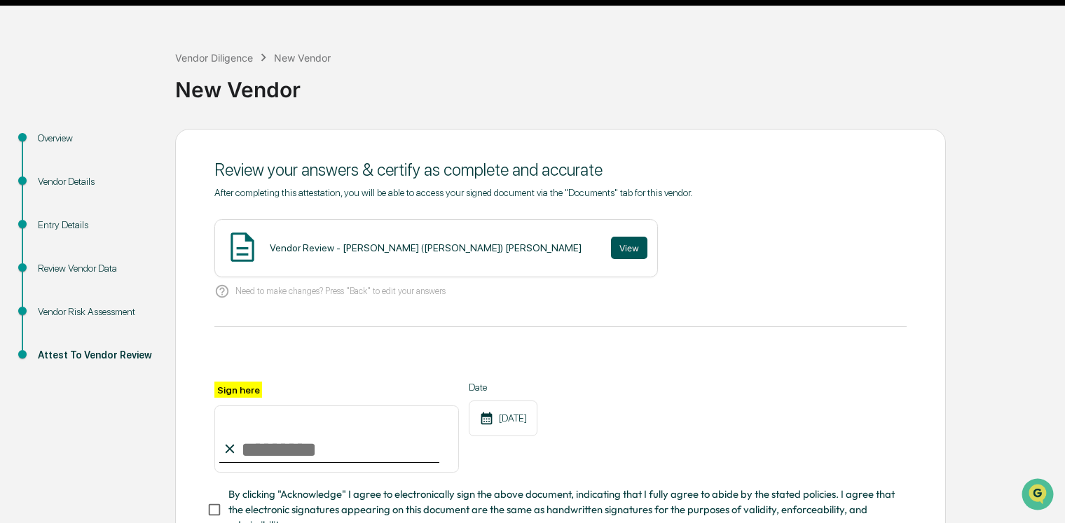
click at [611, 245] on button "View" at bounding box center [629, 248] width 36 height 22
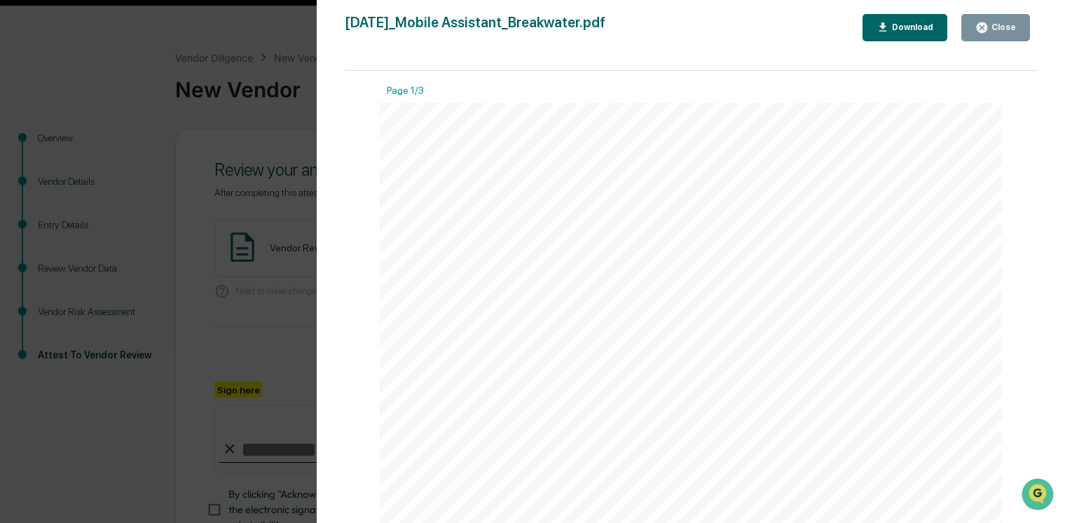
click at [998, 19] on button "Close" at bounding box center [995, 27] width 69 height 27
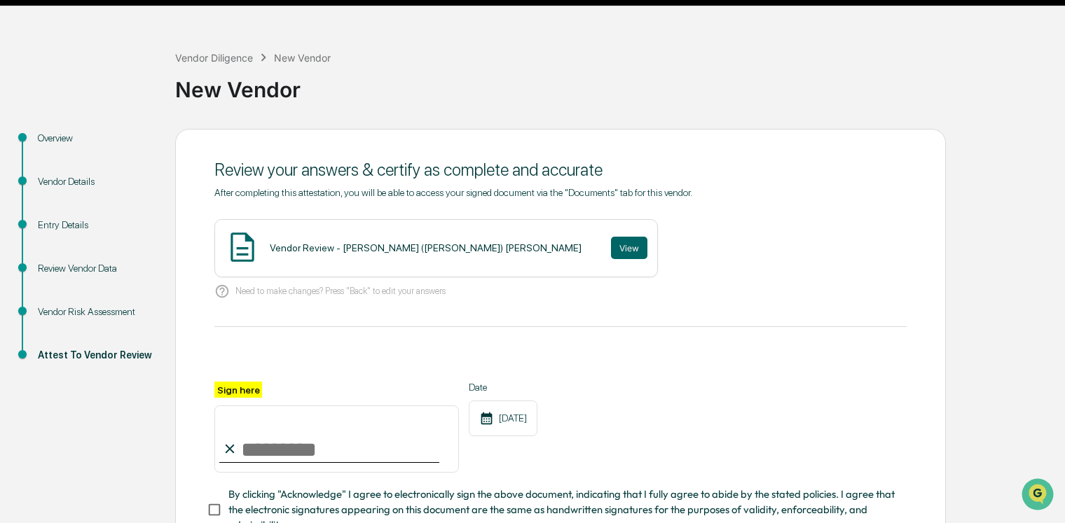
scroll to position [37, 0]
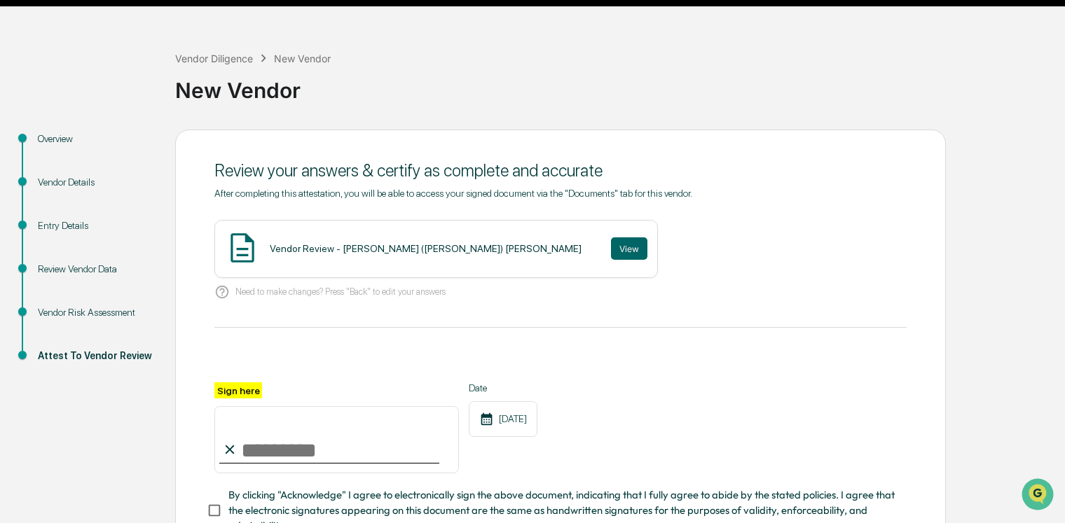
click at [274, 441] on input "Sign here" at bounding box center [336, 439] width 245 height 67
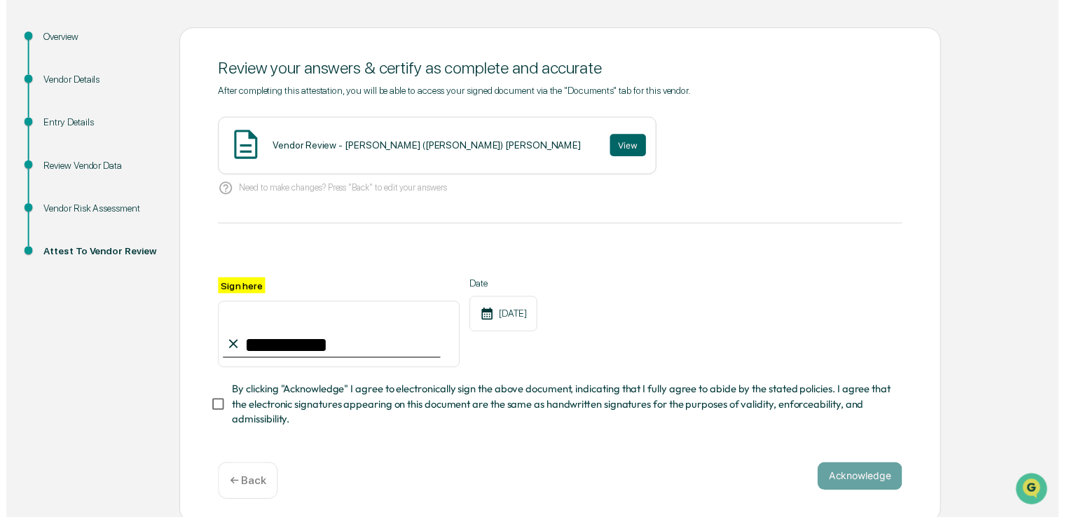
scroll to position [141, 0]
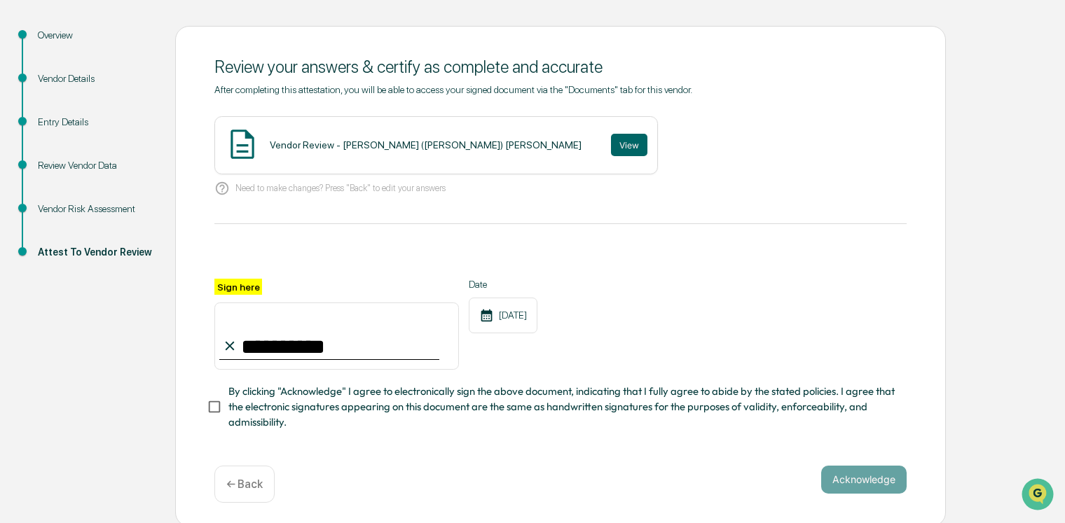
type input "**********"
drag, startPoint x: 867, startPoint y: 476, endPoint x: 654, endPoint y: 464, distance: 214.0
click at [867, 476] on button "Acknowledge" at bounding box center [863, 480] width 85 height 28
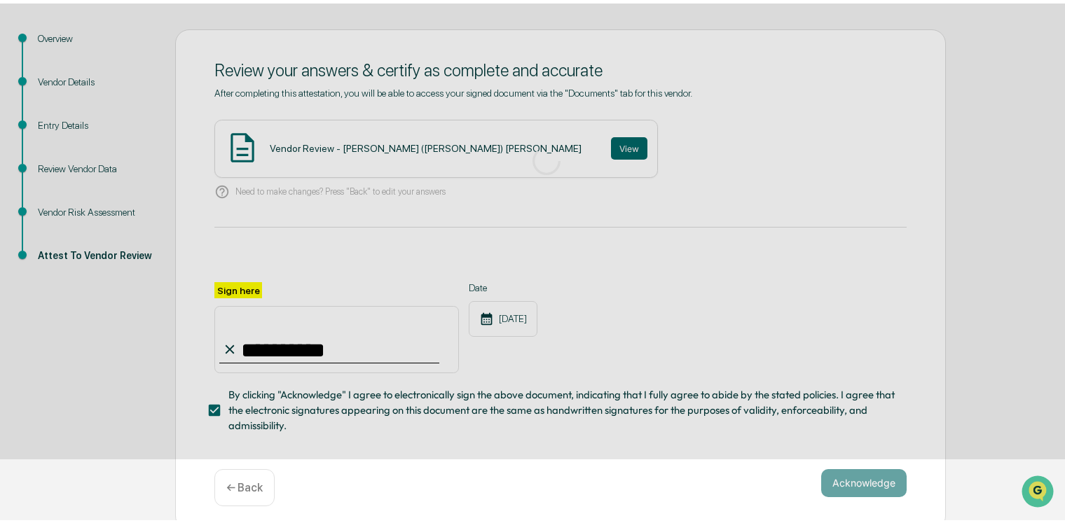
scroll to position [41, 0]
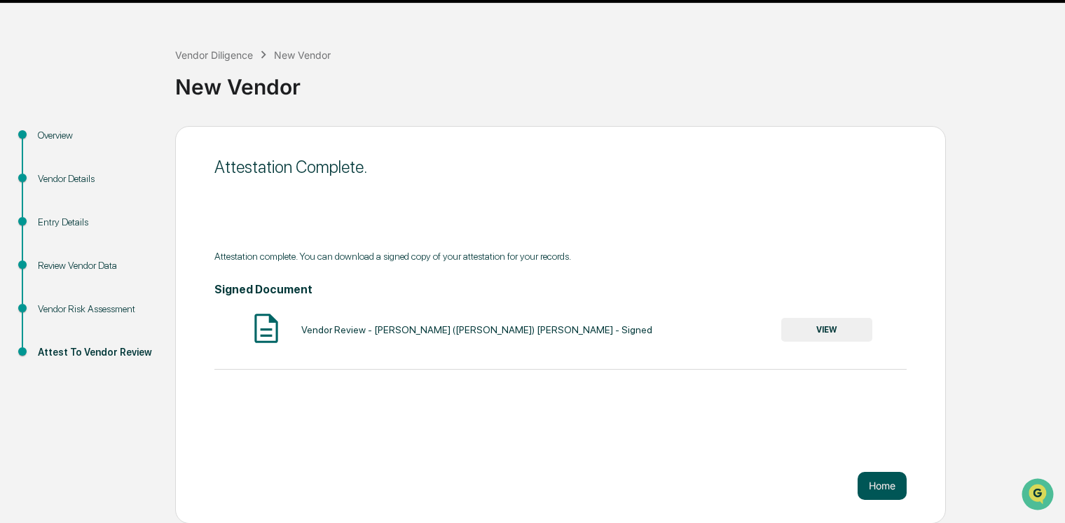
click at [895, 481] on button "Home" at bounding box center [882, 486] width 49 height 28
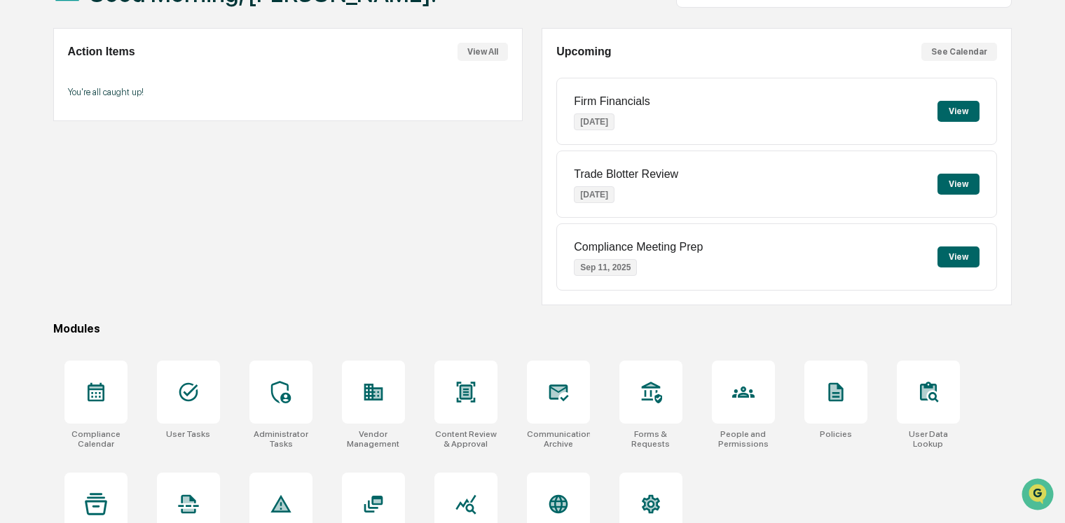
scroll to position [147, 0]
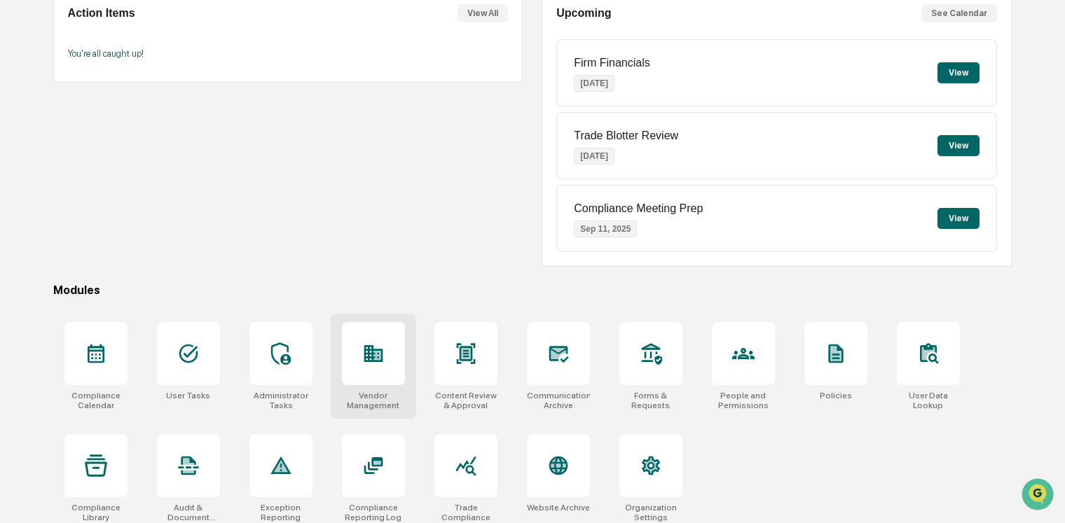
click at [389, 369] on div at bounding box center [373, 353] width 63 height 63
